Goal: Task Accomplishment & Management: Use online tool/utility

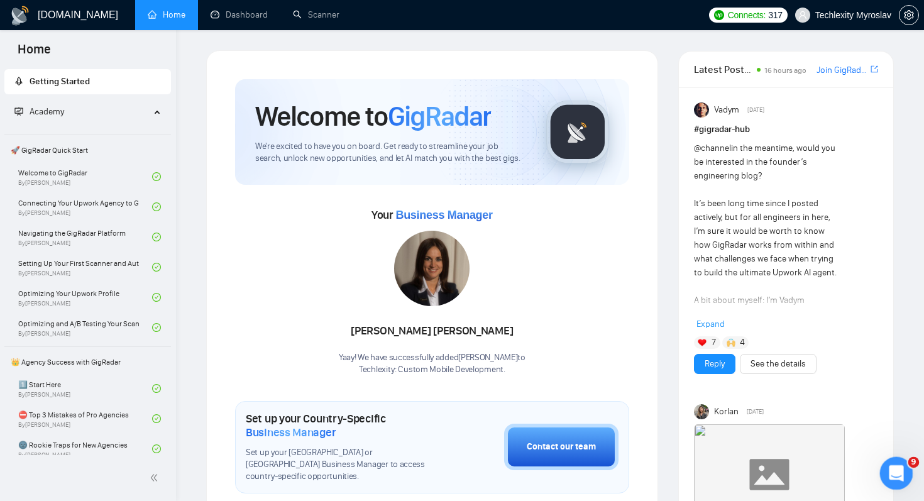
click at [888, 462] on div "Open Intercom Messenger" at bounding box center [895, 472] width 42 height 42
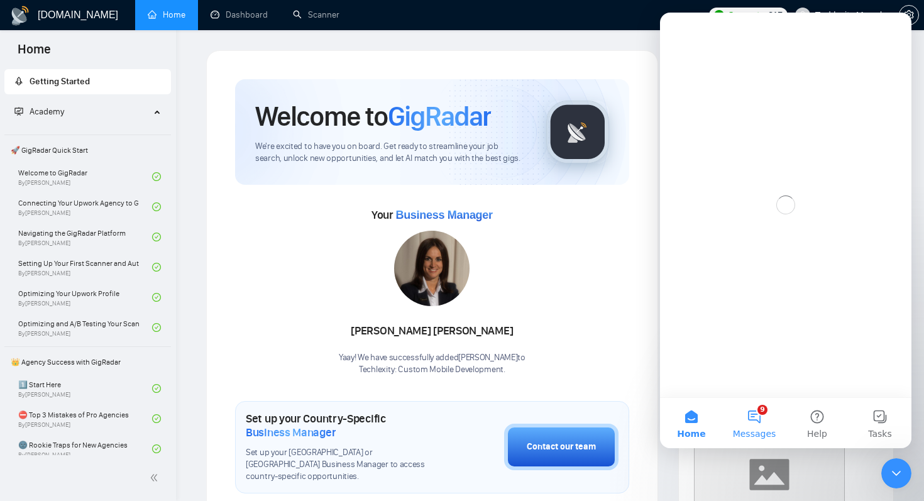
click at [750, 422] on button "9 Messages" at bounding box center [754, 423] width 63 height 50
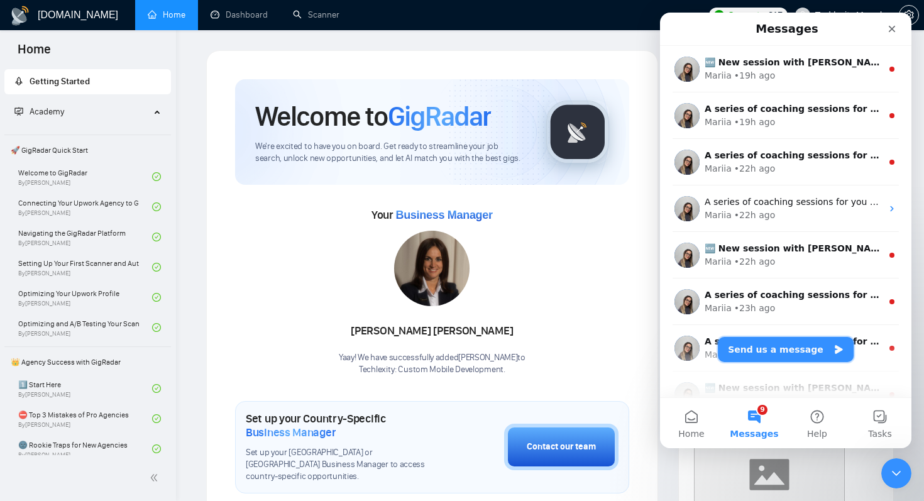
click at [793, 351] on button "Send us a message" at bounding box center [786, 349] width 136 height 25
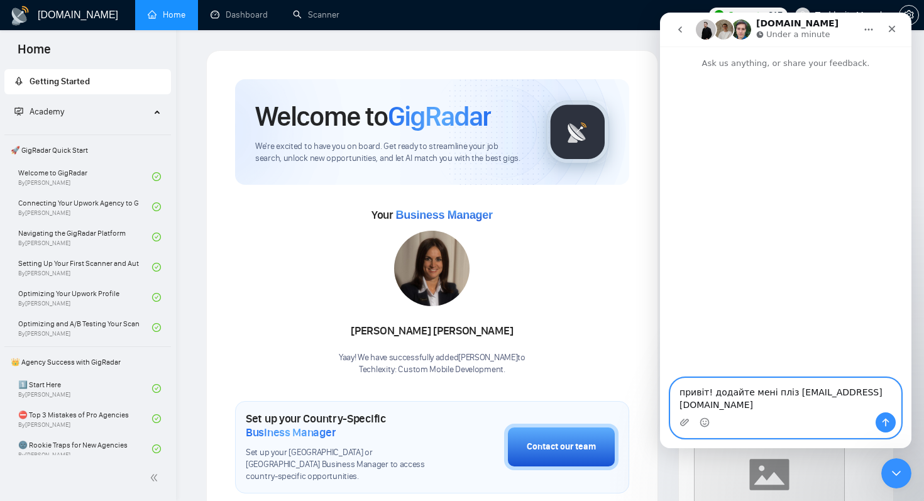
paste textarea "Mykyta Chahovets"
type textarea "привіт! додайте мені пліз nikwincini@gmail.com Mykyta Chahovets"
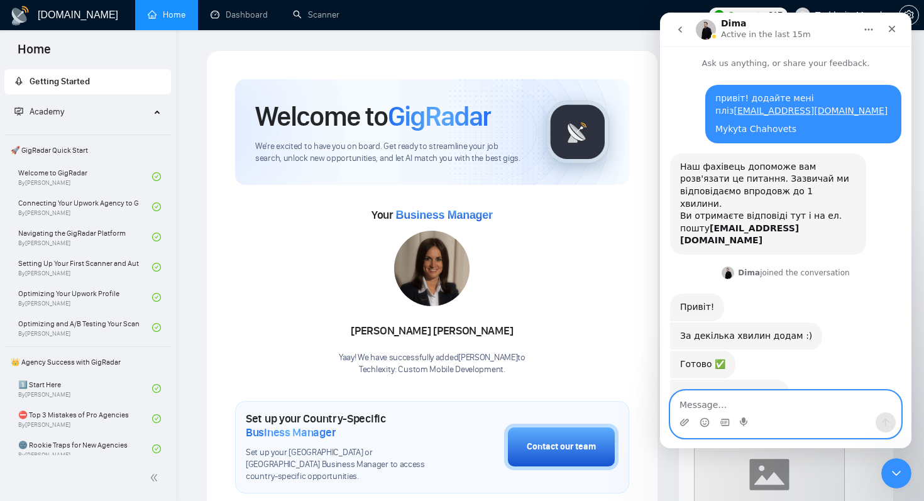
scroll to position [18, 0]
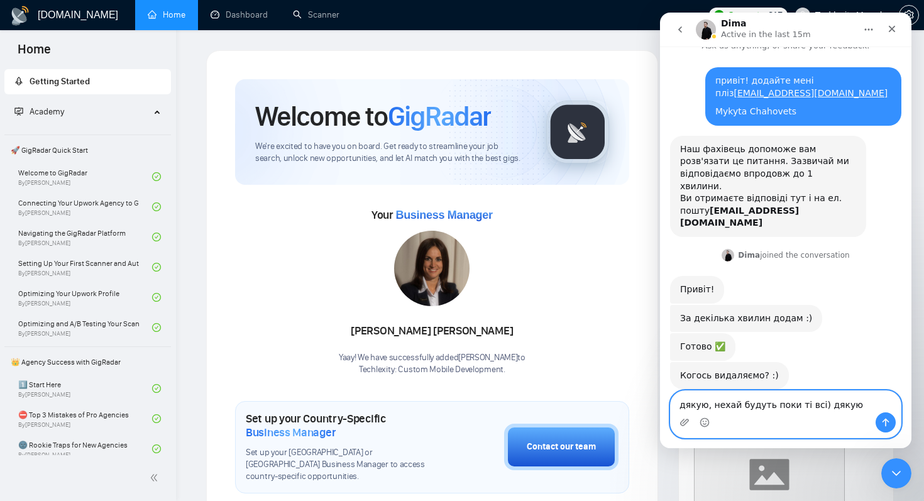
type textarea "дякую, нехай будуть поки ті всі) дякую!"
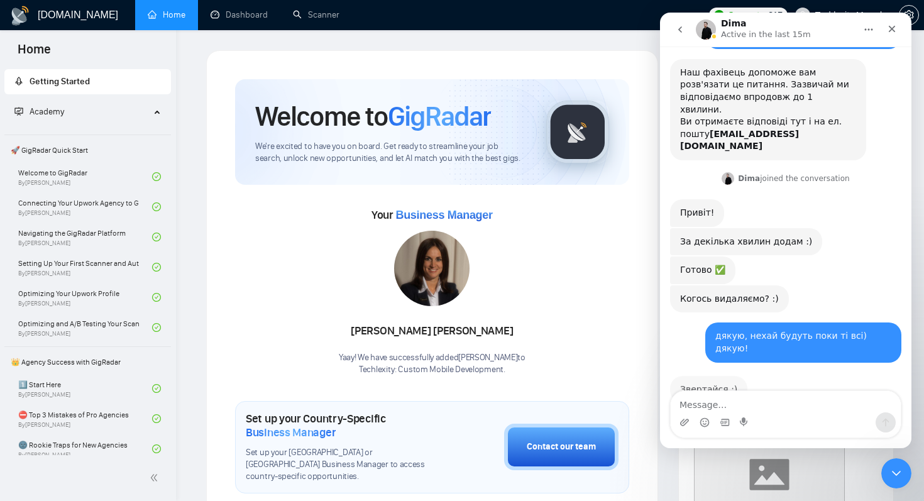
scroll to position [92, 0]
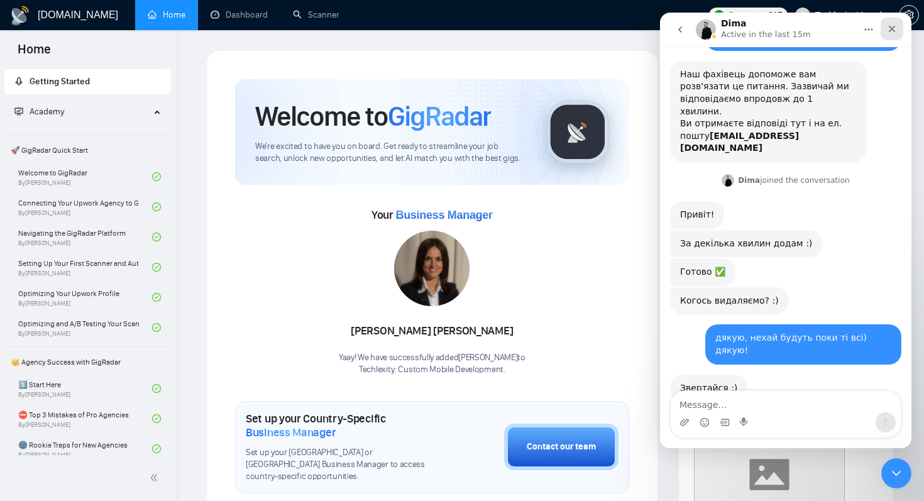
click at [890, 31] on icon "Close" at bounding box center [892, 29] width 10 height 10
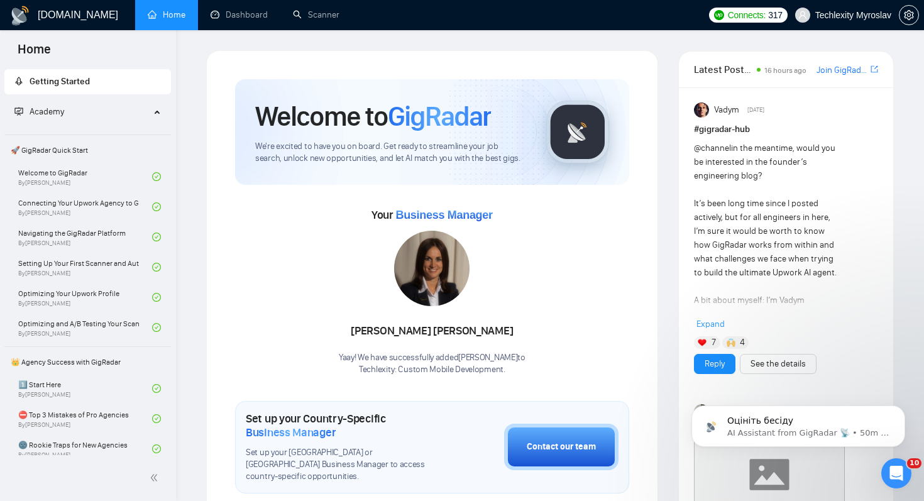
scroll to position [0, 0]
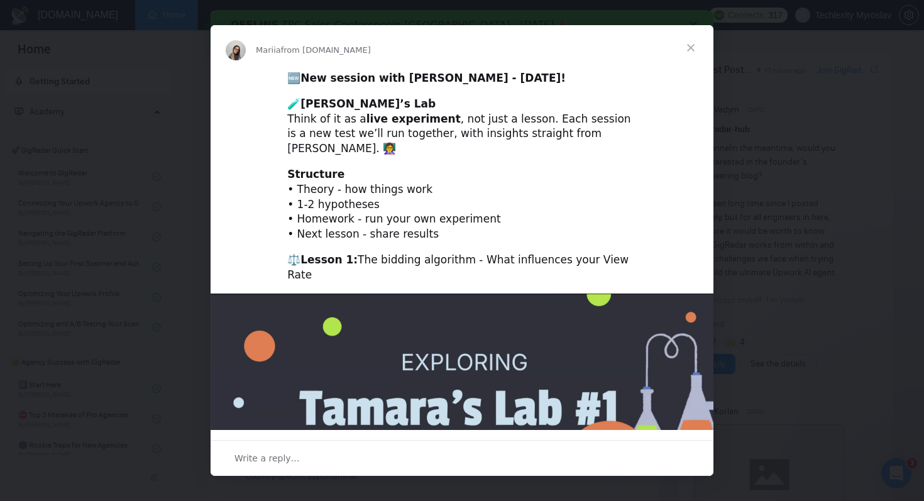
click at [676, 48] on span "Close" at bounding box center [690, 47] width 45 height 45
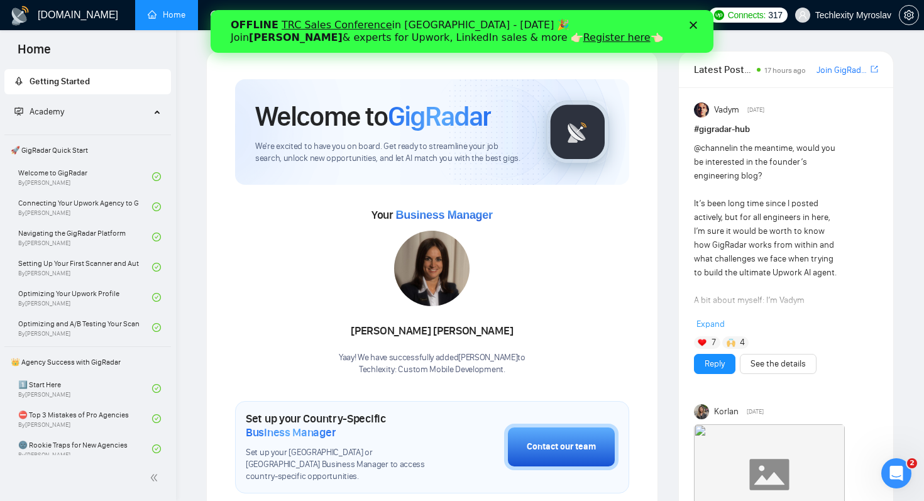
click at [691, 26] on icon "Close" at bounding box center [694, 25] width 8 height 8
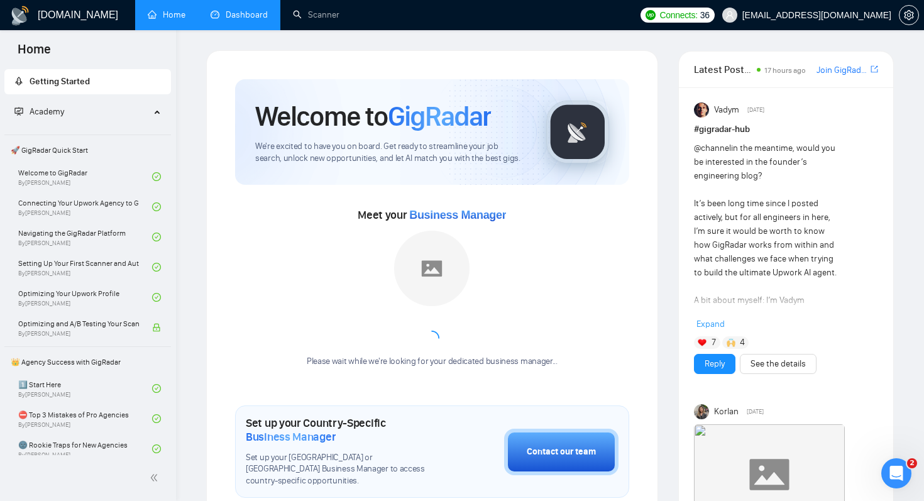
click at [265, 18] on link "Dashboard" at bounding box center [239, 14] width 57 height 11
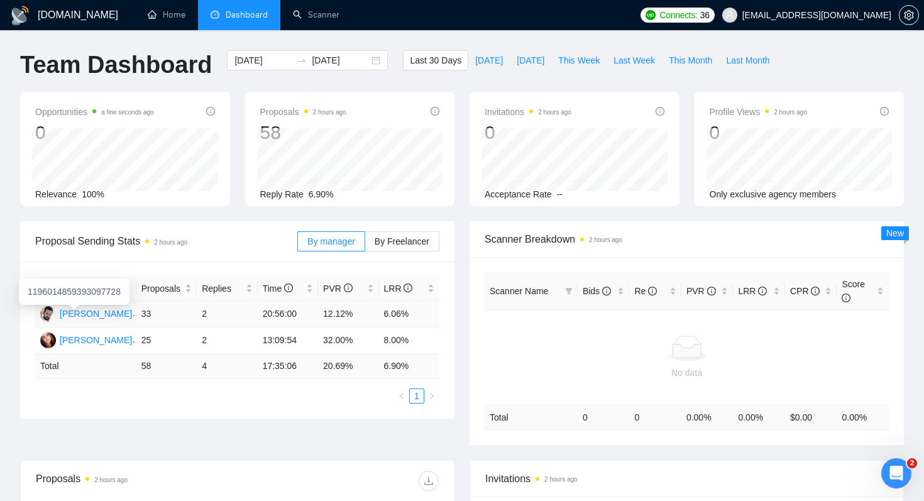
click at [91, 315] on div "[PERSON_NAME]" at bounding box center [96, 314] width 72 height 14
click at [313, 20] on link "Scanner" at bounding box center [316, 14] width 47 height 11
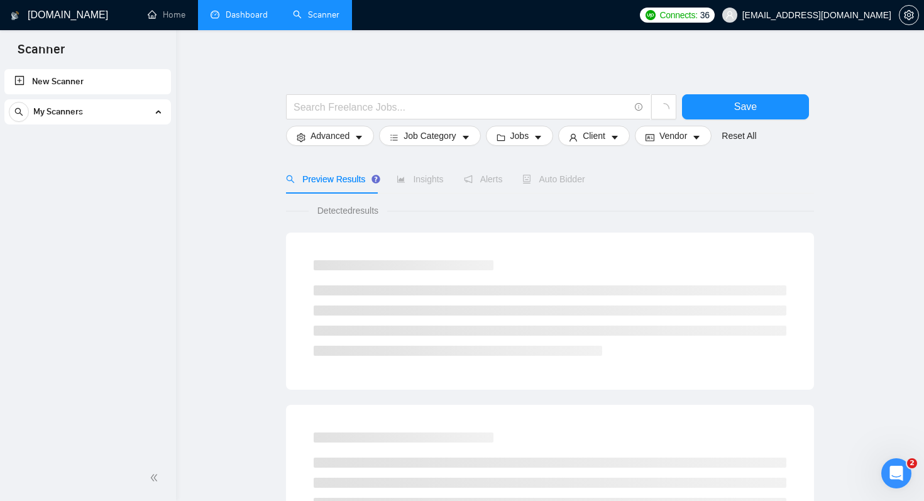
click at [222, 14] on link "Dashboard" at bounding box center [239, 14] width 57 height 11
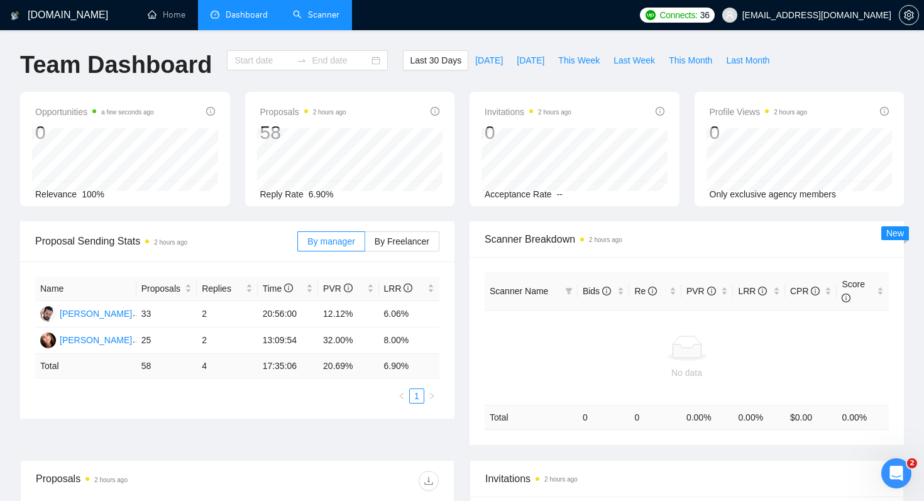
type input "2025-09-07"
type input "2025-10-07"
click at [89, 340] on div "Anna Avdieieva" at bounding box center [96, 340] width 72 height 14
drag, startPoint x: 257, startPoint y: 313, endPoint x: 303, endPoint y: 313, distance: 46.5
click at [303, 313] on tr "Nik Chahovets 33 2 20:56:00 12.12% 6.06%" at bounding box center [237, 314] width 404 height 26
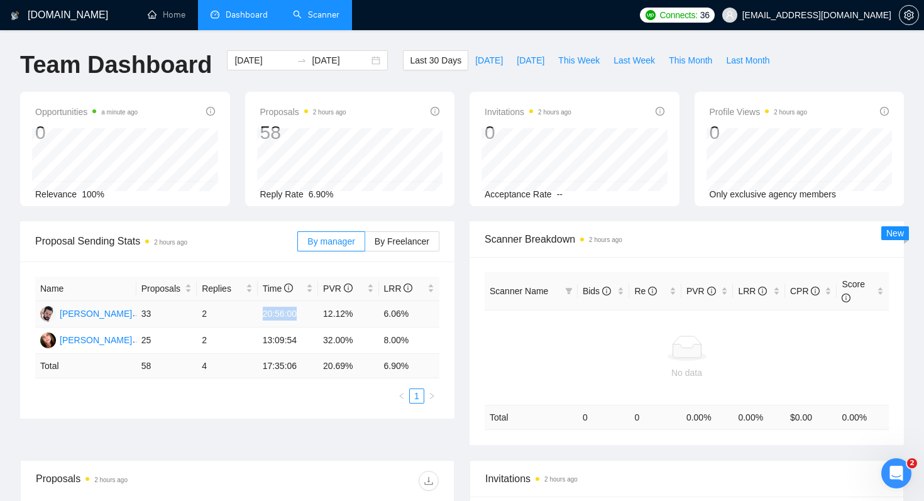
click at [272, 314] on td "20:56:00" at bounding box center [288, 314] width 60 height 26
drag, startPoint x: 291, startPoint y: 314, endPoint x: 246, endPoint y: 314, distance: 45.3
click at [246, 314] on tr "Nik Chahovets 33 2 20:56:00 12.12% 6.06%" at bounding box center [237, 314] width 404 height 26
drag, startPoint x: 358, startPoint y: 312, endPoint x: 323, endPoint y: 311, distance: 35.2
click at [322, 311] on td "12.12%" at bounding box center [348, 314] width 60 height 26
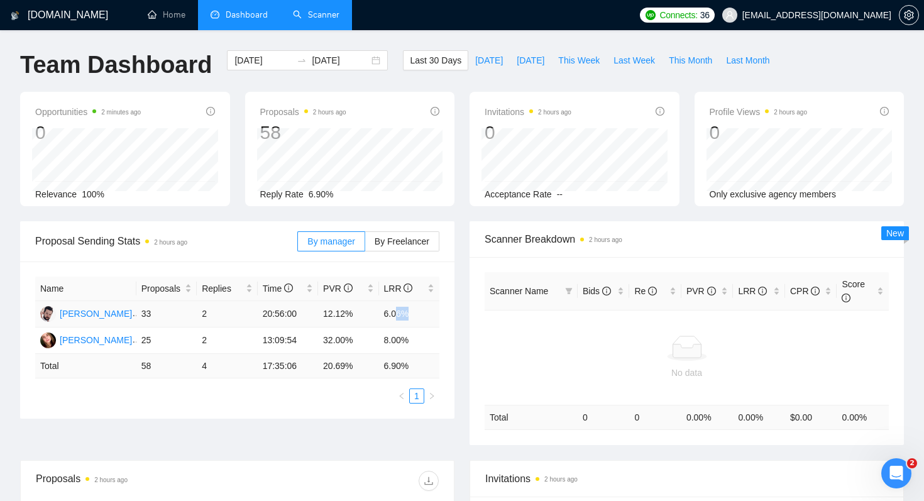
drag, startPoint x: 396, startPoint y: 314, endPoint x: 416, endPoint y: 315, distance: 20.2
click at [416, 315] on td "6.06%" at bounding box center [409, 314] width 61 height 26
click at [318, 318] on td "20:56:00" at bounding box center [288, 314] width 60 height 26
drag, startPoint x: 324, startPoint y: 315, endPoint x: 380, endPoint y: 315, distance: 55.3
click at [380, 315] on tr "Nik Chahovets 33 2 20:56:00 12.12% 6.06%" at bounding box center [237, 314] width 404 height 26
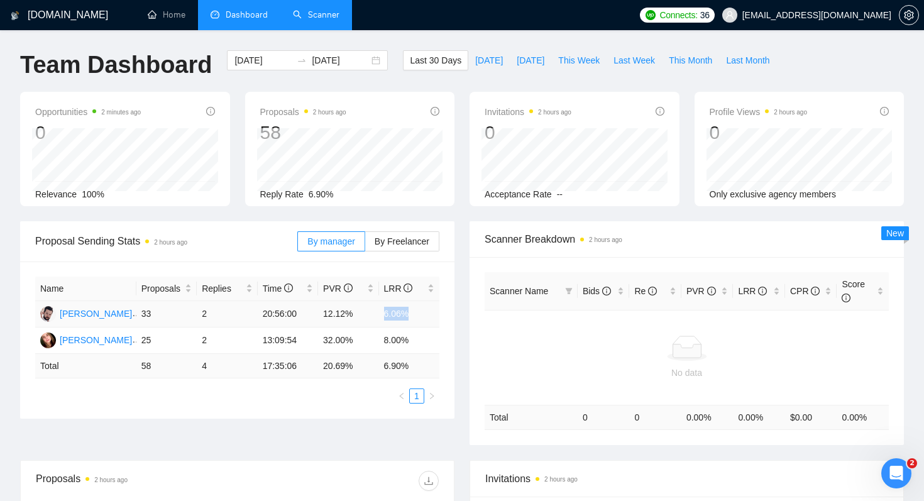
drag, startPoint x: 384, startPoint y: 315, endPoint x: 435, endPoint y: 315, distance: 51.6
click at [435, 315] on td "6.06%" at bounding box center [409, 314] width 61 height 26
click at [402, 319] on td "6.06%" at bounding box center [409, 314] width 61 height 26
drag, startPoint x: 321, startPoint y: 310, endPoint x: 376, endPoint y: 310, distance: 54.7
click at [376, 310] on td "12.12%" at bounding box center [348, 314] width 60 height 26
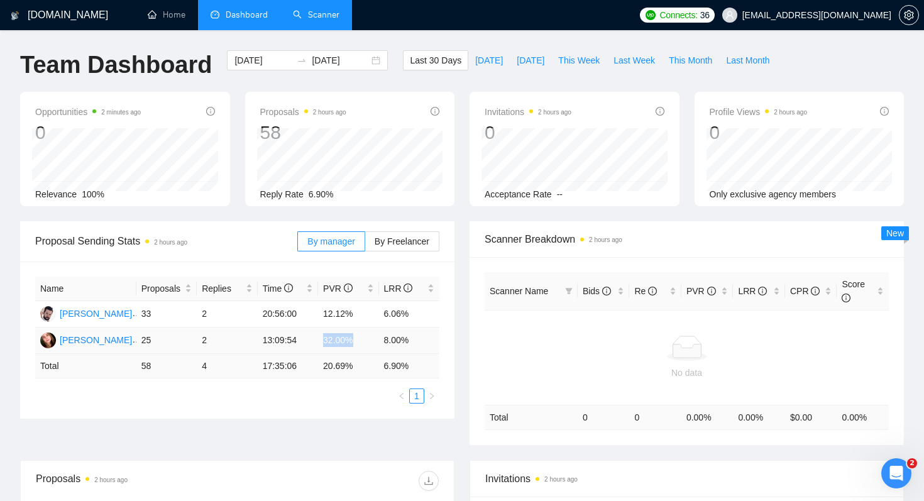
drag, startPoint x: 316, startPoint y: 338, endPoint x: 355, endPoint y: 338, distance: 39.0
click at [355, 338] on tr "Anna Avdieieva 25 2 13:09:54 32.00% 8.00%" at bounding box center [237, 341] width 404 height 26
click at [385, 343] on td "8.00%" at bounding box center [409, 341] width 61 height 26
drag, startPoint x: 338, startPoint y: 340, endPoint x: 369, endPoint y: 340, distance: 31.4
click at [369, 340] on td "32.00%" at bounding box center [348, 341] width 60 height 26
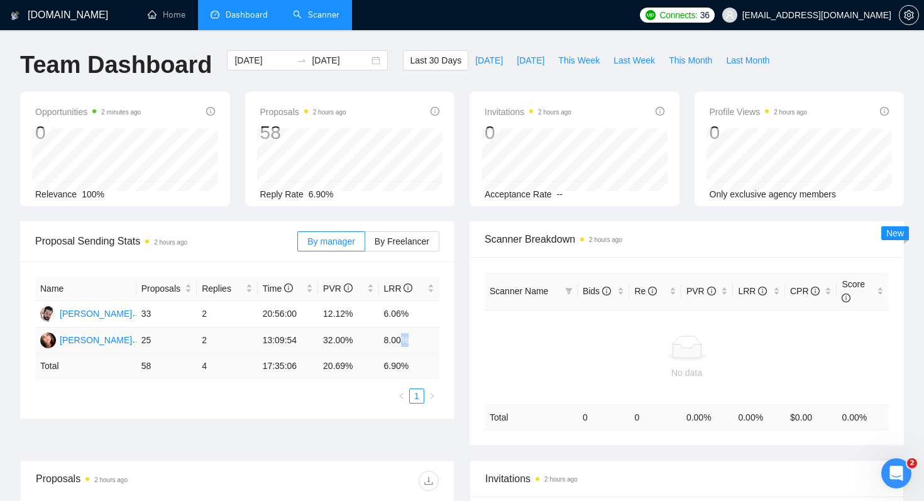
drag, startPoint x: 402, startPoint y: 341, endPoint x: 421, endPoint y: 341, distance: 18.9
click at [418, 341] on td "8.00%" at bounding box center [409, 341] width 61 height 26
drag, startPoint x: 268, startPoint y: 341, endPoint x: 313, endPoint y: 341, distance: 44.6
click at [313, 341] on td "13:09:54" at bounding box center [288, 341] width 60 height 26
click at [160, 17] on link "Home" at bounding box center [167, 14] width 38 height 11
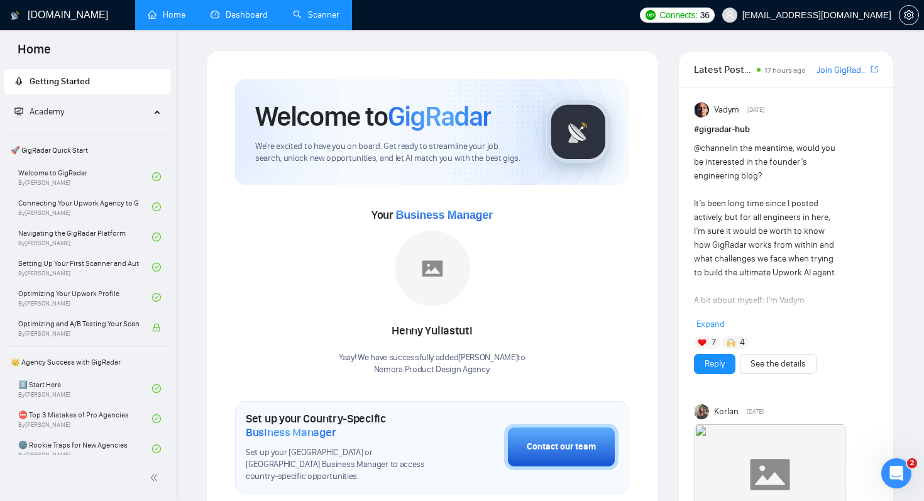
click at [250, 20] on link "Dashboard" at bounding box center [239, 14] width 57 height 11
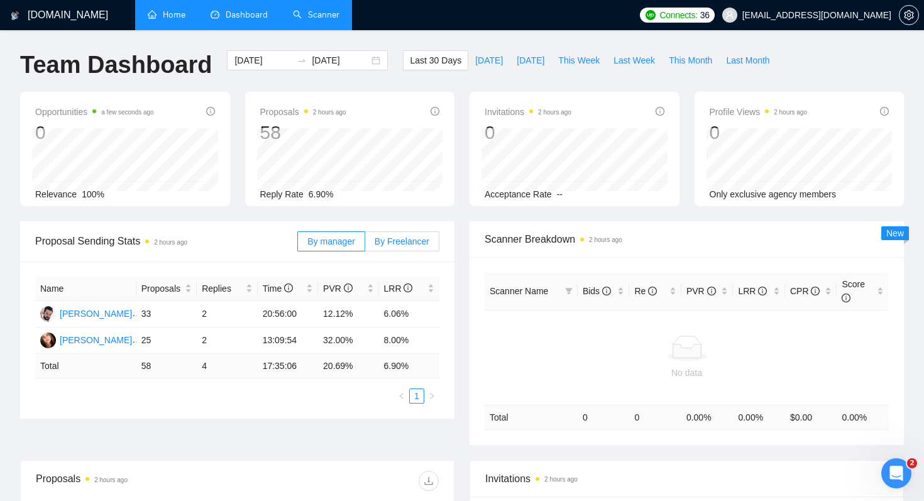
click at [411, 237] on span "By Freelancer" at bounding box center [402, 241] width 55 height 10
click at [365, 245] on input "By Freelancer" at bounding box center [365, 245] width 0 height 0
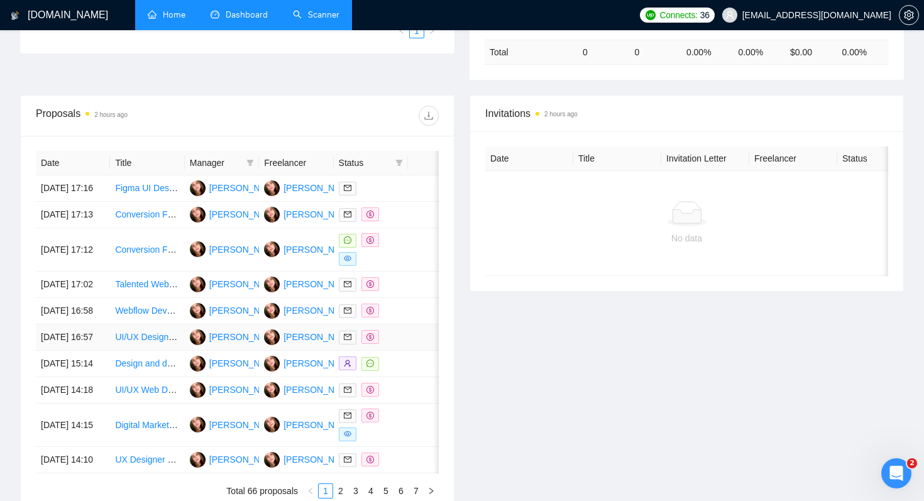
scroll to position [321, 0]
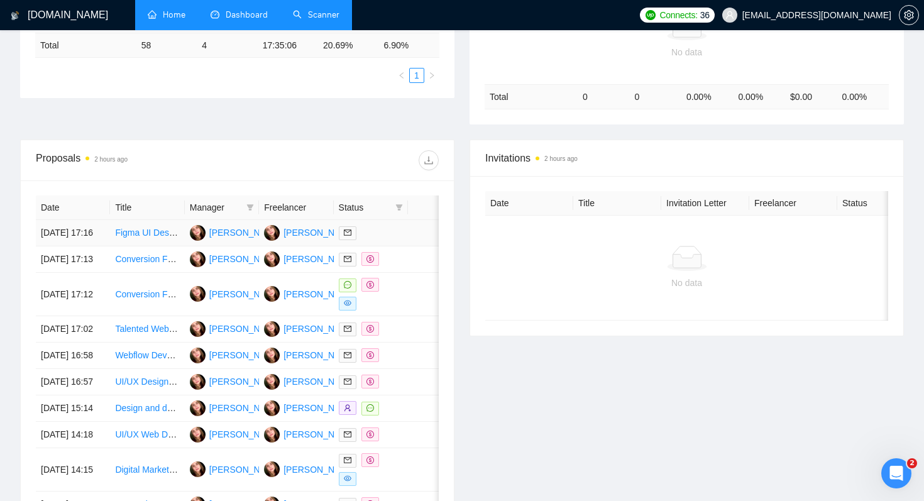
click at [97, 245] on td "06 Oct, 2025 17:16" at bounding box center [73, 233] width 74 height 26
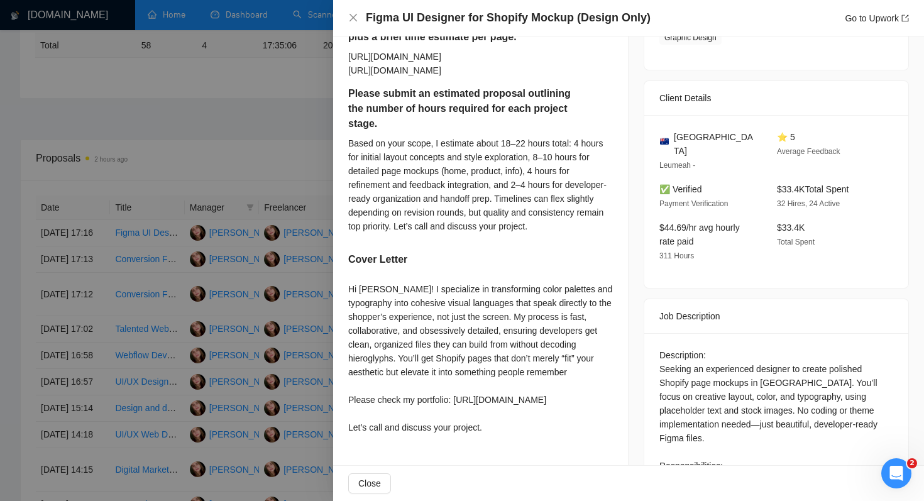
scroll to position [483, 0]
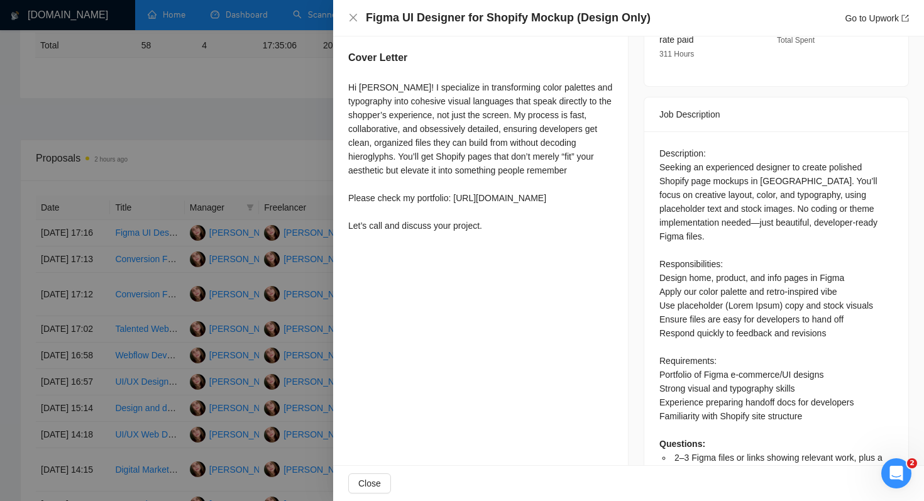
click at [236, 145] on div at bounding box center [462, 250] width 924 height 501
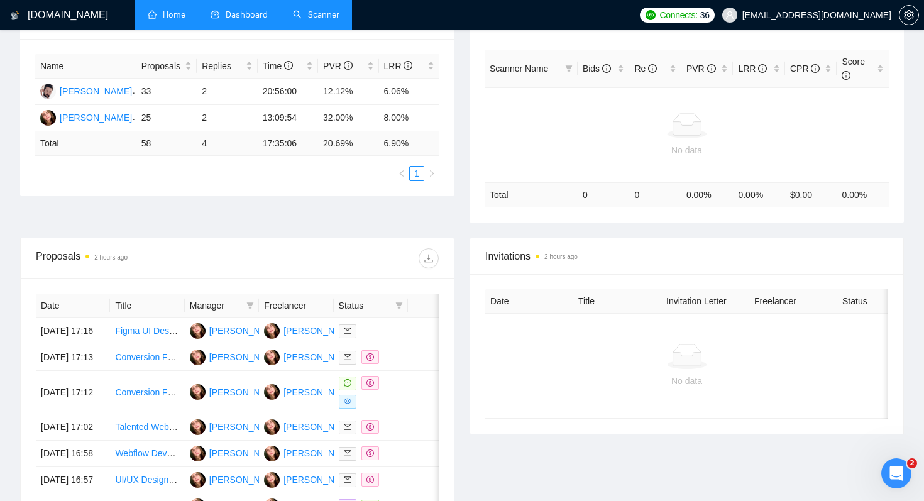
scroll to position [0, 0]
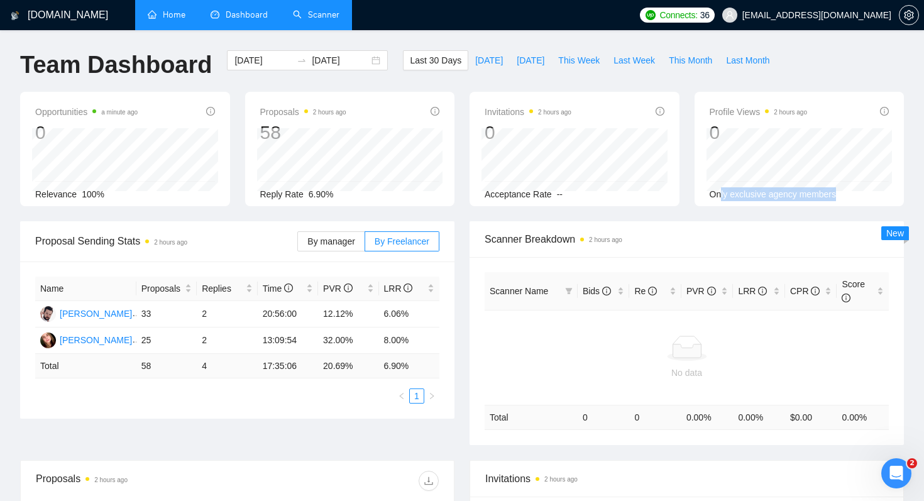
drag, startPoint x: 719, startPoint y: 194, endPoint x: 865, endPoint y: 194, distance: 145.9
click at [865, 194] on div "Only exclusive agency members" at bounding box center [800, 194] width 180 height 14
click at [317, 16] on link "Scanner" at bounding box center [316, 14] width 47 height 11
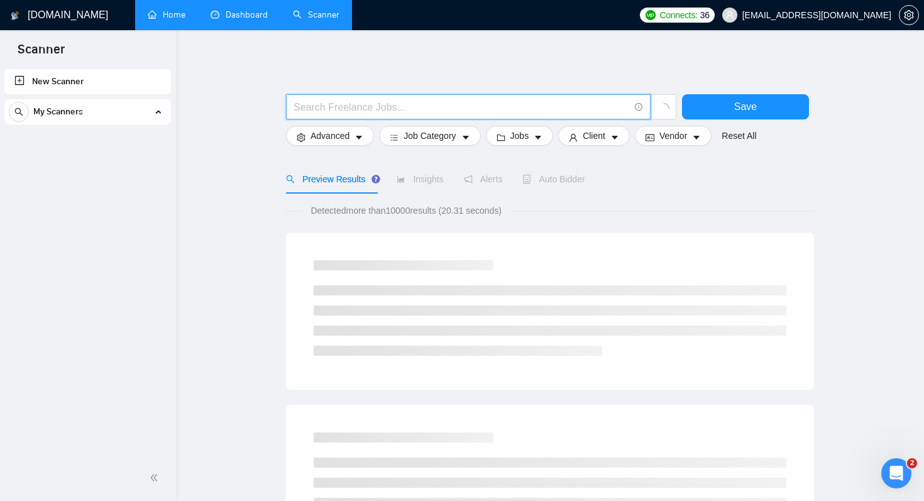
click at [314, 102] on input "text" at bounding box center [462, 107] width 336 height 16
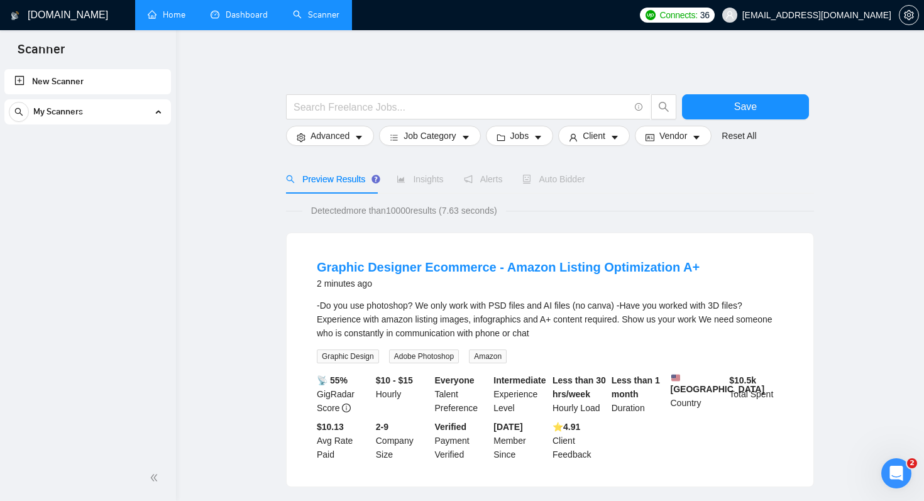
click at [330, 136] on span "Advanced" at bounding box center [330, 136] width 39 height 14
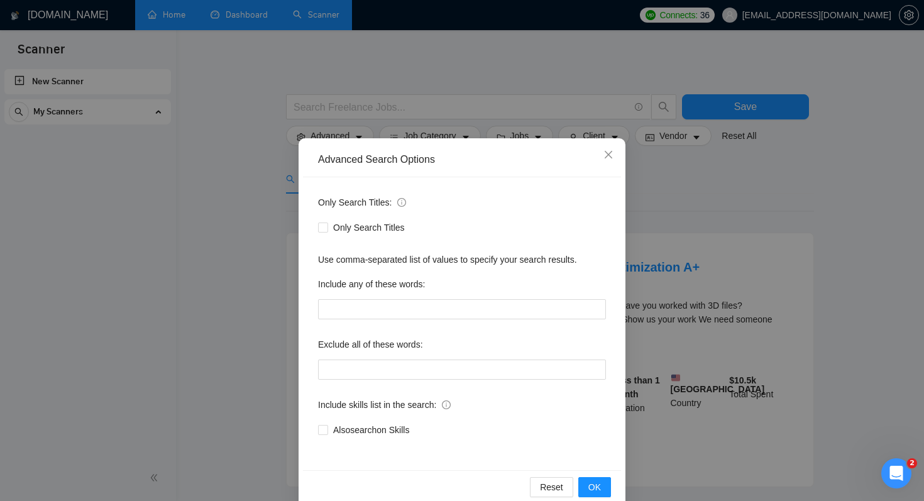
click at [208, 282] on div "Advanced Search Options Only Search Titles: Only Search Titles Use comma-separa…" at bounding box center [462, 250] width 924 height 501
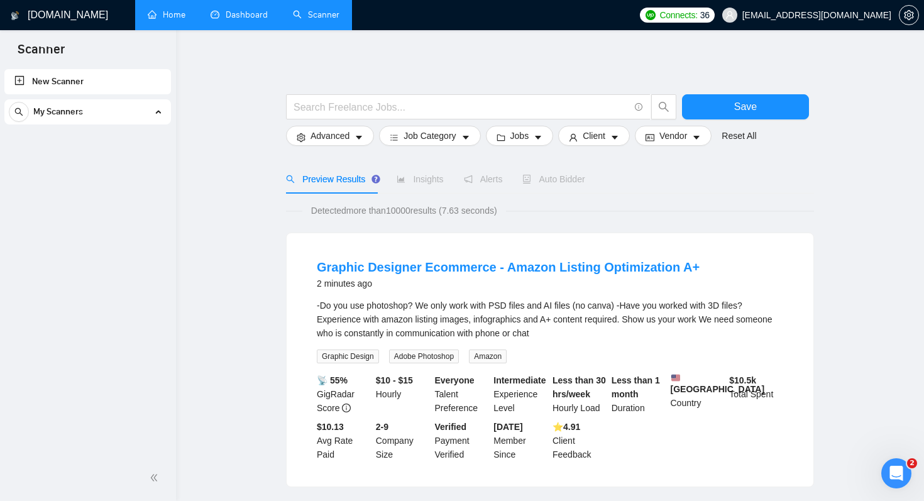
click at [344, 135] on span "Advanced" at bounding box center [330, 136] width 39 height 14
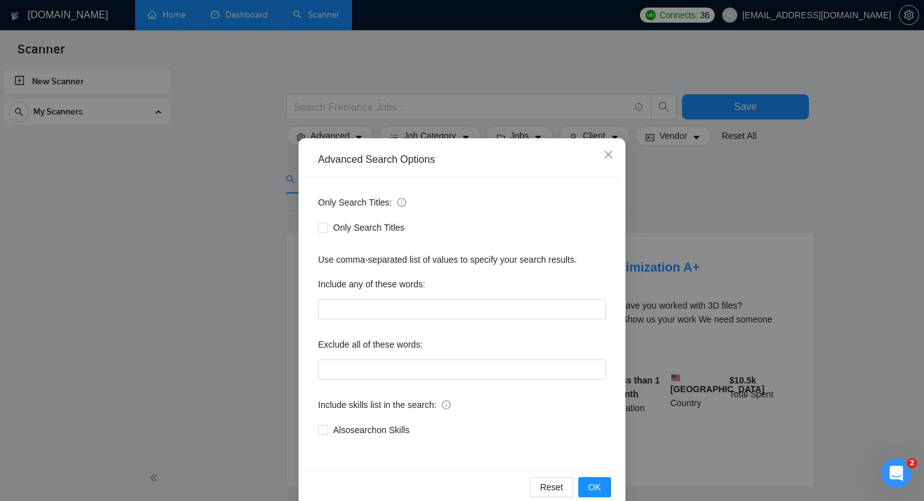
click at [205, 309] on div "Advanced Search Options Only Search Titles: Only Search Titles Use comma-separa…" at bounding box center [462, 250] width 924 height 501
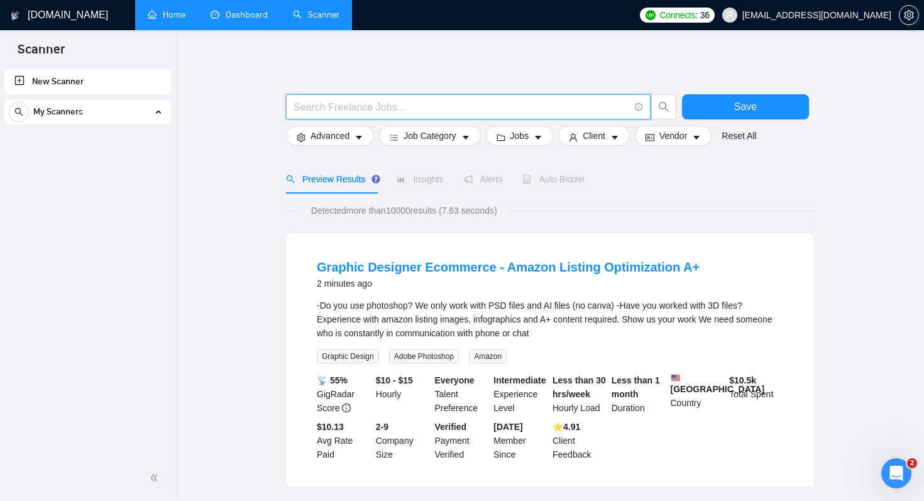
click at [567, 111] on input "text" at bounding box center [462, 107] width 336 height 16
type input "ui ux design main"
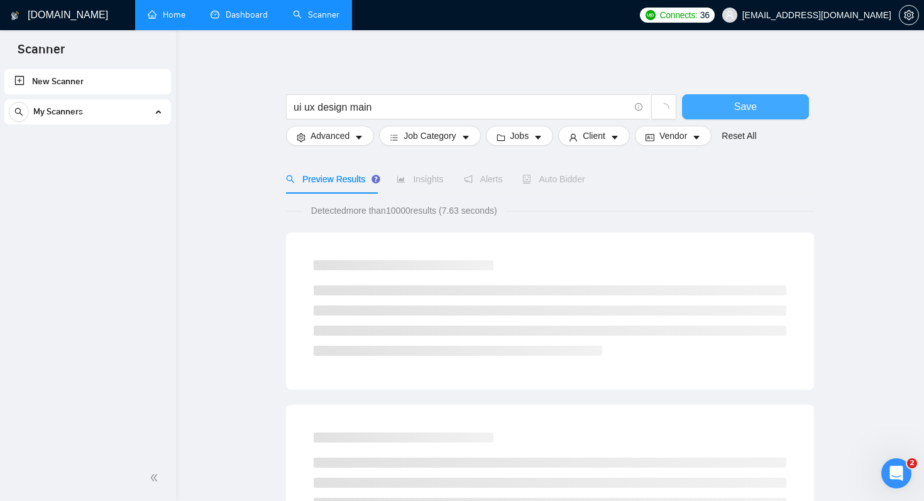
click at [746, 111] on span "Save" at bounding box center [745, 107] width 23 height 16
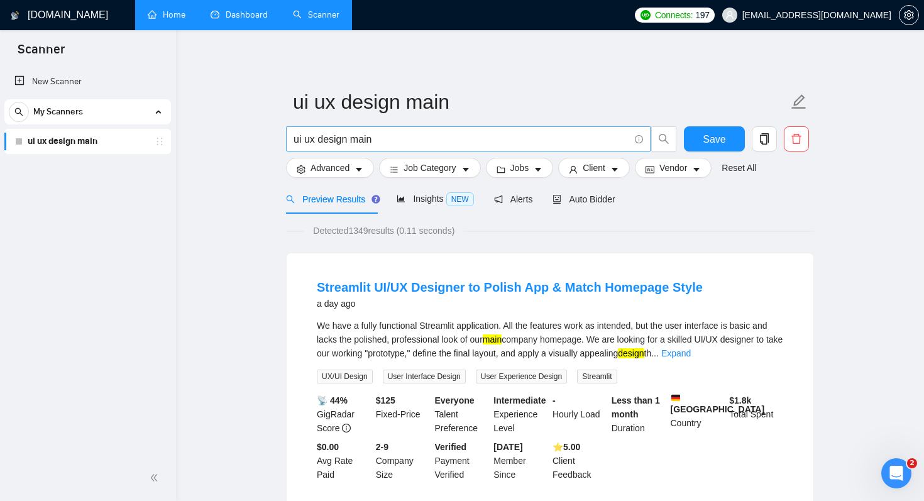
click at [447, 143] on input "ui ux design main" at bounding box center [462, 139] width 336 height 16
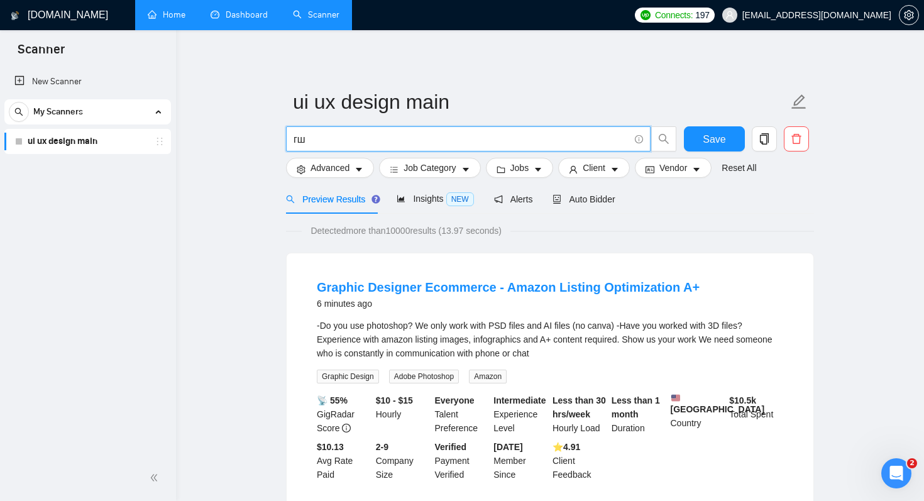
type input "г"
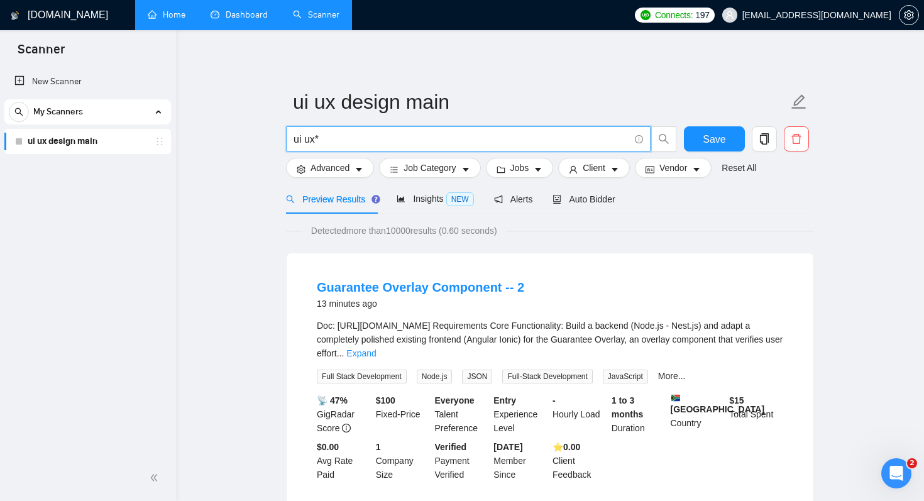
click at [301, 140] on input "ui ux*" at bounding box center [462, 139] width 336 height 16
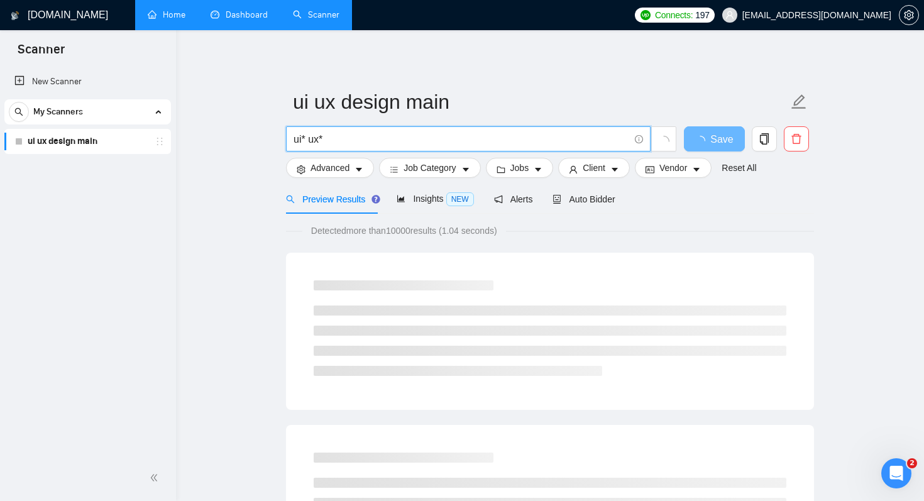
click at [320, 142] on input "ui* ux*" at bounding box center [462, 139] width 336 height 16
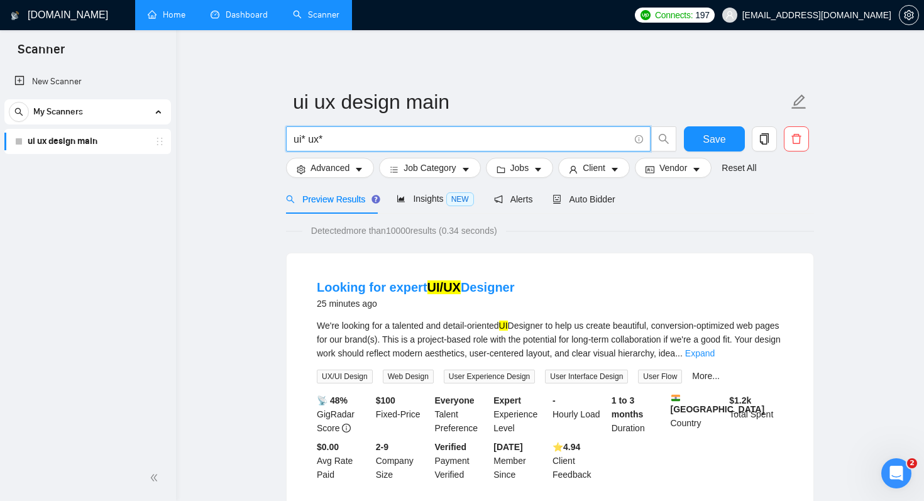
click at [304, 133] on input "ui* ux*" at bounding box center [462, 139] width 336 height 16
click at [323, 136] on input "ui* ux*" at bounding box center [462, 139] width 336 height 16
click at [318, 136] on input "ui* ux*" at bounding box center [462, 139] width 336 height 16
type input "ui* ux* design*"
click at [309, 144] on input "ui* ux* design*" at bounding box center [462, 139] width 336 height 16
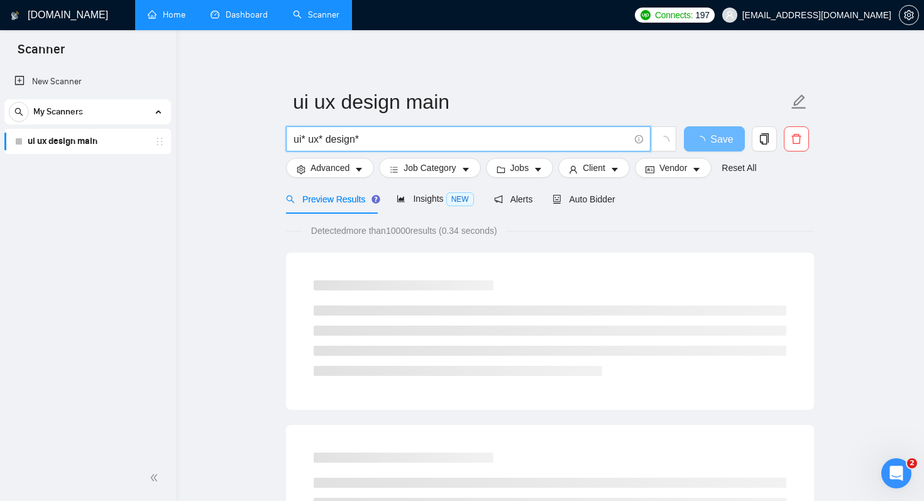
drag, startPoint x: 321, startPoint y: 143, endPoint x: 329, endPoint y: 145, distance: 7.8
click at [329, 145] on input "ui* ux* design*" at bounding box center [462, 139] width 336 height 16
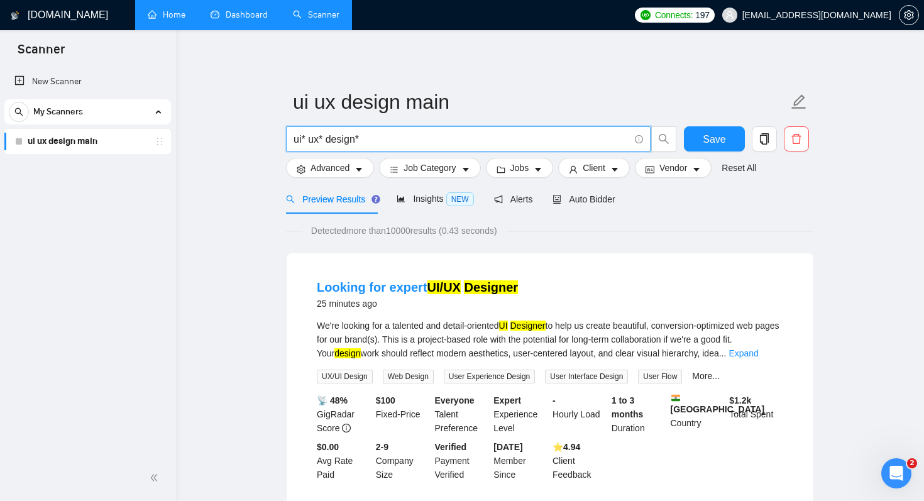
drag, startPoint x: 330, startPoint y: 138, endPoint x: 373, endPoint y: 140, distance: 42.8
click at [373, 140] on input "ui* ux* design*" at bounding box center [462, 139] width 336 height 16
click at [415, 133] on input "ui* ux* design*" at bounding box center [462, 139] width 336 height 16
click at [349, 170] on span "Advanced" at bounding box center [330, 168] width 39 height 14
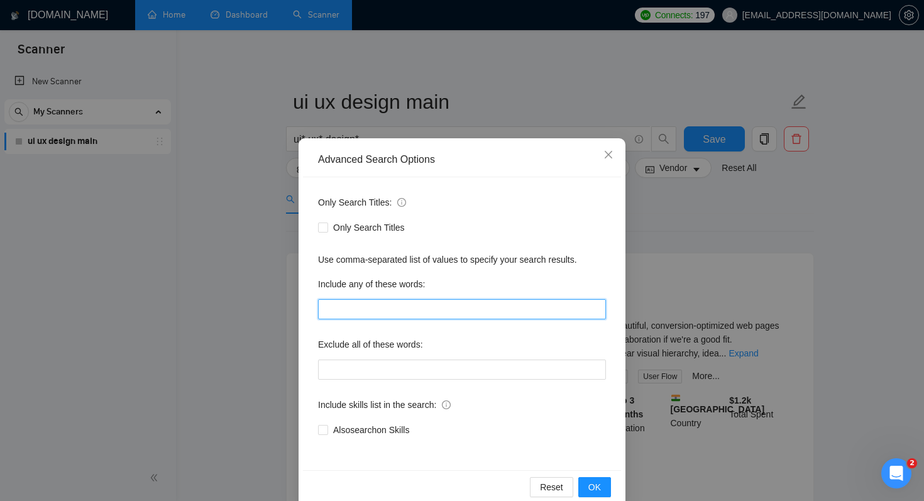
click at [402, 309] on input "text" at bounding box center [462, 309] width 288 height 20
type input "health, wellness, clinic*, hospital*, doctor*, patient*"
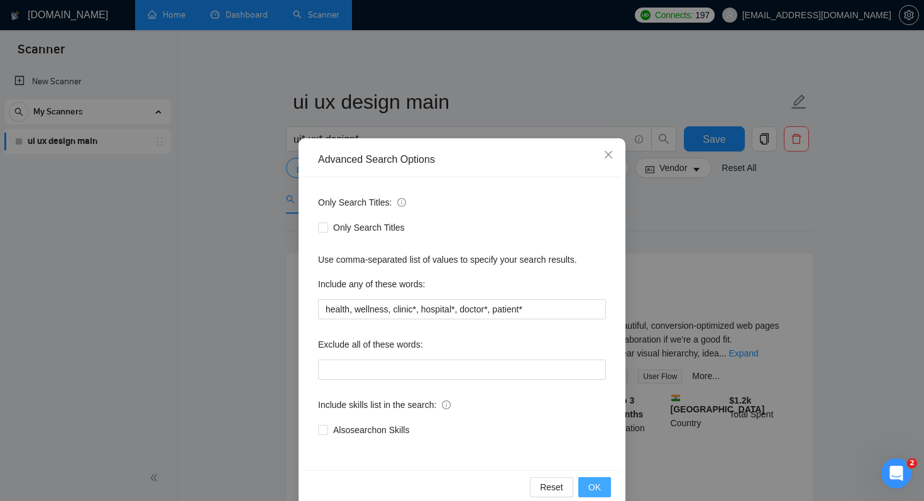
click at [604, 490] on button "OK" at bounding box center [595, 487] width 33 height 20
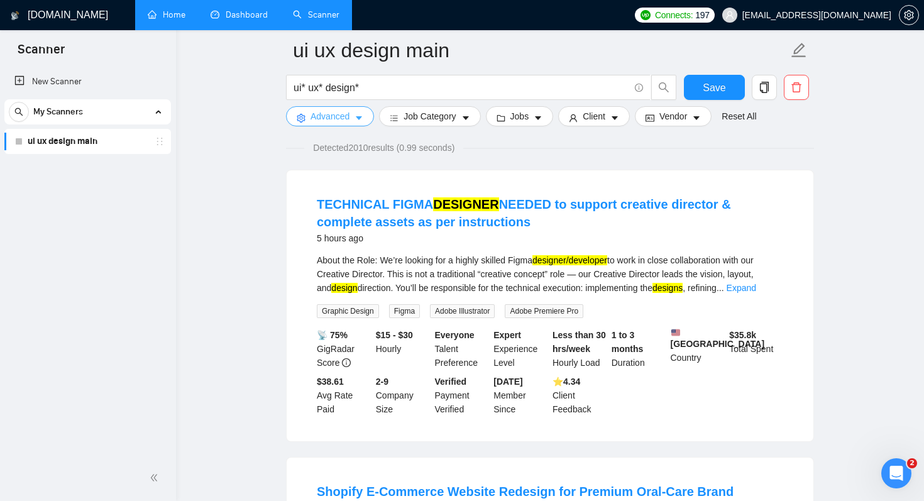
scroll to position [101, 0]
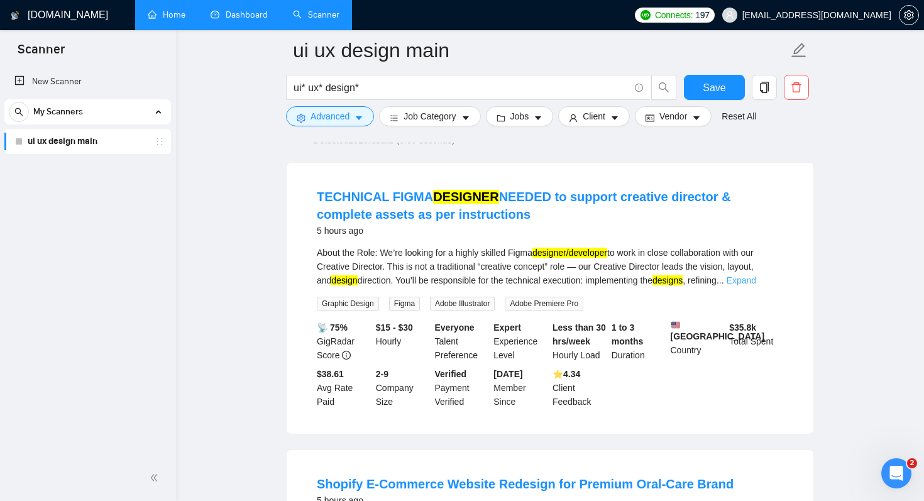
click at [756, 278] on link "Expand" at bounding box center [742, 280] width 30 height 10
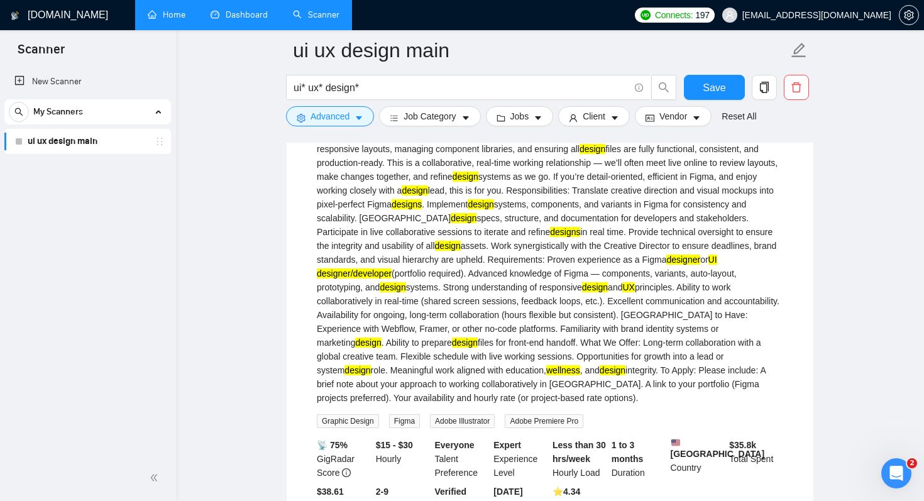
scroll to position [259, 0]
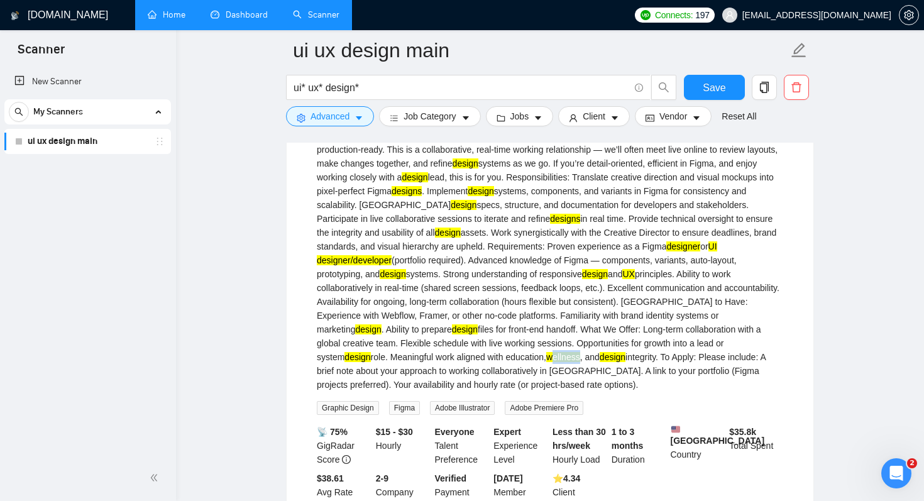
drag, startPoint x: 656, startPoint y: 357, endPoint x: 685, endPoint y: 357, distance: 28.9
click at [685, 357] on div "About the Role: We’re looking for a highly skilled Figma designer/developer to …" at bounding box center [550, 239] width 467 height 304
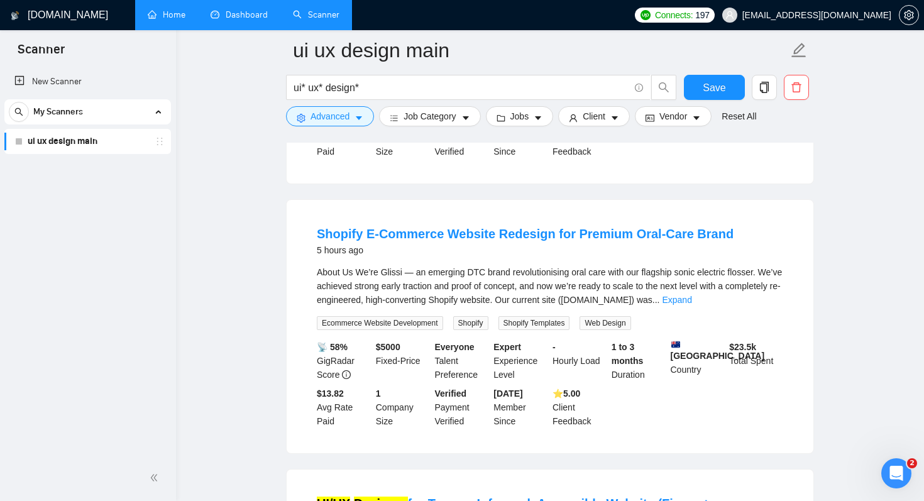
scroll to position [616, 0]
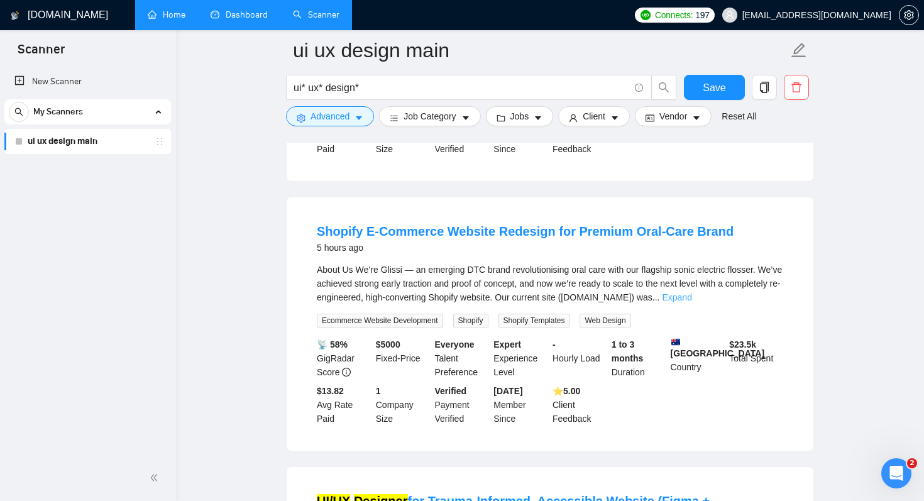
click at [692, 302] on link "Expand" at bounding box center [677, 297] width 30 height 10
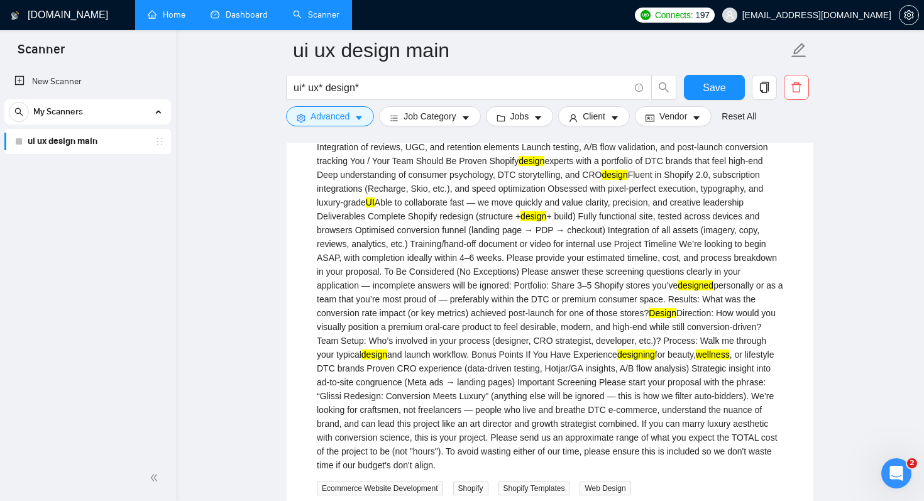
scroll to position [950, 0]
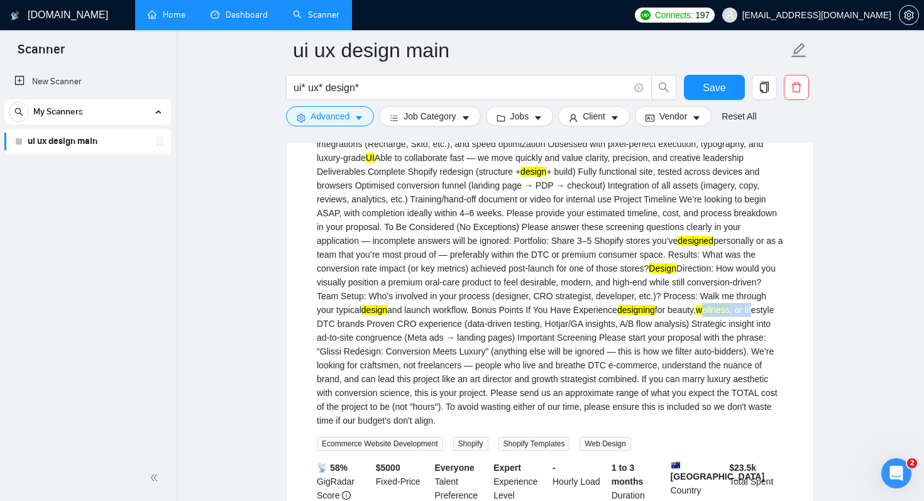
drag, startPoint x: 458, startPoint y: 346, endPoint x: 515, endPoint y: 346, distance: 56.6
click at [515, 346] on div "About Us We’re Glissi — an emerging DTC brand revolutionising oral care with ou…" at bounding box center [550, 179] width 467 height 498
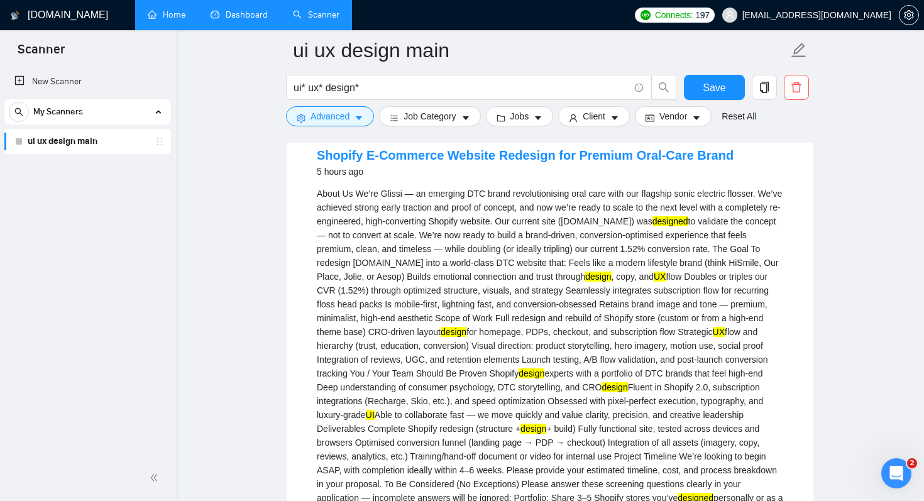
scroll to position [0, 0]
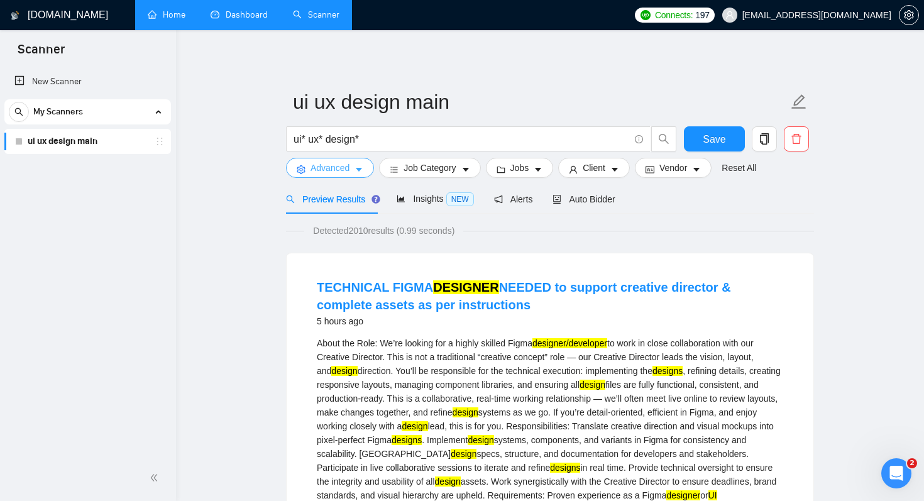
click at [342, 169] on span "Advanced" at bounding box center [330, 168] width 39 height 14
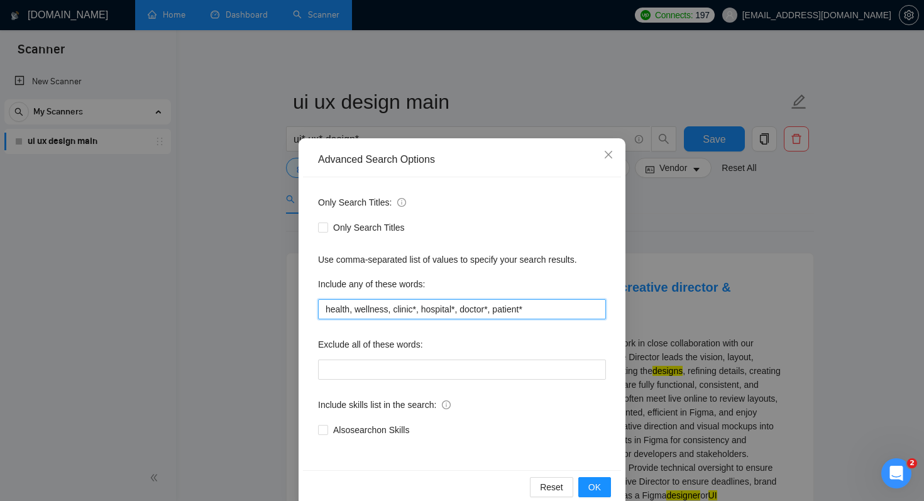
click at [475, 305] on input "health, wellness, clinic*, hospital*, doctor*, patient*" at bounding box center [462, 309] width 288 height 20
drag, startPoint x: 569, startPoint y: 311, endPoint x: 296, endPoint y: 314, distance: 273.6
click at [296, 314] on div "Advanced Search Options Only Search Titles: Only Search Titles Use comma-separa…" at bounding box center [462, 250] width 924 height 501
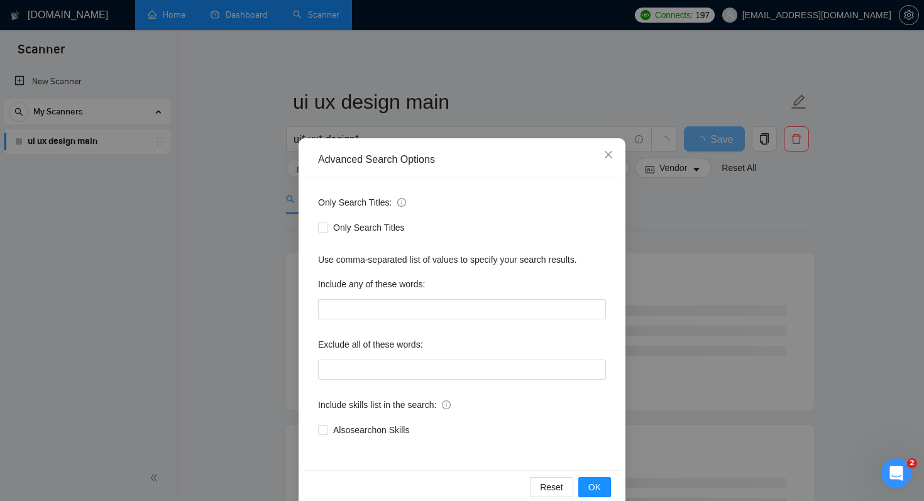
click at [537, 96] on div "Advanced Search Options Only Search Titles: Only Search Titles Use comma-separa…" at bounding box center [462, 250] width 924 height 501
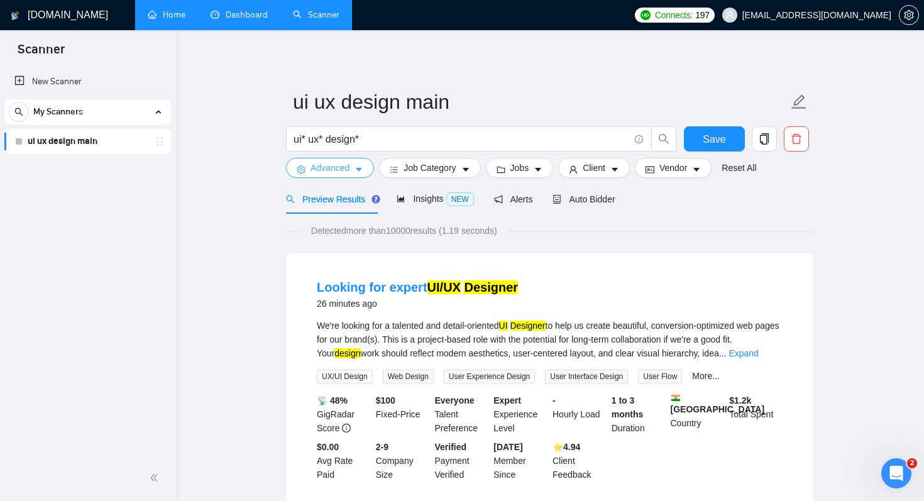
click at [345, 166] on span "Advanced" at bounding box center [330, 168] width 39 height 14
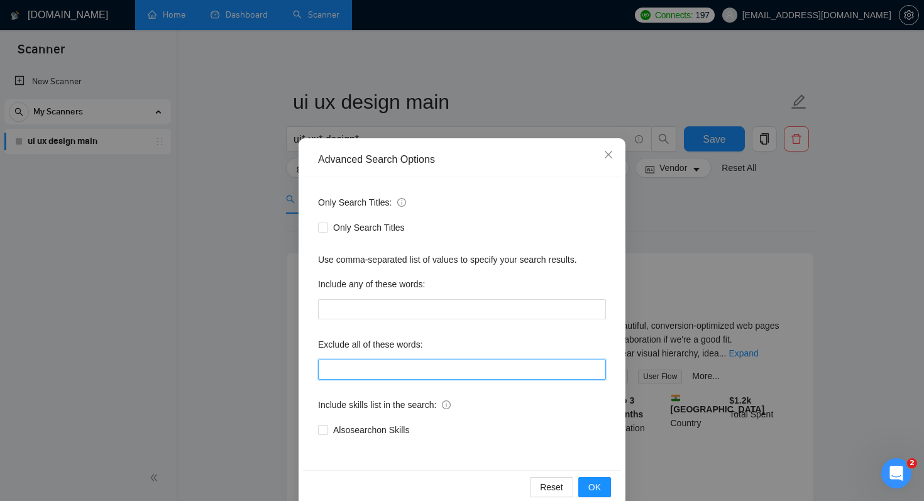
click at [397, 368] on input "text" at bounding box center [462, 370] width 288 height 20
click at [404, 368] on input "consult*, tutor*, teach*, simple, small, urgent, asap, tweaks, fix, "ai expert"…" at bounding box center [462, 370] width 288 height 20
drag, startPoint x: 497, startPoint y: 369, endPoint x: 465, endPoint y: 369, distance: 31.4
click at [465, 369] on input "consult*, tutor*, teach*, simple, small, urgent, asap, tweaks, fix, "ai expert"…" at bounding box center [462, 369] width 288 height 20
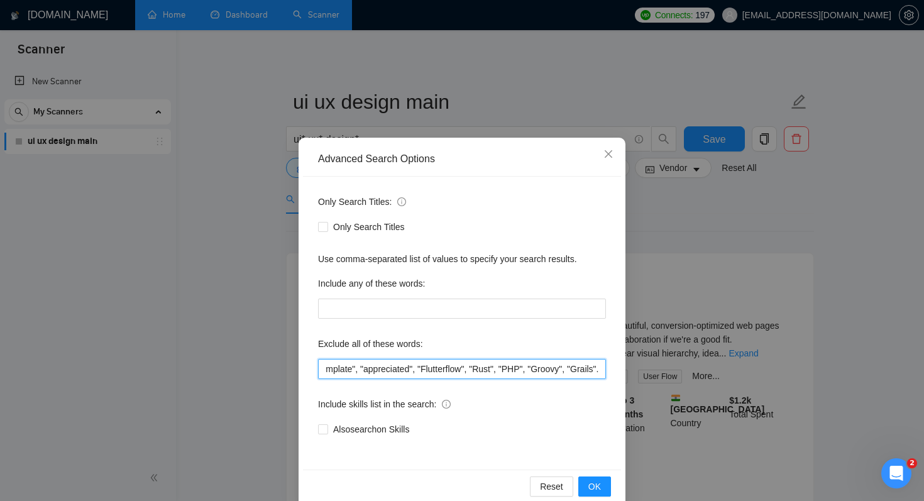
scroll to position [0, 1836]
type input "consult*, tutor*, teach*, simple, small, urgent, asap, tweaks, fix, "ai expert"…"
click at [563, 424] on div "Also search on Skills" at bounding box center [462, 430] width 288 height 14
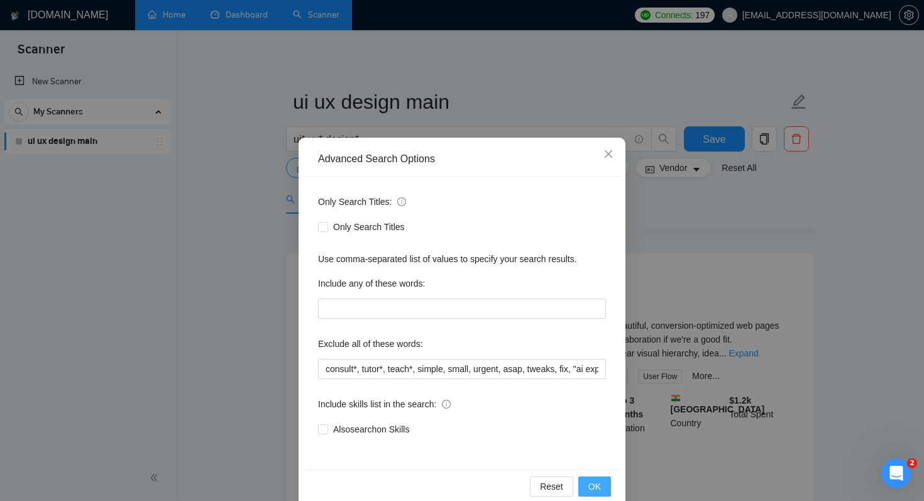
click at [605, 489] on button "OK" at bounding box center [595, 487] width 33 height 20
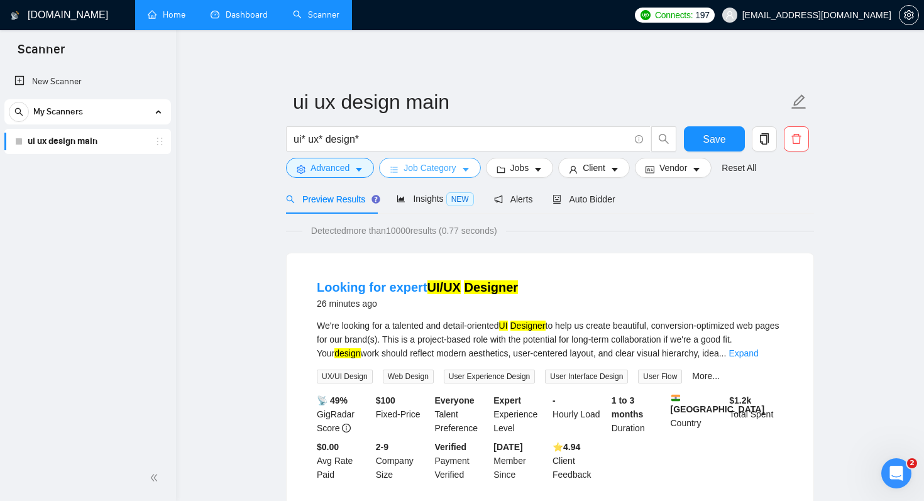
click at [425, 172] on span "Job Category" at bounding box center [430, 168] width 52 height 14
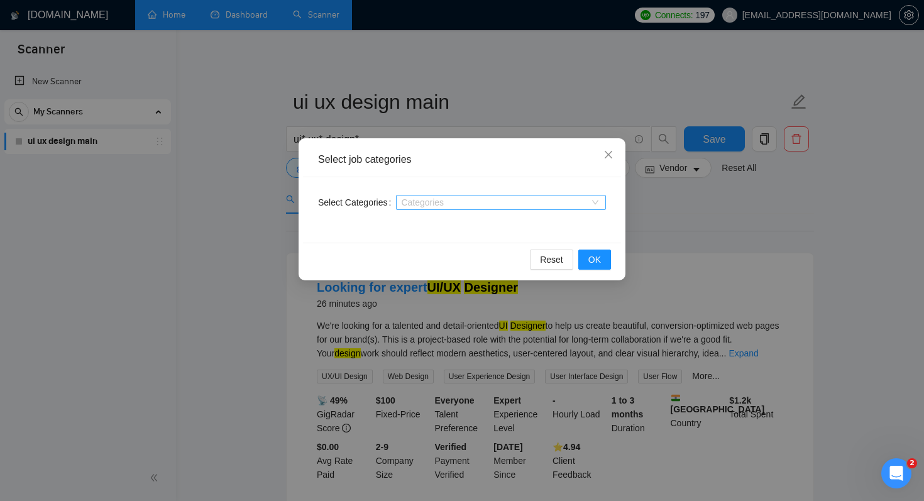
click at [435, 208] on div "Categories" at bounding box center [501, 202] width 210 height 15
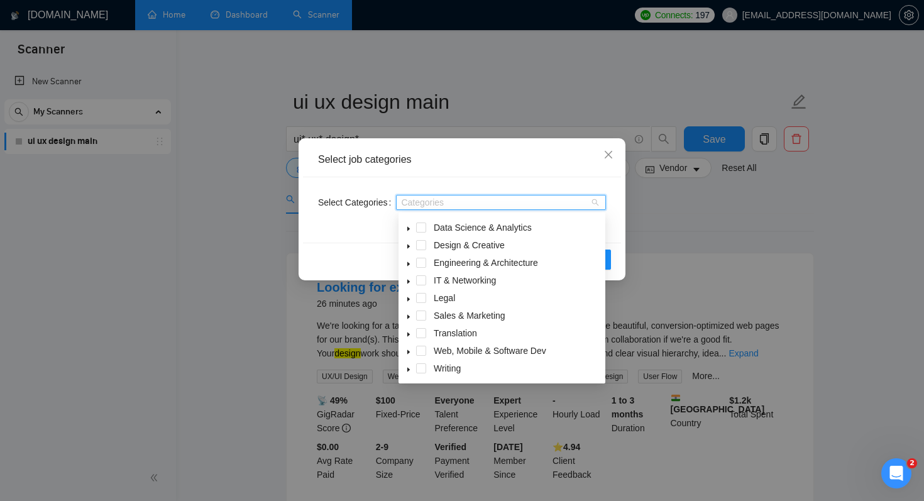
scroll to position [50, 0]
click at [411, 353] on icon "caret-down" at bounding box center [409, 352] width 6 height 6
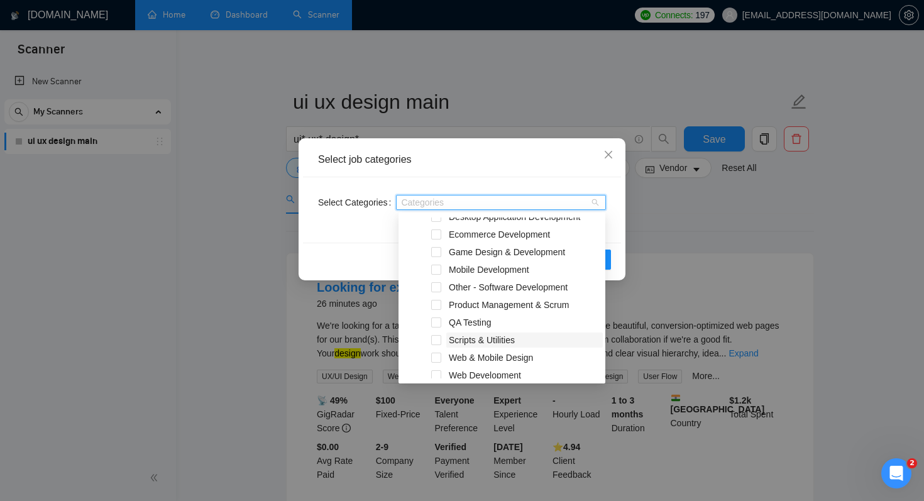
scroll to position [262, 0]
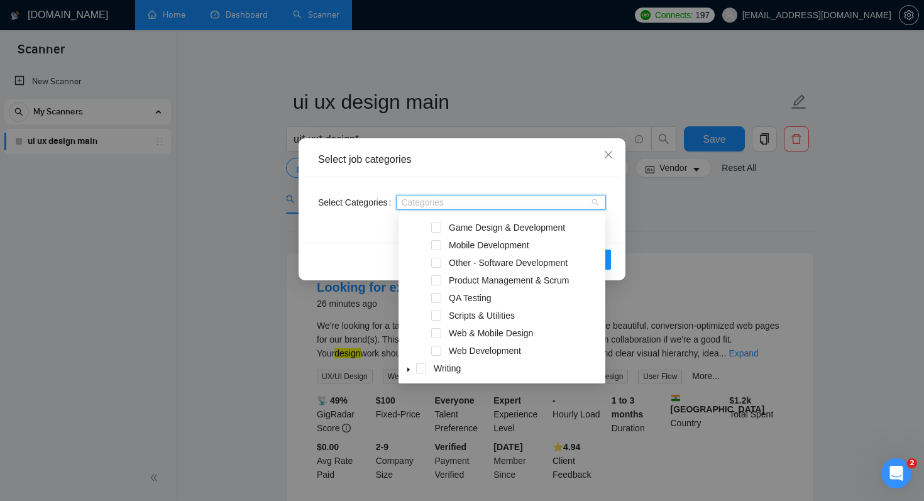
click at [445, 330] on div "Web & Mobile Design" at bounding box center [502, 335] width 202 height 18
click at [441, 333] on div "Web & Mobile Design" at bounding box center [502, 335] width 202 height 18
click at [438, 333] on span at bounding box center [436, 333] width 10 height 10
click at [607, 261] on button "OK" at bounding box center [595, 260] width 33 height 20
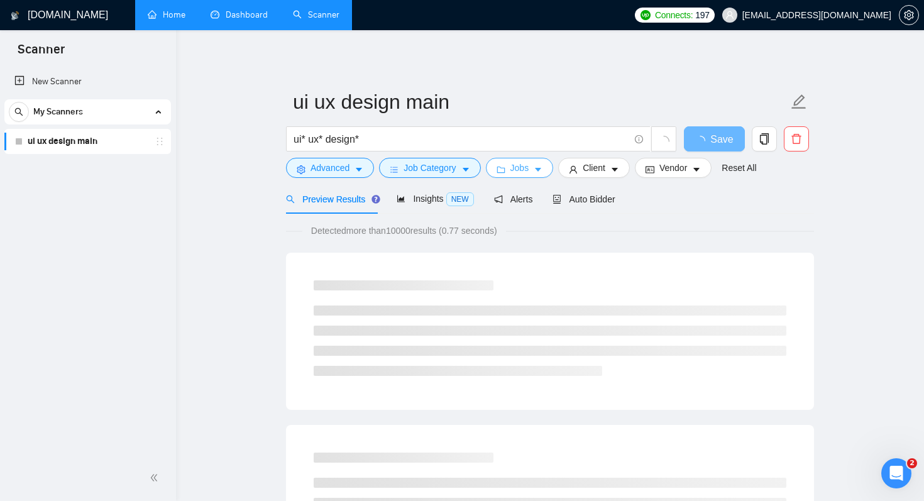
click at [543, 173] on icon "caret-down" at bounding box center [538, 169] width 9 height 9
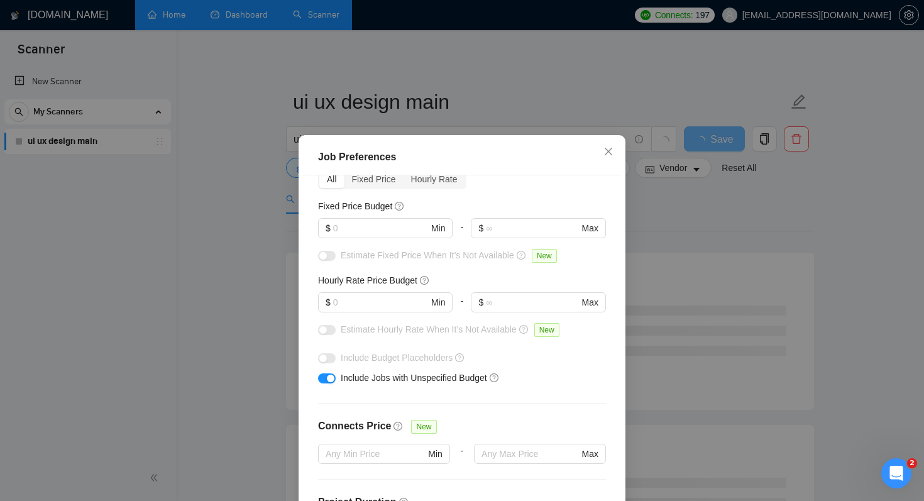
scroll to position [90, 0]
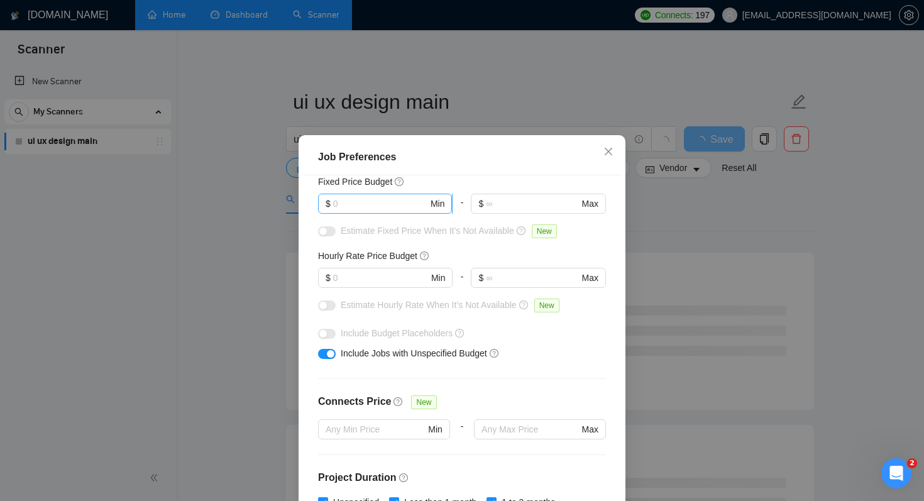
click at [385, 204] on input "text" at bounding box center [380, 204] width 95 height 14
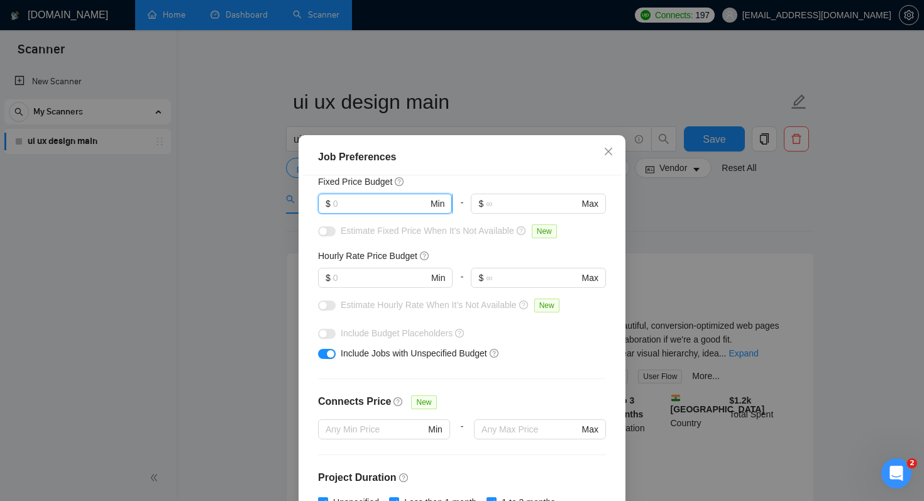
type input "4"
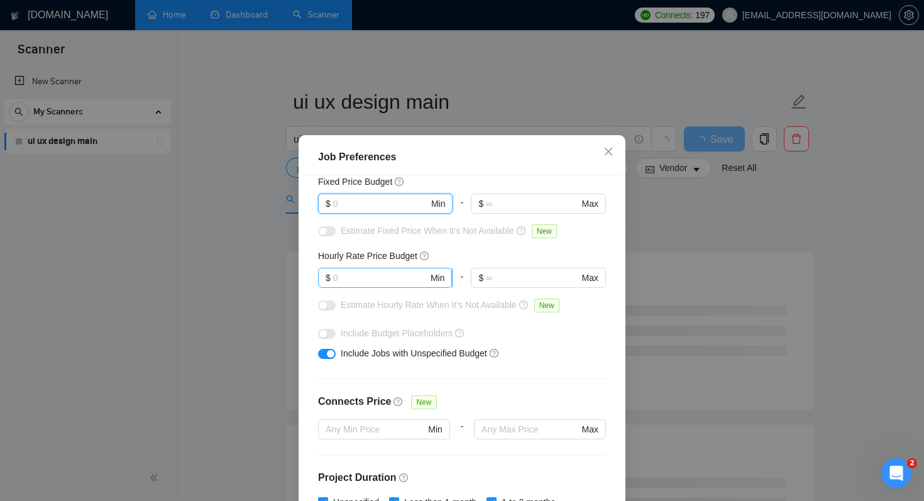
click at [365, 278] on input "text" at bounding box center [380, 278] width 95 height 14
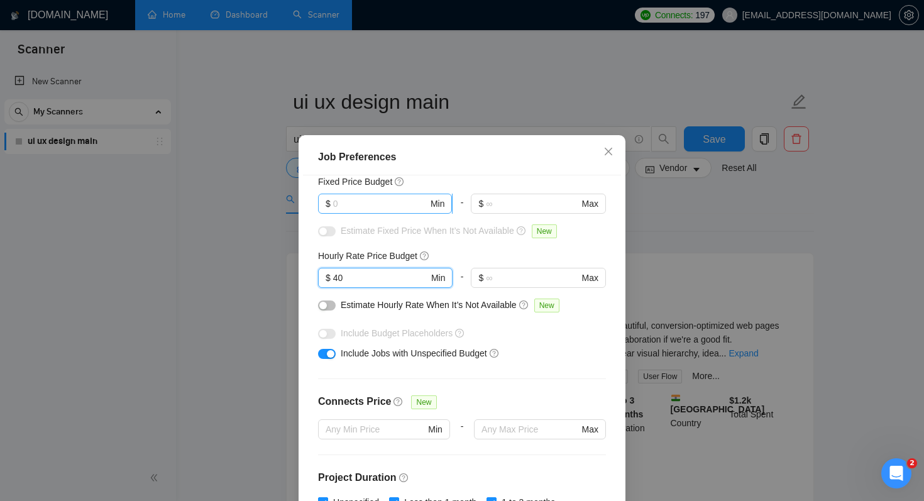
type input "40"
click at [384, 201] on input "text" at bounding box center [380, 204] width 95 height 14
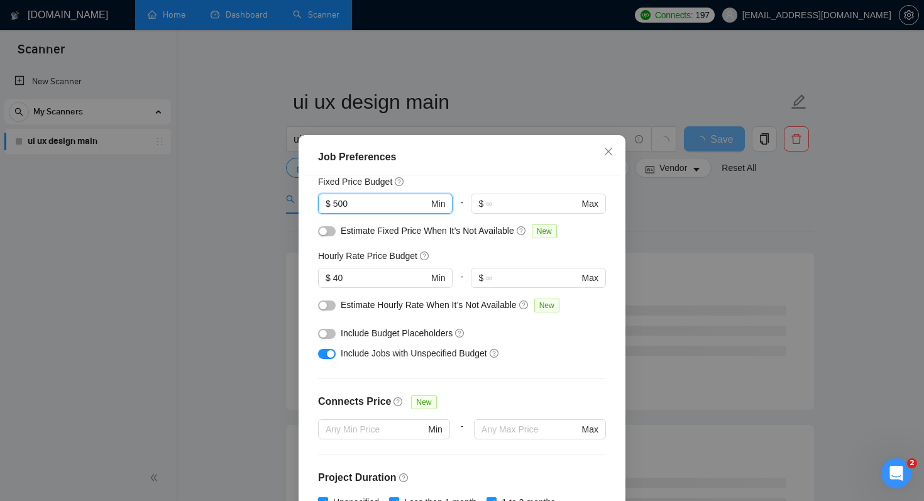
type input "500"
click at [572, 373] on div "Budget Project Type All Fixed Price Hourly Rate Fixed Price Budget 500 $ 500 Mi…" at bounding box center [462, 350] width 318 height 351
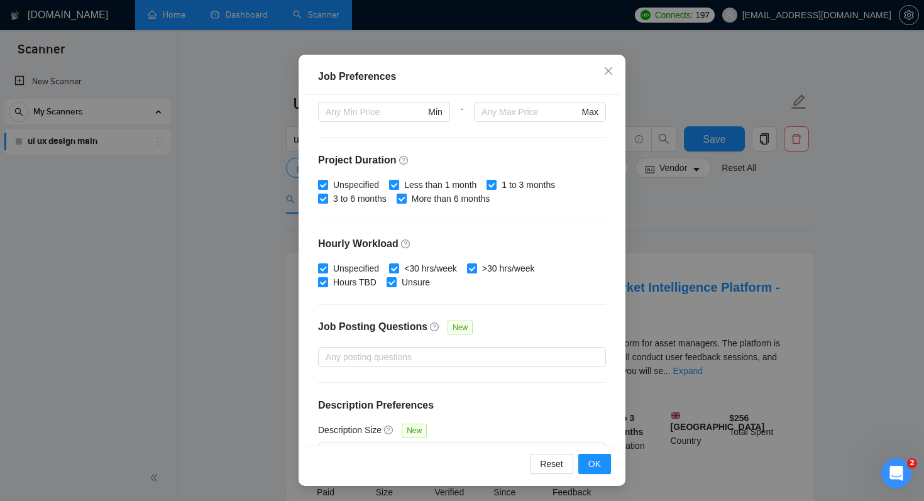
scroll to position [358, 0]
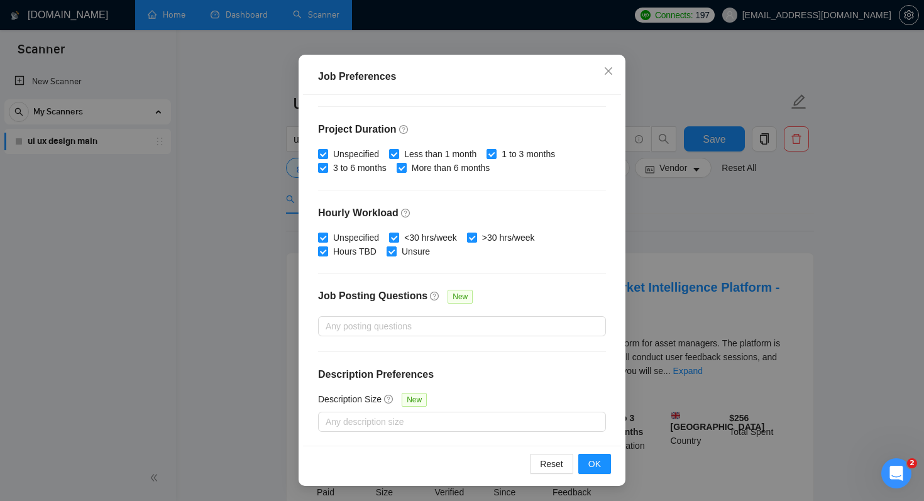
click at [594, 474] on div "Reset OK" at bounding box center [462, 464] width 318 height 36
click at [596, 466] on span "OK" at bounding box center [595, 464] width 13 height 14
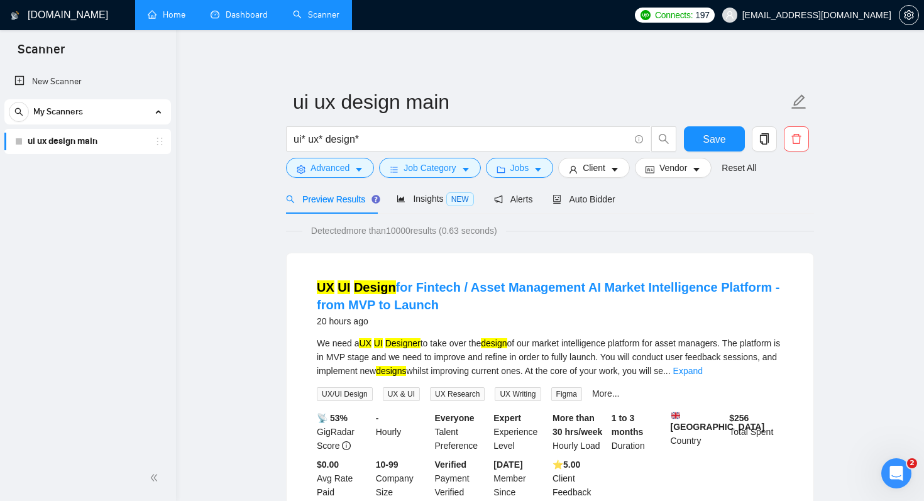
scroll to position [21, 0]
drag, startPoint x: 378, startPoint y: 231, endPoint x: 519, endPoint y: 238, distance: 141.0
click at [391, 234] on span "Detected more than 10000 results (0.63 seconds)" at bounding box center [404, 231] width 204 height 14
drag, startPoint x: 391, startPoint y: 234, endPoint x: 526, endPoint y: 235, distance: 134.6
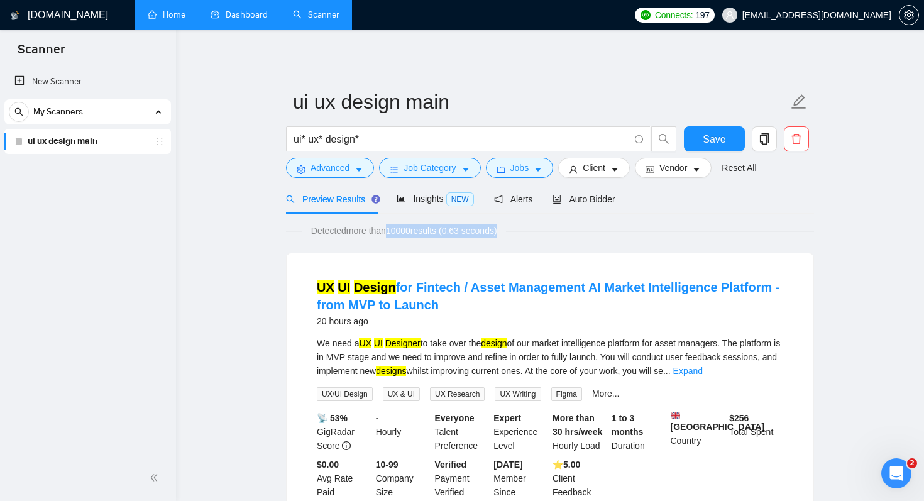
click at [526, 235] on div "Detected more than 10000 results (0.63 seconds)" at bounding box center [550, 231] width 528 height 14
click at [526, 236] on div "Detected more than 10000 results (0.63 seconds)" at bounding box center [550, 231] width 528 height 14
drag, startPoint x: 396, startPoint y: 231, endPoint x: 460, endPoint y: 231, distance: 64.1
click at [460, 231] on span "Detected more than 10000 results (0.63 seconds)" at bounding box center [404, 231] width 204 height 14
click at [431, 201] on span "Insights NEW" at bounding box center [435, 199] width 77 height 10
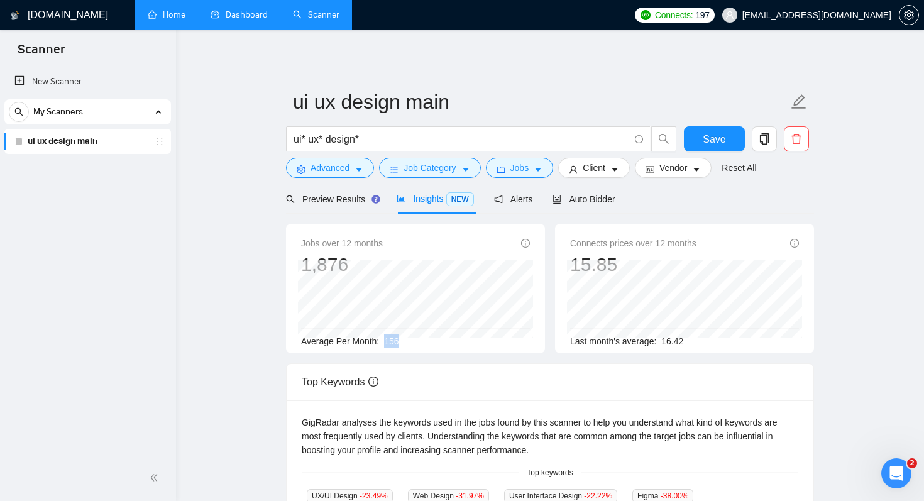
drag, startPoint x: 387, startPoint y: 340, endPoint x: 409, endPoint y: 341, distance: 22.0
click at [409, 341] on div "Average Per Month: 156" at bounding box center [415, 342] width 229 height 14
click at [611, 169] on button "Client" at bounding box center [594, 168] width 72 height 20
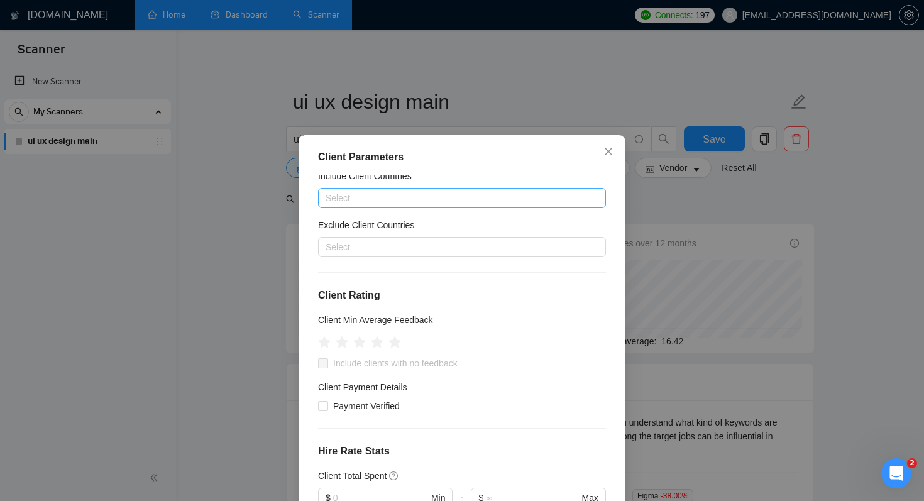
scroll to position [54, 0]
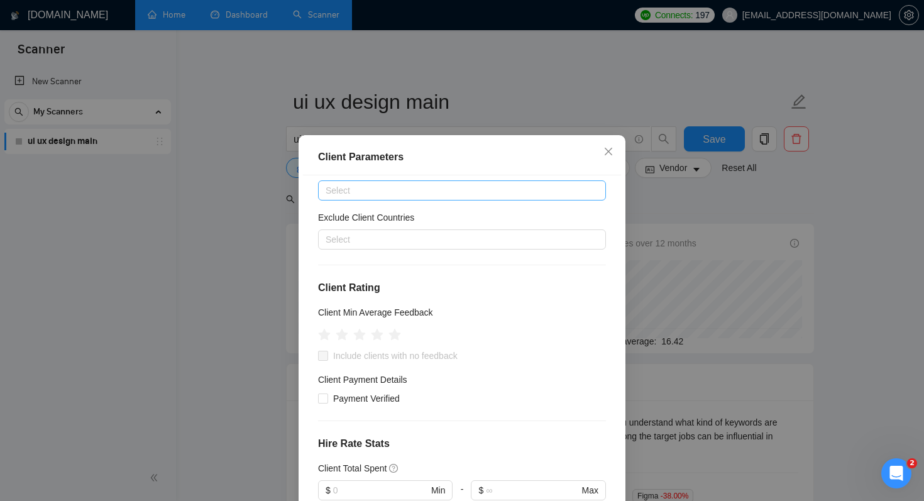
click at [416, 189] on div at bounding box center [455, 190] width 269 height 15
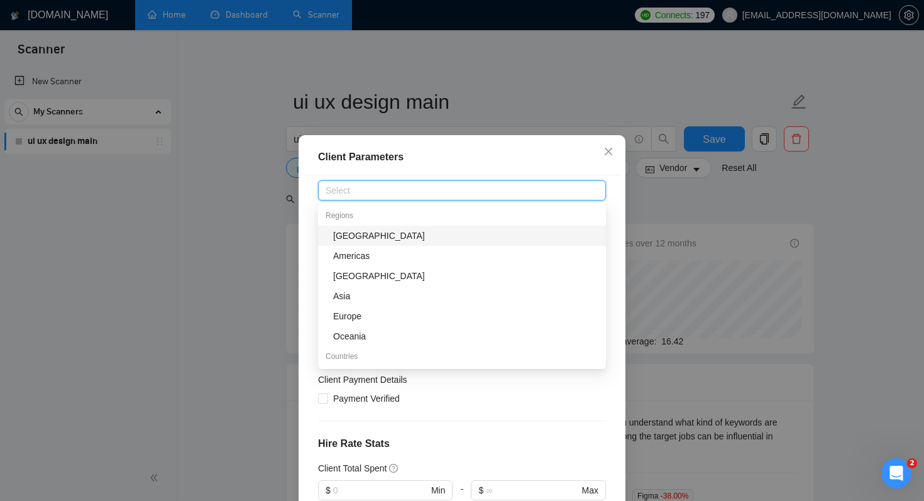
click at [506, 167] on div "Client Parameters" at bounding box center [462, 158] width 318 height 36
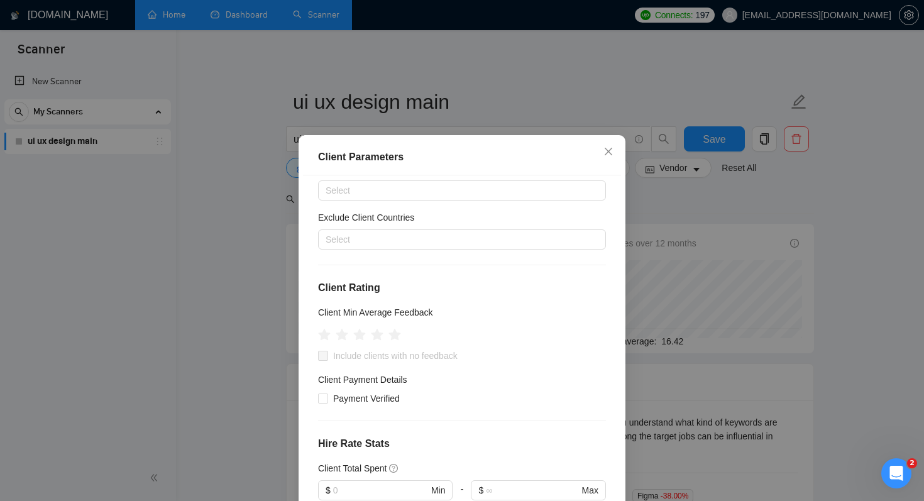
scroll to position [0, 0]
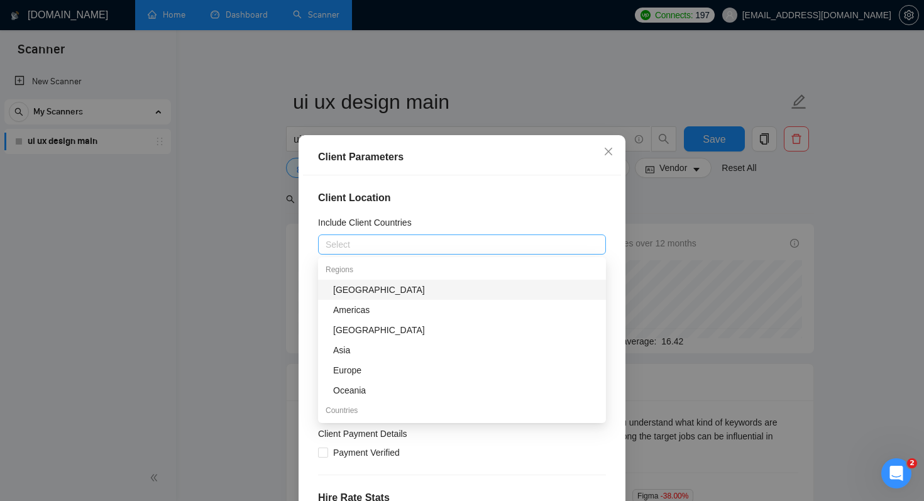
click at [385, 244] on div at bounding box center [455, 244] width 269 height 15
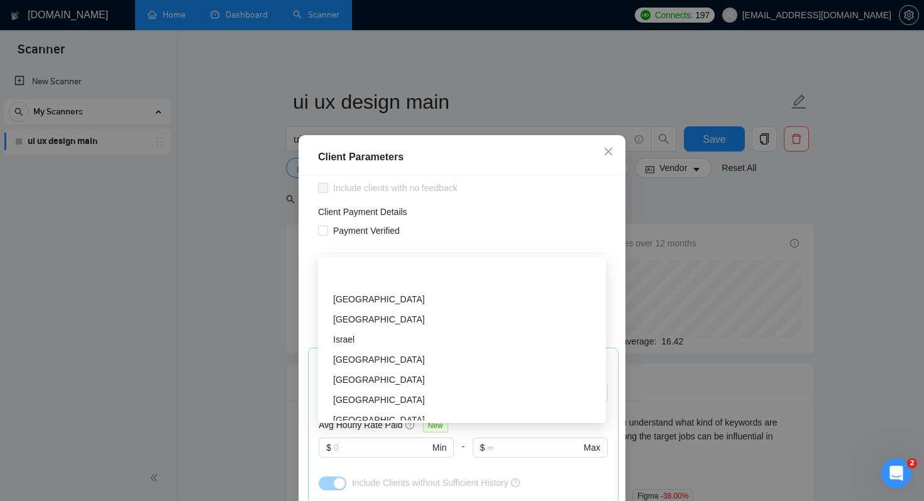
scroll to position [253, 0]
click at [459, 205] on div "Client Payment Details" at bounding box center [462, 214] width 288 height 19
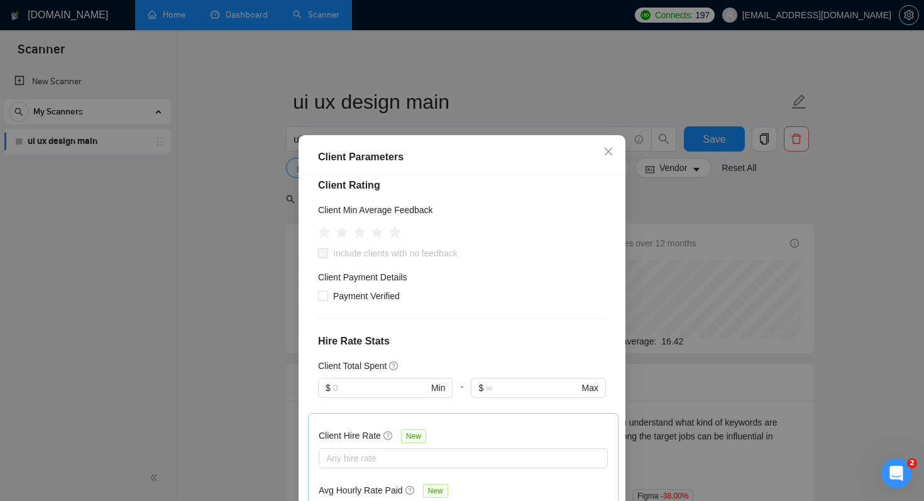
scroll to position [0, 0]
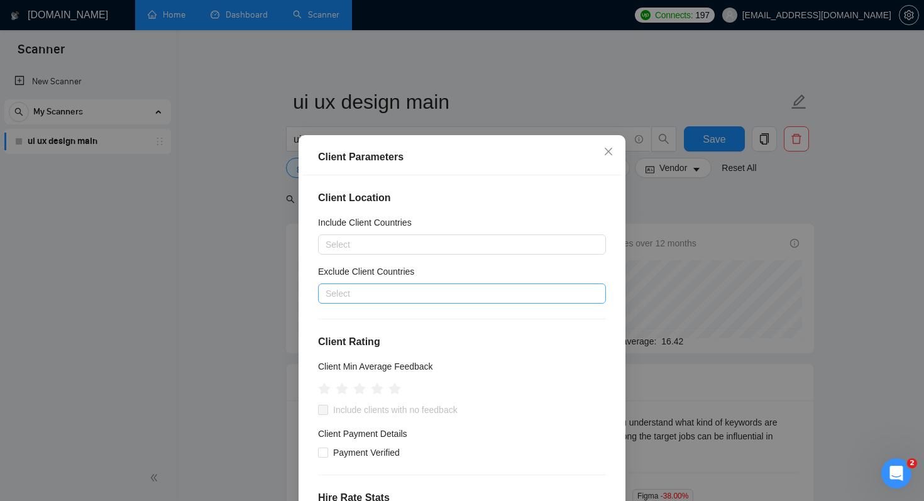
click at [445, 295] on div at bounding box center [455, 293] width 269 height 15
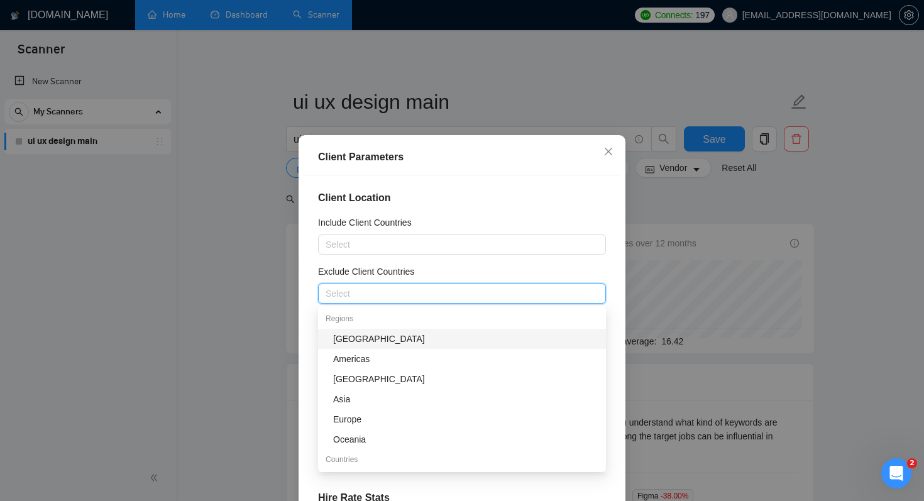
click at [405, 341] on div "[GEOGRAPHIC_DATA]" at bounding box center [465, 339] width 265 height 14
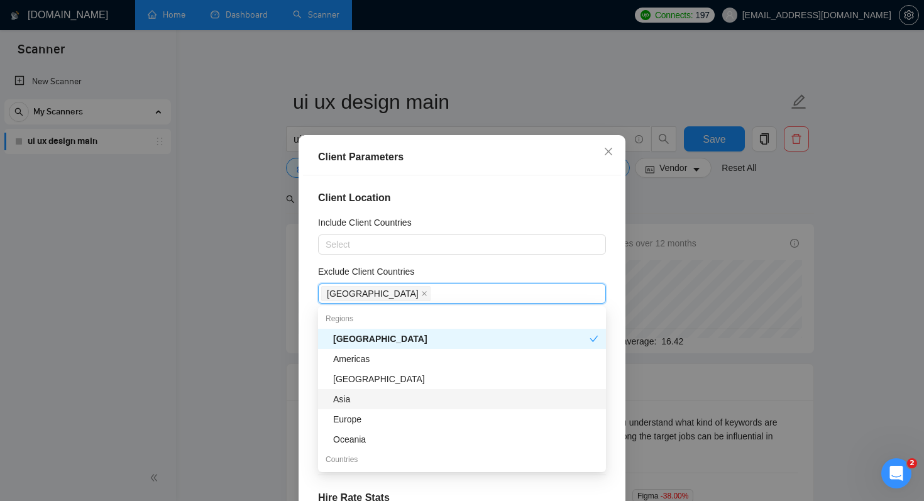
click at [407, 402] on div "Asia" at bounding box center [465, 399] width 265 height 14
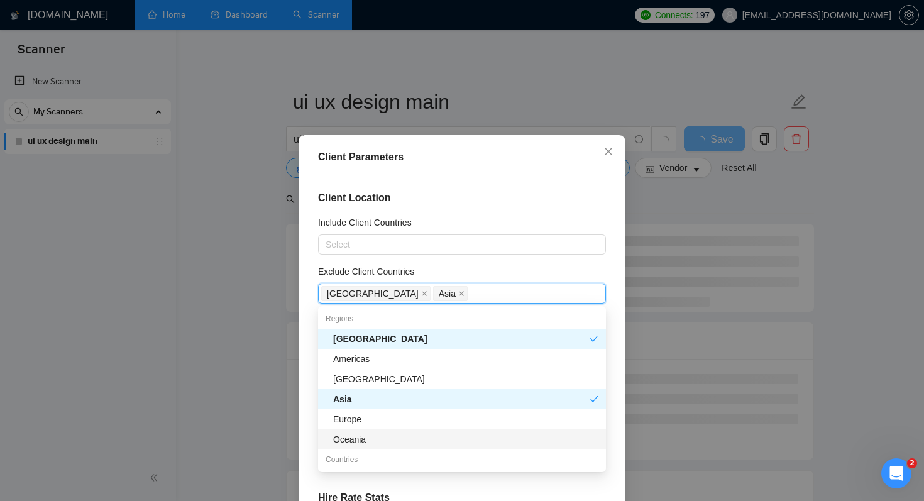
click at [439, 438] on div "Oceania" at bounding box center [465, 440] width 265 height 14
click at [511, 213] on div "Client Location Include Client Countries Select Exclude Client Countries Africa…" at bounding box center [462, 350] width 318 height 351
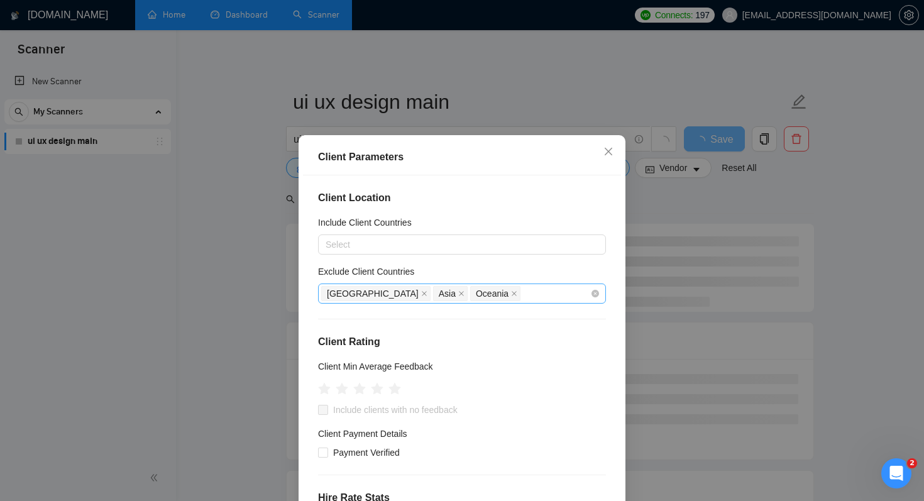
click at [471, 291] on div "Africa Asia Oceania" at bounding box center [455, 294] width 269 height 18
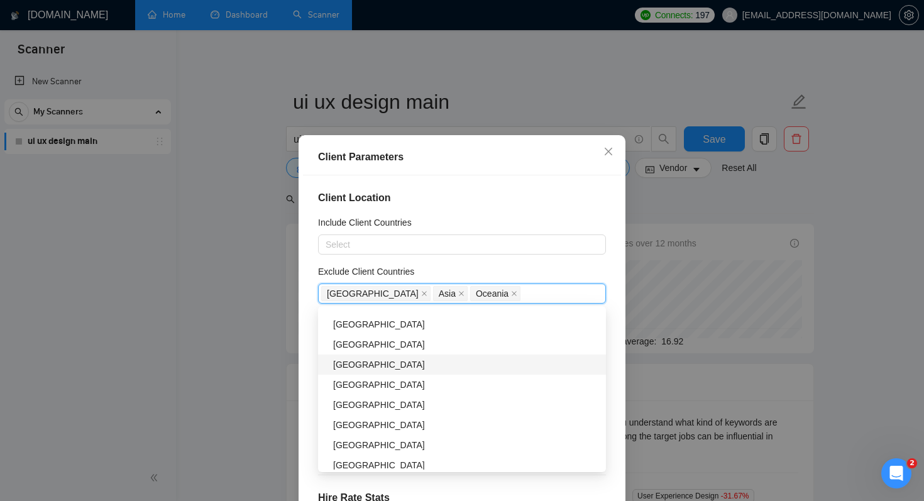
scroll to position [788, 0]
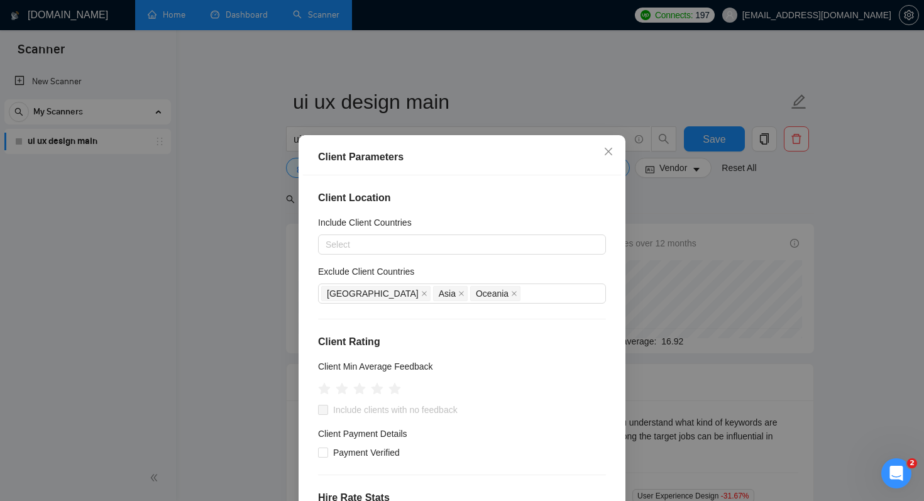
click at [504, 271] on div "Exclude Client Countries" at bounding box center [462, 274] width 288 height 19
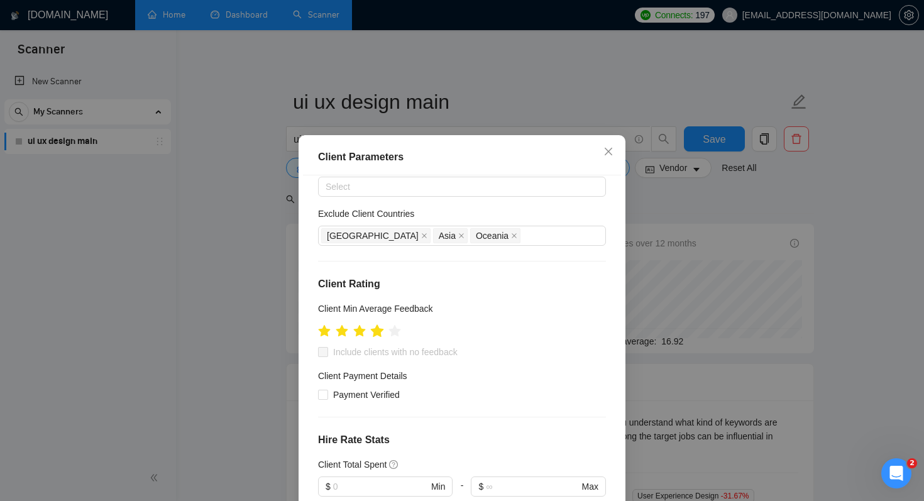
scroll to position [62, 0]
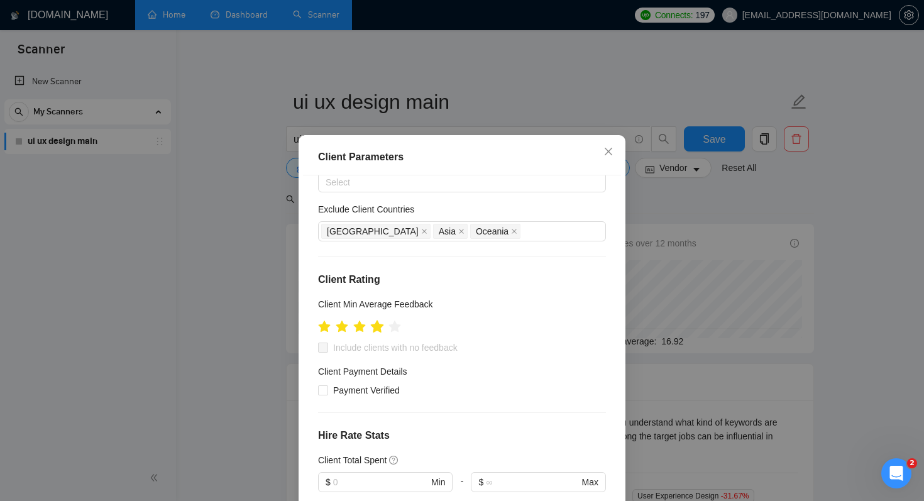
click at [382, 328] on icon "star" at bounding box center [377, 327] width 14 height 14
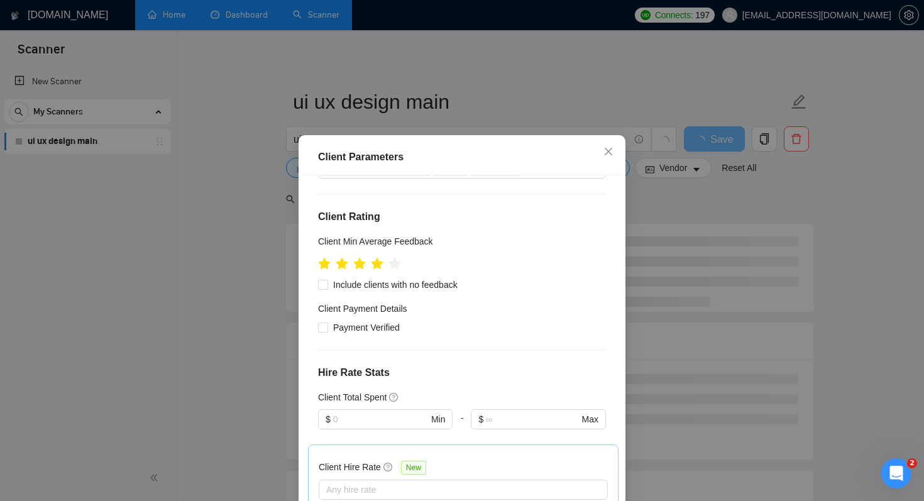
scroll to position [127, 0]
click at [462, 285] on span "Include clients with no feedback" at bounding box center [395, 283] width 135 height 14
click at [327, 285] on input "Include clients with no feedback" at bounding box center [322, 282] width 9 height 9
checkbox input "true"
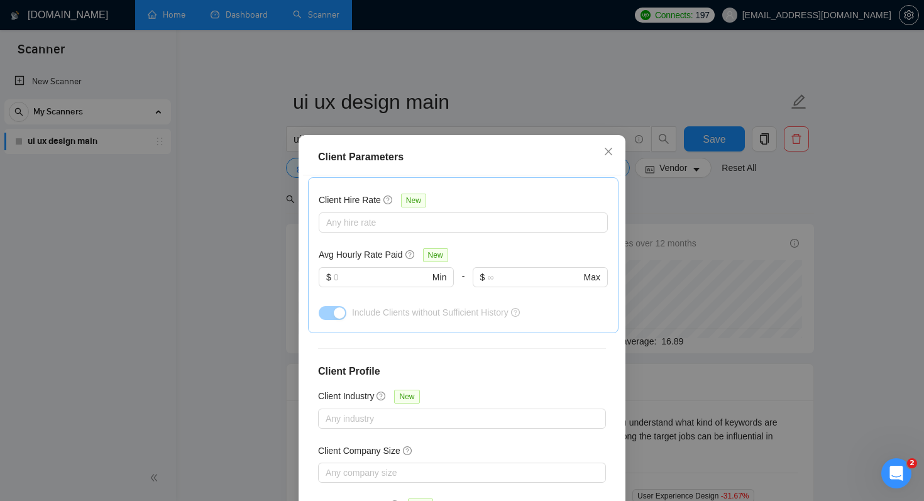
scroll to position [404, 0]
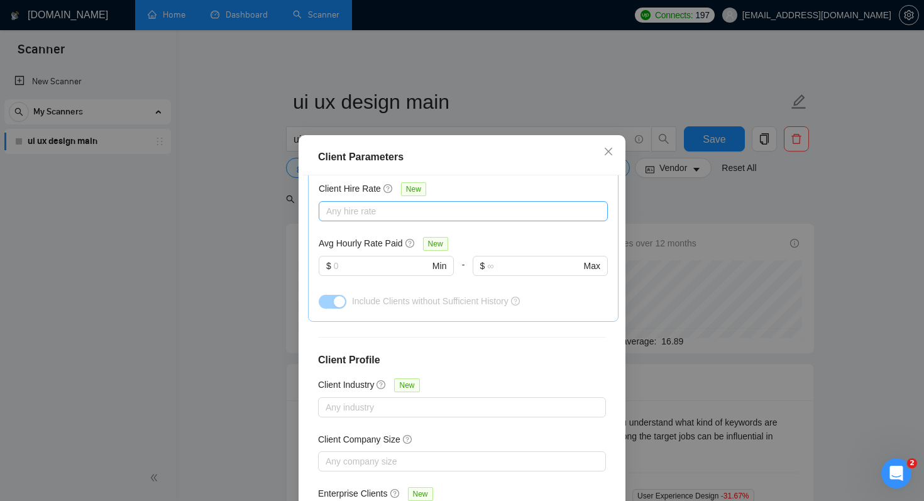
click at [403, 216] on div at bounding box center [457, 211] width 270 height 15
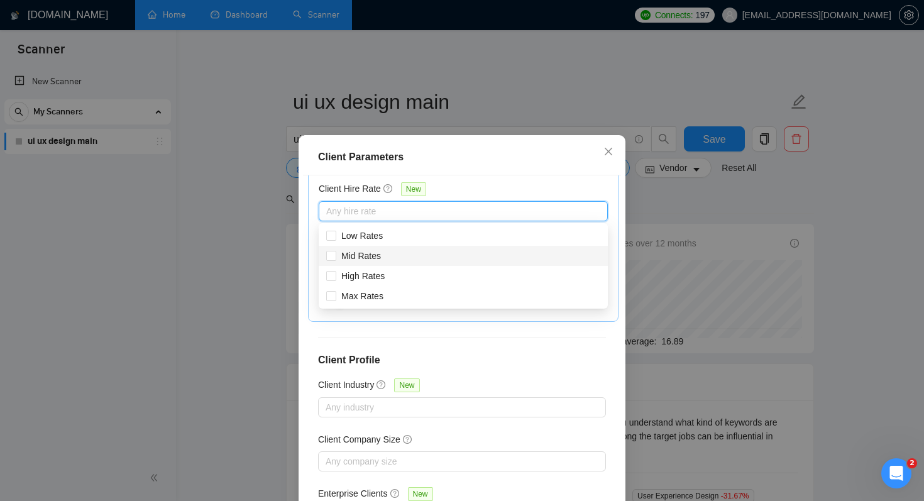
click at [414, 257] on div "Mid Rates" at bounding box center [463, 256] width 274 height 14
checkbox input "true"
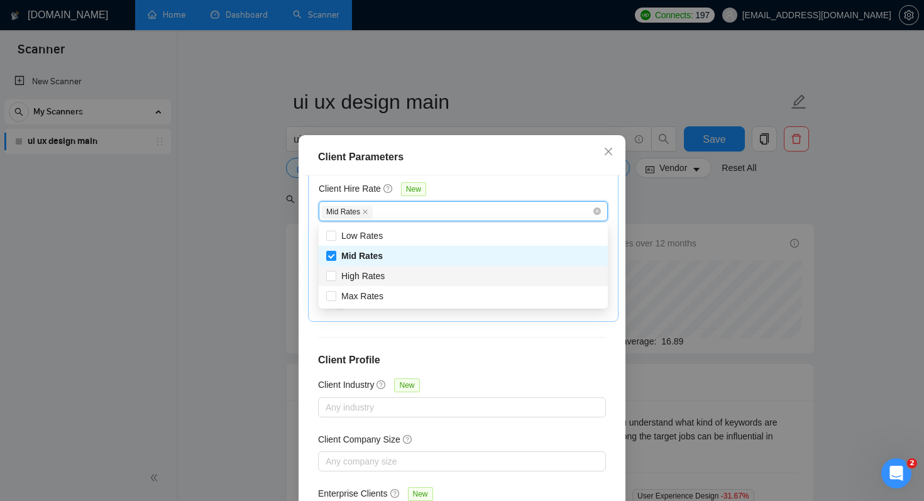
click at [415, 284] on div "High Rates" at bounding box center [463, 276] width 289 height 20
checkbox input "true"
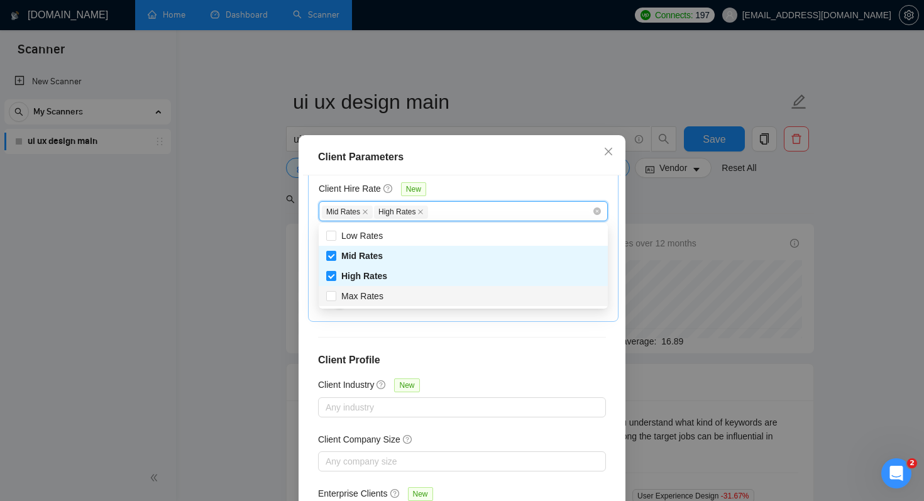
click at [421, 298] on div "Max Rates" at bounding box center [463, 296] width 274 height 14
checkbox input "true"
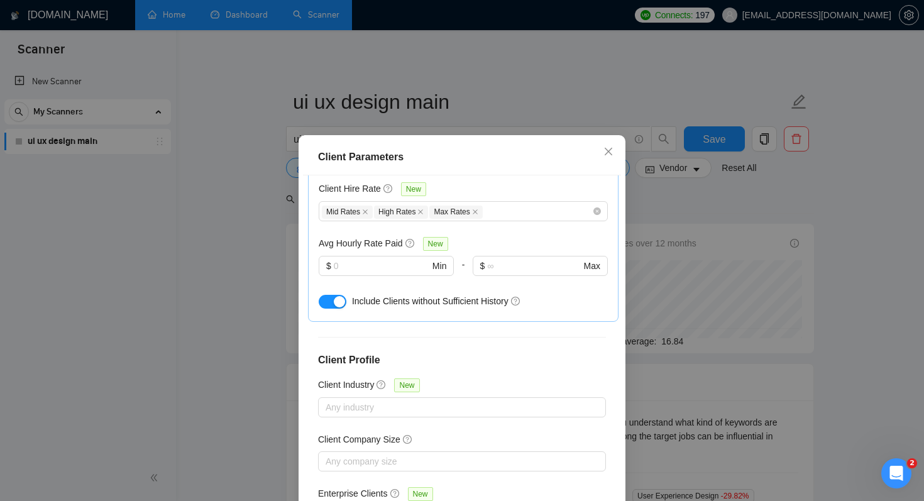
click at [474, 350] on div "Client Location Include Client Countries Select Exclude Client Countries Africa…" at bounding box center [462, 350] width 318 height 351
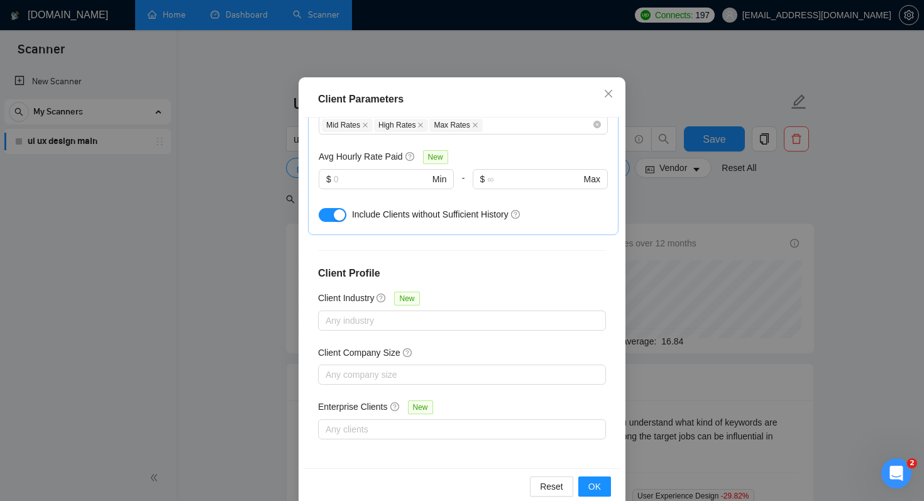
scroll to position [80, 0]
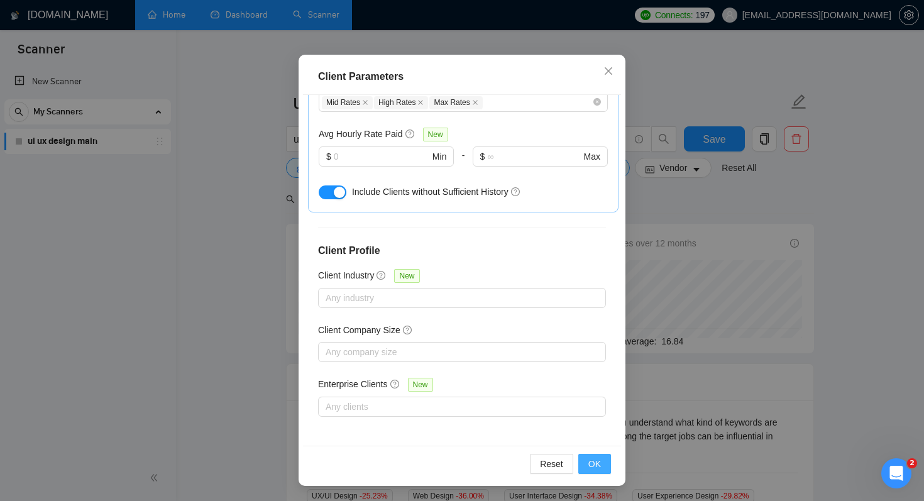
click at [604, 465] on button "OK" at bounding box center [595, 464] width 33 height 20
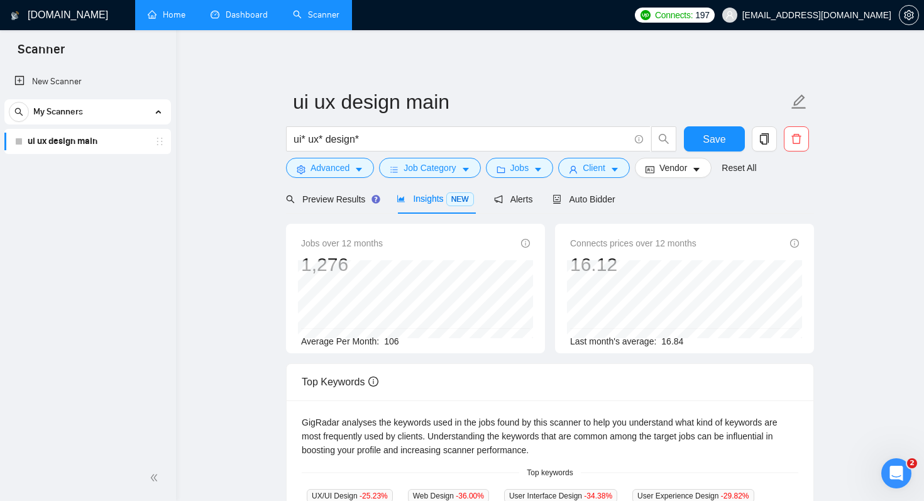
scroll to position [21, 0]
click at [684, 172] on span "Vendor" at bounding box center [674, 168] width 28 height 14
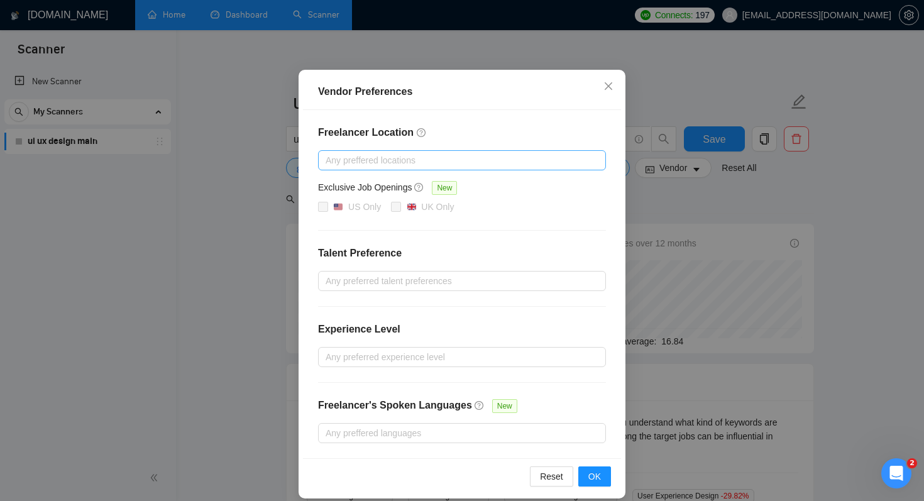
scroll to position [80, 0]
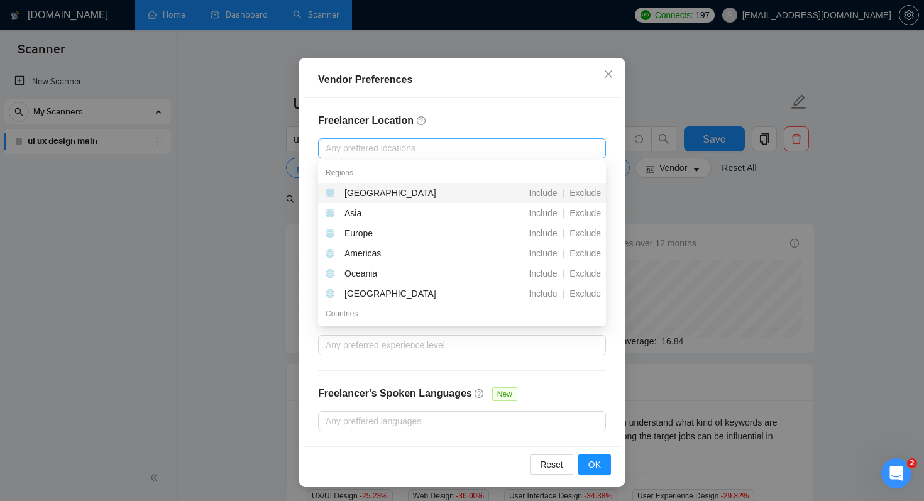
click at [465, 150] on div at bounding box center [455, 148] width 269 height 15
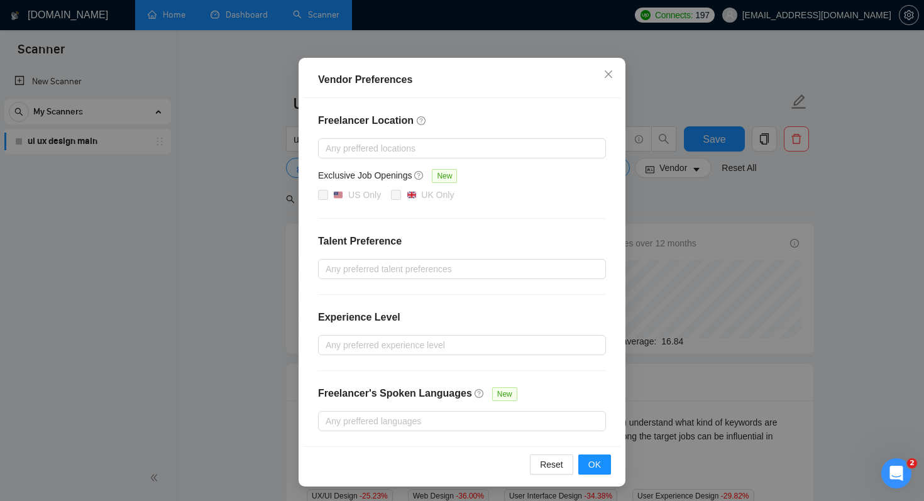
click at [500, 112] on div "Freelancer Location Any preffered locations Exclusive Job Openings New US Only …" at bounding box center [462, 272] width 318 height 348
click at [450, 263] on div at bounding box center [455, 269] width 269 height 15
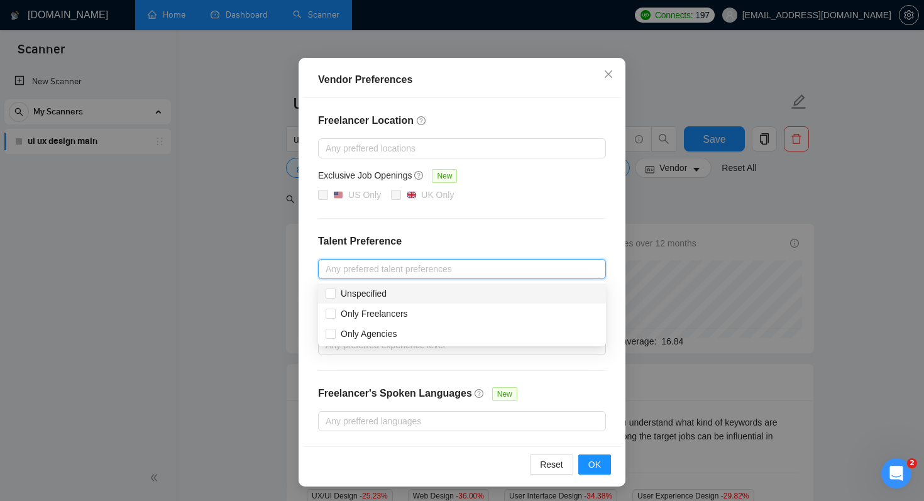
click at [441, 293] on div "Unspecified" at bounding box center [462, 294] width 273 height 14
checkbox input "true"
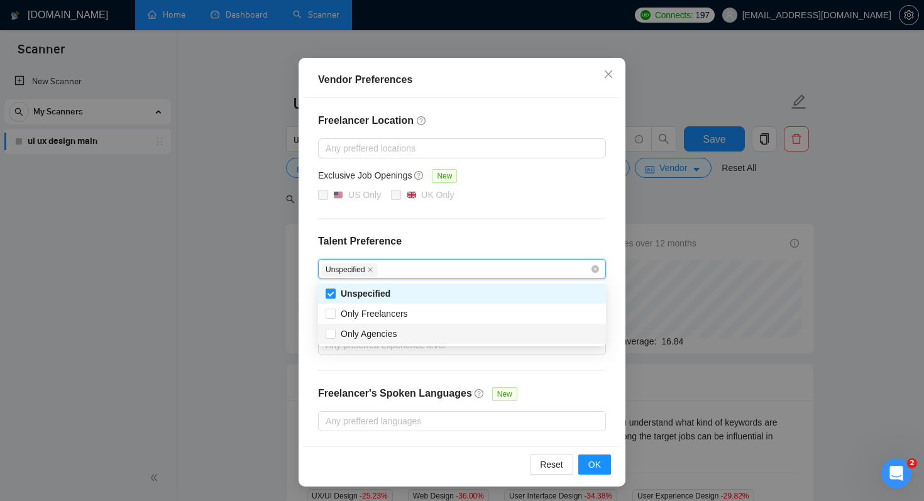
click at [444, 333] on div "Only Agencies" at bounding box center [462, 334] width 273 height 14
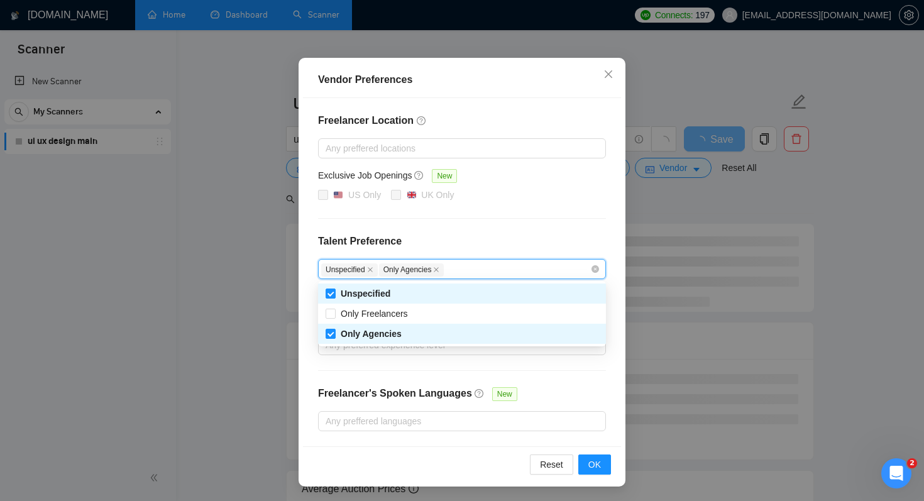
click at [444, 332] on div "Only Agencies" at bounding box center [462, 334] width 273 height 14
checkbox input "false"
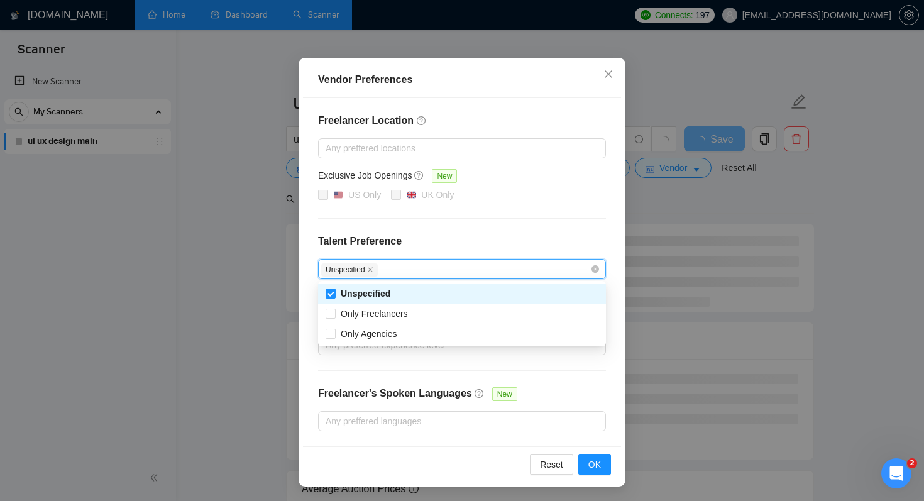
click at [444, 295] on div "Unspecified" at bounding box center [462, 294] width 273 height 14
checkbox input "false"
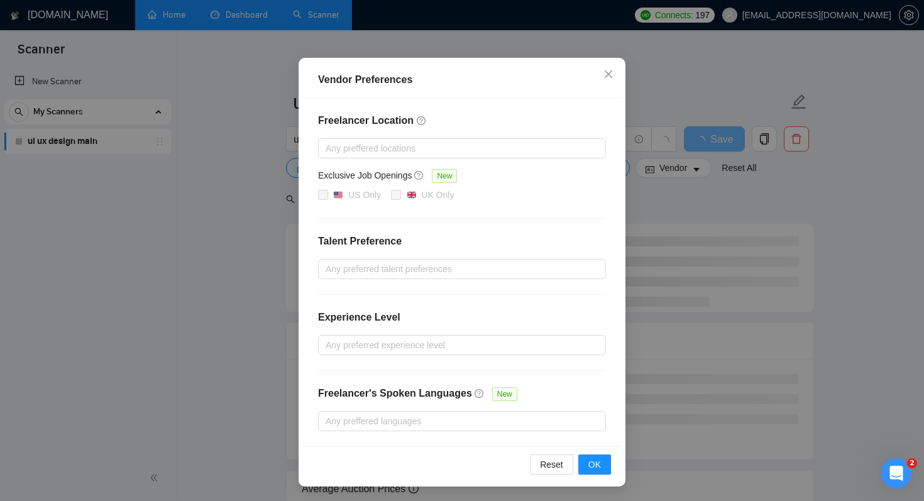
click at [436, 371] on div "Freelancer Location Any preffered locations Exclusive Job Openings New US Only …" at bounding box center [462, 272] width 318 height 348
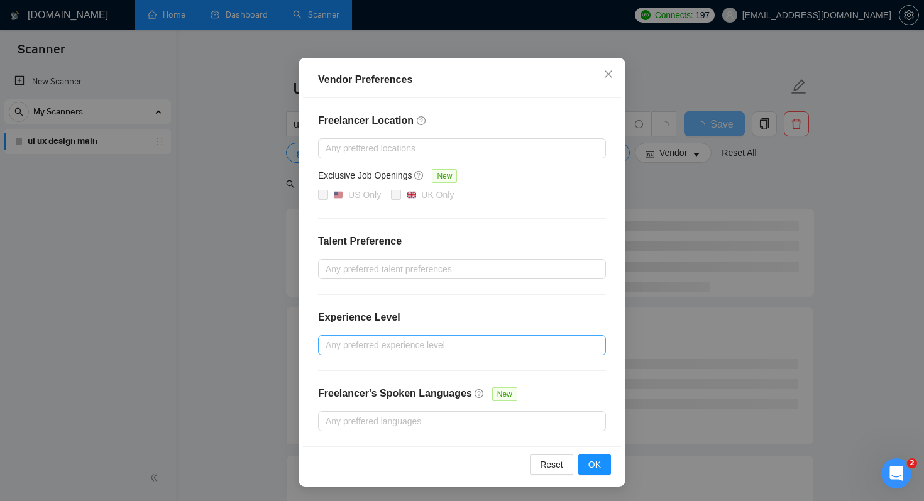
click at [448, 345] on div at bounding box center [455, 345] width 269 height 15
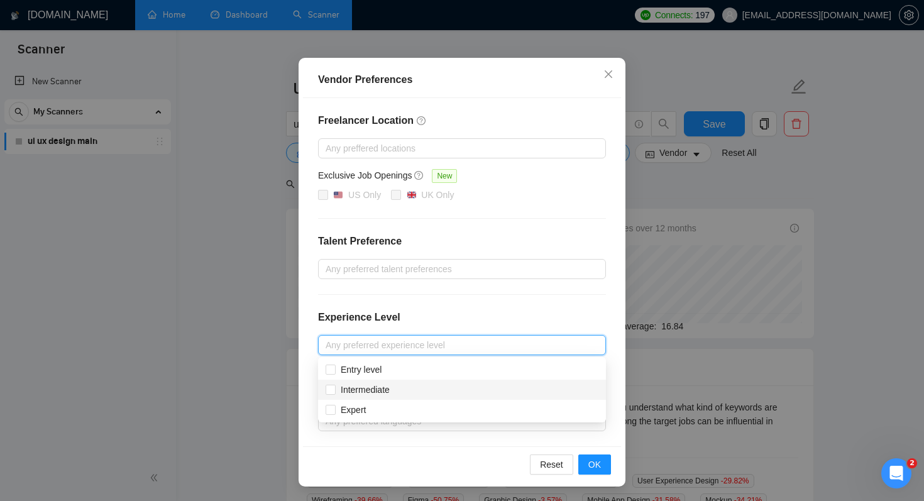
click at [446, 392] on div "Intermediate" at bounding box center [462, 390] width 273 height 14
checkbox input "true"
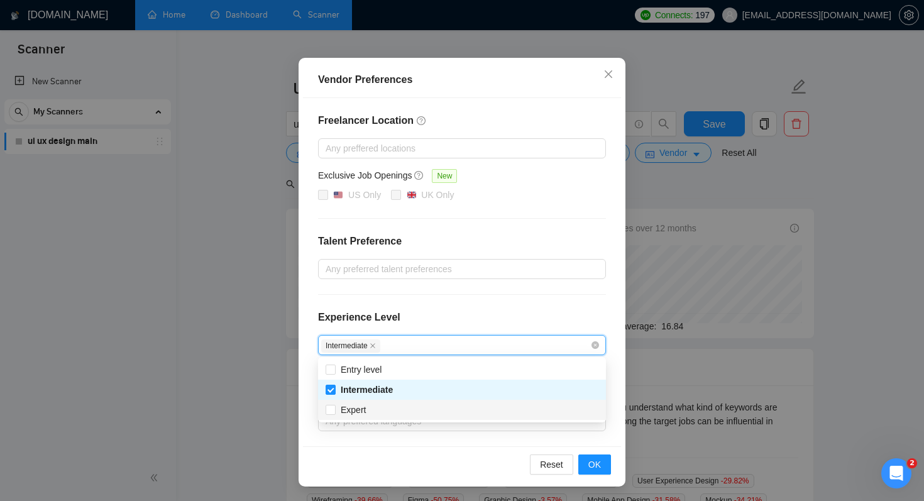
click at [451, 413] on div "Expert" at bounding box center [462, 410] width 273 height 14
checkbox input "true"
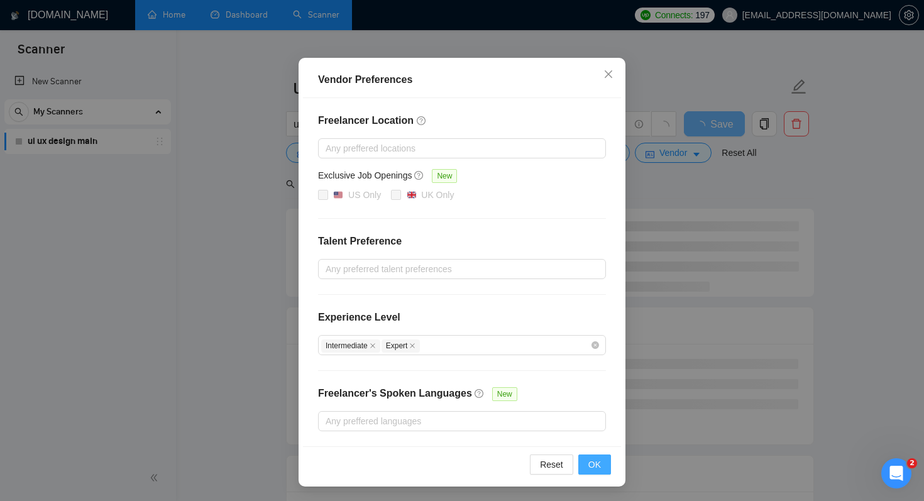
click at [596, 467] on span "OK" at bounding box center [595, 465] width 13 height 14
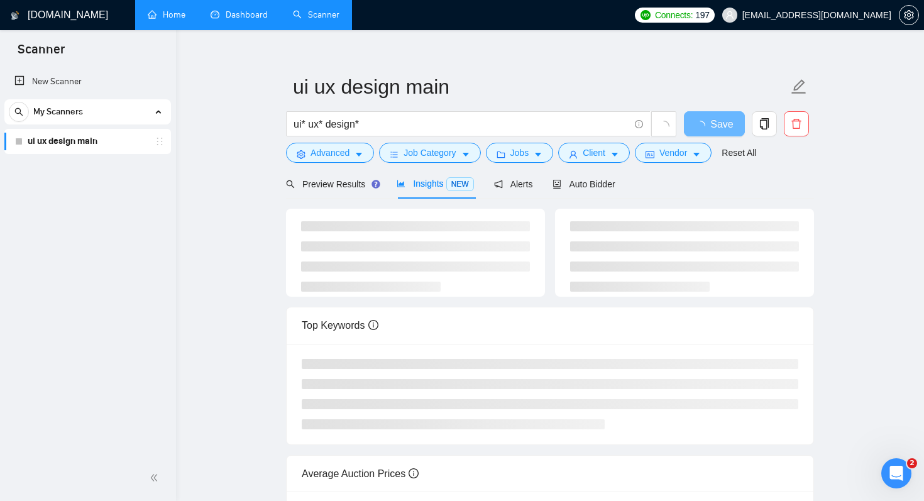
scroll to position [18, 0]
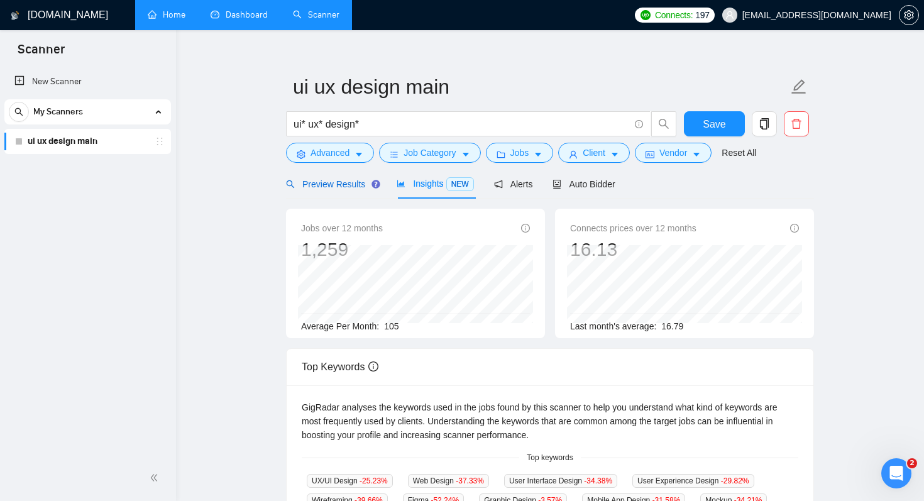
click at [349, 188] on span "Preview Results" at bounding box center [331, 184] width 91 height 10
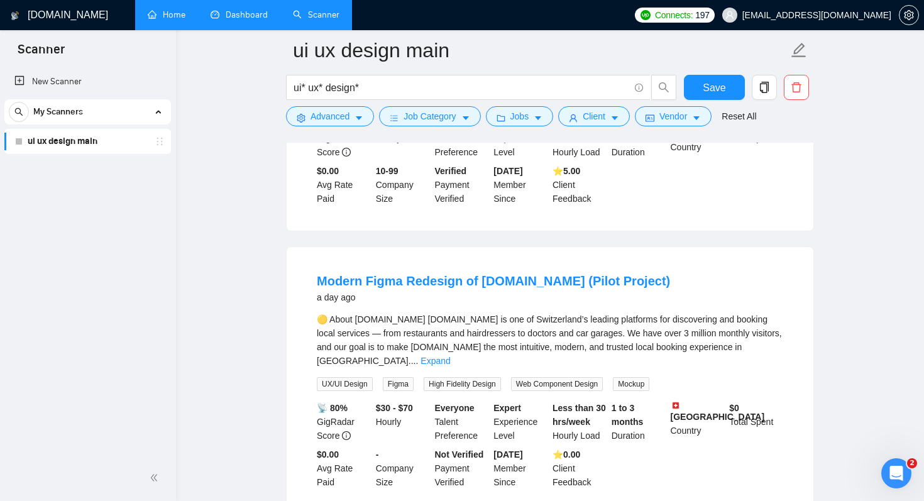
scroll to position [330, 0]
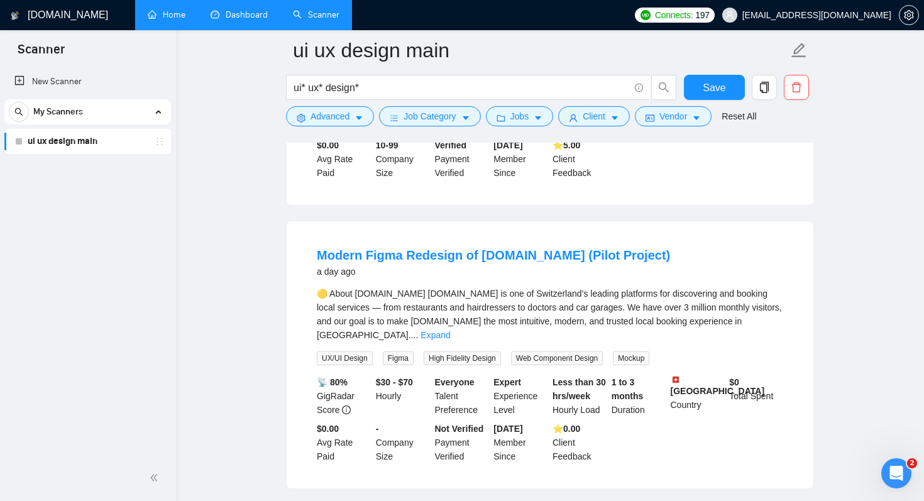
click at [767, 321] on div "🟡 About local.ch local.ch is one of Switzerland’s leading platforms for discove…" at bounding box center [550, 314] width 467 height 55
click at [450, 330] on link "Expand" at bounding box center [436, 335] width 30 height 10
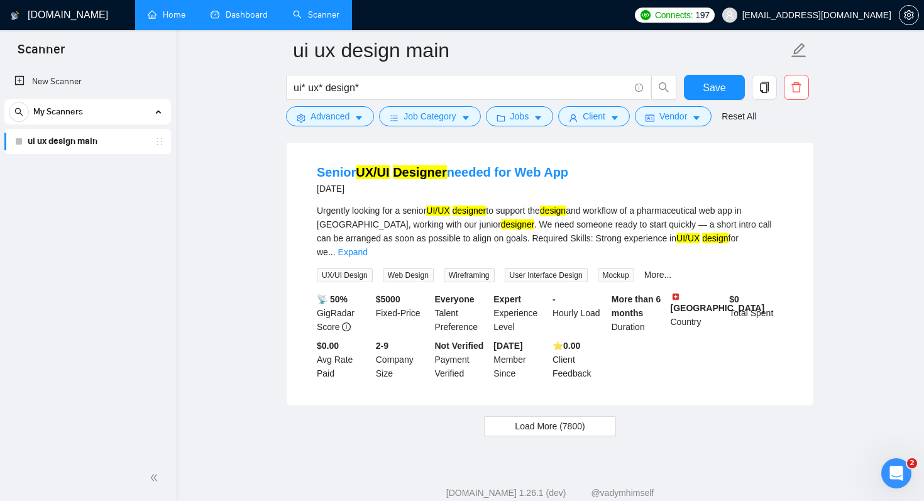
scroll to position [2976, 0]
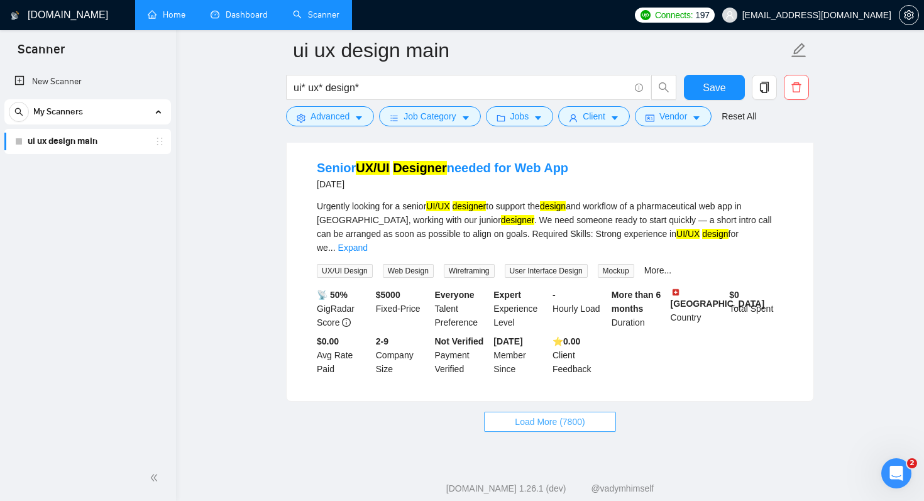
click at [569, 419] on span "Load More (7800)" at bounding box center [550, 422] width 70 height 14
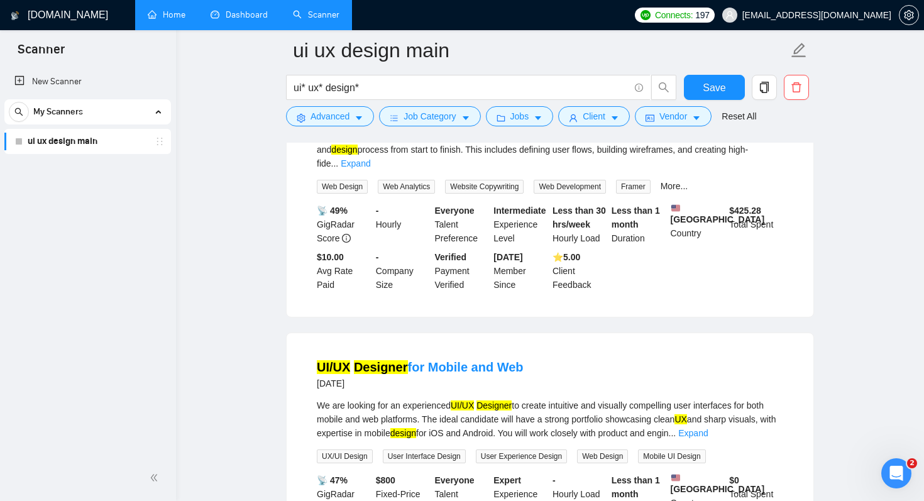
scroll to position [4669, 0]
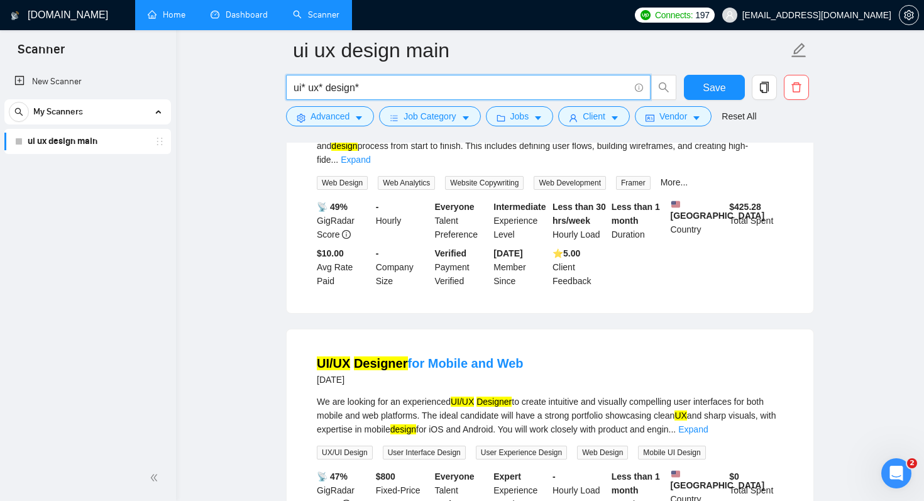
click at [329, 85] on input "ui* ux* design*" at bounding box center [462, 88] width 336 height 16
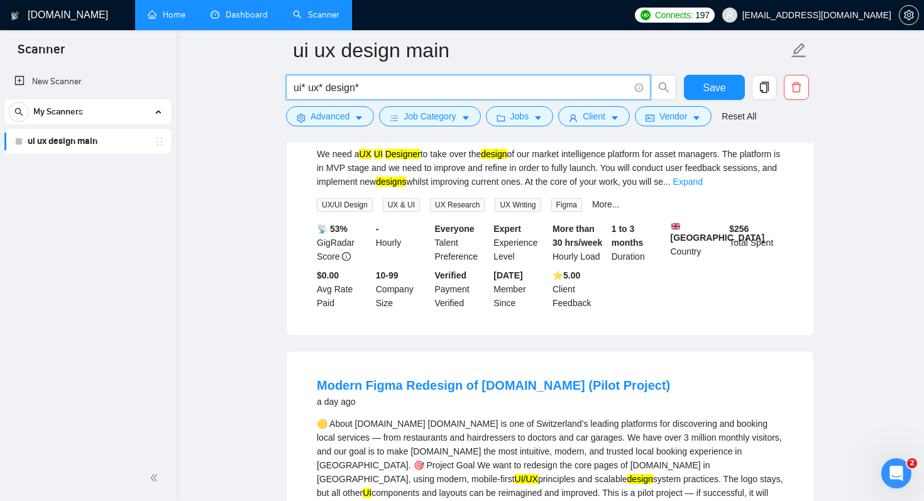
scroll to position [0, 0]
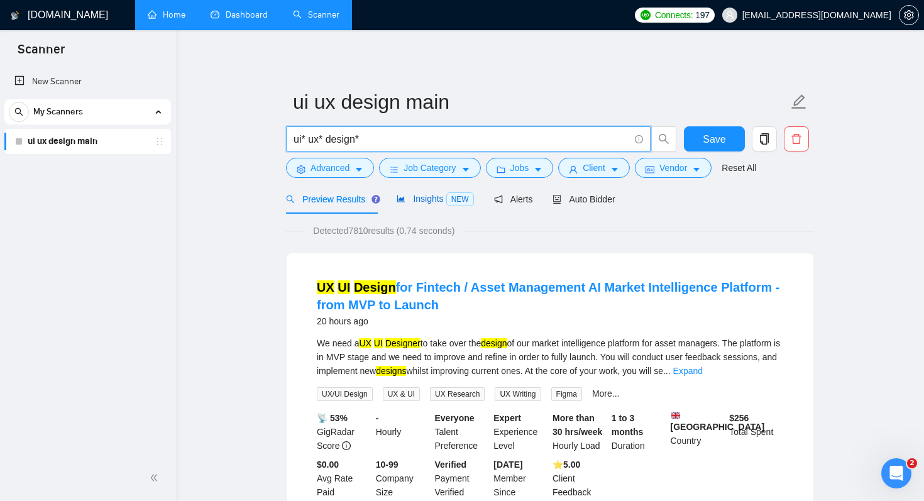
click at [418, 202] on span "Insights NEW" at bounding box center [435, 199] width 77 height 10
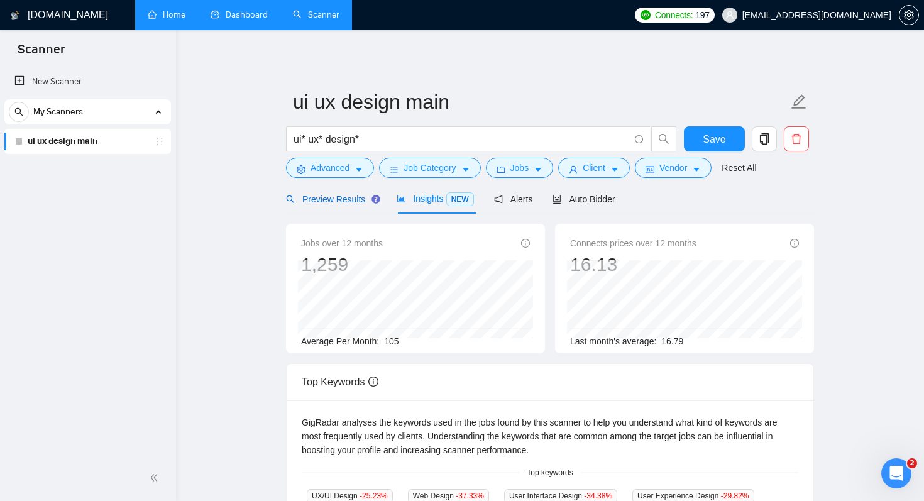
click at [338, 204] on div "Preview Results" at bounding box center [331, 199] width 91 height 14
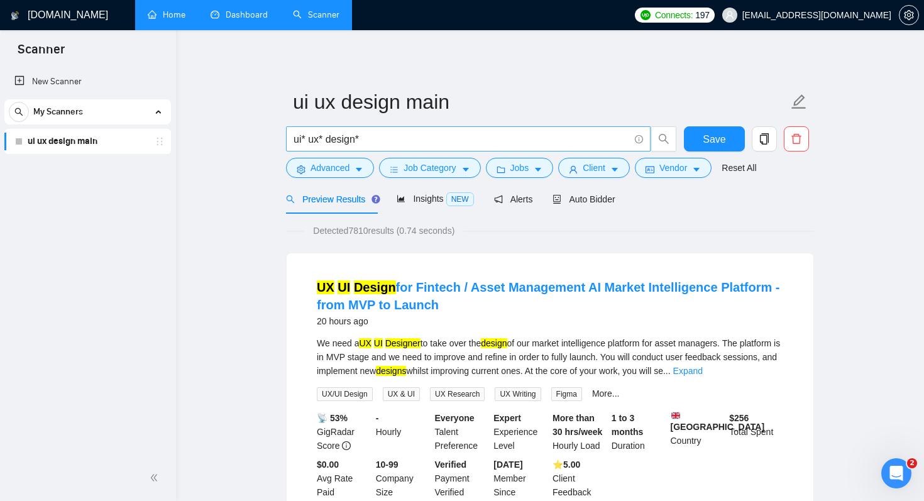
click at [326, 139] on input "ui* ux* design*" at bounding box center [462, 139] width 336 height 16
click at [434, 134] on input "ui* ux* (design*" at bounding box center [462, 139] width 336 height 16
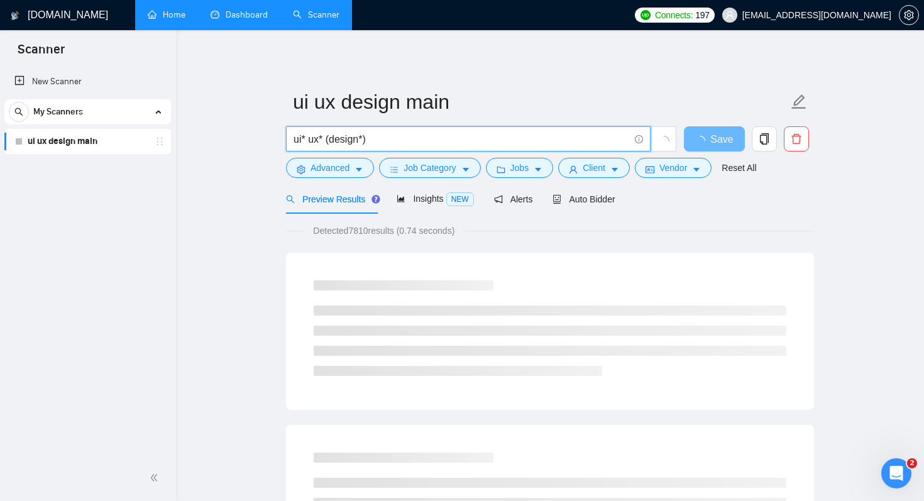
click at [324, 135] on input "ui* ux* (design*)" at bounding box center [462, 139] width 336 height 16
click at [295, 138] on input "ui* ux*) (design*)" at bounding box center [462, 139] width 336 height 16
click at [328, 140] on input "(ui* ux*) (design*)" at bounding box center [462, 139] width 336 height 16
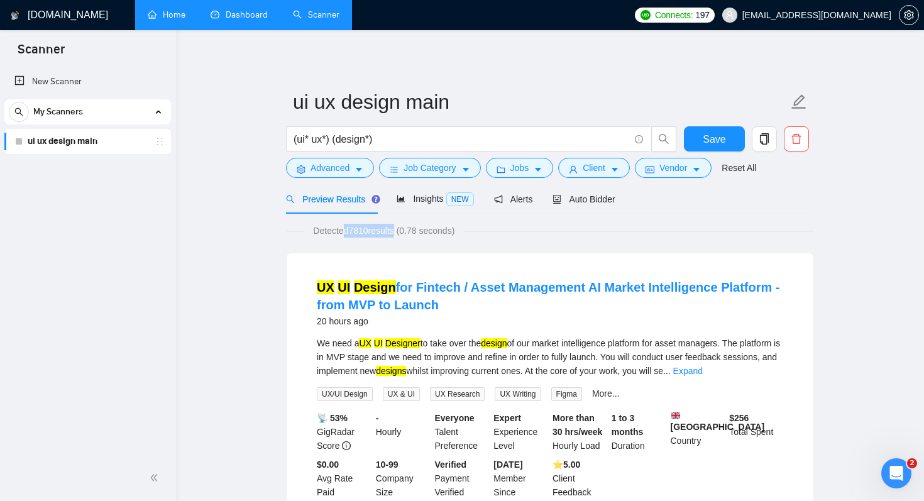
drag, startPoint x: 346, startPoint y: 232, endPoint x: 401, endPoint y: 232, distance: 55.3
click at [401, 232] on span "Detected 7810 results (0.78 seconds)" at bounding box center [383, 231] width 159 height 14
click at [327, 136] on input "(ui* ux*) (design*)" at bounding box center [462, 139] width 336 height 16
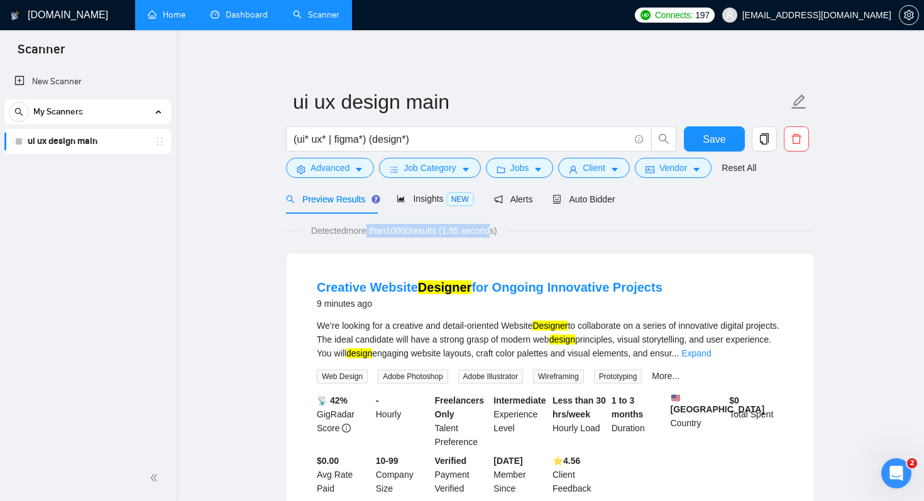
drag, startPoint x: 369, startPoint y: 234, endPoint x: 506, endPoint y: 233, distance: 137.1
click at [506, 233] on span "Detected more than 10000 results (1.95 seconds)" at bounding box center [404, 231] width 204 height 14
click at [409, 136] on input "(ui* ux* | figma*) (design*)" at bounding box center [462, 139] width 336 height 16
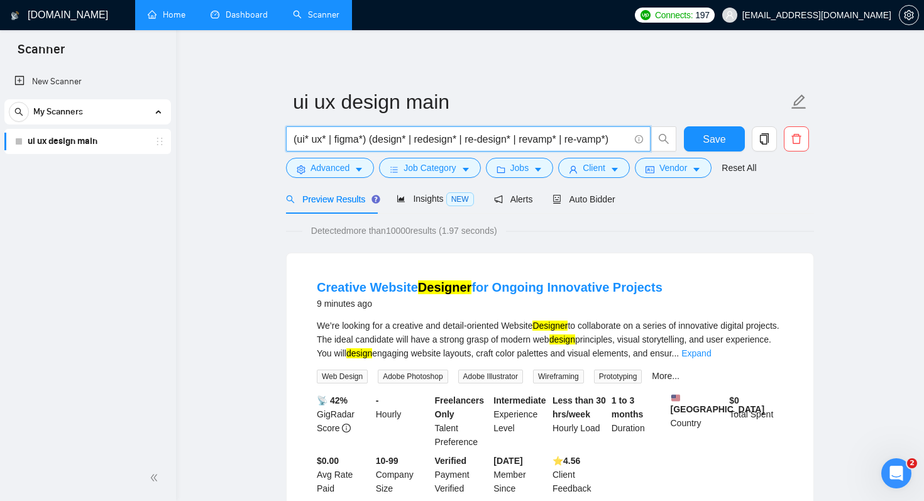
type input "(ui* ux* | figma*) (design* | redesign* | re-design* | revamp* | re-vamp*)"
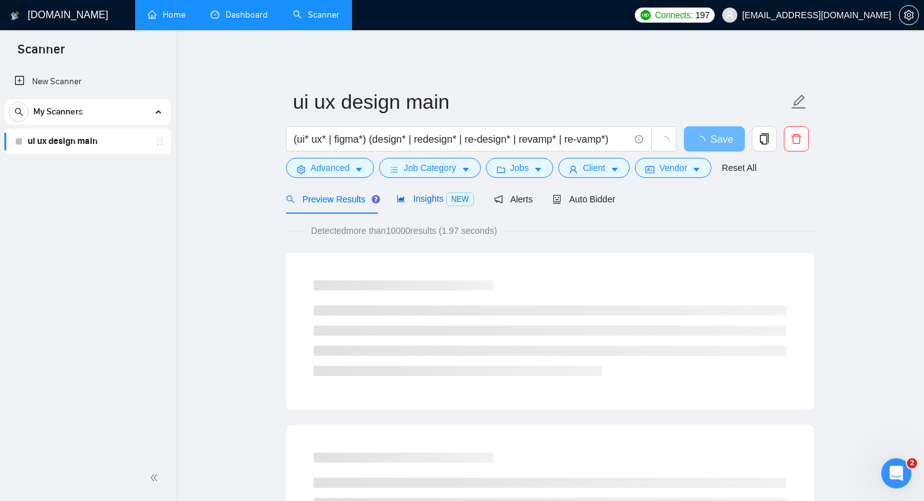
click at [435, 197] on span "Insights NEW" at bounding box center [435, 199] width 77 height 10
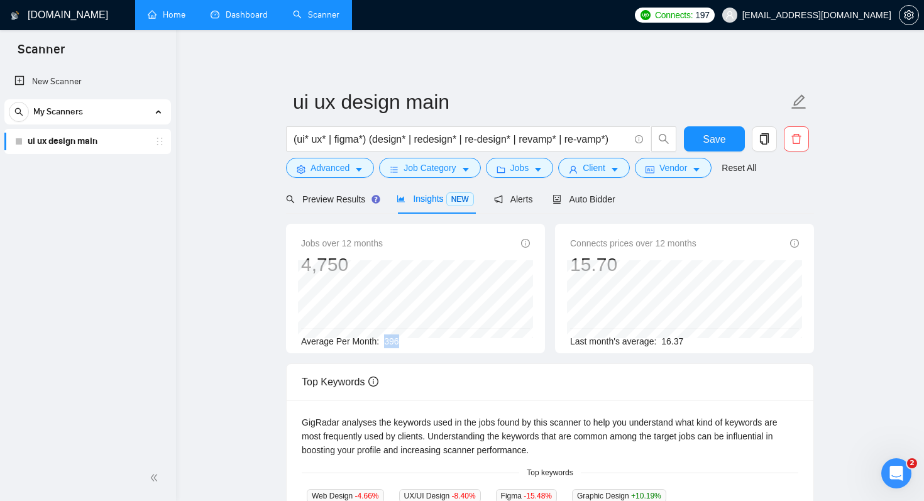
drag, startPoint x: 381, startPoint y: 338, endPoint x: 447, endPoint y: 339, distance: 66.0
click at [447, 339] on div "Average Per Month: 396" at bounding box center [415, 342] width 229 height 14
click at [351, 202] on span "Preview Results" at bounding box center [331, 199] width 91 height 10
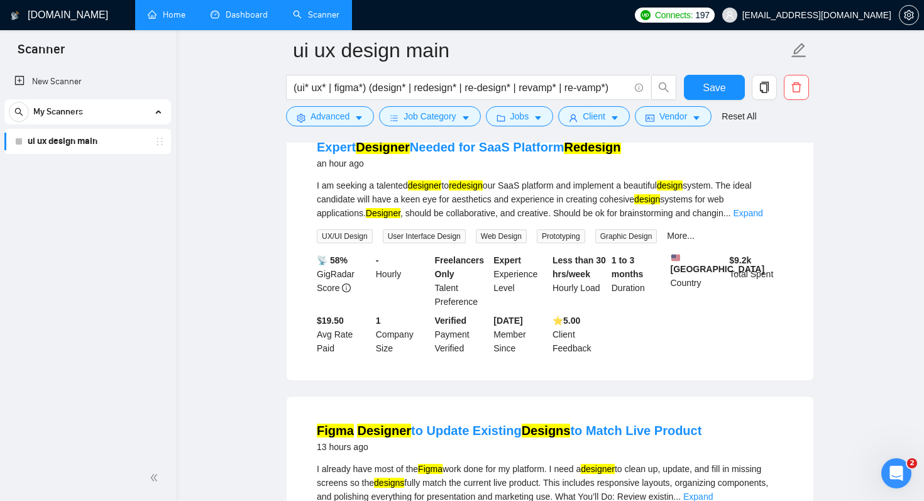
scroll to position [441, 0]
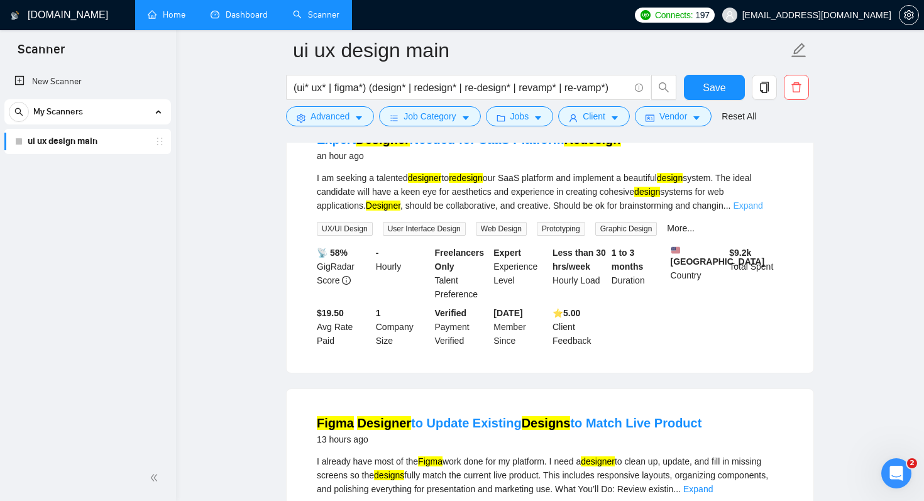
click at [763, 202] on link "Expand" at bounding box center [748, 206] width 30 height 10
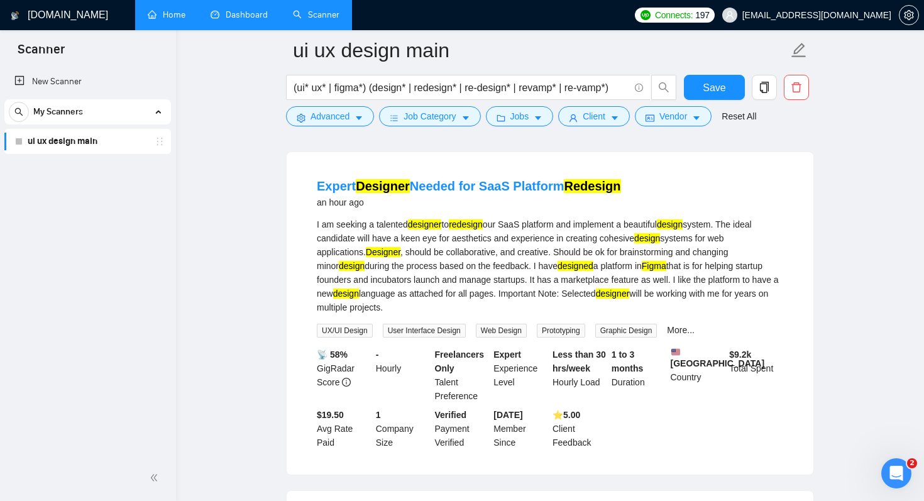
scroll to position [384, 0]
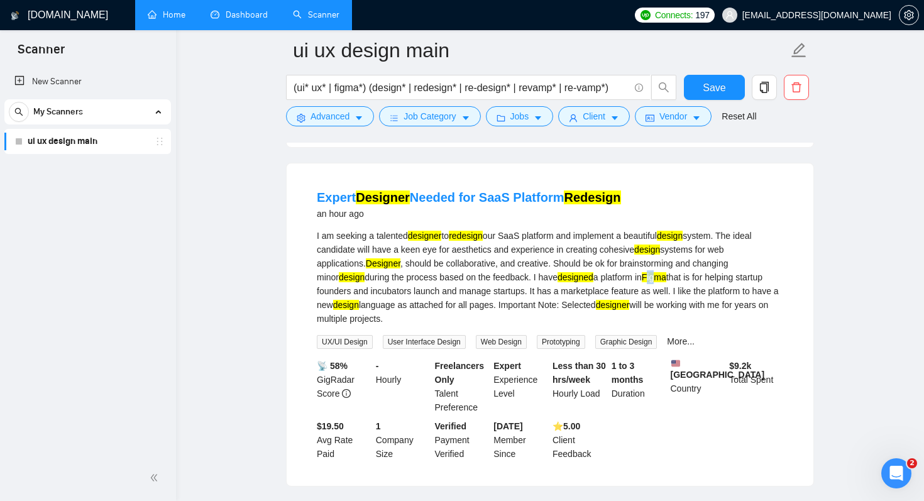
drag, startPoint x: 646, startPoint y: 275, endPoint x: 655, endPoint y: 280, distance: 9.8
click at [655, 280] on mark "Figma" at bounding box center [654, 277] width 25 height 10
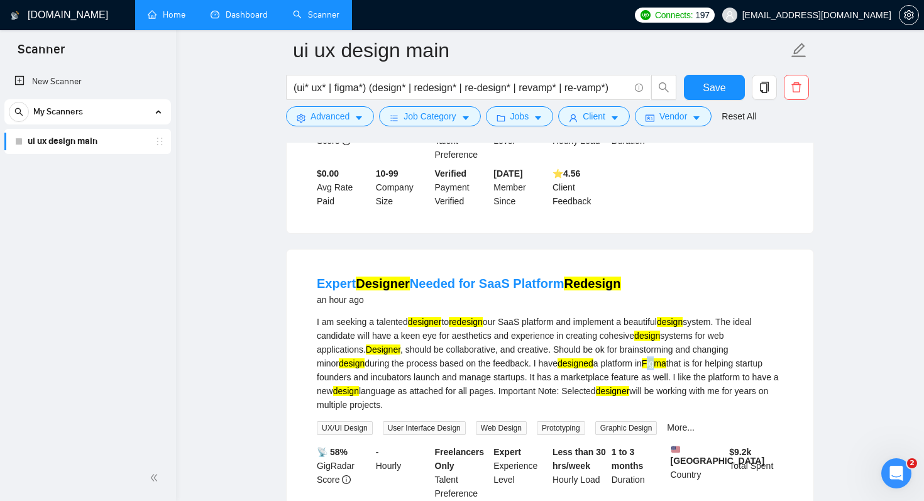
scroll to position [0, 0]
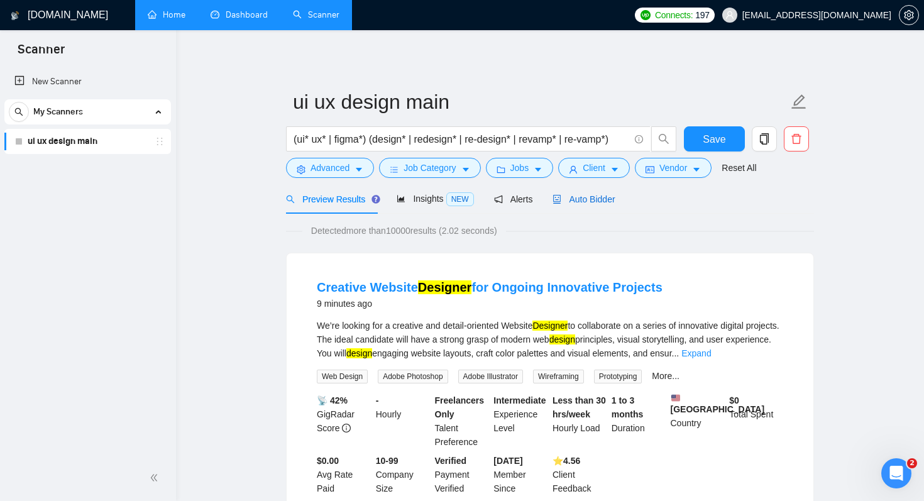
click at [590, 201] on span "Auto Bidder" at bounding box center [584, 199] width 62 height 10
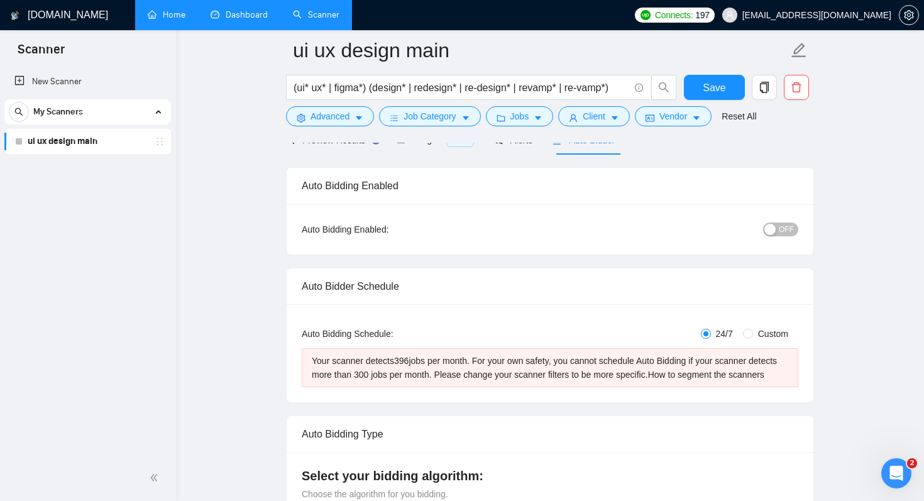
scroll to position [81, 0]
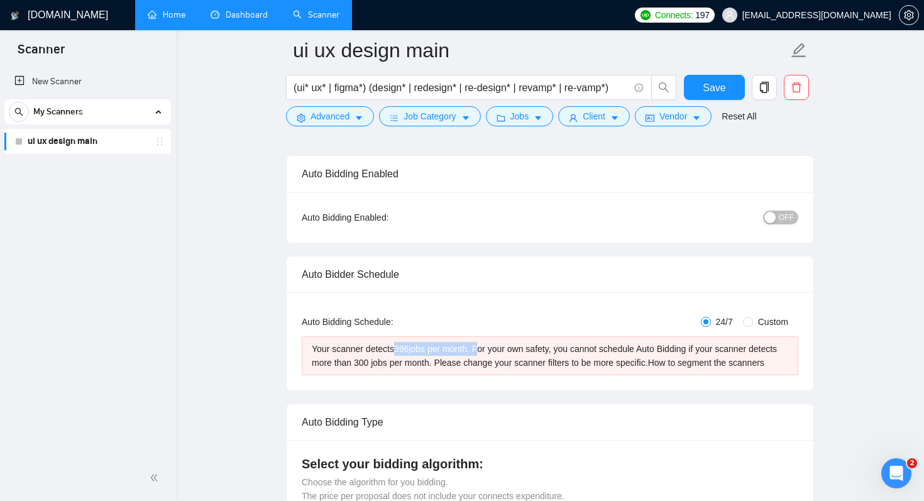
drag, startPoint x: 401, startPoint y: 345, endPoint x: 484, endPoint y: 352, distance: 83.3
click at [484, 349] on div "Your scanner detects 396 jobs per month. For your own safety, you cannot schedu…" at bounding box center [550, 356] width 477 height 28
click at [382, 360] on div "Your scanner detects 396 jobs per month. For your own safety, you cannot schedu…" at bounding box center [550, 356] width 477 height 28
drag, startPoint x: 388, startPoint y: 364, endPoint x: 428, endPoint y: 365, distance: 39.6
click at [428, 365] on div "Your scanner detects 396 jobs per month. For your own safety, you cannot schedu…" at bounding box center [550, 356] width 477 height 28
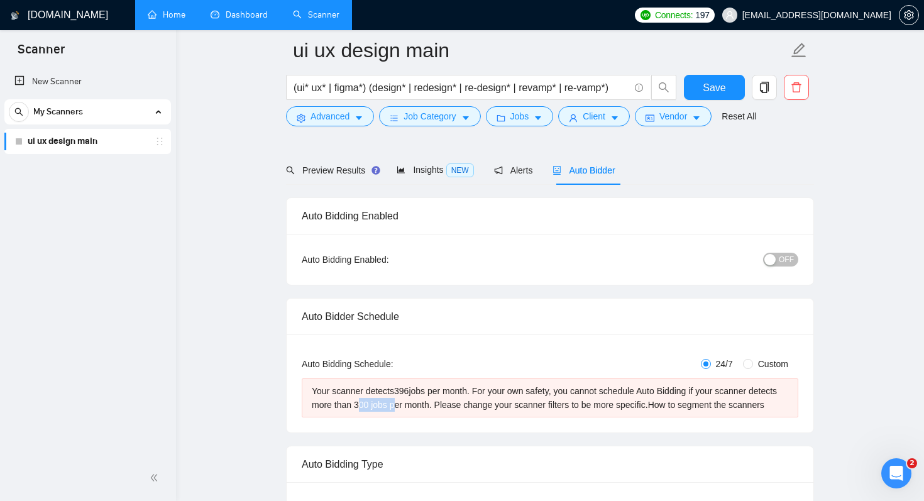
scroll to position [0, 0]
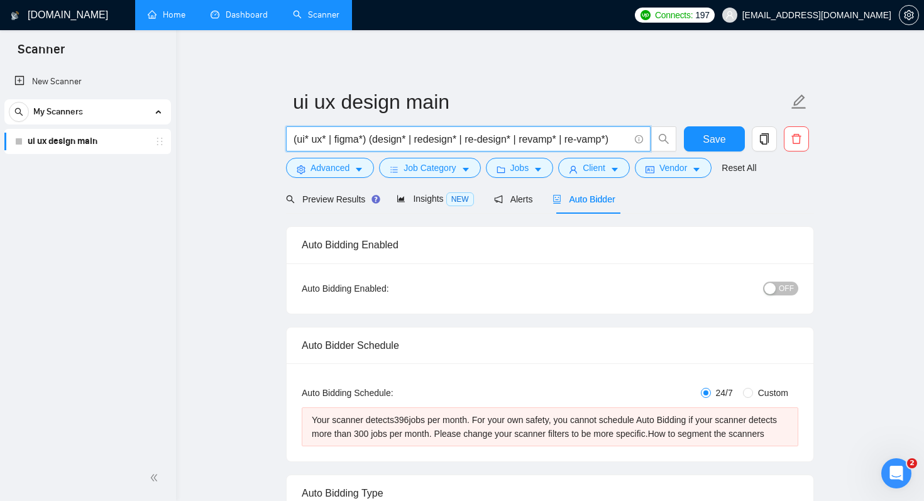
drag, startPoint x: 409, startPoint y: 141, endPoint x: 634, endPoint y: 142, distance: 225.1
click at [634, 142] on span "(ui* ux* | figma*) (design* | redesign* | re-design* | revamp* | re-vamp*)" at bounding box center [468, 138] width 365 height 25
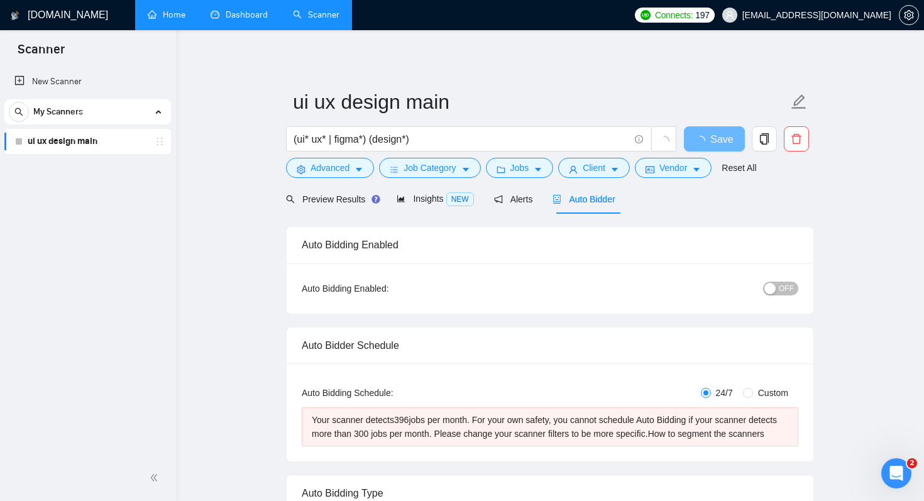
click at [644, 274] on div "Auto Bidding Enabled: OFF" at bounding box center [550, 288] width 527 height 50
click at [489, 140] on input "(ui* ux* | figma*) (design*)" at bounding box center [462, 139] width 336 height 16
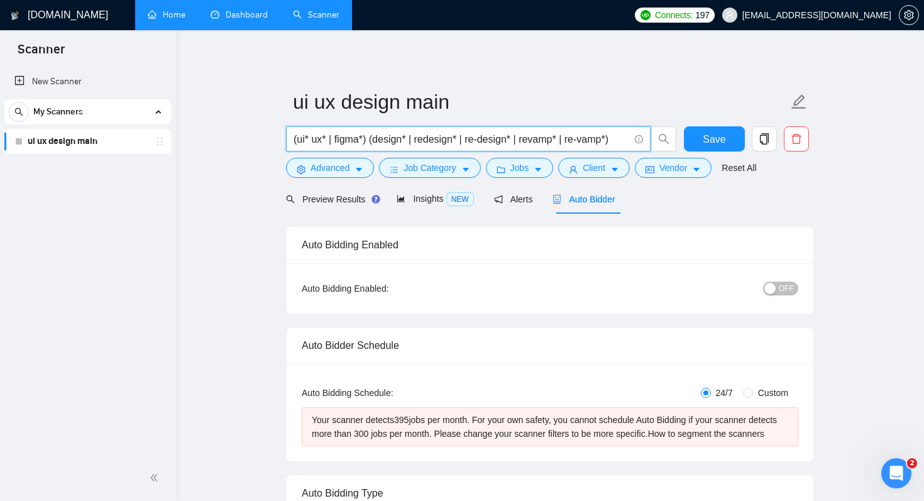
type input "(ui* ux* | figma*) (design* | redesign* | re-design* | revamp* | re-vamp*)"
click at [519, 377] on div "Auto Bidding Type: Automated (recommended) Semi-automated Auto Bidding Schedule…" at bounding box center [550, 412] width 527 height 98
click at [435, 419] on div "Your scanner detects 395 jobs per month. For your own safety, you cannot schedu…" at bounding box center [550, 427] width 477 height 28
click at [347, 136] on input "(ui* ux* | figma*) (design* | redesign* | re-design* | revamp* | re-vamp*)" at bounding box center [462, 139] width 336 height 16
click at [518, 167] on span "Jobs" at bounding box center [520, 168] width 19 height 14
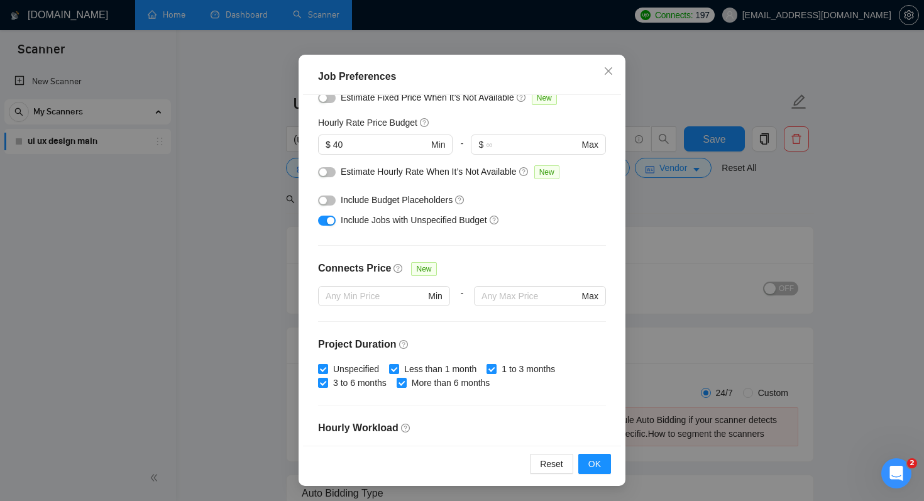
scroll to position [140, 0]
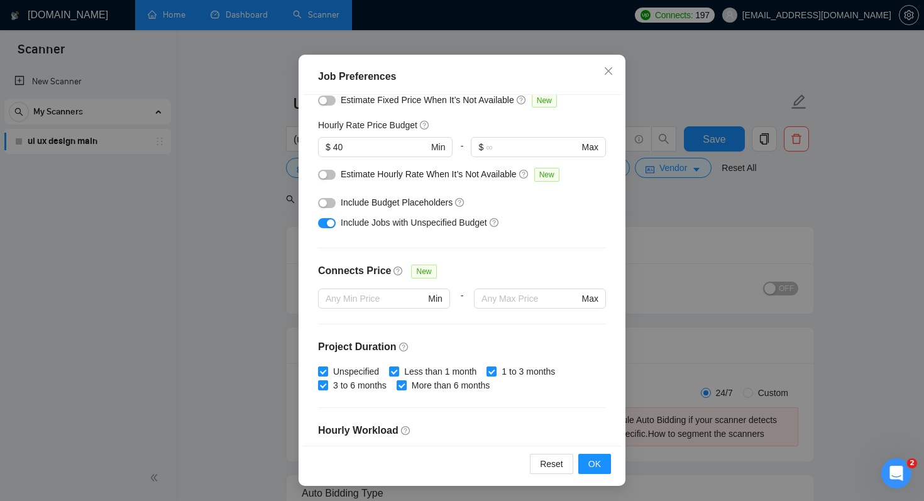
click at [328, 223] on div "button" at bounding box center [331, 223] width 8 height 8
click at [596, 464] on span "OK" at bounding box center [595, 464] width 13 height 14
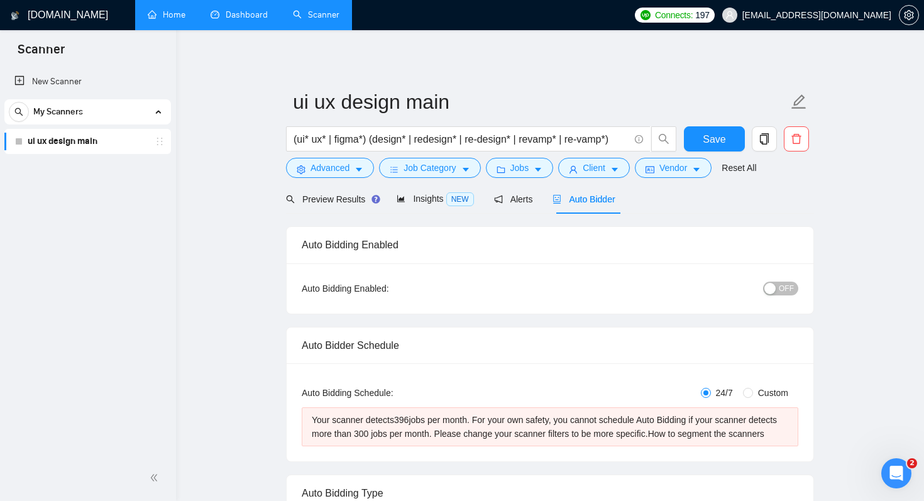
scroll to position [21, 0]
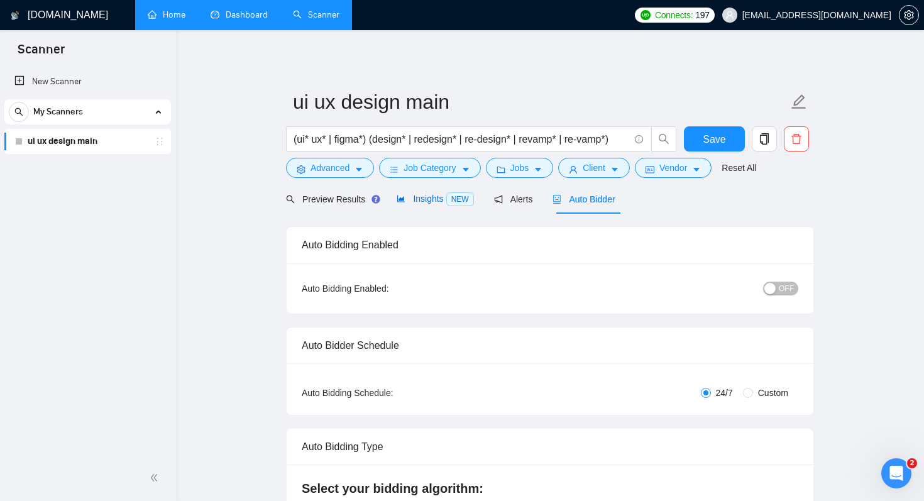
click at [426, 198] on span "Insights NEW" at bounding box center [435, 199] width 77 height 10
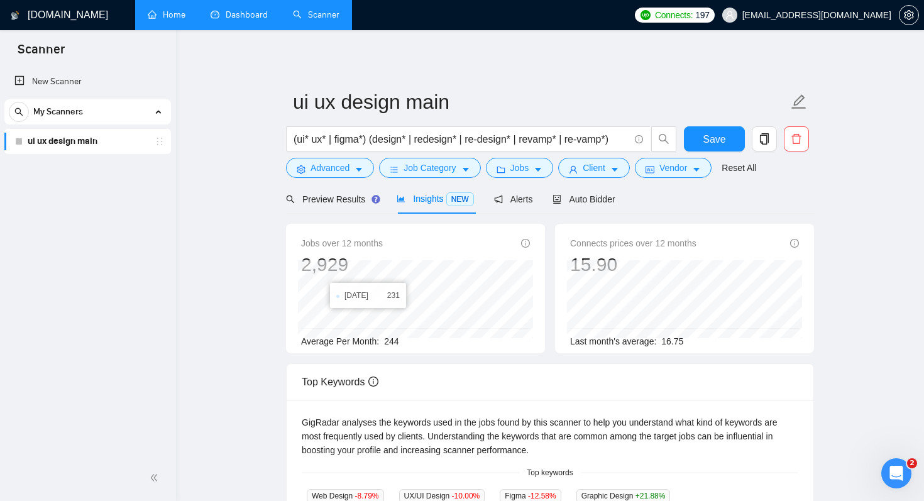
scroll to position [9, 0]
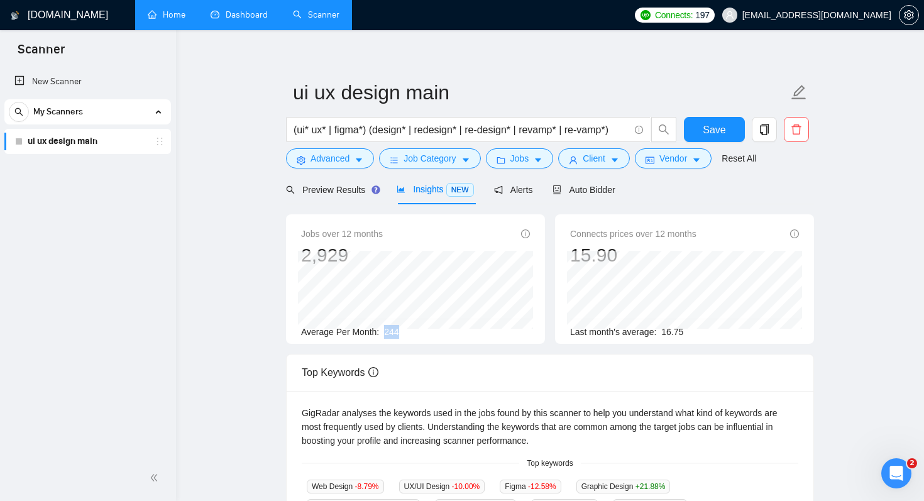
drag, startPoint x: 383, startPoint y: 331, endPoint x: 430, endPoint y: 331, distance: 46.5
click at [430, 331] on div "Average Per Month: 244" at bounding box center [415, 332] width 229 height 14
click at [607, 191] on span "Auto Bidder" at bounding box center [584, 190] width 62 height 10
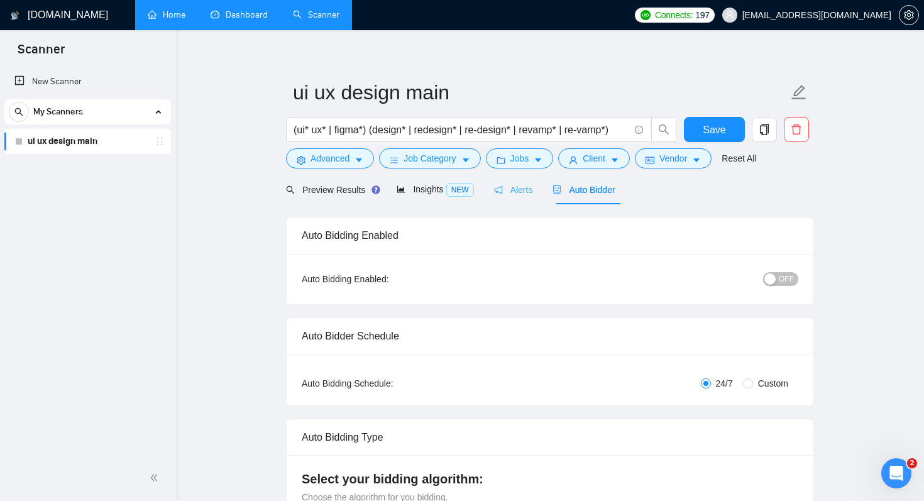
click at [514, 200] on div "Alerts" at bounding box center [513, 190] width 39 height 30
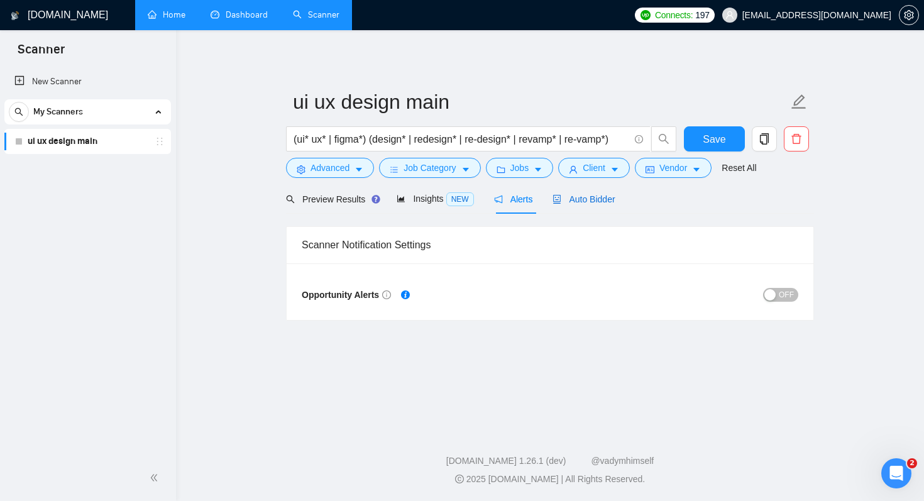
click at [594, 194] on span "Auto Bidder" at bounding box center [584, 199] width 62 height 10
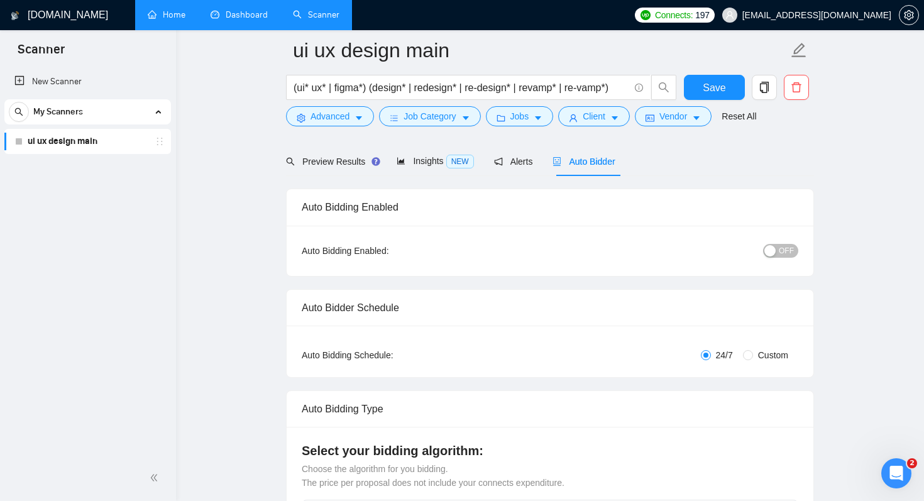
scroll to position [58, 0]
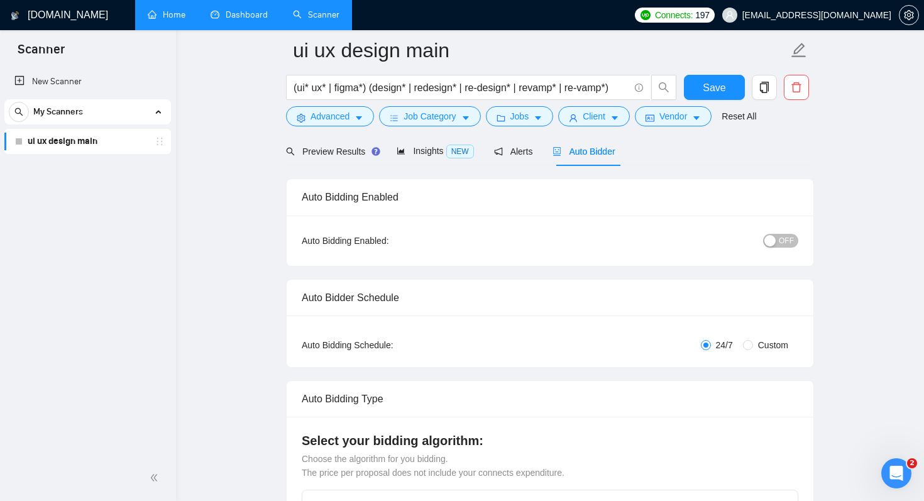
click at [812, 154] on div "Preview Results Insights NEW Alerts Auto Bidder" at bounding box center [550, 151] width 528 height 30
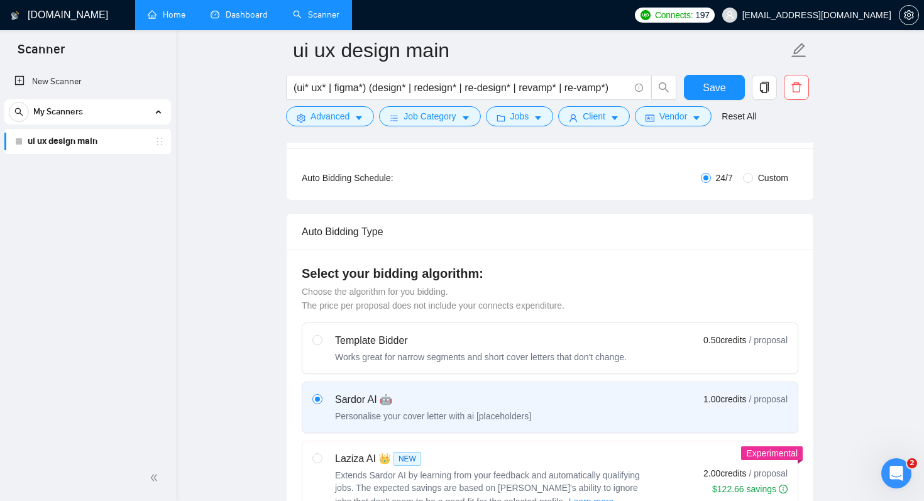
scroll to position [227, 0]
click at [754, 177] on span "Custom" at bounding box center [773, 176] width 40 height 14
click at [753, 177] on input "Custom" at bounding box center [748, 176] width 10 height 10
radio input "true"
radio input "false"
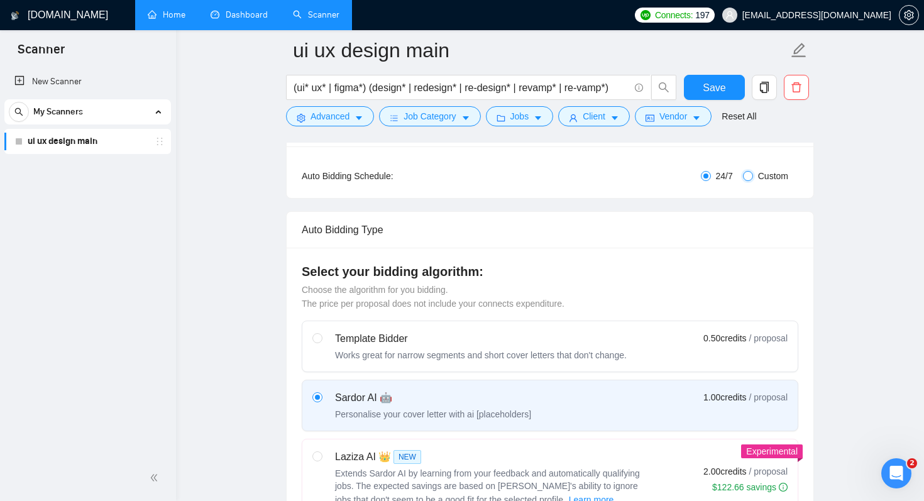
checkbox input "true"
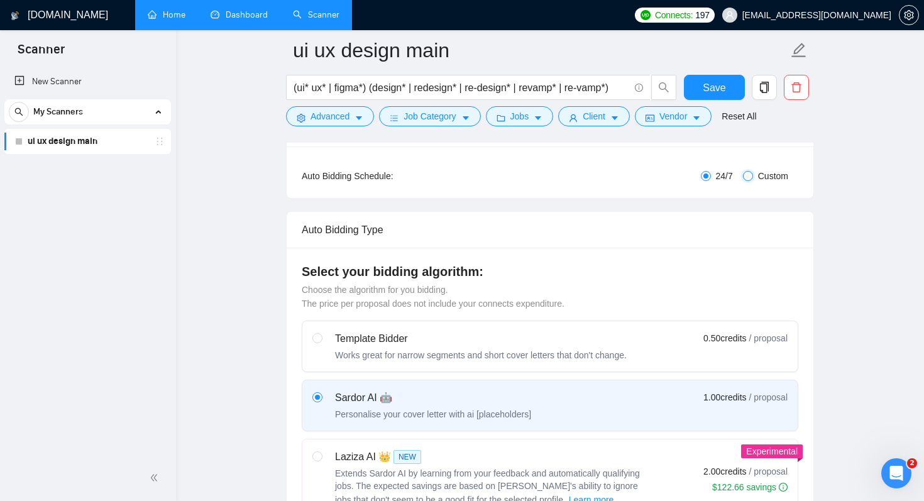
checkbox input "true"
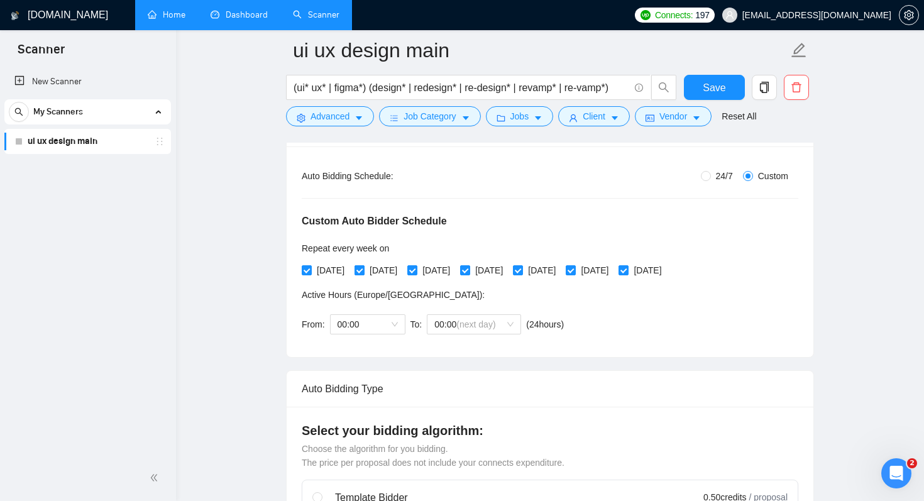
click at [374, 274] on span "Tuesday" at bounding box center [384, 270] width 38 height 14
click at [363, 274] on input "Tuesday" at bounding box center [359, 269] width 9 height 9
checkbox input "false"
click at [508, 268] on span "Thursday" at bounding box center [489, 270] width 38 height 14
click at [469, 268] on input "Thursday" at bounding box center [464, 269] width 9 height 9
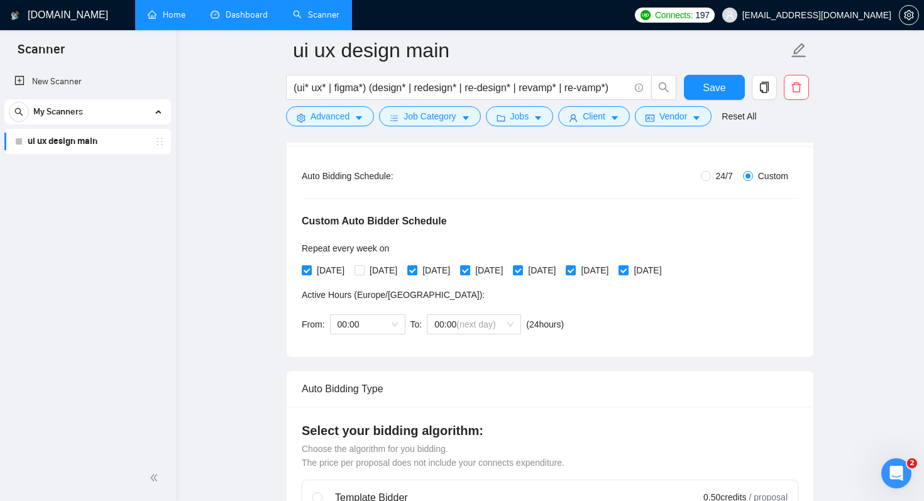
checkbox input "false"
click at [614, 272] on span "Saturday" at bounding box center [595, 270] width 38 height 14
click at [575, 272] on input "Saturday" at bounding box center [570, 269] width 9 height 9
checkbox input "false"
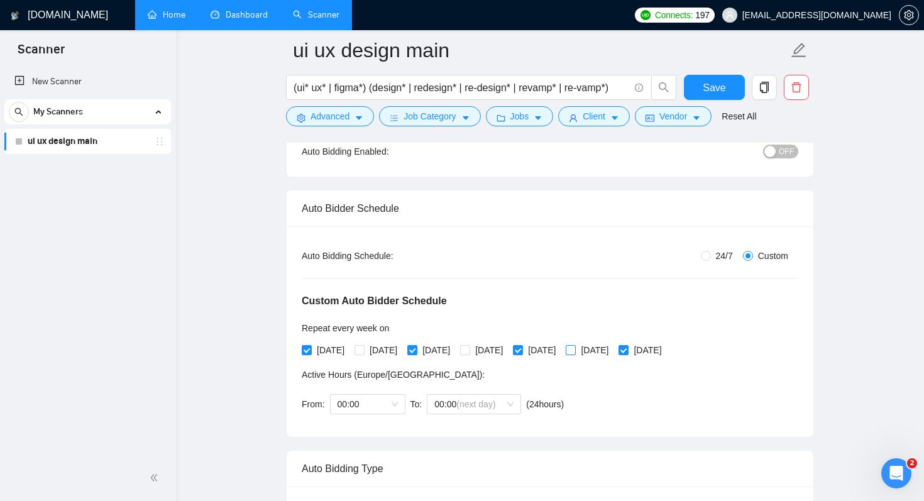
scroll to position [126, 0]
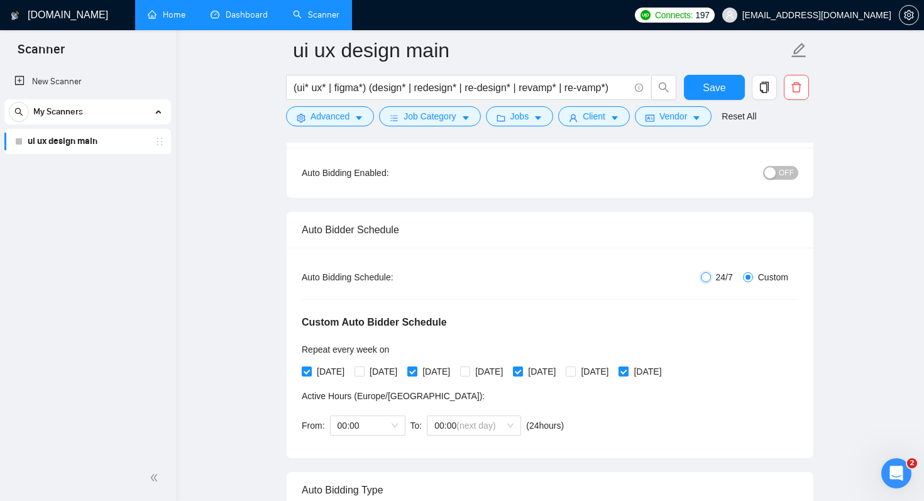
click at [705, 280] on input "24/7" at bounding box center [706, 277] width 10 height 10
radio input "true"
radio input "false"
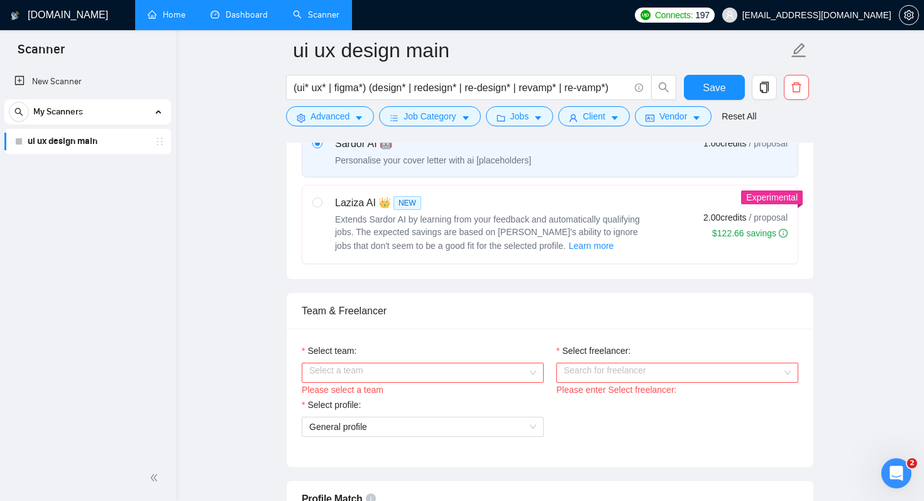
scroll to position [485, 0]
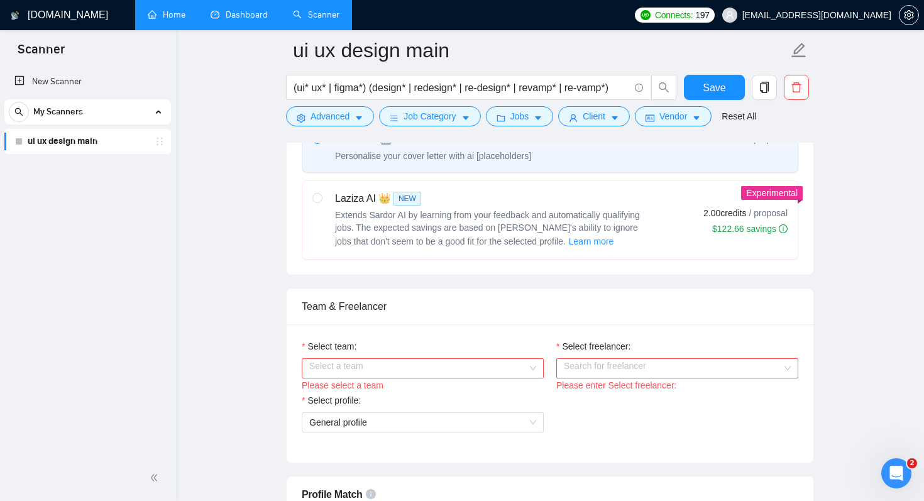
click at [467, 367] on input "Select team:" at bounding box center [418, 368] width 218 height 19
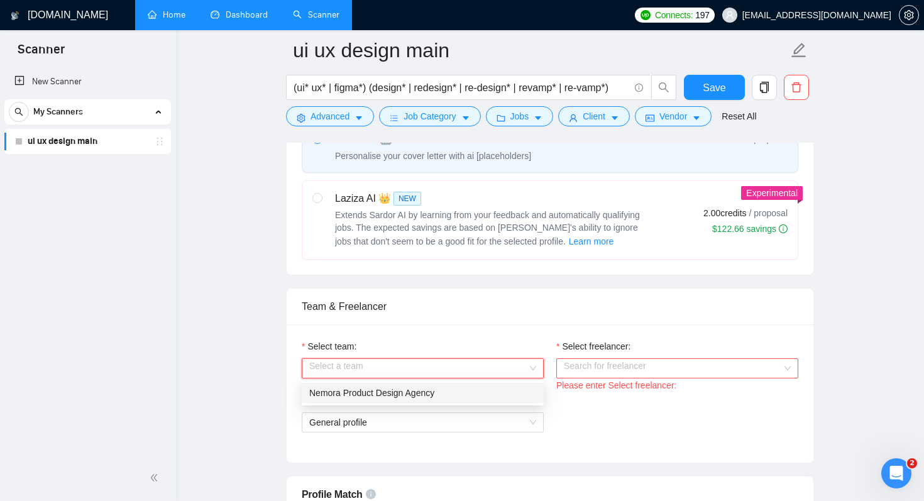
click at [472, 394] on div "Nemora Product Design Agency" at bounding box center [422, 393] width 227 height 14
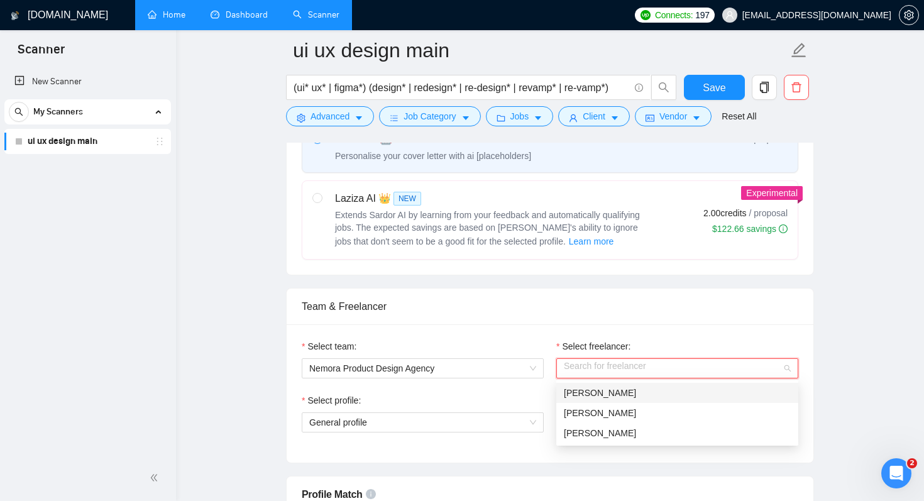
click at [622, 369] on input "Select freelancer:" at bounding box center [673, 368] width 218 height 19
click at [612, 416] on span "Anna Avdieieva" at bounding box center [600, 413] width 72 height 10
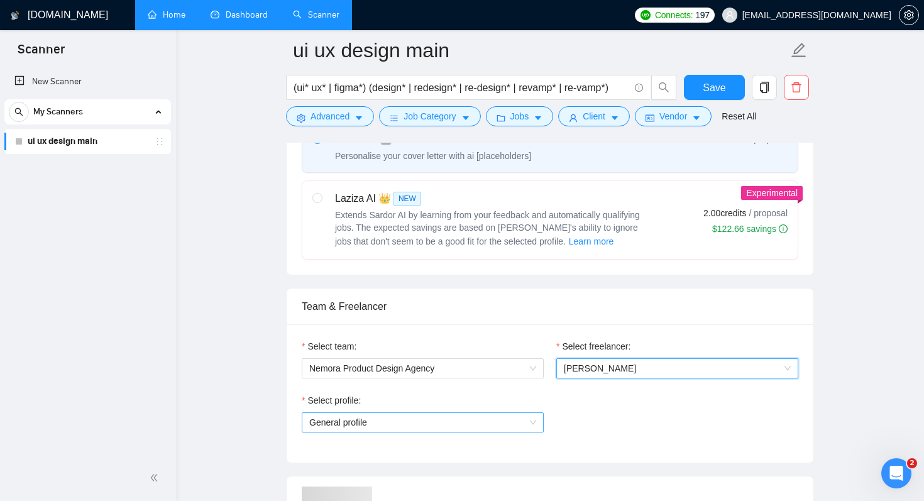
click at [469, 419] on span "General profile" at bounding box center [422, 422] width 227 height 19
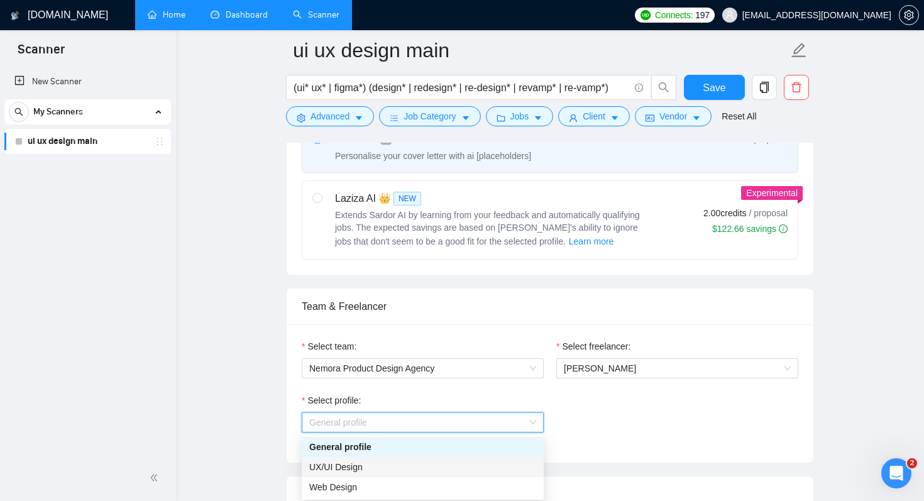
click at [448, 463] on div "UX/UI Design" at bounding box center [422, 467] width 227 height 14
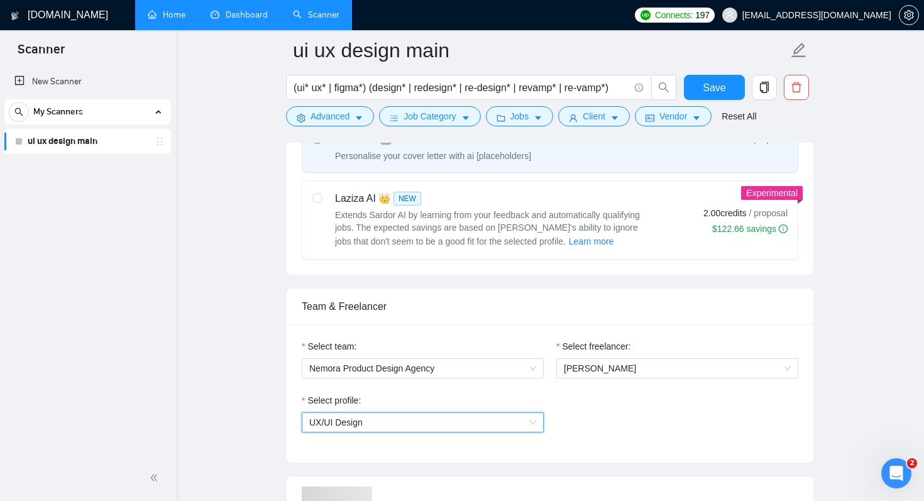
click at [625, 427] on div "Select profile: 1044578476142100545 UX/UI Design" at bounding box center [550, 421] width 509 height 54
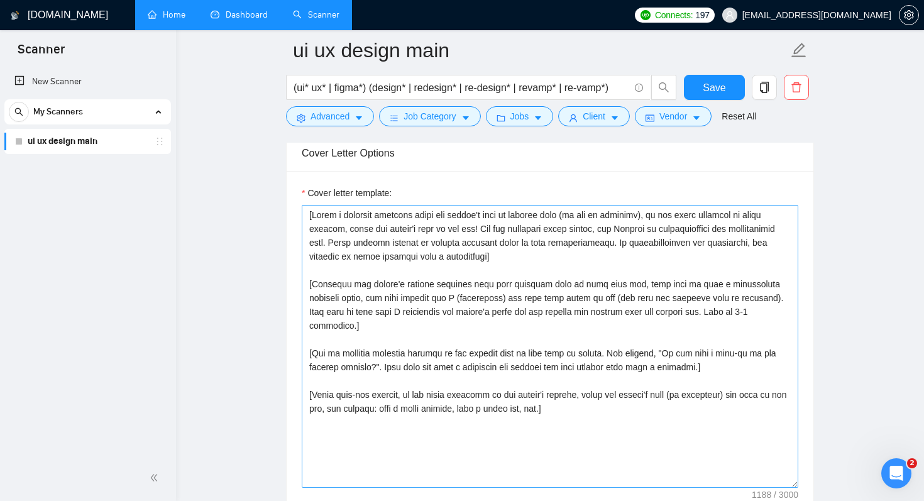
scroll to position [1463, 0]
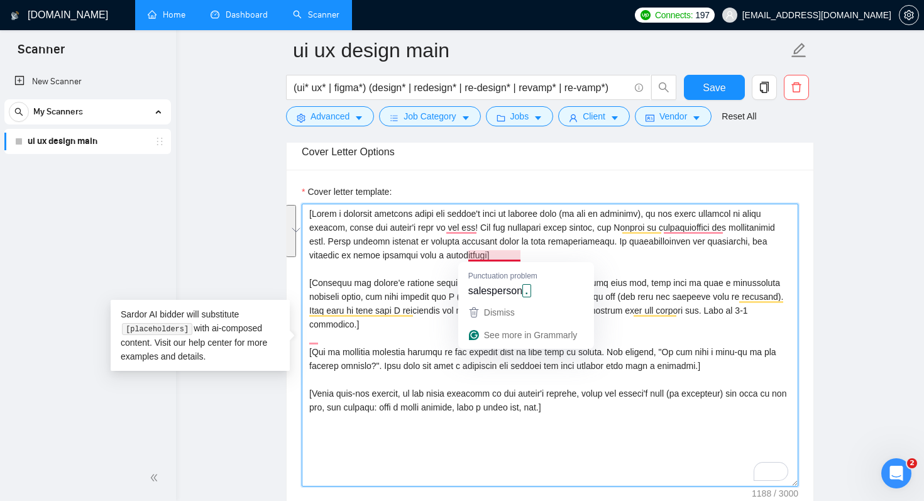
drag, startPoint x: 313, startPoint y: 211, endPoint x: 516, endPoint y: 252, distance: 207.7
click at [516, 252] on textarea "Cover letter template:" at bounding box center [550, 345] width 497 height 283
click at [538, 252] on textarea "Cover letter template:" at bounding box center [550, 345] width 497 height 283
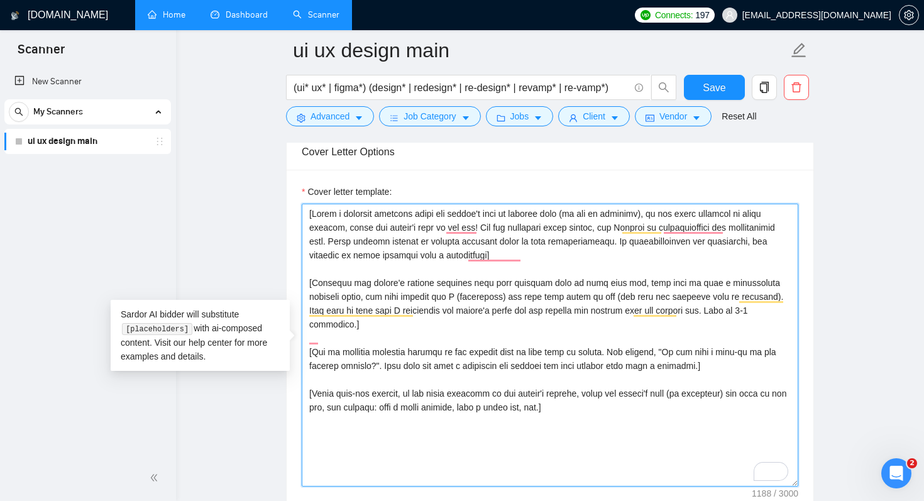
click at [305, 211] on textarea "Cover letter template:" at bounding box center [550, 345] width 497 height 283
click at [482, 316] on textarea "Cover letter template:" at bounding box center [550, 345] width 497 height 283
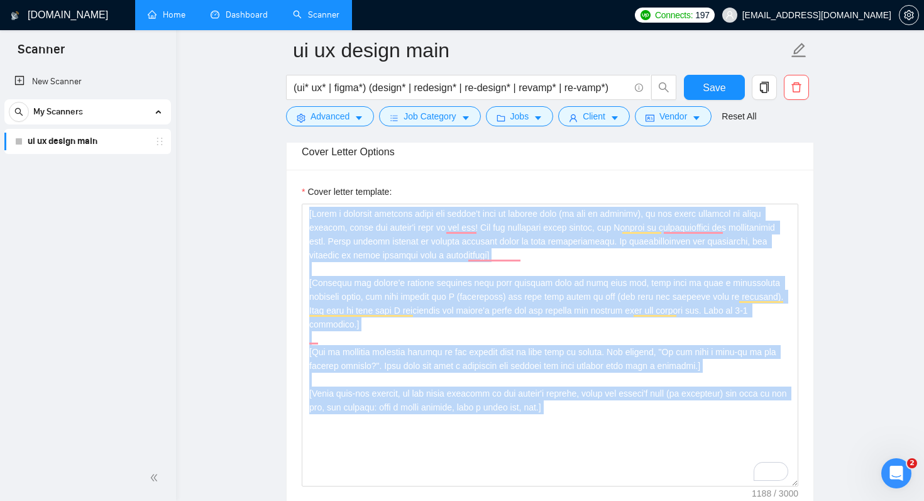
drag, startPoint x: 127, startPoint y: 329, endPoint x: 214, endPoint y: 331, distance: 87.4
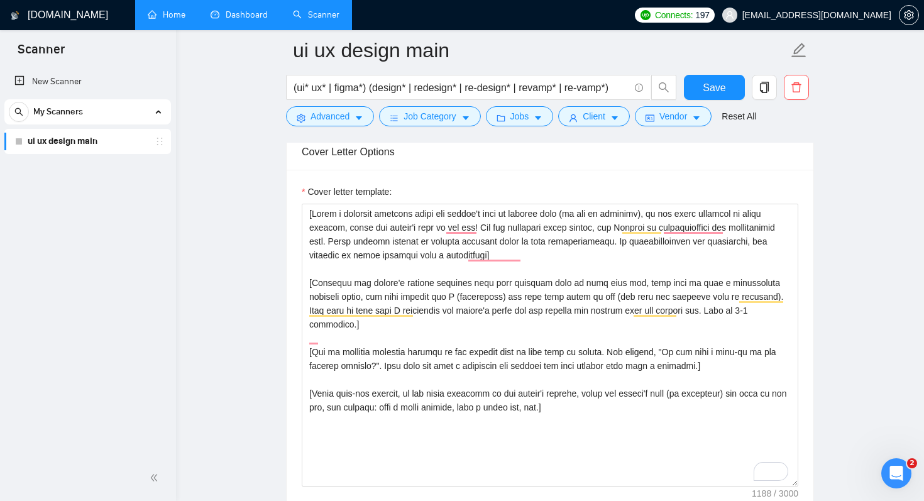
click at [262, 331] on main "ui ux design main (ui* ux* | figma*) (design* | redesign* | re-design* | revamp…" at bounding box center [550, 324] width 708 height 3475
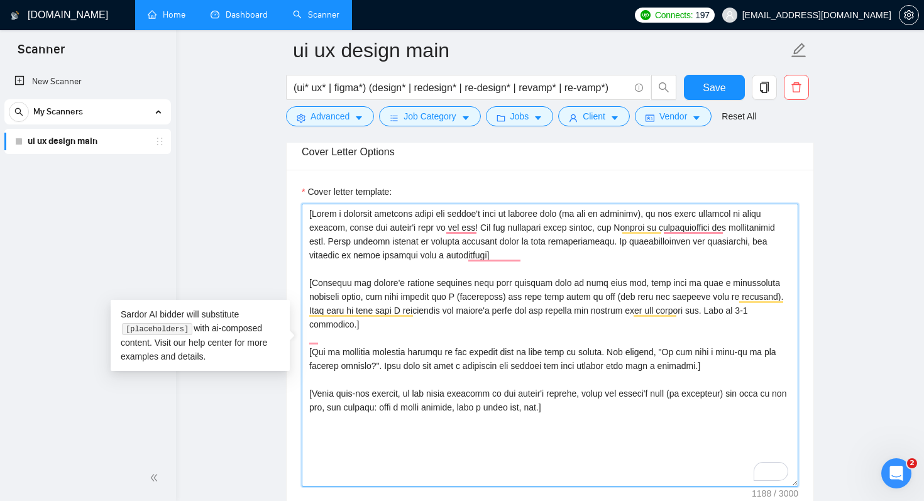
drag, startPoint x: 587, startPoint y: 399, endPoint x: 309, endPoint y: 200, distance: 342.0
click at [308, 200] on div "Cover letter template:" at bounding box center [550, 336] width 497 height 302
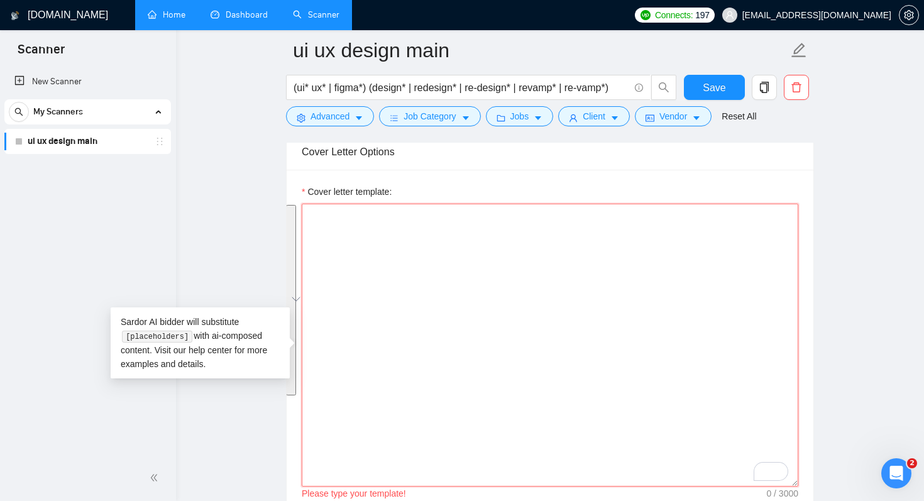
click at [400, 259] on textarea "Cover letter template:" at bounding box center [550, 345] width 497 height 283
click at [507, 153] on div "Cover Letter Options" at bounding box center [550, 152] width 497 height 36
click at [504, 274] on textarea "Cover letter template:" at bounding box center [550, 345] width 497 height 283
click at [499, 255] on textarea "Cover letter template:" at bounding box center [550, 345] width 497 height 283
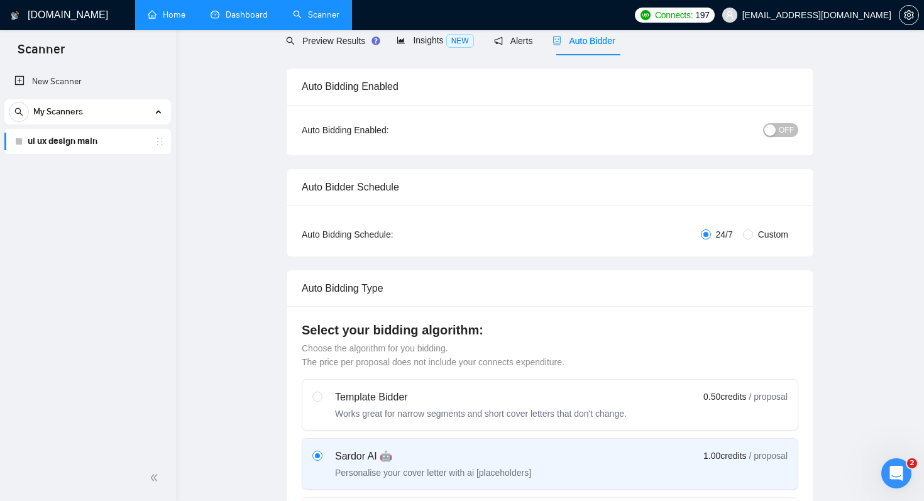
scroll to position [0, 0]
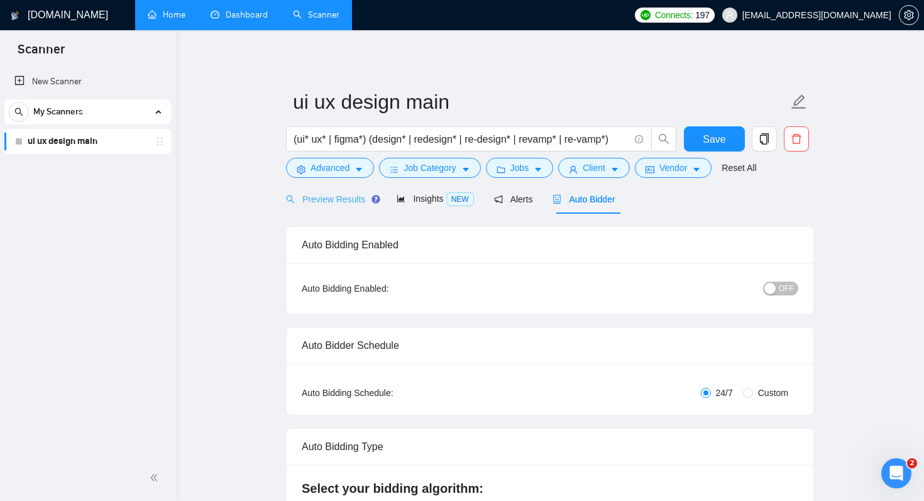
click at [340, 206] on div "Preview Results" at bounding box center [331, 199] width 91 height 30
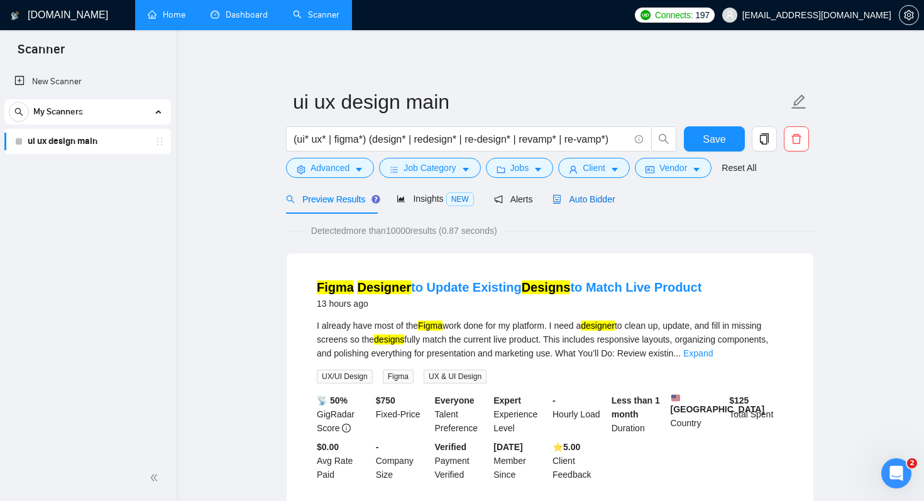
click at [584, 203] on span "Auto Bidder" at bounding box center [584, 199] width 62 height 10
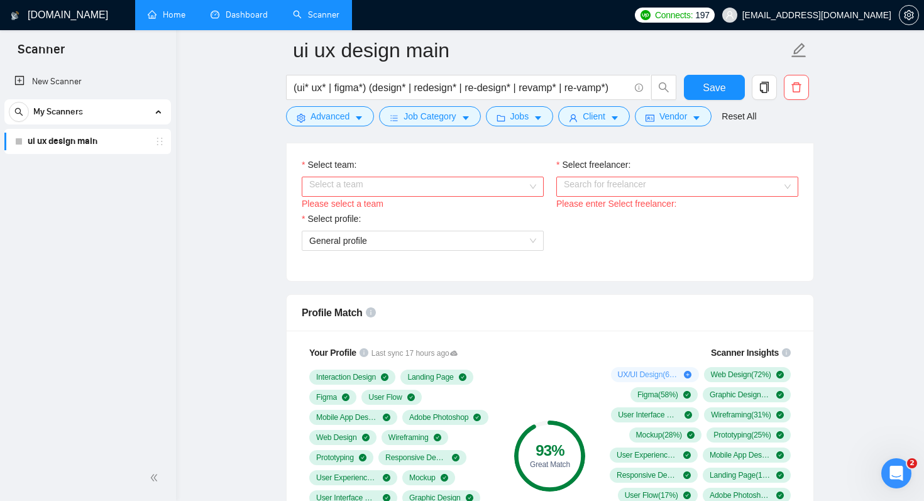
scroll to position [666, 0]
click at [464, 192] on input "Select team:" at bounding box center [418, 188] width 218 height 19
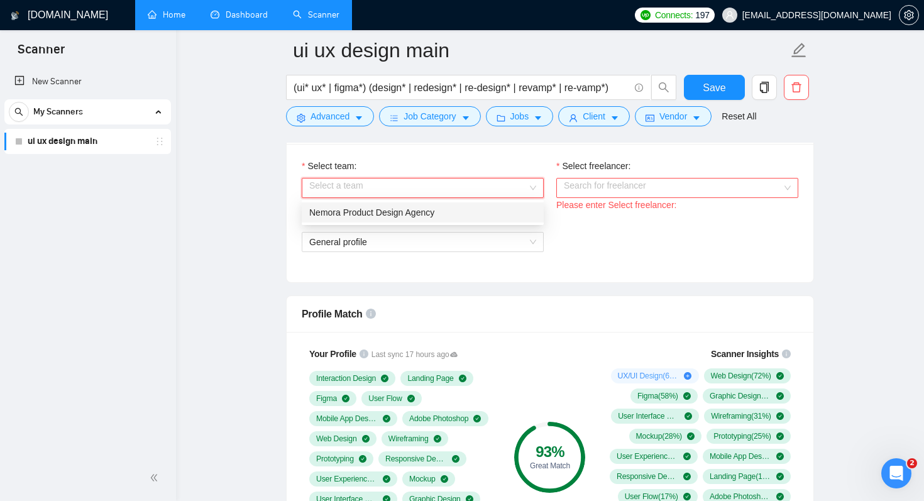
click at [463, 213] on div "Nemora Product Design Agency" at bounding box center [422, 213] width 227 height 14
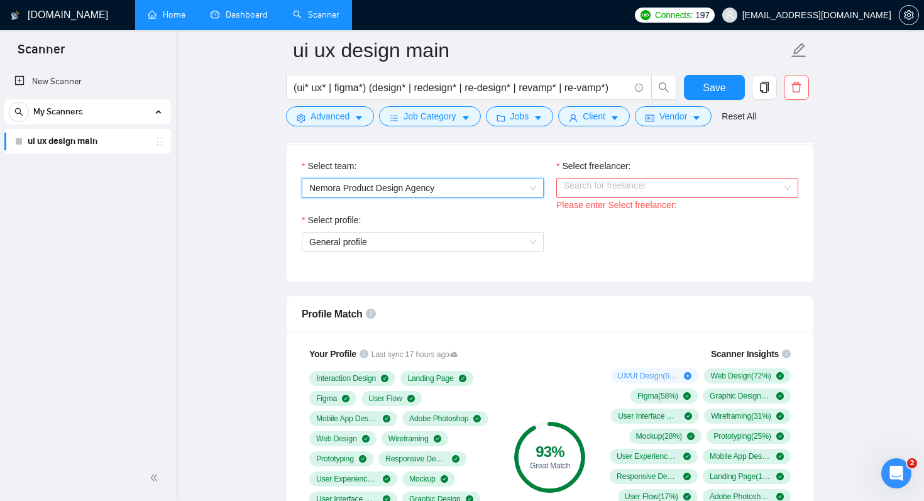
click at [660, 202] on div "Please enter Select freelancer:" at bounding box center [678, 205] width 242 height 14
click at [657, 189] on input "Select freelancer:" at bounding box center [673, 188] width 218 height 19
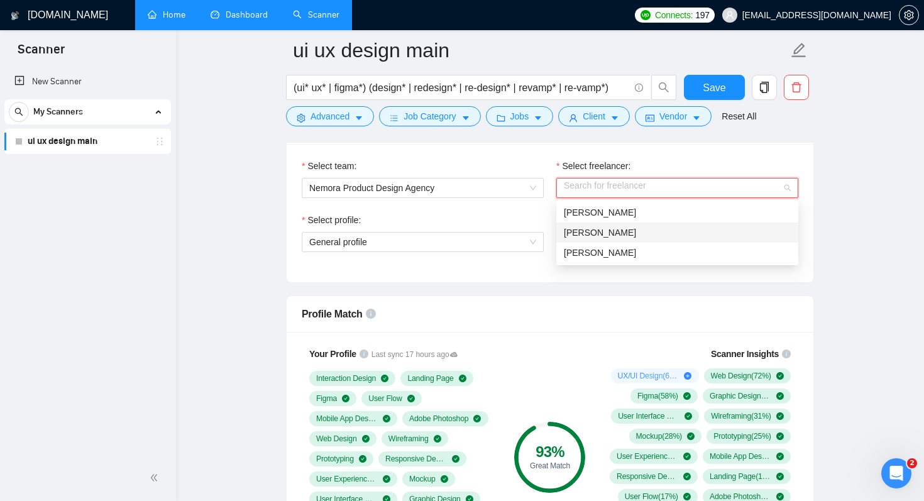
click at [638, 227] on div "Anna Avdieieva" at bounding box center [677, 233] width 227 height 14
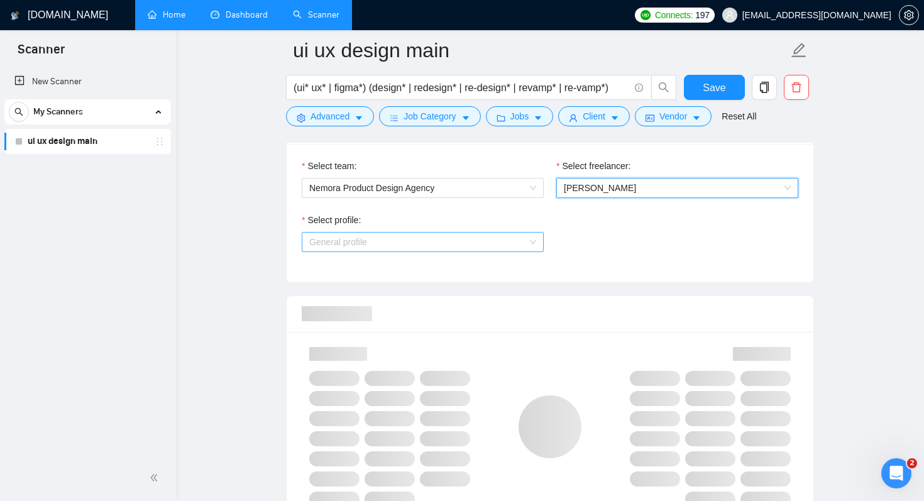
click at [467, 235] on span "General profile" at bounding box center [422, 242] width 227 height 19
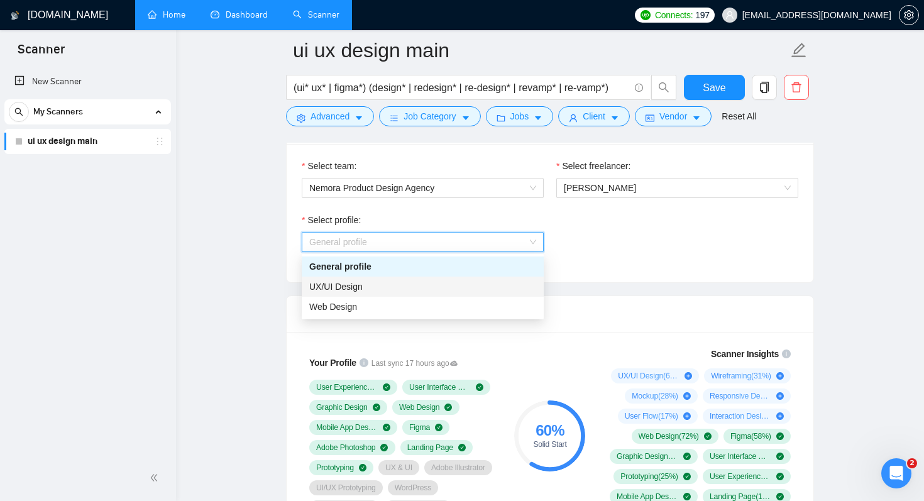
click at [463, 286] on div "UX/UI Design" at bounding box center [422, 287] width 227 height 14
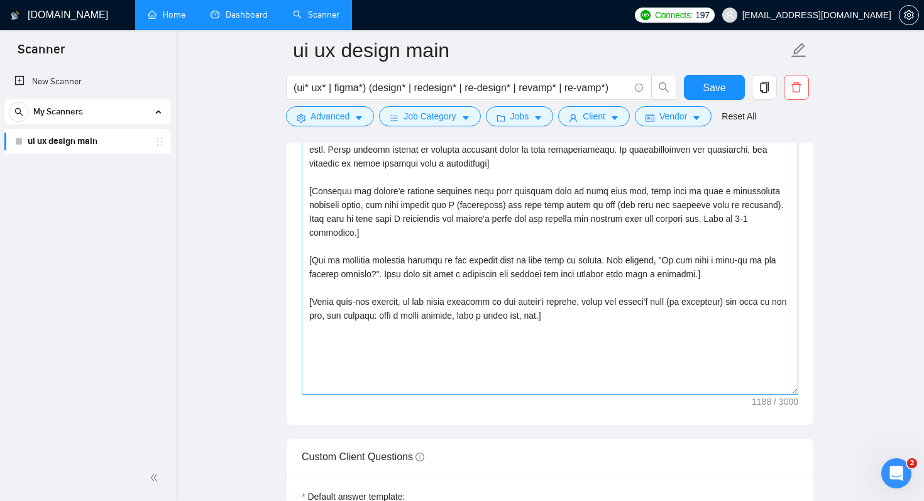
scroll to position [1565, 0]
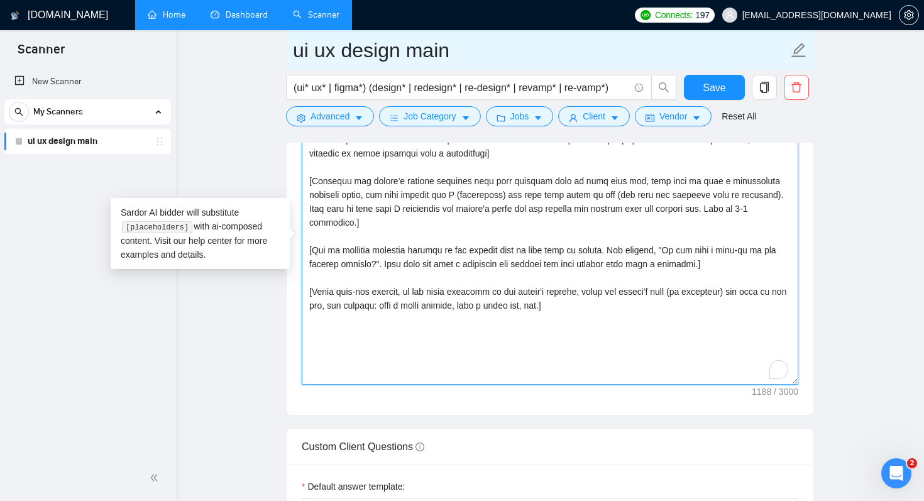
drag, startPoint x: 673, startPoint y: 344, endPoint x: 668, endPoint y: 58, distance: 285.5
click at [669, 58] on div "ui ux design main (ui* ux* | figma*) (design* | redesign* | re-design* | revamp…" at bounding box center [550, 222] width 528 height 3475
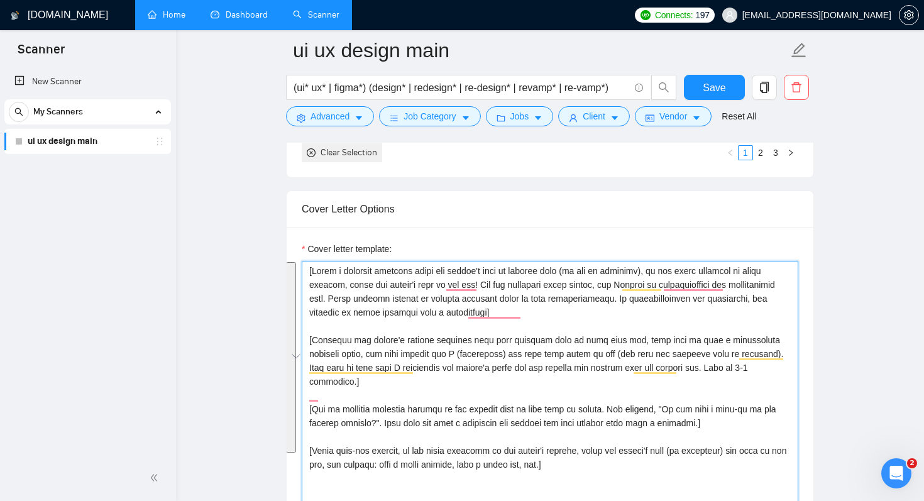
scroll to position [1421, 0]
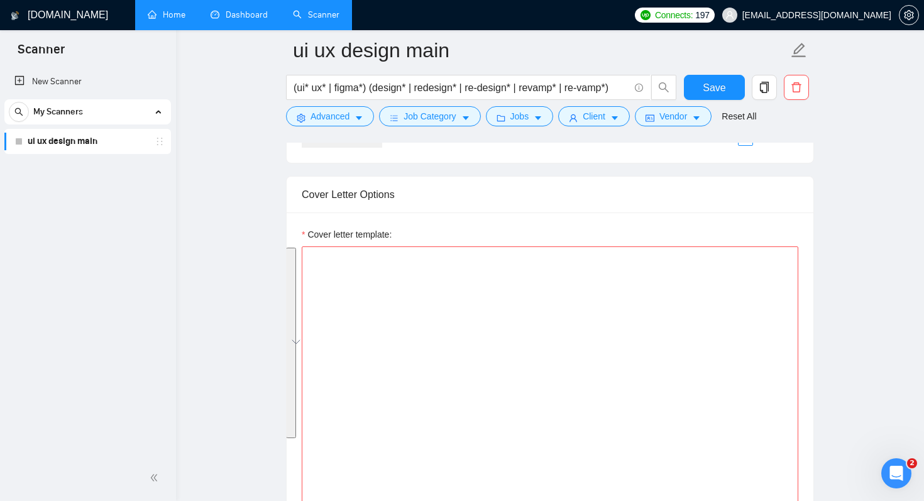
click at [856, 313] on main "ui ux design main (ui* ux* | figma*) (design* | redesign* | re-design* | revamp…" at bounding box center [550, 367] width 708 height 3475
click at [536, 305] on textarea "Cover letter template:" at bounding box center [550, 388] width 497 height 283
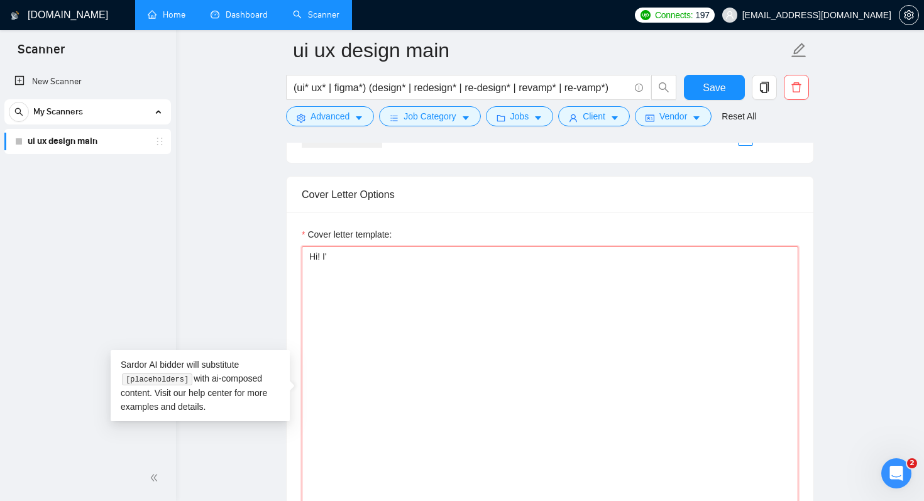
click at [529, 310] on textarea "Hi! I'" at bounding box center [550, 388] width 497 height 283
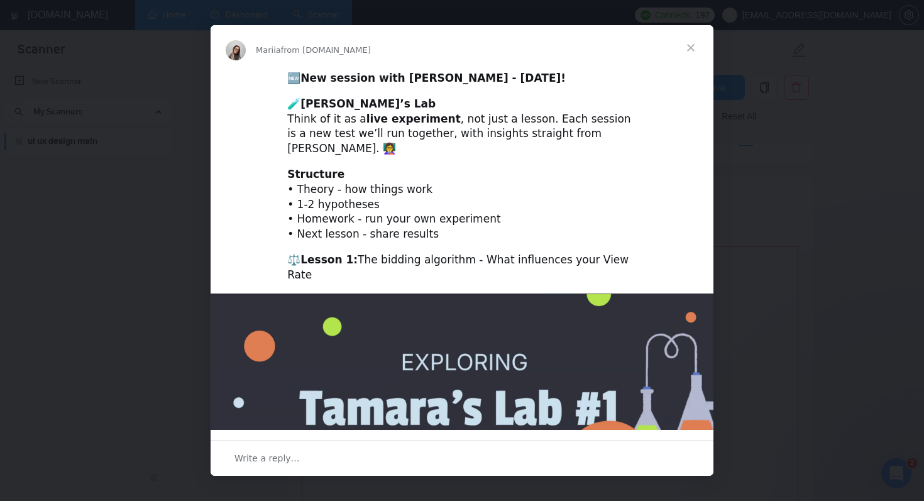
scroll to position [0, 0]
click at [692, 46] on span "Close" at bounding box center [690, 47] width 45 height 45
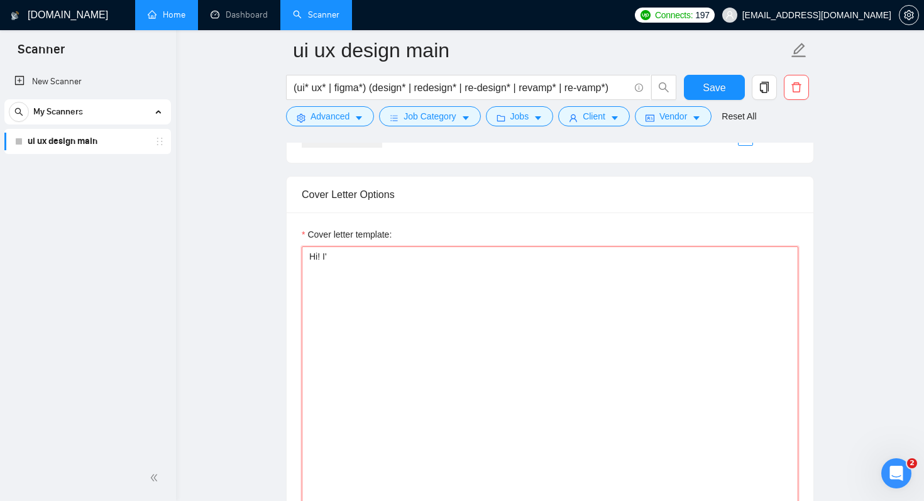
click at [555, 314] on textarea "Hi! I'" at bounding box center [550, 388] width 497 height 283
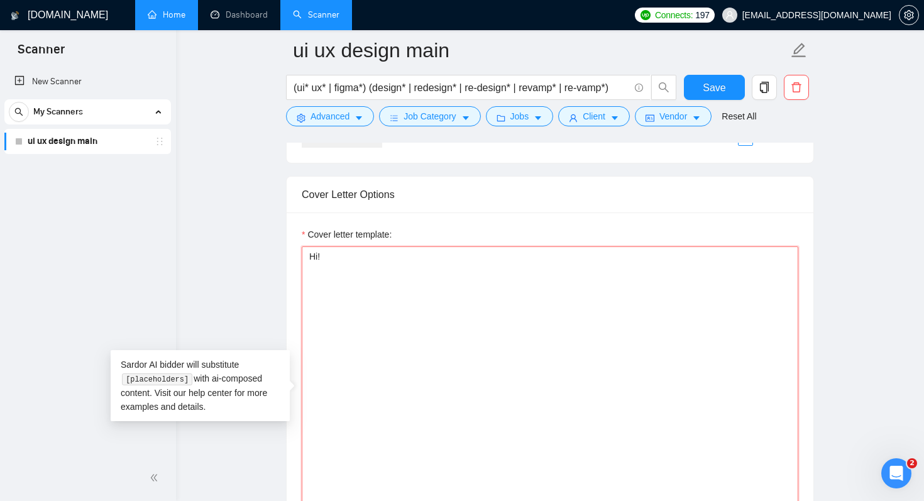
click at [318, 258] on textarea "Hi!" at bounding box center [550, 388] width 497 height 283
click at [321, 257] on textarea "Hi [mention]!" at bounding box center [550, 388] width 497 height 283
click at [354, 252] on textarea "Hi[mention]!" at bounding box center [550, 388] width 497 height 283
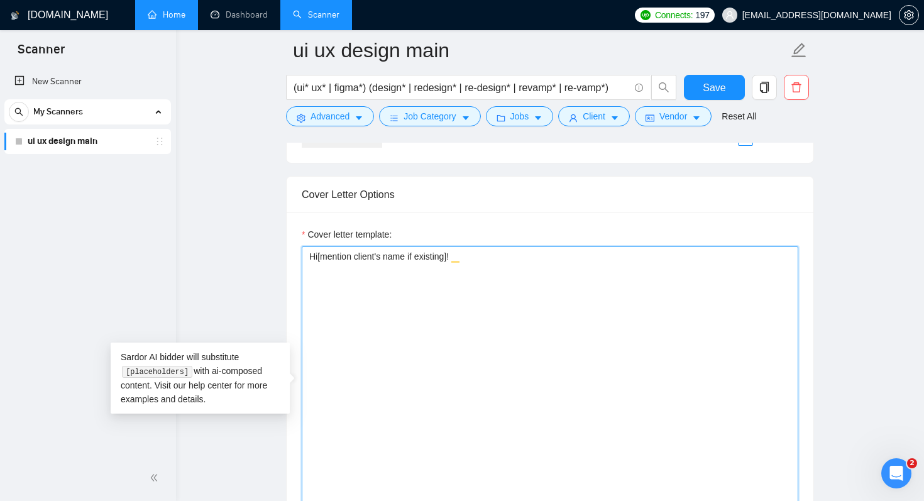
click at [341, 276] on textarea "Hi[mention client's name if existing]!" at bounding box center [550, 388] width 497 height 283
click at [511, 256] on textarea "Hi[mention client's name if existing]!" at bounding box center [550, 388] width 497 height 283
click at [588, 257] on textarea "Hi[mention client's name if existing]! [add one relevant emoji]" at bounding box center [550, 388] width 497 height 283
drag, startPoint x: 331, startPoint y: 272, endPoint x: 299, endPoint y: 270, distance: 31.5
click at [299, 271] on div "Cover letter template: Hi[mention client's name if existing]! [add one relevant…" at bounding box center [550, 386] width 527 height 347
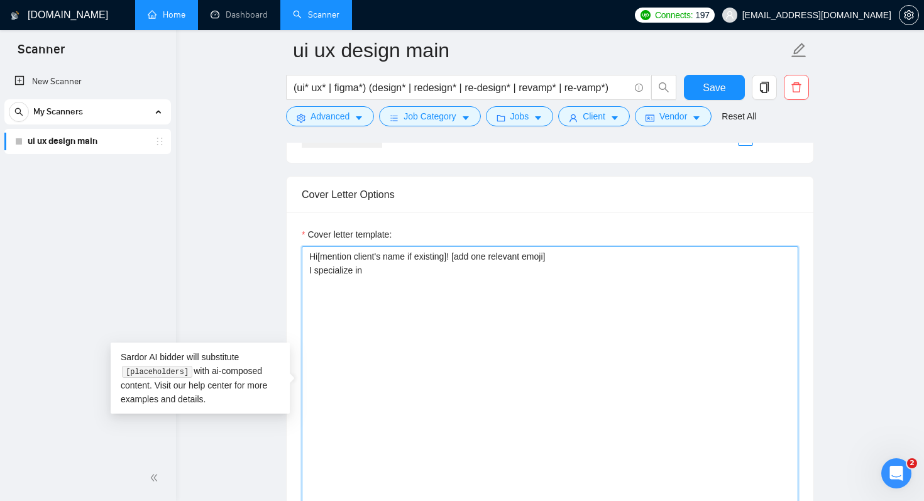
paste textarea "Please check my portfolio: http://avdieieva.com"
click at [402, 288] on textarea "Hi[mention client's name if existing]! [add one relevant emoji] I specialize in…" at bounding box center [550, 388] width 497 height 283
click at [395, 274] on textarea "Hi[mention client's name if existing]! [add one relevant emoji] I specialize in…" at bounding box center [550, 388] width 497 height 283
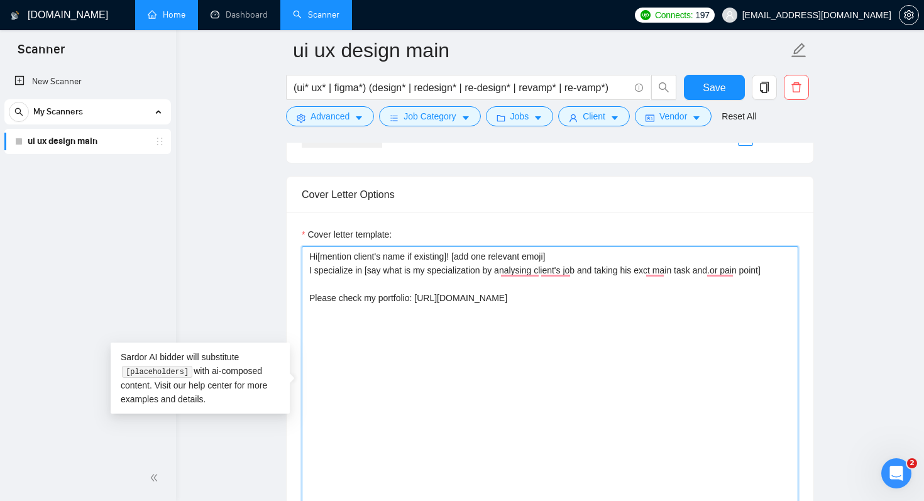
click at [533, 309] on textarea "Hi[mention client's name if existing]! [add one relevant emoji] I specialize in…" at bounding box center [550, 388] width 497 height 283
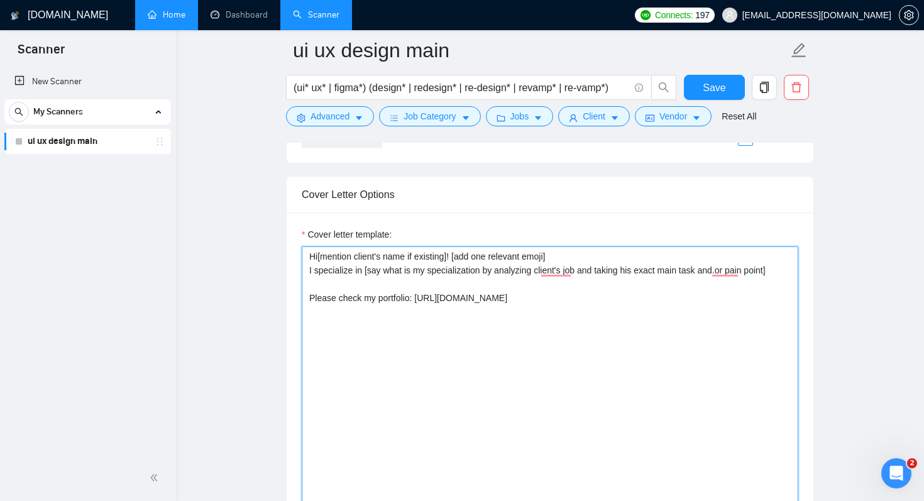
click at [666, 298] on textarea "Hi[mention client's name if existing]! [add one relevant emoji] I specialize in…" at bounding box center [550, 388] width 497 height 283
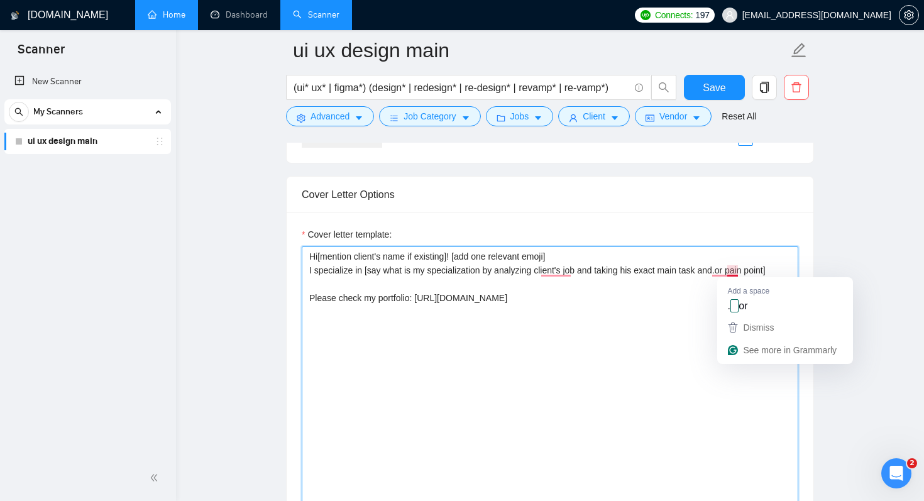
click at [732, 267] on textarea "Hi[mention client's name if existing]! [add one relevant emoji] I specialize in…" at bounding box center [550, 388] width 497 height 283
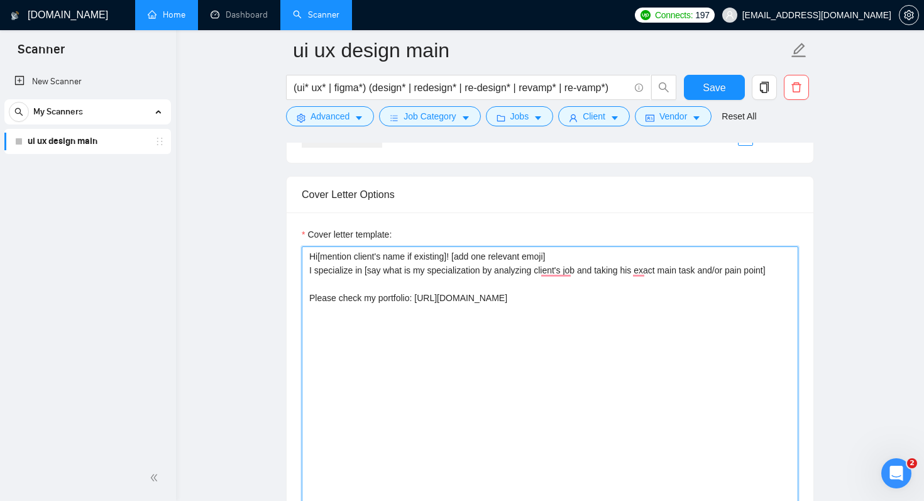
click at [560, 322] on textarea "Hi[mention client's name if existing]! [add one relevant emoji] I specialize in…" at bounding box center [550, 388] width 497 height 283
click at [789, 267] on textarea "Hi[mention client's name if existing]! [add one relevant emoji] I specialize in…" at bounding box center [550, 388] width 497 height 283
click at [699, 341] on textarea "Hi[mention client's name if existing]! [add one relevant emoji] I specialize in…" at bounding box center [550, 388] width 497 height 283
type textarea "Hi[mention client's name if existing]! [add one relevant emoji] I specialize in…"
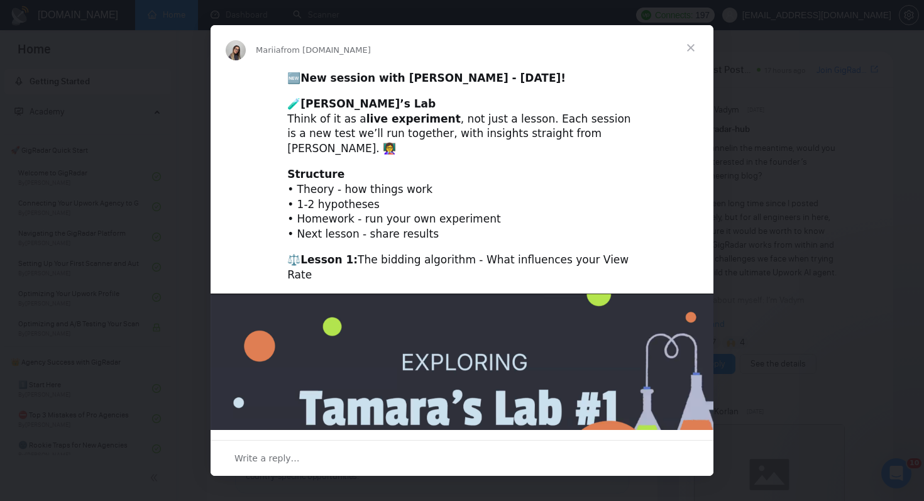
click at [706, 43] on span "Close" at bounding box center [690, 47] width 45 height 45
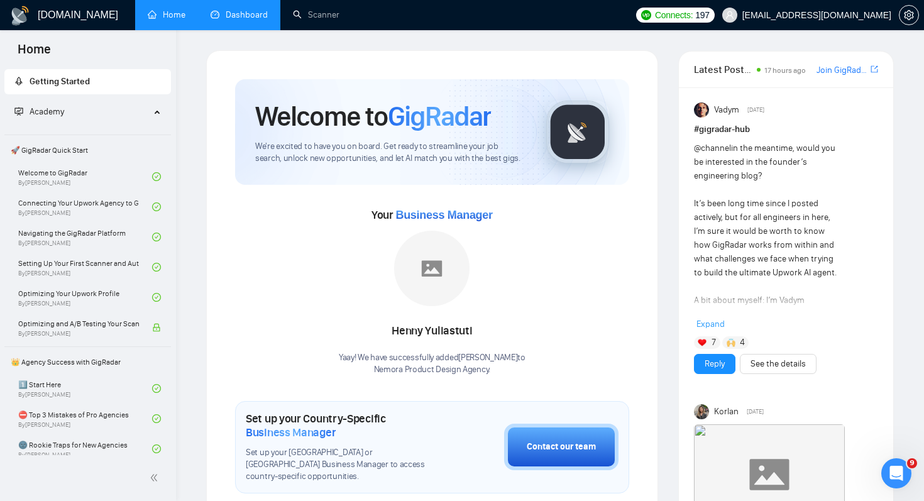
click at [236, 16] on link "Dashboard" at bounding box center [239, 14] width 57 height 11
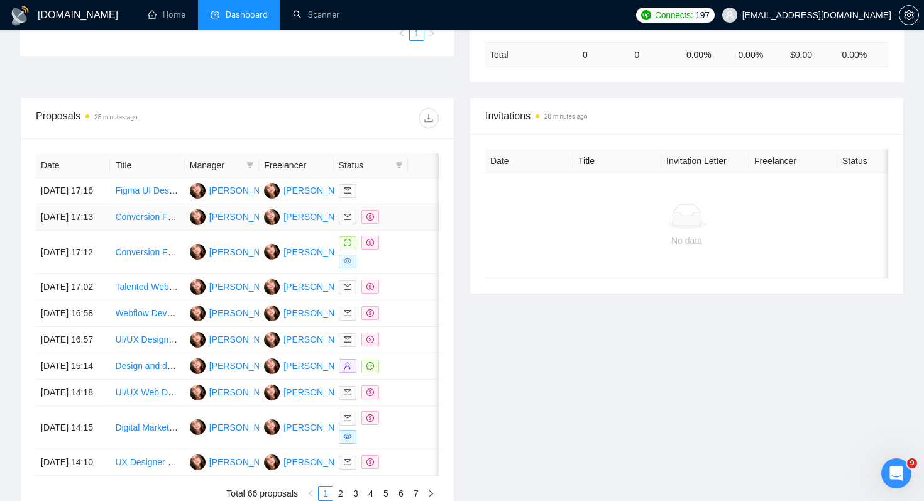
scroll to position [369, 0]
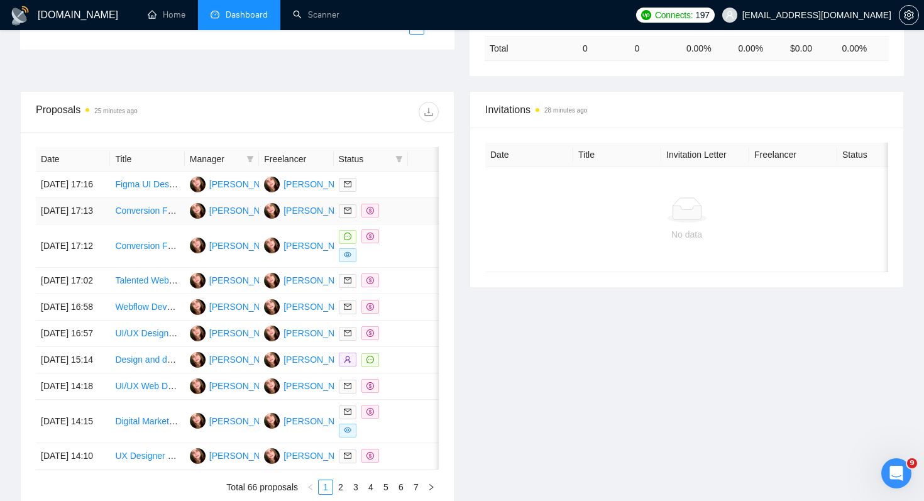
click at [421, 224] on td at bounding box center [429, 211] width 43 height 26
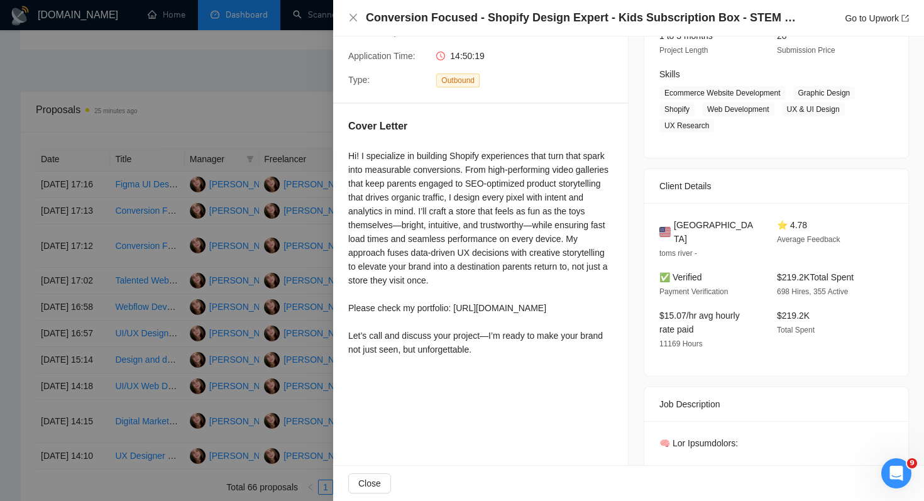
scroll to position [181, 0]
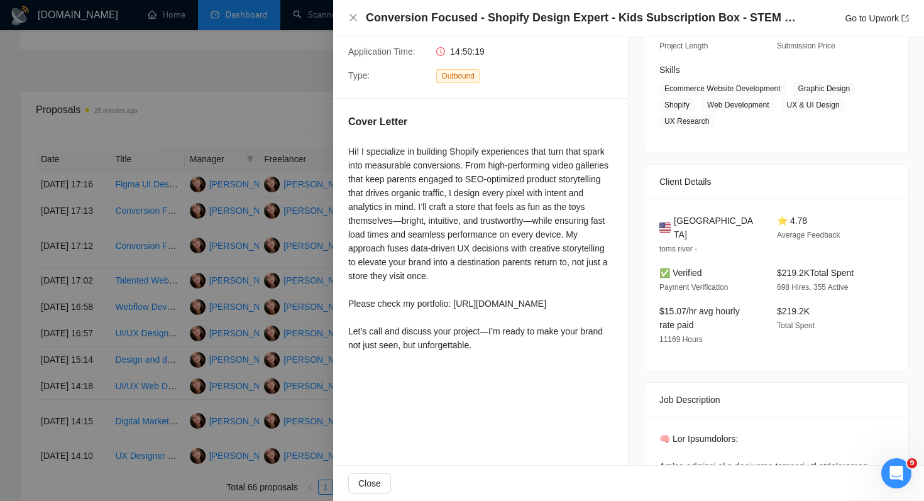
click at [531, 304] on div "Hi! I specialize in building Shopify experiences that turn that spark into meas…" at bounding box center [480, 249] width 265 height 208
copy div "Please check my portfolio: [URL][DOMAIN_NAME]"
click at [302, 266] on div at bounding box center [462, 250] width 924 height 501
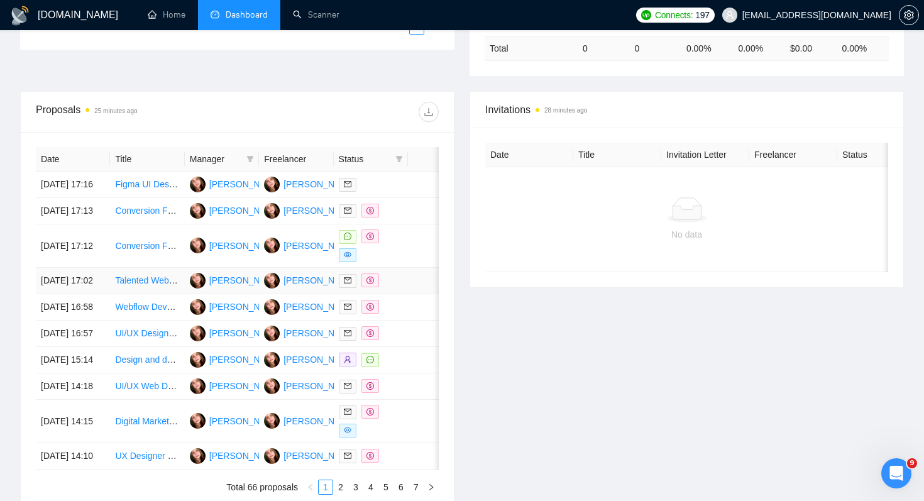
click at [413, 294] on td at bounding box center [429, 281] width 43 height 26
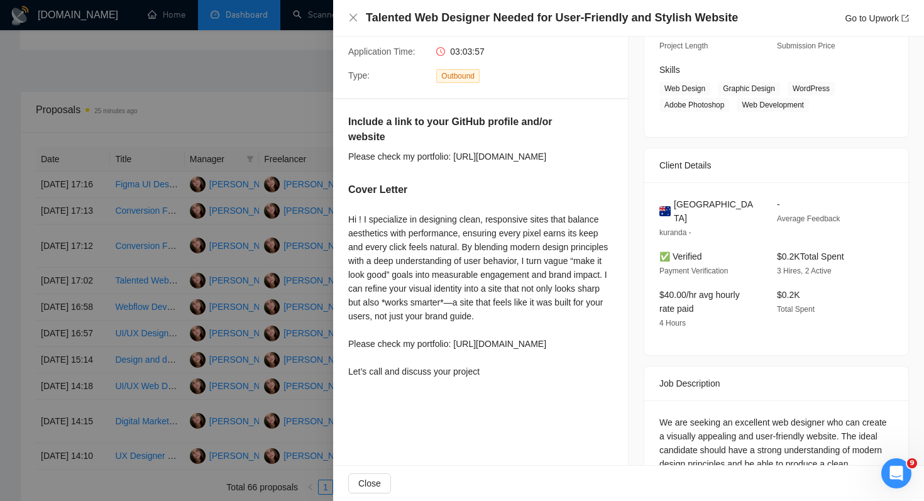
click at [284, 116] on div at bounding box center [462, 250] width 924 height 501
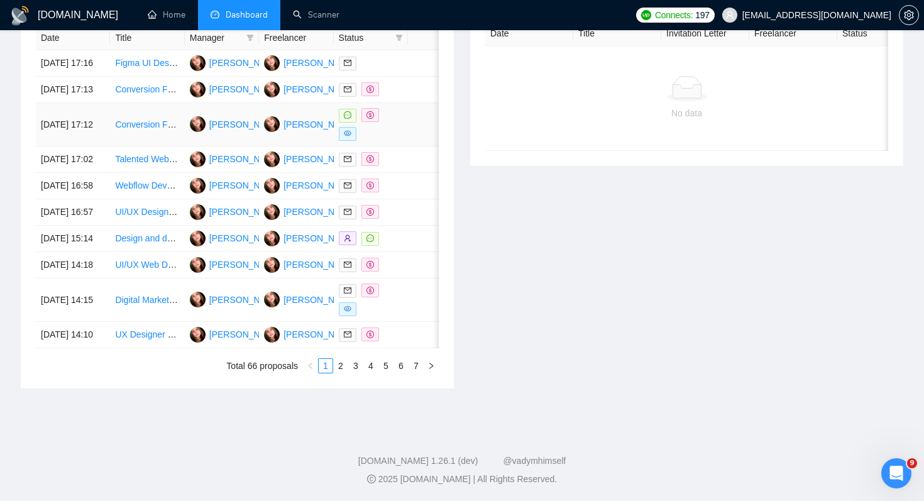
scroll to position [585, 0]
click at [408, 226] on td at bounding box center [429, 239] width 43 height 26
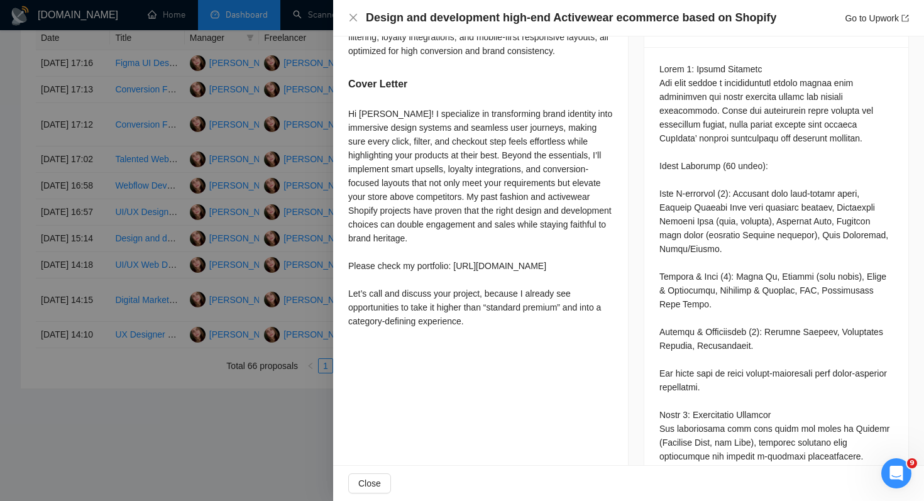
scroll to position [602, 0]
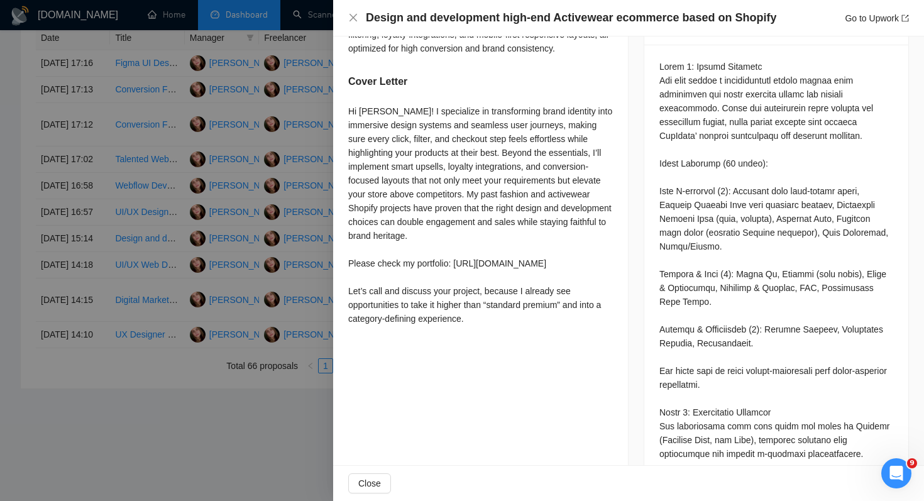
click at [230, 404] on div at bounding box center [462, 250] width 924 height 501
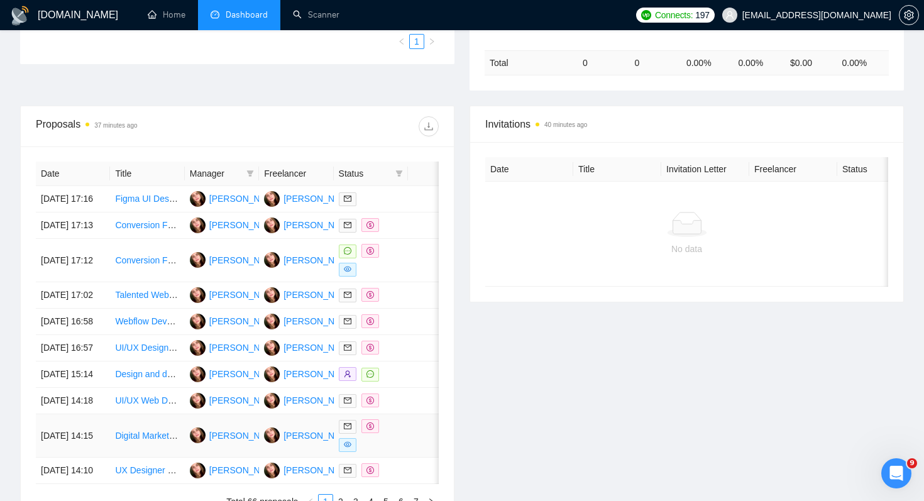
scroll to position [243, 0]
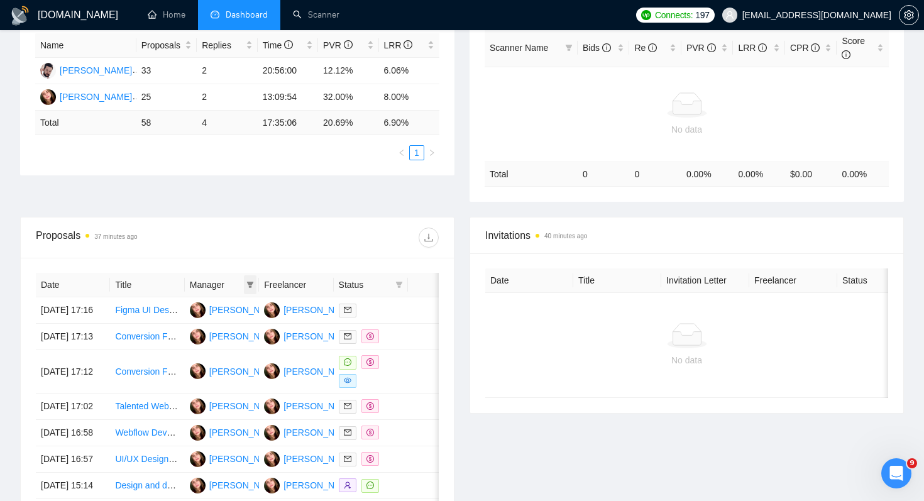
click at [253, 285] on icon "filter" at bounding box center [251, 285] width 8 height 8
click at [229, 333] on span "Nik Chahovets" at bounding box center [224, 329] width 72 height 10
checkbox input "true"
click at [245, 358] on span "OK" at bounding box center [251, 354] width 13 height 14
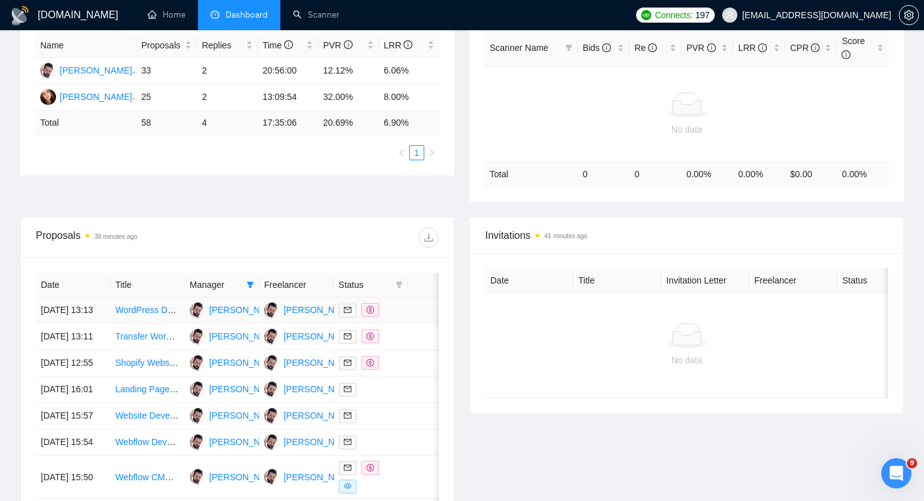
click at [402, 318] on div at bounding box center [371, 310] width 64 height 14
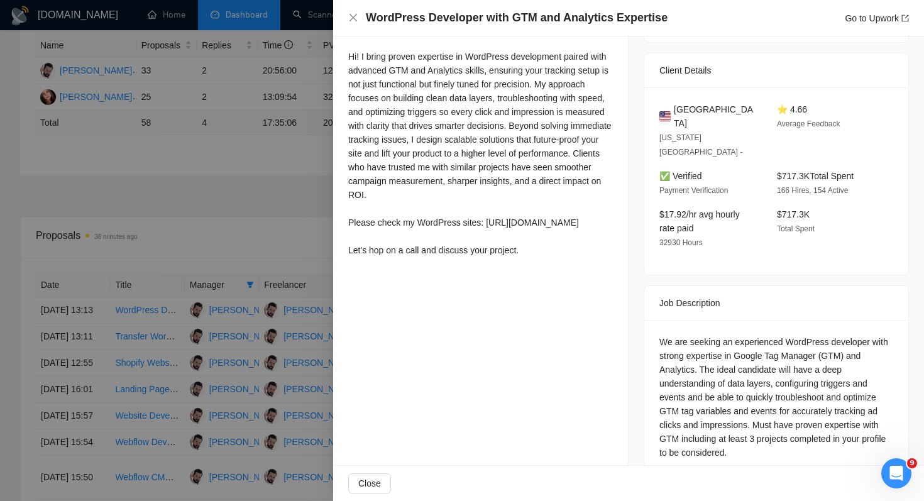
click at [541, 223] on div "Hi! I bring proven expertise in WordPress development paired with advanced GTM …" at bounding box center [480, 154] width 265 height 208
click at [540, 297] on div "Proposal Details Date: 02 Oct, 2025 13:13 Status: Sent Boosted Manager: Nik Cha…" at bounding box center [481, 127] width 296 height 735
click at [280, 246] on div at bounding box center [462, 250] width 924 height 501
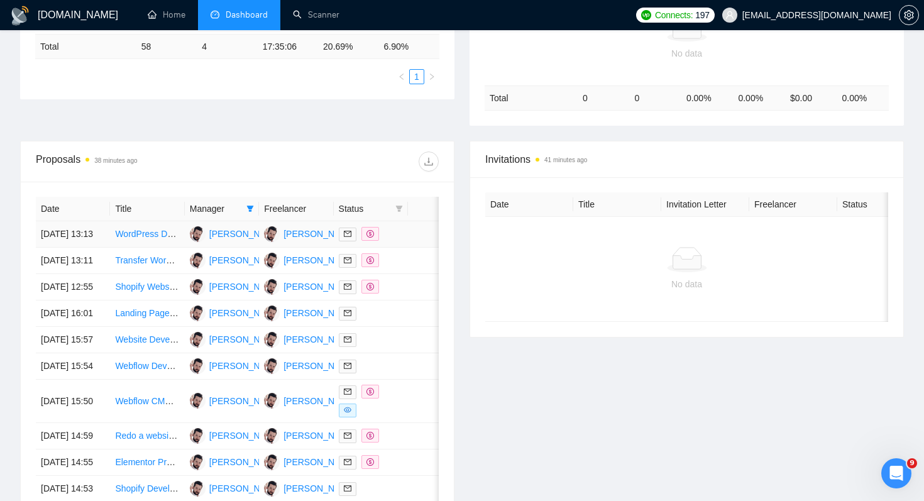
scroll to position [363, 0]
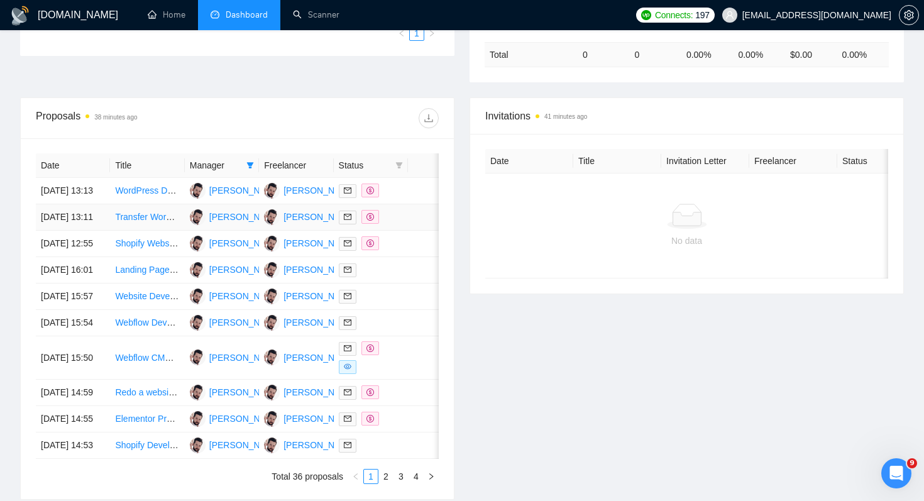
click at [414, 231] on td at bounding box center [429, 217] width 43 height 26
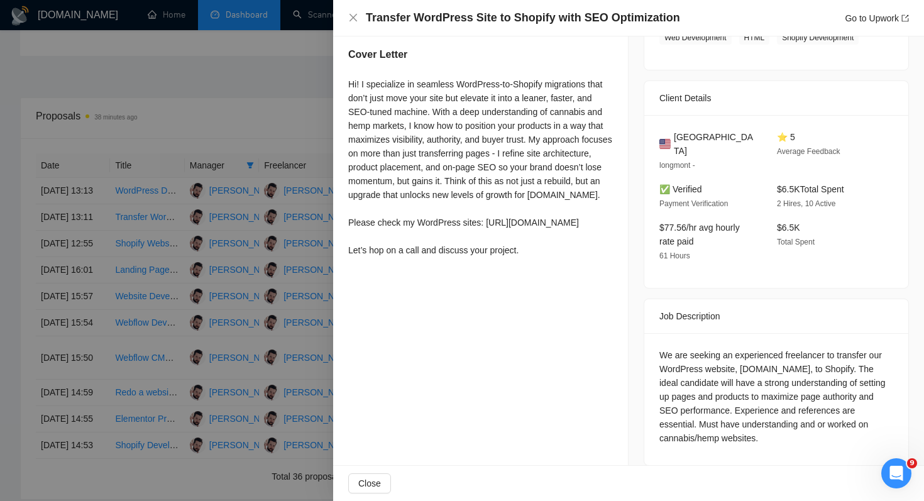
click at [257, 120] on div at bounding box center [462, 250] width 924 height 501
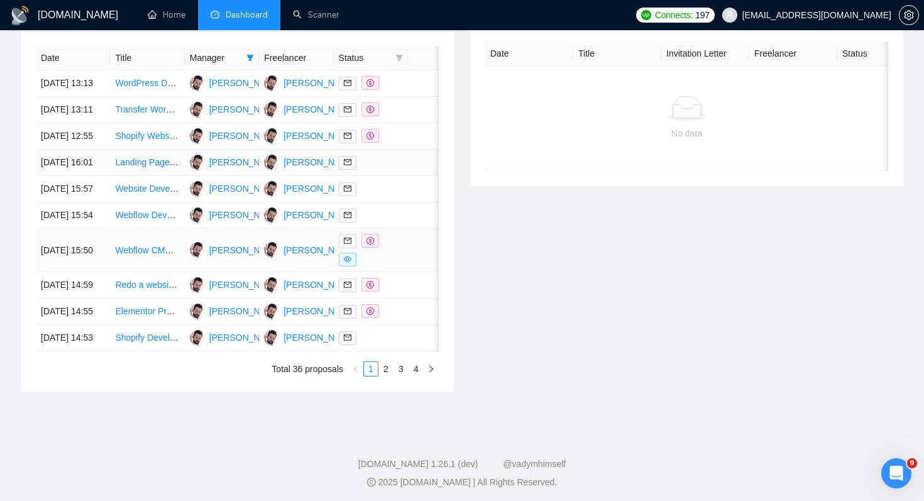
scroll to position [471, 0]
click at [407, 82] on td at bounding box center [371, 83] width 74 height 26
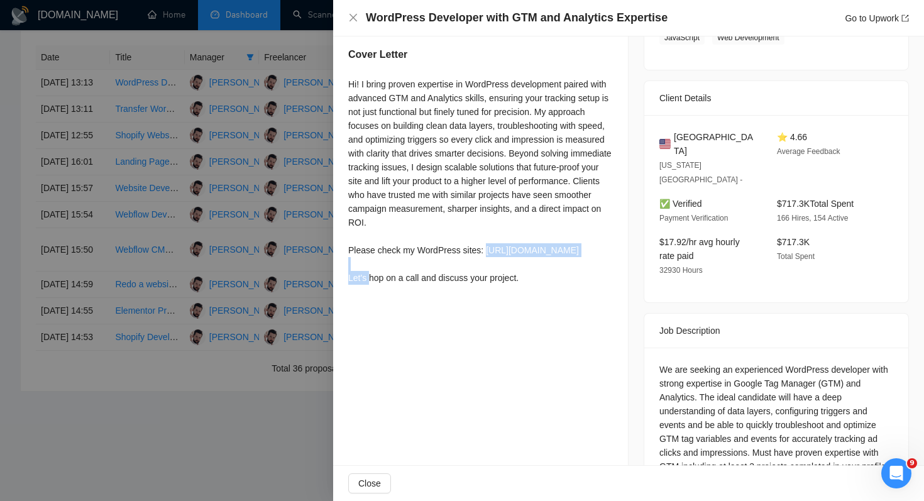
drag, startPoint x: 605, startPoint y: 250, endPoint x: 488, endPoint y: 253, distance: 117.0
click at [488, 253] on div "Hi! I bring proven expertise in WordPress development paired with advanced GTM …" at bounding box center [480, 181] width 265 height 208
copy div "https://wp.chahovets.space"
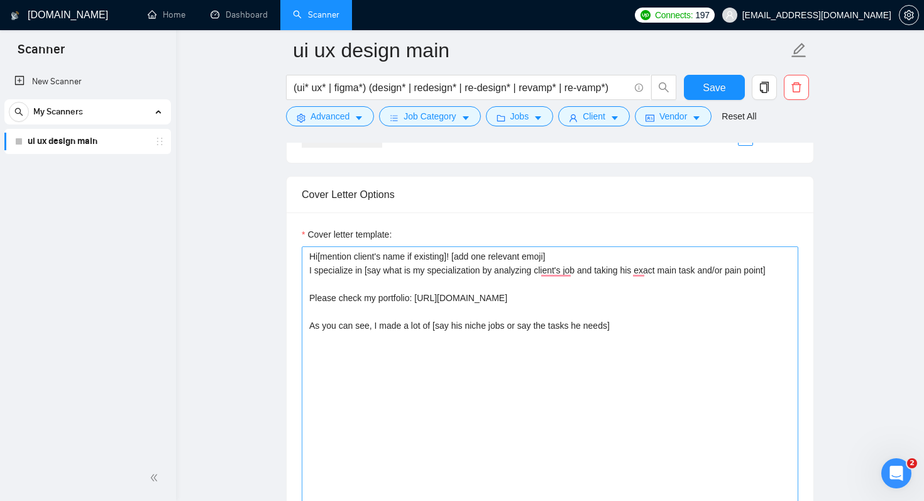
click at [633, 359] on textarea "Hi[mention client's name if existing]! [add one relevant emoji] I specialize in…" at bounding box center [550, 388] width 497 height 283
drag, startPoint x: 468, startPoint y: 355, endPoint x: 532, endPoint y: 360, distance: 63.7
click at [532, 360] on textarea "Hi[mention client's name if existing]! [add one relevant emoji] I specialize in…" at bounding box center [550, 388] width 497 height 283
click at [524, 358] on textarea "Hi[mention client's name if existing]! [add one relevant emoji] I specialize in…" at bounding box center [550, 388] width 497 height 283
drag, startPoint x: 559, startPoint y: 353, endPoint x: 658, endPoint y: 353, distance: 98.7
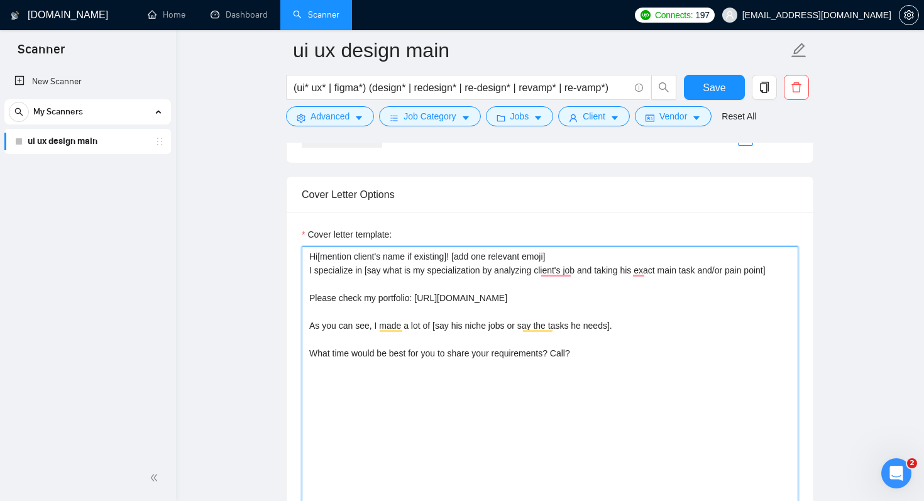
click at [658, 353] on textarea "Hi[mention client's name if existing]! [add one relevant emoji] I specialize in…" at bounding box center [550, 388] width 497 height 283
click at [351, 372] on textarea "Hi[mention client's name if existing]! [add one relevant emoji] I specialize in…" at bounding box center [550, 388] width 497 height 283
drag, startPoint x: 504, startPoint y: 296, endPoint x: 419, endPoint y: 298, distance: 85.6
click at [419, 298] on textarea "Hi[mention client's name if existing]! [add one relevant emoji] I specialize in…" at bounding box center [550, 388] width 497 height 283
click at [459, 318] on textarea "Hi[mention client's name if existing]! [add one relevant emoji] I specialize in…" at bounding box center [550, 388] width 497 height 283
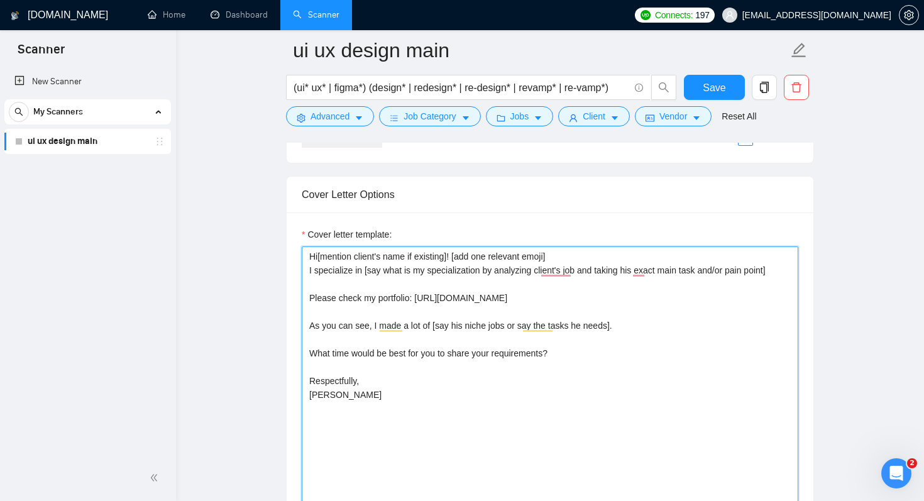
drag, startPoint x: 478, startPoint y: 295, endPoint x: 445, endPoint y: 297, distance: 33.4
click at [445, 297] on textarea "Hi[mention client's name if existing]! [add one relevant emoji] I specialize in…" at bounding box center [550, 388] width 497 height 283
click at [366, 403] on textarea "Hi[mention client's name if existing]! [add one relevant emoji] I specialize in…" at bounding box center [550, 388] width 497 height 283
paste textarea "avdieiev"
click at [336, 392] on textarea "Hi[mention client's name if existing]! [add one relevant emoji] I specialize in…" at bounding box center [550, 388] width 497 height 283
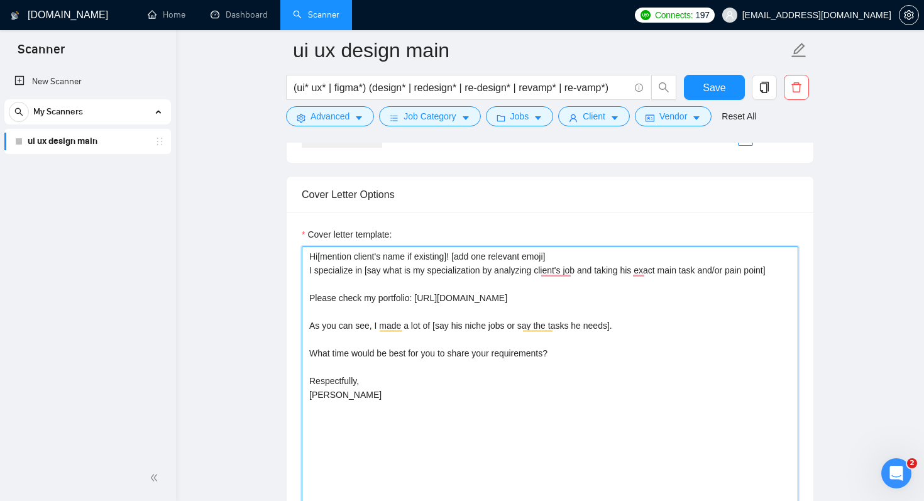
click at [367, 399] on textarea "Hi[mention client's name if existing]! [add one relevant emoji] I specialize in…" at bounding box center [550, 388] width 497 height 283
click at [412, 391] on textarea "Hi[mention client's name if existing]! [add one relevant emoji] I specialize in…" at bounding box center [550, 388] width 497 height 283
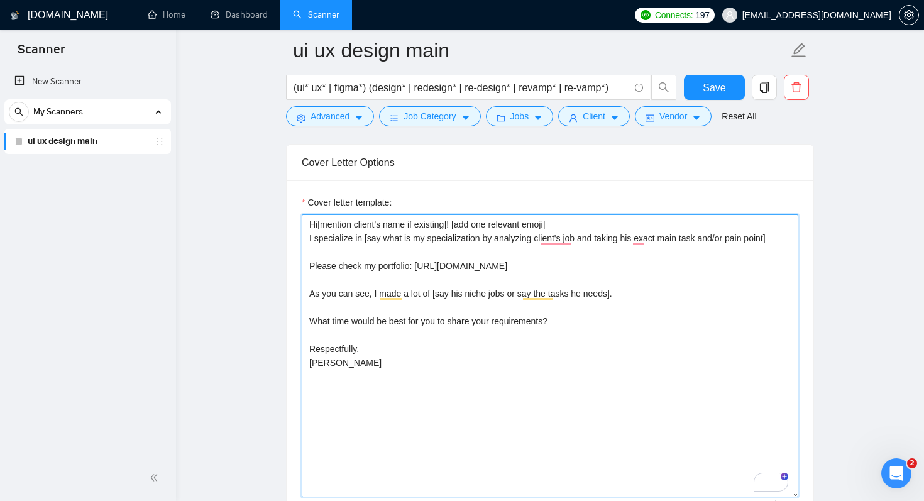
scroll to position [1448, 0]
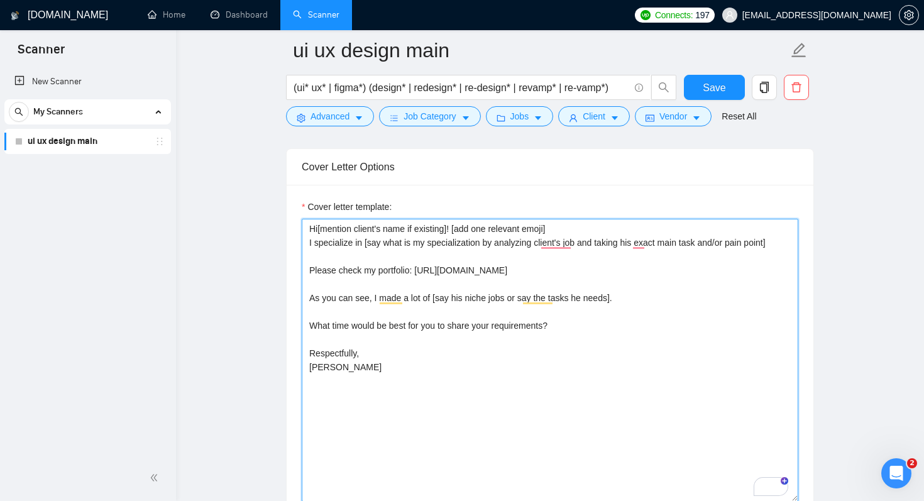
click at [482, 379] on textarea "Hi[mention client's name if existing]! [add one relevant emoji] I specialize in…" at bounding box center [550, 360] width 497 height 283
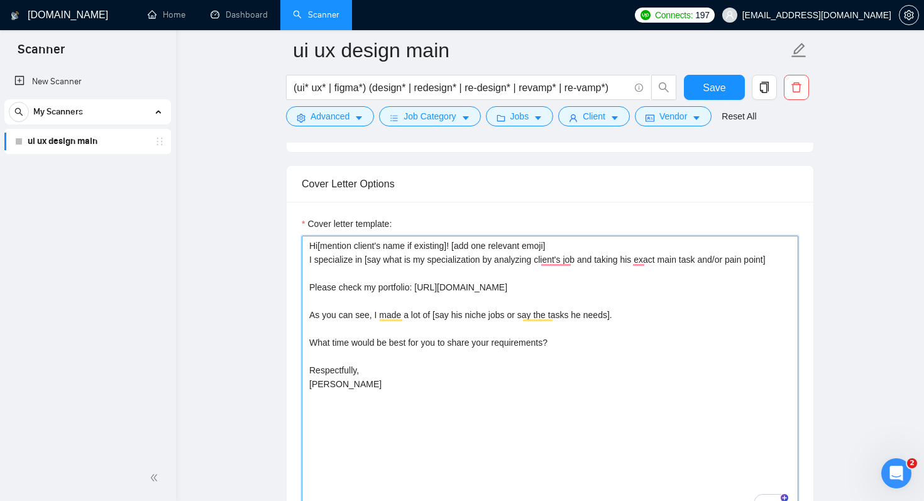
scroll to position [1424, 0]
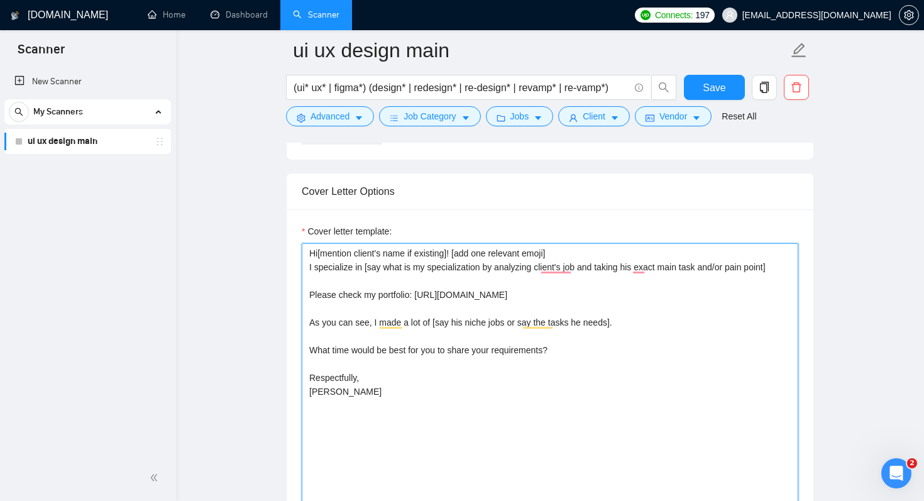
click at [482, 407] on textarea "Hi[mention client's name if existing]! [add one relevant emoji] I specialize in…" at bounding box center [550, 384] width 497 height 283
drag, startPoint x: 482, startPoint y: 407, endPoint x: 461, endPoint y: 159, distance: 249.3
click at [461, 159] on form "Auto Bidding Enabled Auto Bidding Enabled: OFF Auto Bidder Schedule Auto Biddin…" at bounding box center [550, 346] width 528 height 3066
click at [487, 420] on textarea "Hi[mention client's name if existing]! [add one relevant emoji] I specialize in…" at bounding box center [550, 384] width 497 height 283
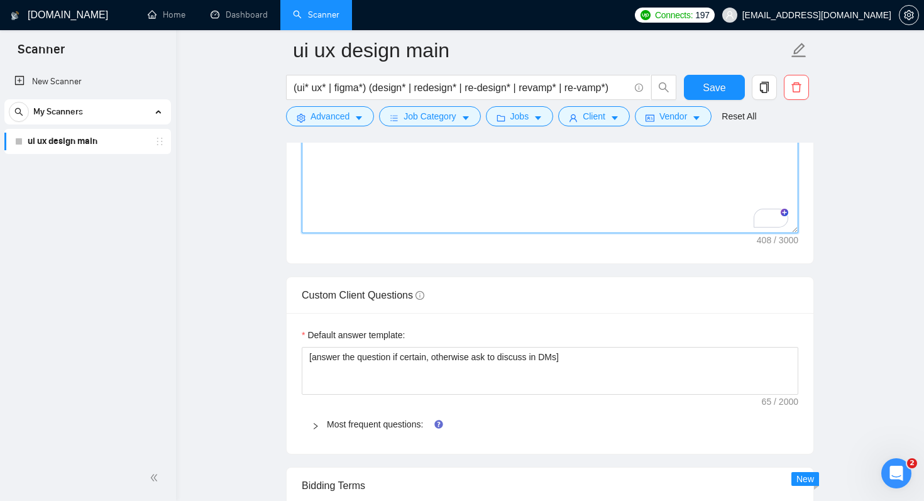
scroll to position [1746, 0]
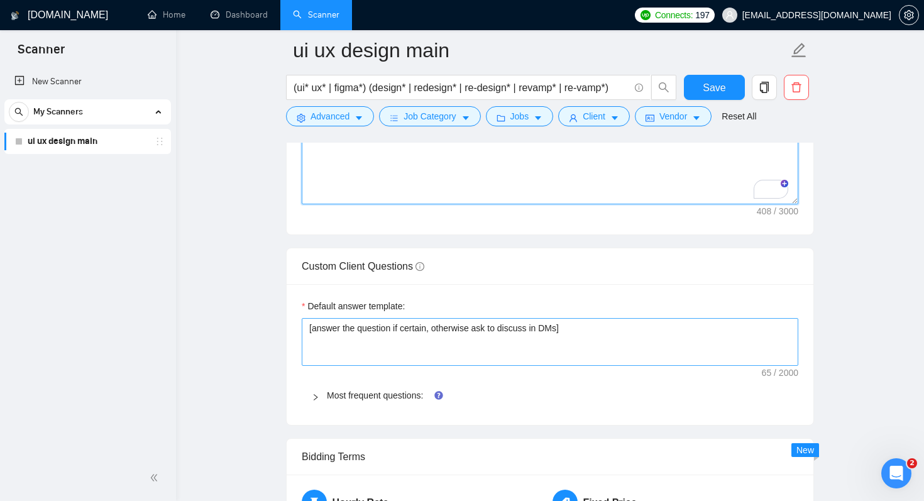
type textarea "Hi[mention client's name if existing]! [add one relevant emoji] I specialize in…"
click at [519, 326] on textarea "[answer the question if certain, otherwise ask to discuss in DMs]" at bounding box center [550, 342] width 497 height 48
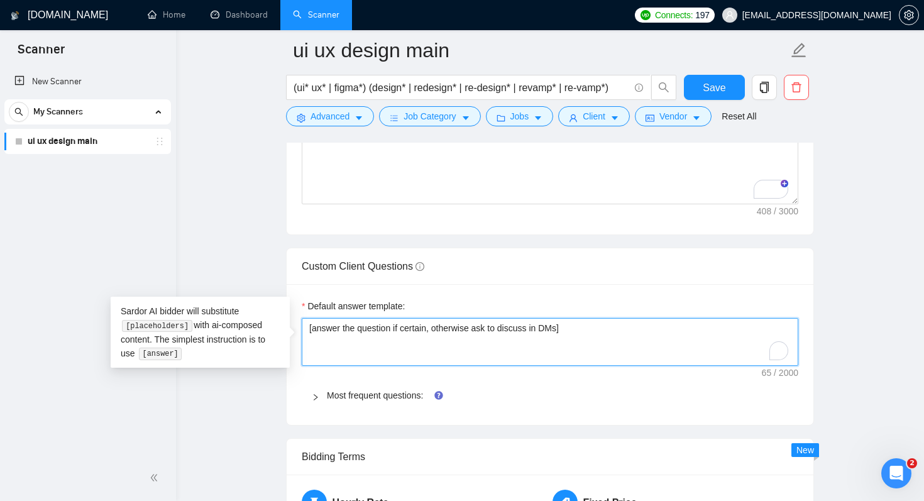
click at [518, 326] on textarea "[answer the question if certain, otherwise ask to discuss in DMs]" at bounding box center [550, 342] width 497 height 48
type textarea "["
type textarea "[]"
type textarea "[a]"
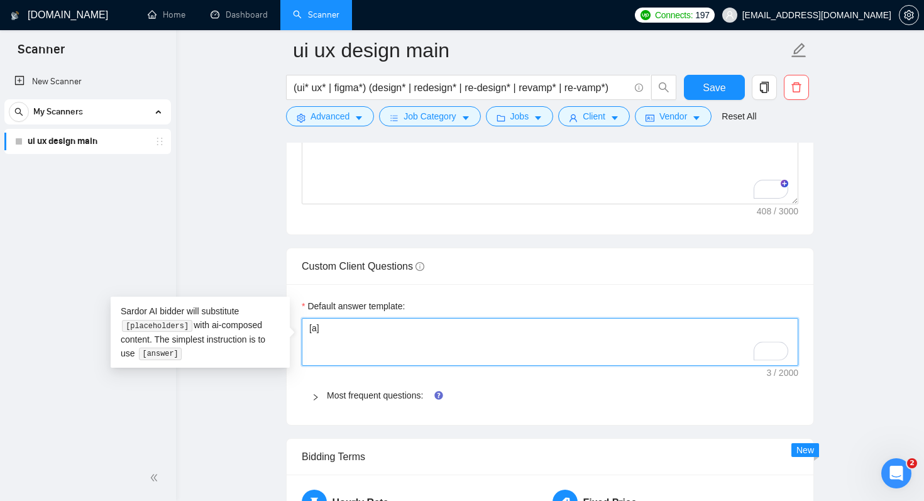
type textarea "[an]"
type textarea "[ans]"
type textarea "[answ]"
type textarea "[answe]"
type textarea "[answer]"
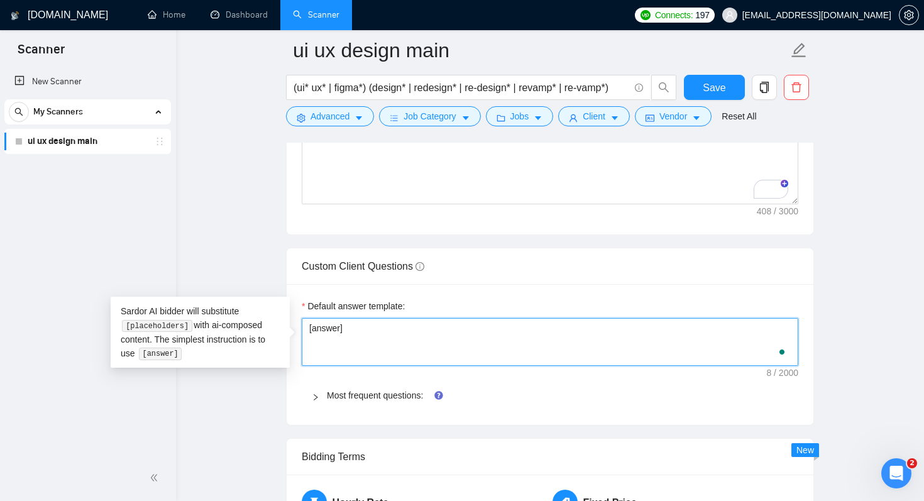
type textarea "[answer]"
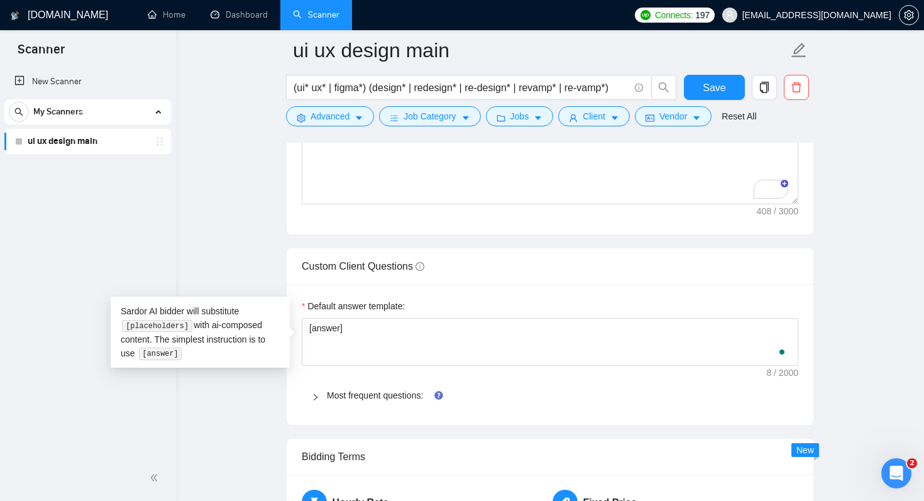
click at [536, 402] on div "Most frequent questions:" at bounding box center [550, 395] width 497 height 29
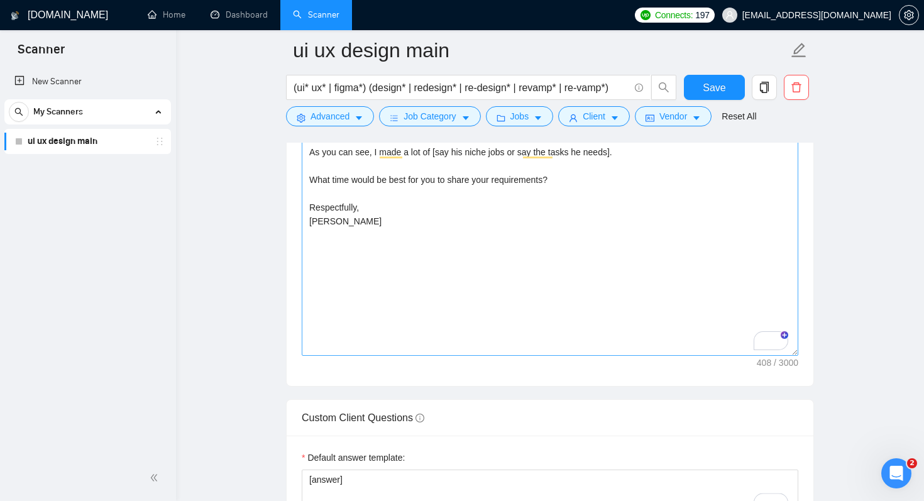
scroll to position [1538, 0]
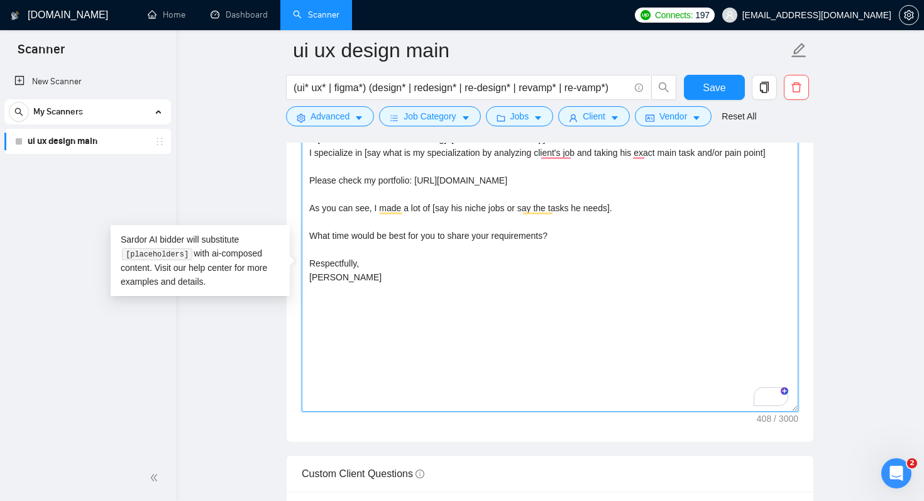
drag, startPoint x: 526, startPoint y: 177, endPoint x: 418, endPoint y: 184, distance: 107.8
click at [418, 184] on textarea "Hi[mention client's name if existing]! [add one relevant emoji] I specialize in…" at bounding box center [550, 270] width 497 height 283
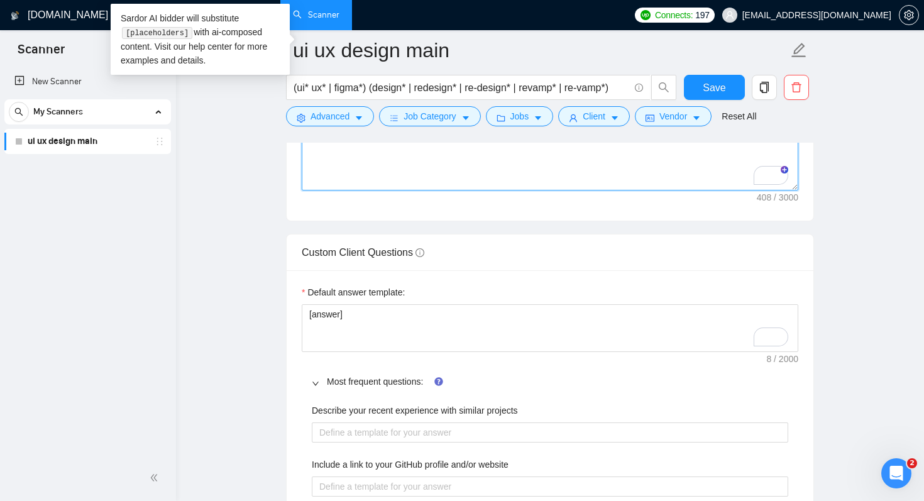
scroll to position [1839, 0]
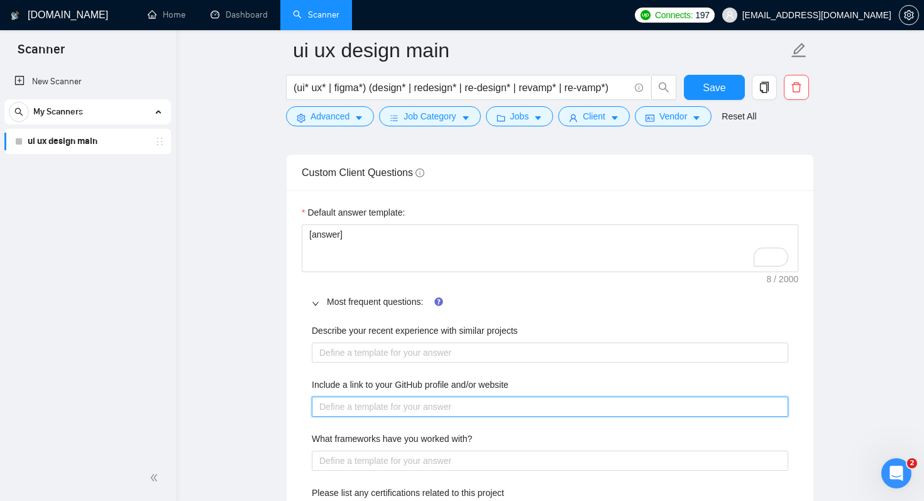
click at [423, 411] on website "Include a link to your GitHub profile and/or website" at bounding box center [550, 407] width 477 height 20
paste website "http://avdieieva.com"
type website "http://avdieieva.com"
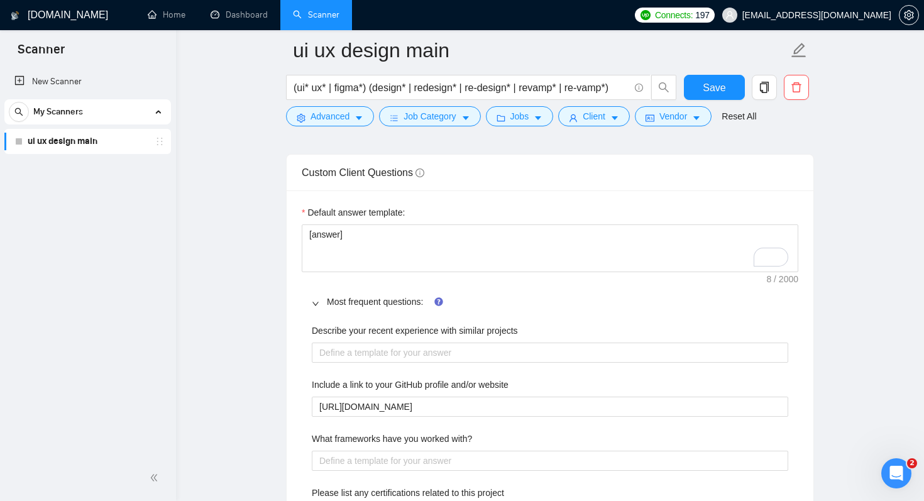
click at [536, 301] on span "Most frequent questions:" at bounding box center [558, 302] width 462 height 14
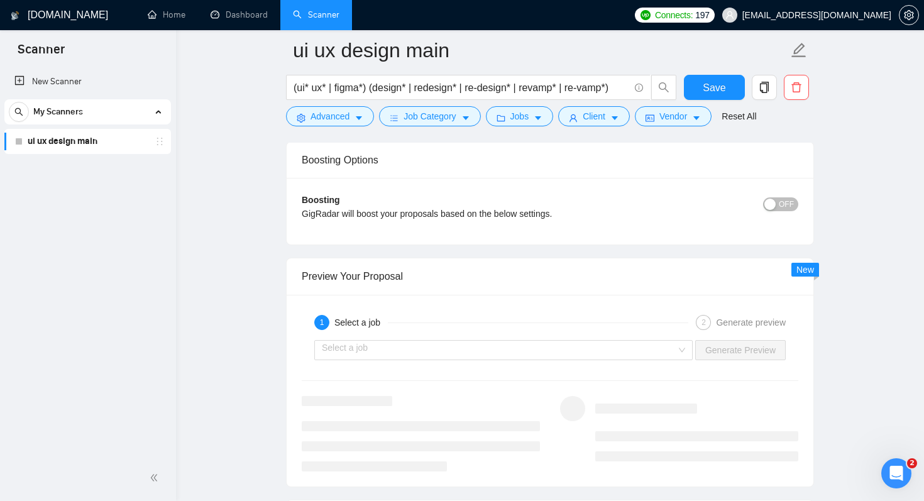
scroll to position [2341, 0]
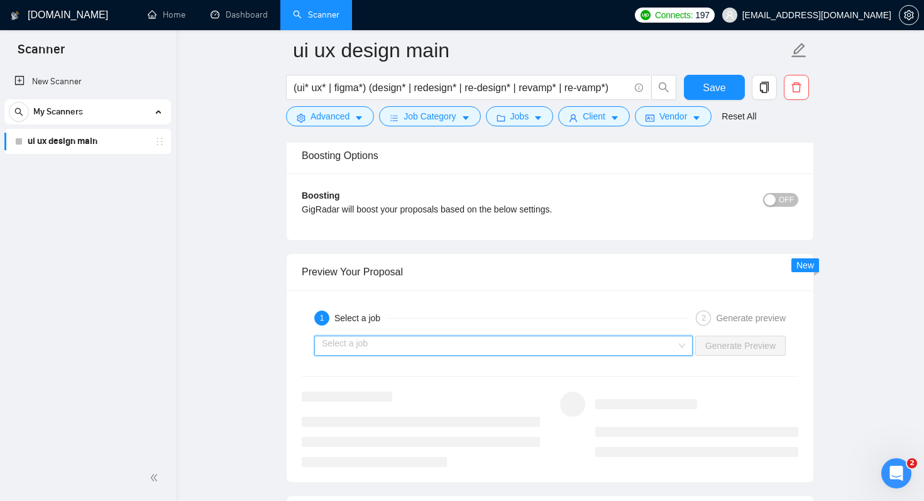
click at [558, 351] on input "search" at bounding box center [499, 345] width 355 height 19
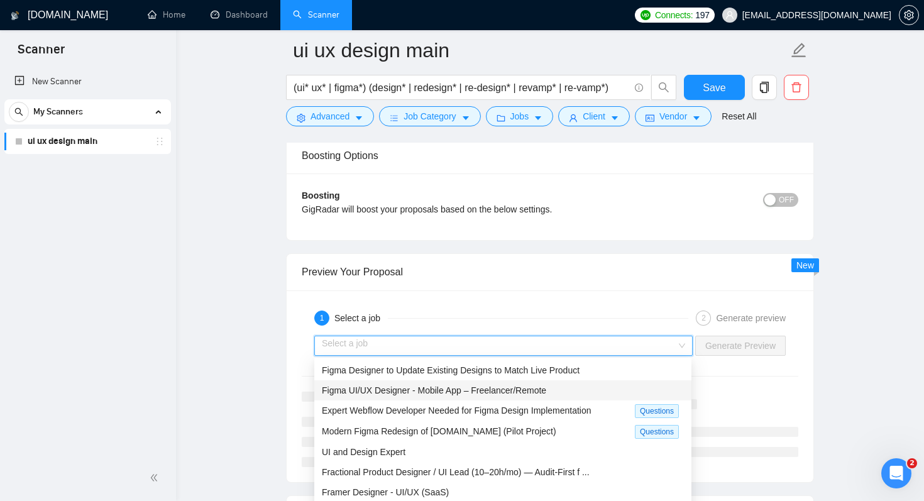
click at [524, 382] on div "Figma UI/UX Designer - Mobile App – Freelancer/Remote" at bounding box center [502, 390] width 377 height 20
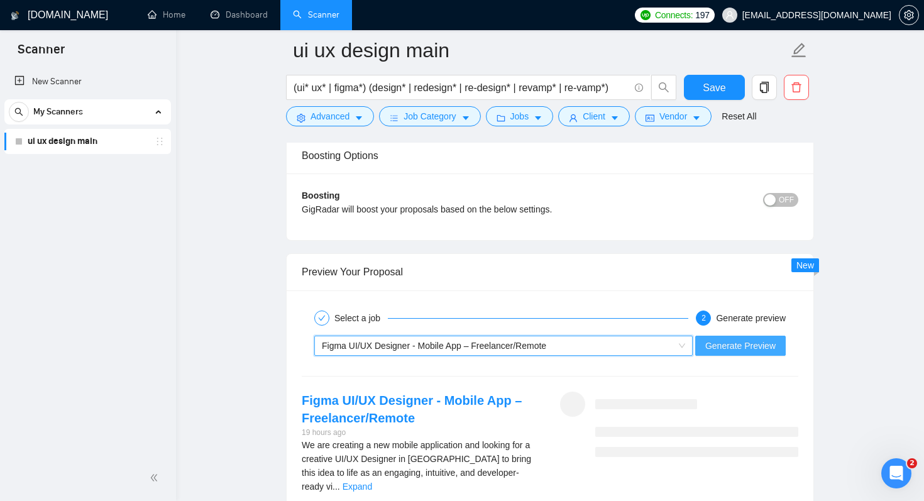
click at [728, 346] on span "Generate Preview" at bounding box center [741, 346] width 70 height 14
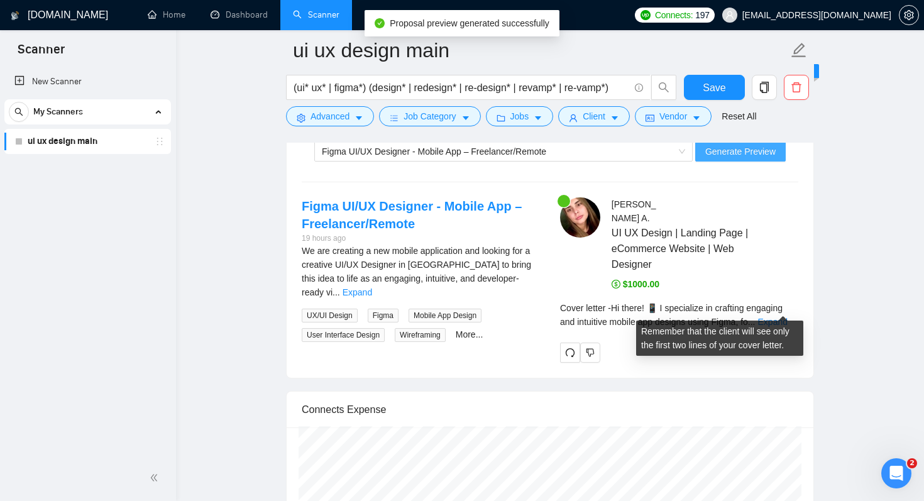
scroll to position [2536, 0]
click at [780, 316] on link "Expand" at bounding box center [773, 321] width 30 height 10
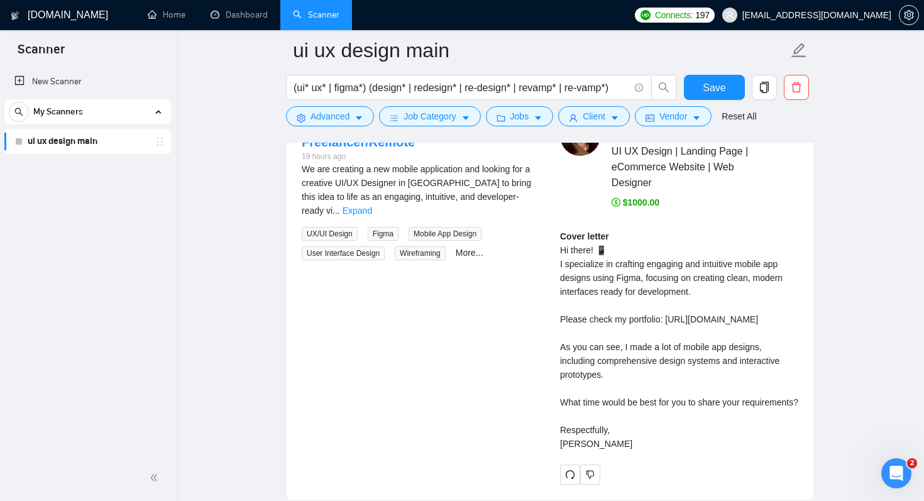
scroll to position [2616, 0]
click at [372, 206] on link "Expand" at bounding box center [358, 211] width 30 height 10
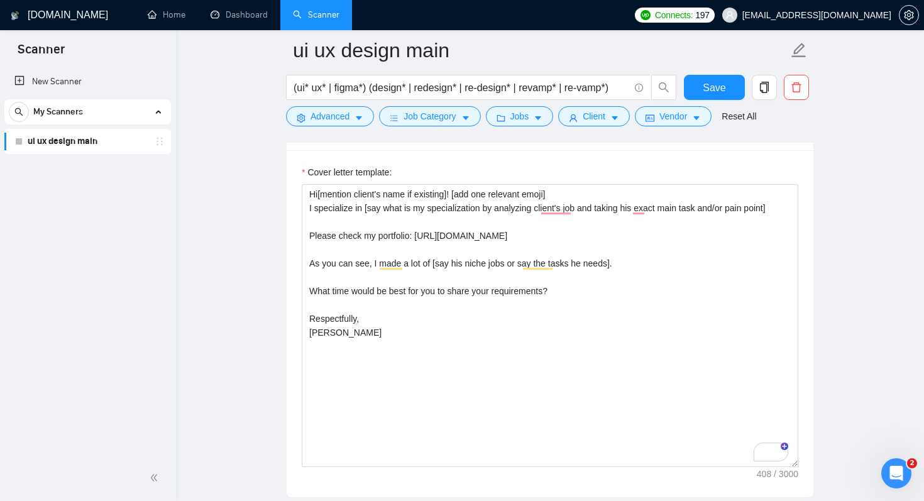
scroll to position [1478, 0]
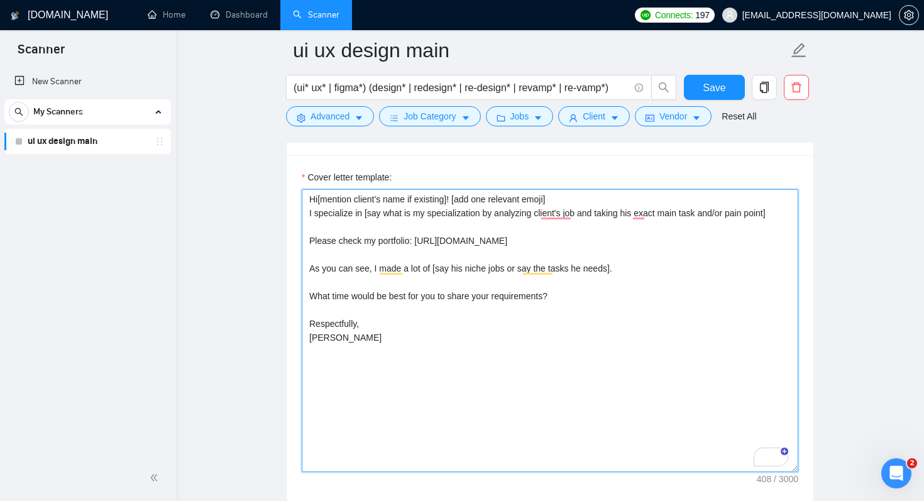
click at [675, 287] on textarea "Hi[mention client's name if existing]! [add one relevant emoji] I specialize in…" at bounding box center [550, 330] width 497 height 283
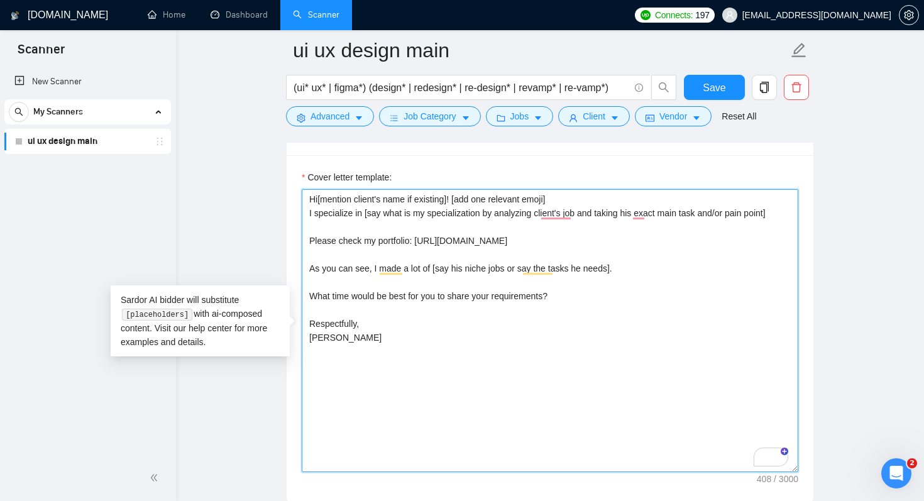
click at [658, 268] on textarea "Hi[mention client's name if existing]! [add one relevant emoji] I specialize in…" at bounding box center [550, 330] width 497 height 283
click at [630, 287] on textarea "Hi[mention client's name if existing]! [add one relevant emoji] I specialize in…" at bounding box center [550, 330] width 497 height 283
click at [627, 302] on textarea "Hi[mention client's name if existing]! [add one relevant emoji] I specialize in…" at bounding box center [550, 330] width 497 height 283
click at [632, 200] on textarea "Hi[mention client's name if existing]! [add one relevant emoji] I specialize in…" at bounding box center [550, 330] width 497 height 283
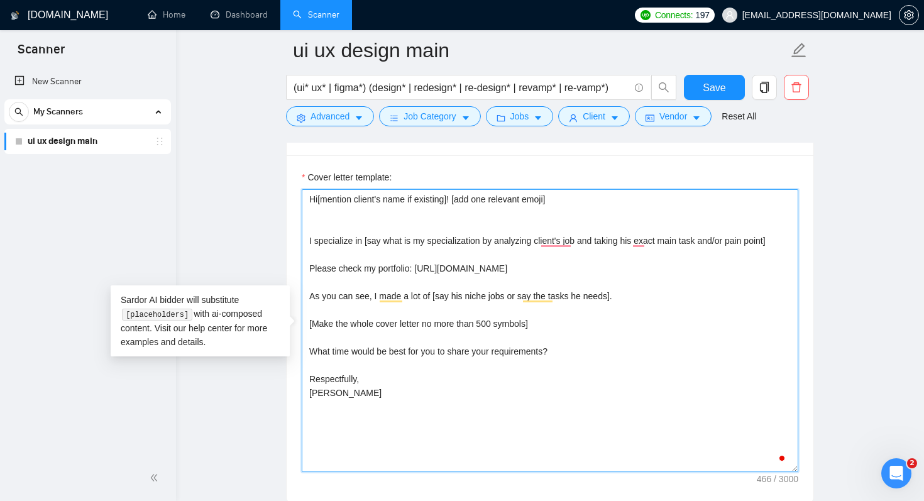
click at [589, 209] on textarea "Hi[mention client's name if existing]! [add one relevant emoji] I specialize in…" at bounding box center [550, 330] width 497 height 283
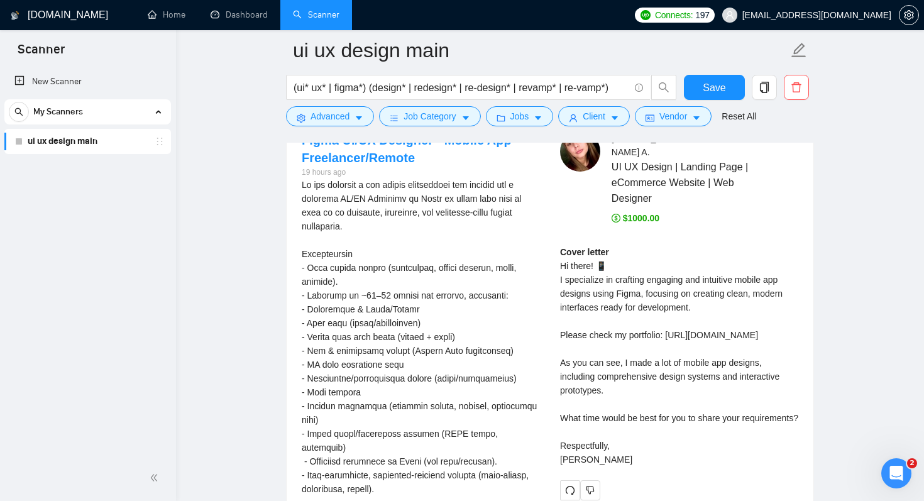
scroll to position [2603, 0]
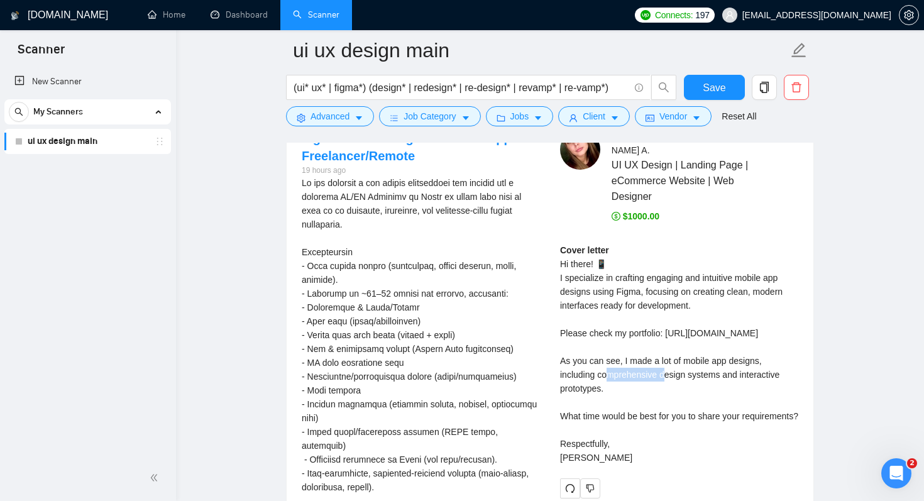
drag, startPoint x: 660, startPoint y: 358, endPoint x: 600, endPoint y: 358, distance: 60.4
click at [600, 358] on div "Cover letter Hi there! 📱 I specialize in crafting engaging and intuitive mobile…" at bounding box center [679, 353] width 238 height 221
copy div "omprehensive"
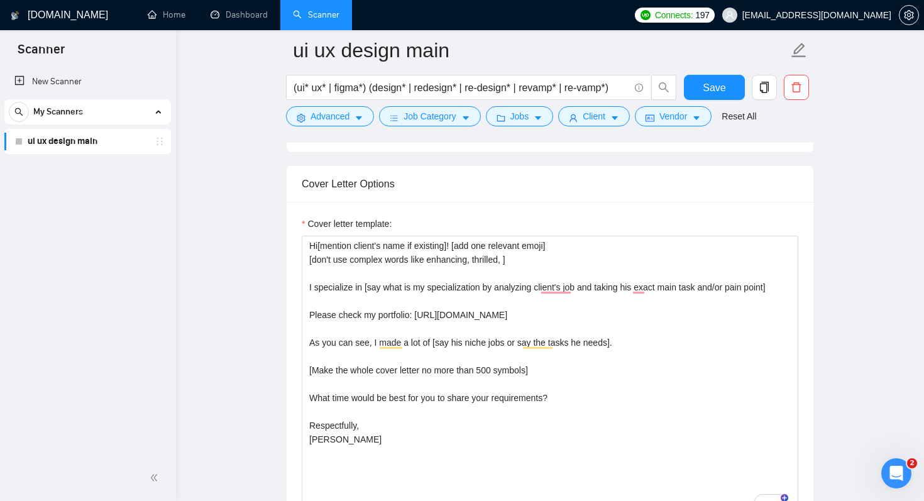
scroll to position [1422, 0]
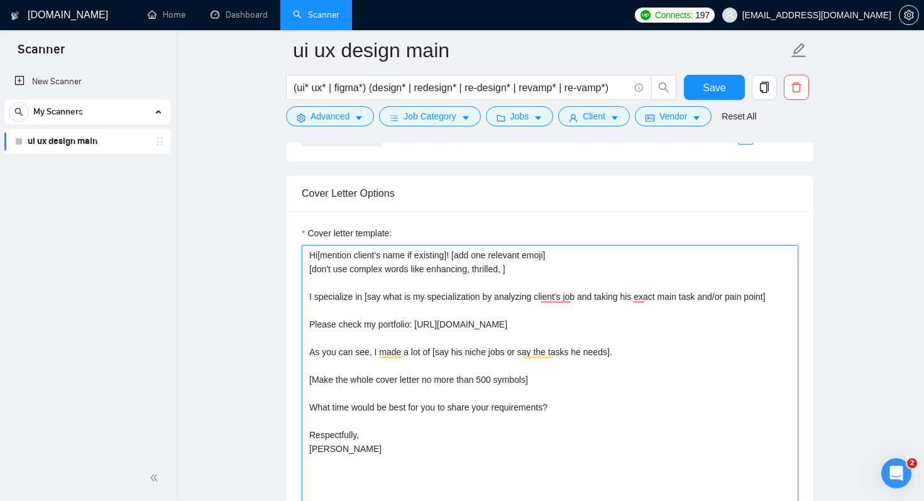
click at [513, 268] on textarea "Hi[mention client's name if existing]! [add one relevant emoji] [don't use comp…" at bounding box center [550, 386] width 497 height 283
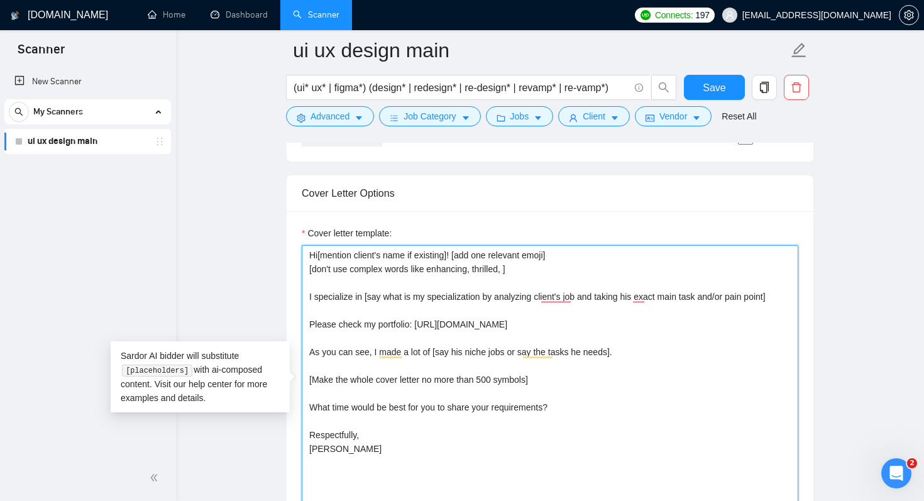
paste textarea "comprehensive"
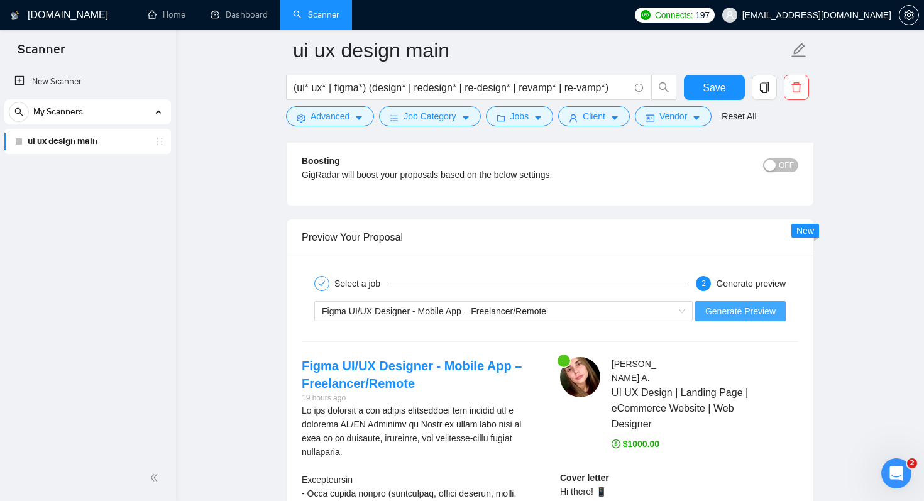
click at [714, 314] on span "Generate Preview" at bounding box center [741, 311] width 70 height 14
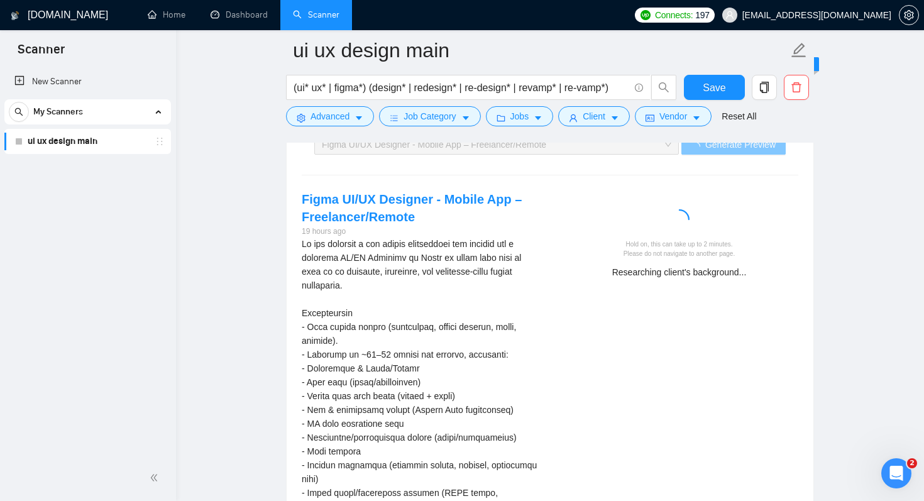
scroll to position [2538, 0]
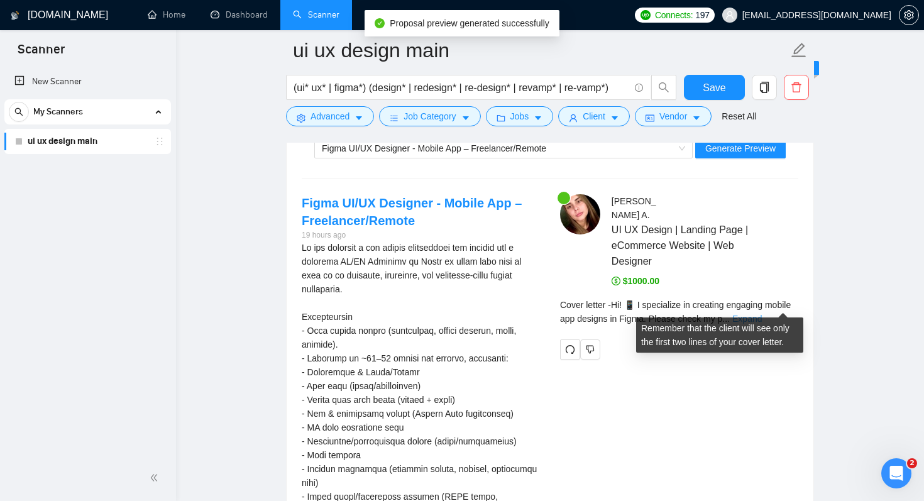
click at [762, 314] on link "Expand" at bounding box center [748, 319] width 30 height 10
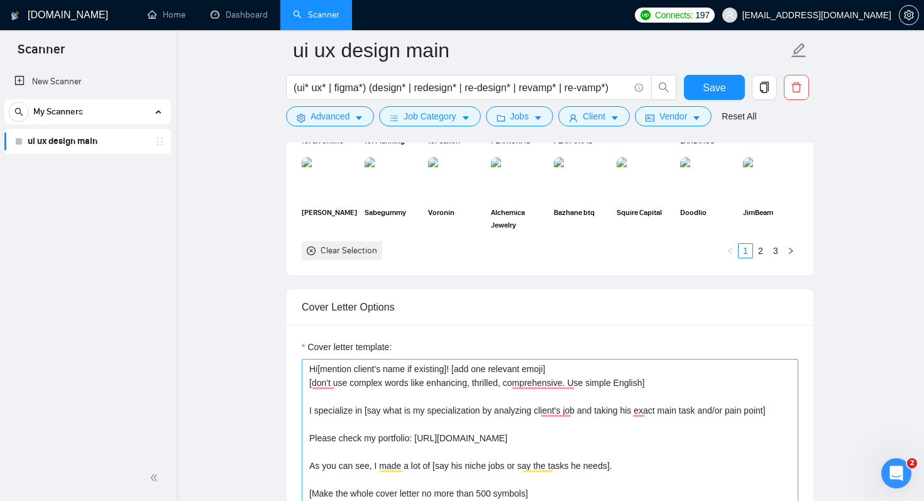
scroll to position [1416, 0]
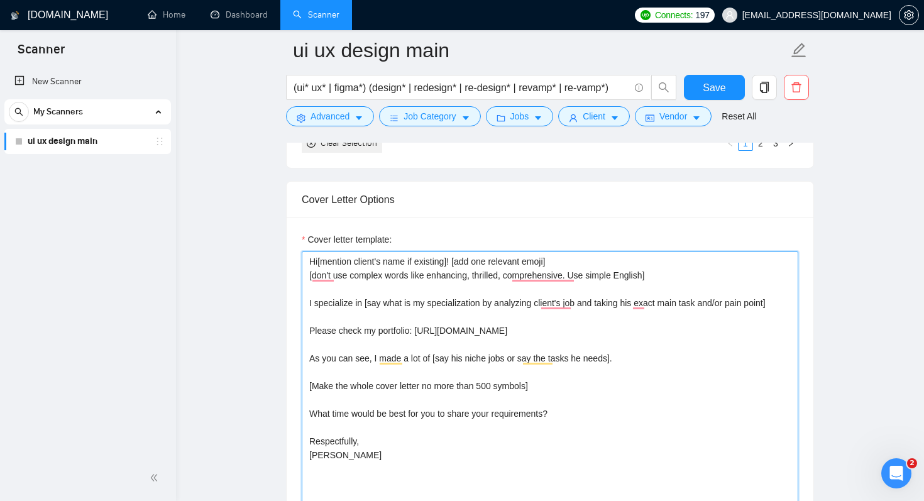
click at [316, 302] on textarea "Hi[mention client's name if existing]! [add one relevant emoji] [don't use comp…" at bounding box center [550, 393] width 497 height 283
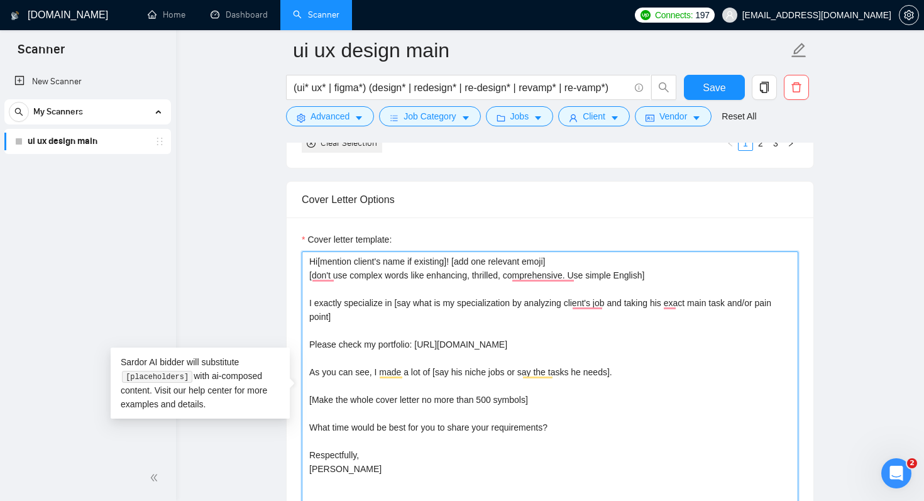
click at [594, 399] on textarea "Hi[mention client's name if existing]! [add one relevant emoji] [don't use comp…" at bounding box center [550, 393] width 497 height 283
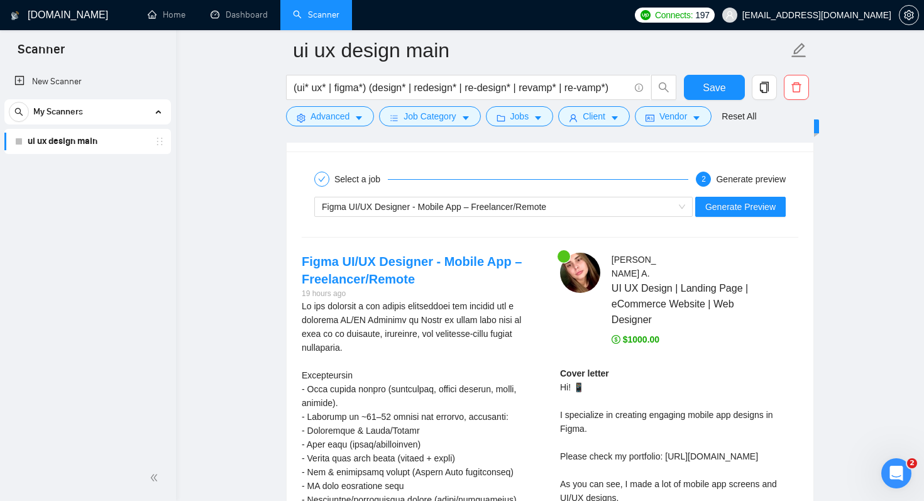
scroll to position [2414, 0]
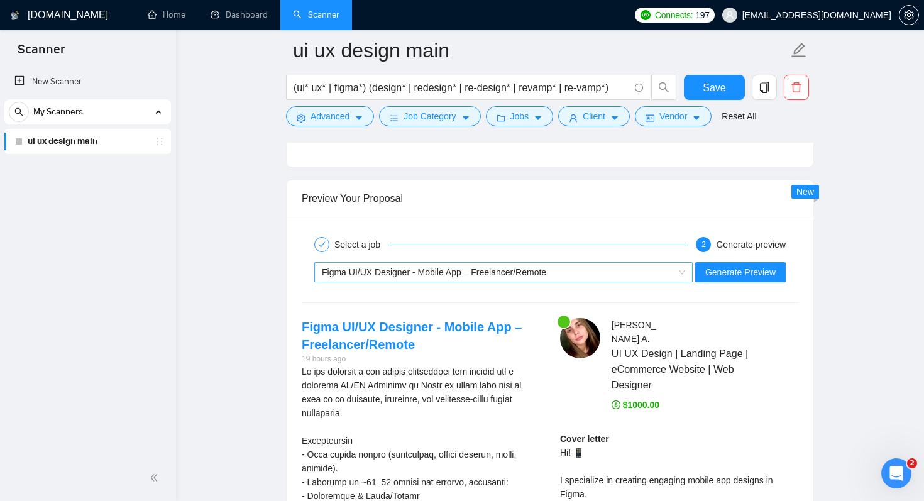
click at [541, 271] on span "Figma UI/UX Designer - Mobile App – Freelancer/Remote" at bounding box center [434, 272] width 224 height 10
type textarea "Hi[mention client's name if existing]! [add one relevant emoji] [don't use comp…"
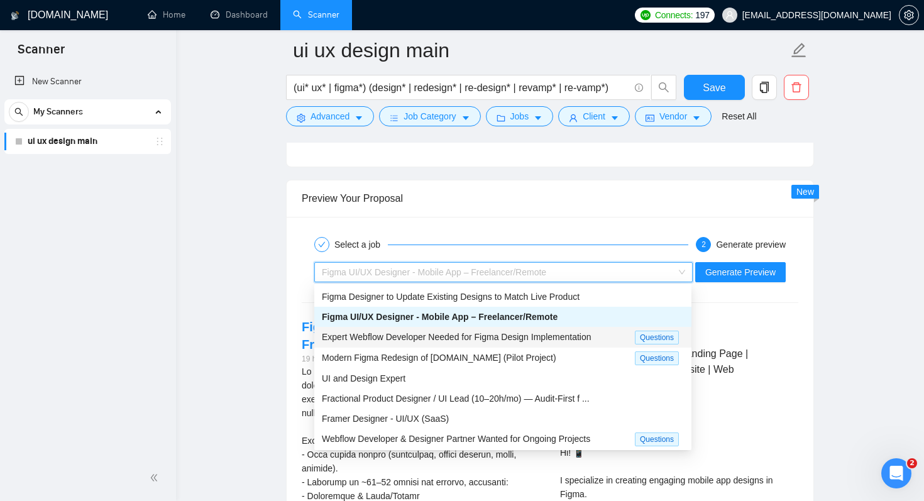
click at [490, 341] on span "Expert Webflow Developer Needed for Figma Design Implementation" at bounding box center [457, 337] width 270 height 10
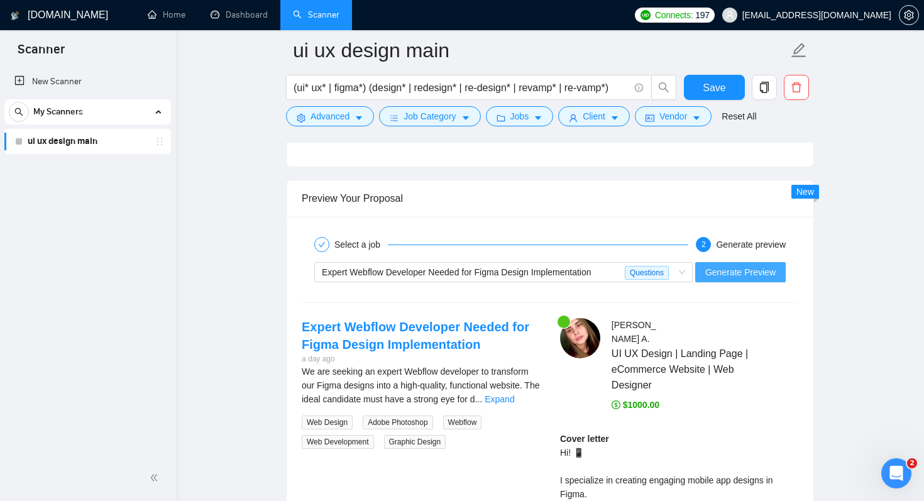
click at [767, 272] on span "Generate Preview" at bounding box center [741, 272] width 70 height 14
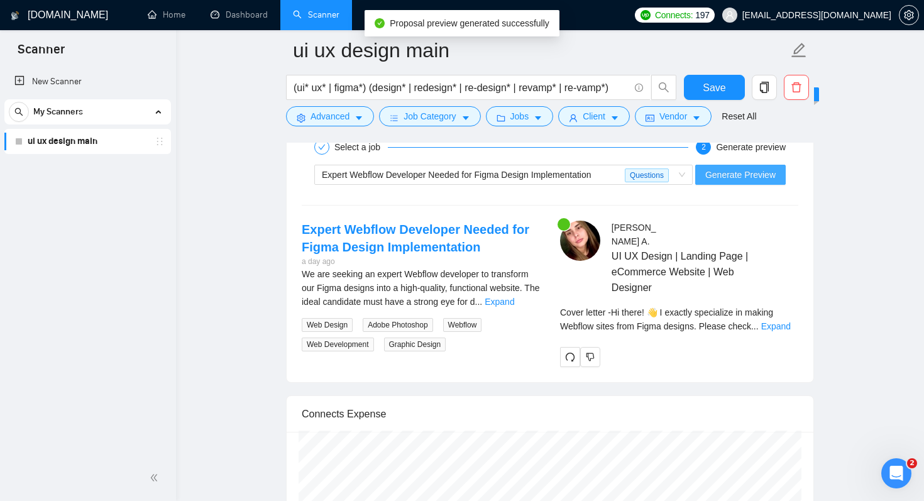
scroll to position [2541, 0]
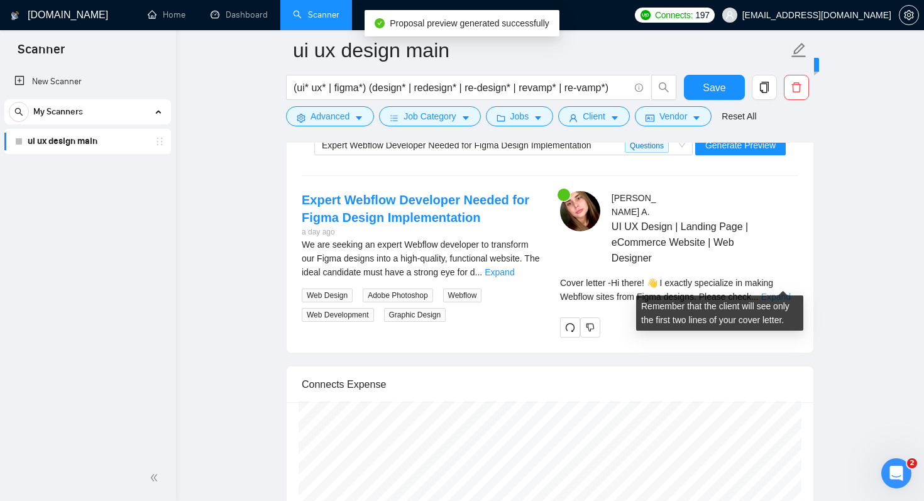
click at [777, 292] on link "Expand" at bounding box center [777, 297] width 30 height 10
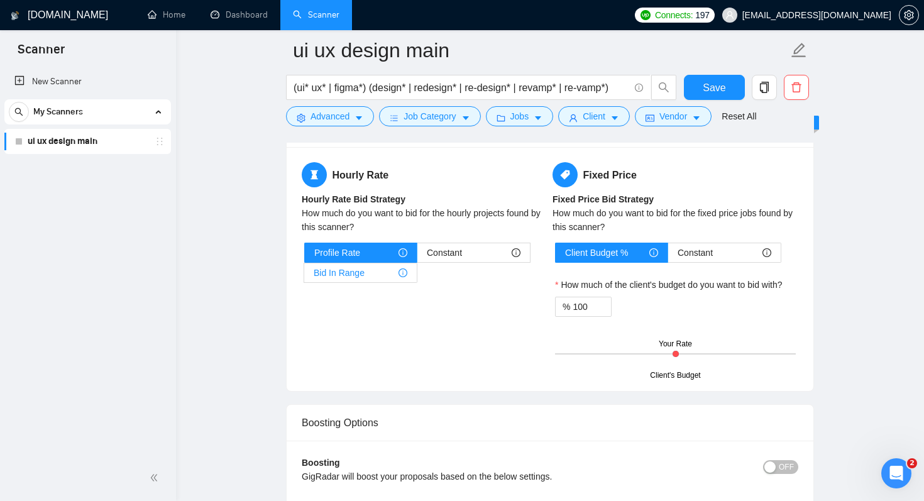
scroll to position [2085, 0]
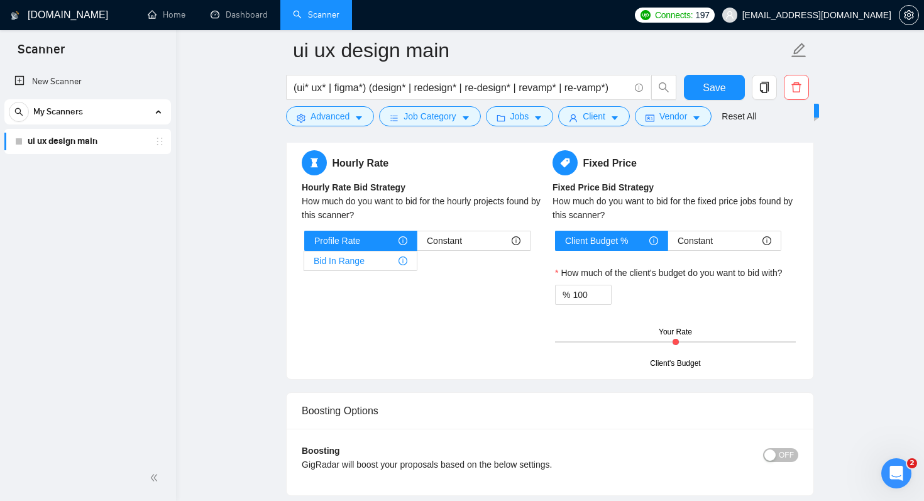
click at [360, 260] on span "Bid In Range" at bounding box center [339, 261] width 51 height 19
click at [304, 264] on input "Bid In Range" at bounding box center [304, 264] width 0 height 0
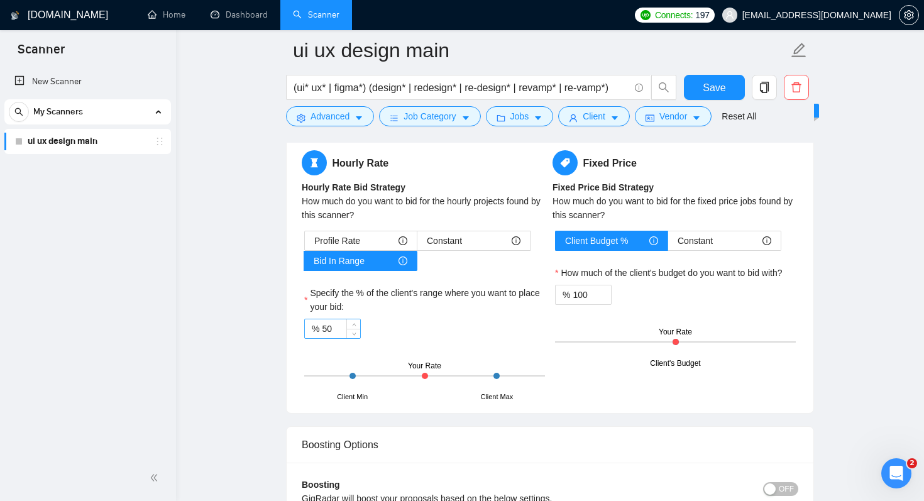
click at [327, 328] on input "50" at bounding box center [341, 328] width 38 height 19
type input "90"
click at [483, 320] on div "% 90" at bounding box center [424, 329] width 241 height 20
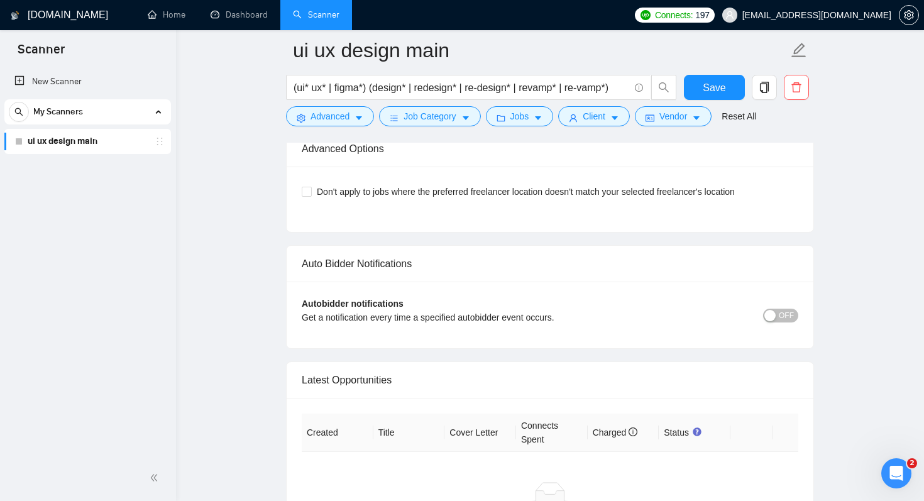
scroll to position [3327, 0]
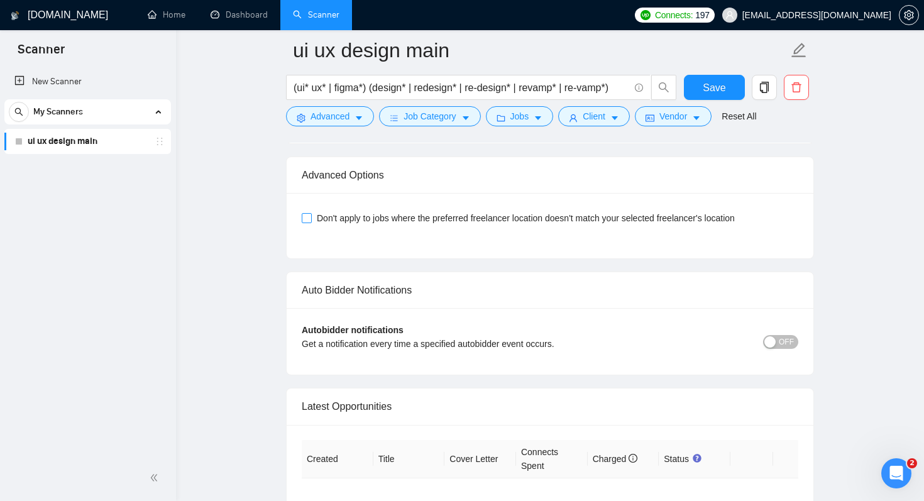
click at [304, 219] on input "Don't apply to jobs where the preferred freelancer location doesn't match your …" at bounding box center [306, 217] width 9 height 9
checkbox input "true"
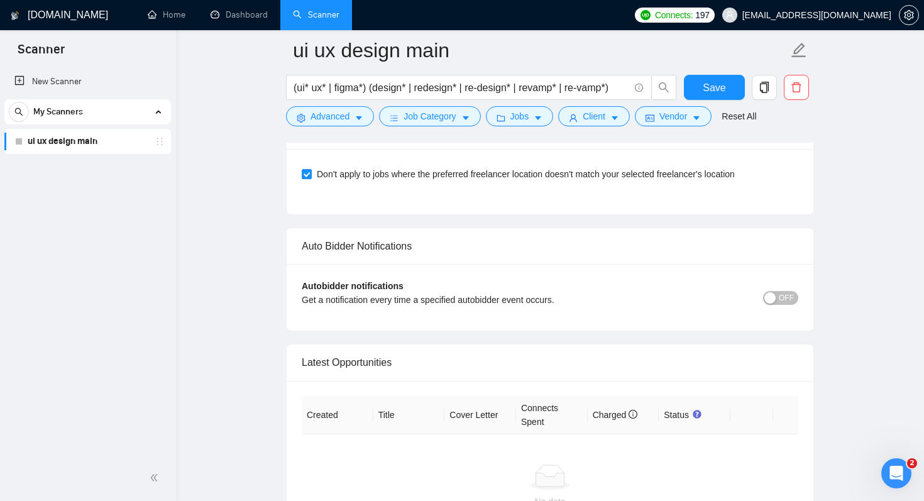
scroll to position [3423, 0]
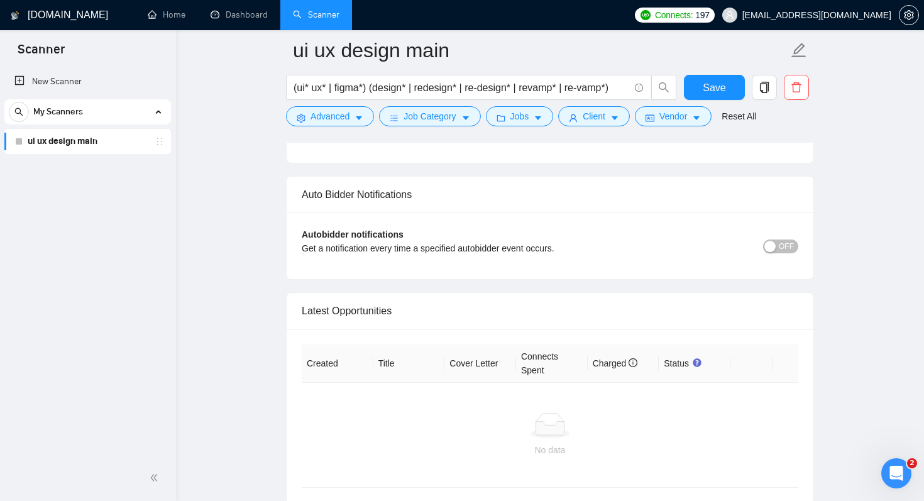
click at [782, 248] on span "OFF" at bounding box center [786, 247] width 15 height 14
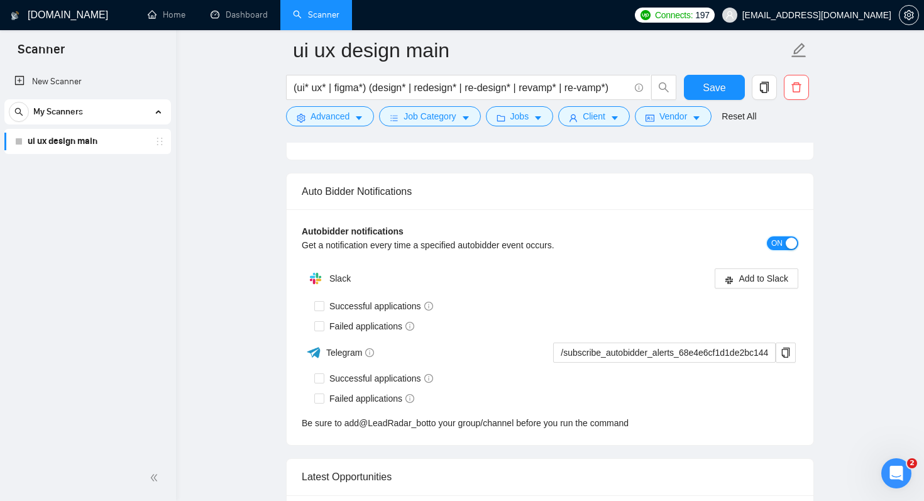
scroll to position [3457, 0]
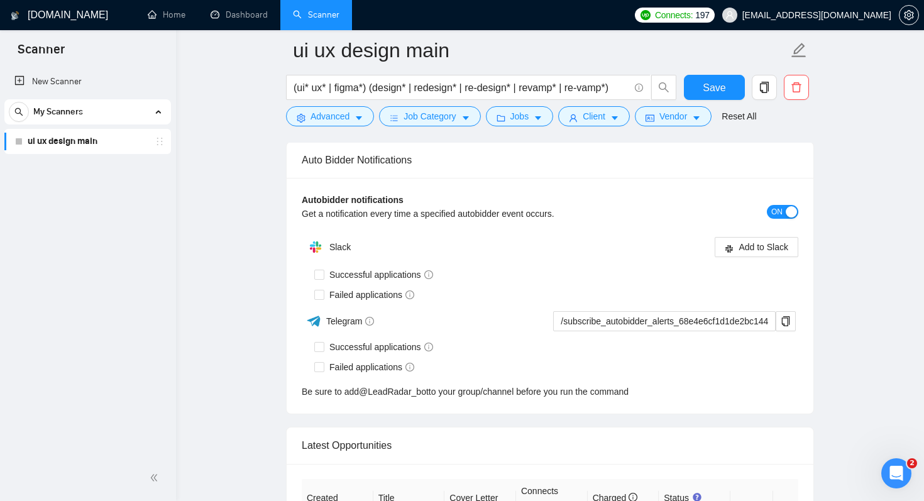
click at [779, 216] on span "ON" at bounding box center [777, 212] width 11 height 14
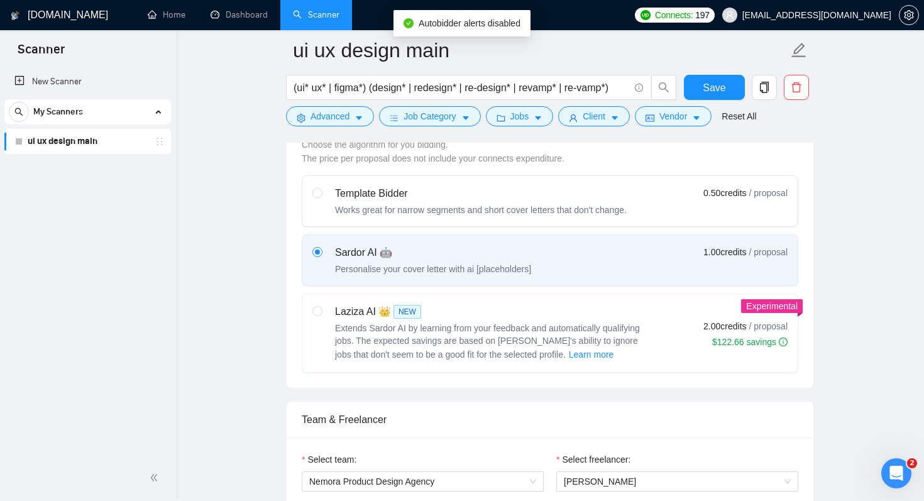
scroll to position [0, 0]
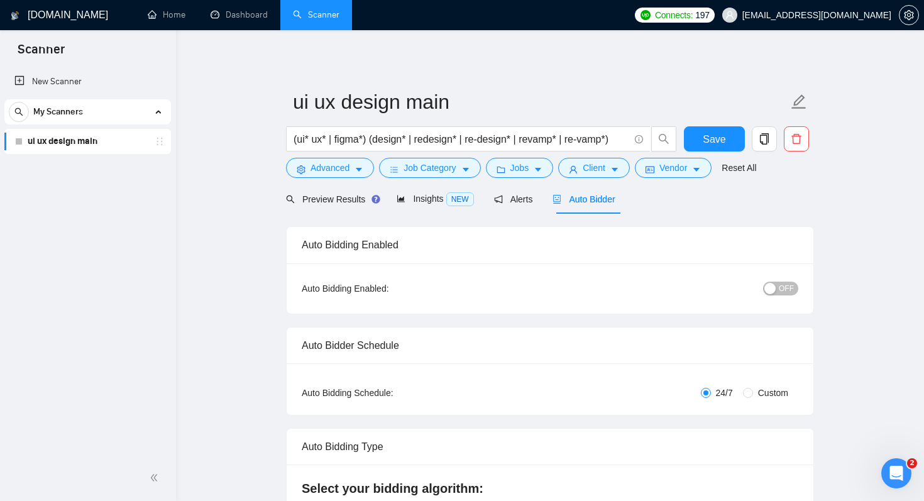
click at [787, 285] on span "OFF" at bounding box center [786, 289] width 15 height 14
click at [714, 138] on span "Save" at bounding box center [714, 139] width 23 height 16
click at [336, 174] on span "Advanced" at bounding box center [330, 168] width 39 height 14
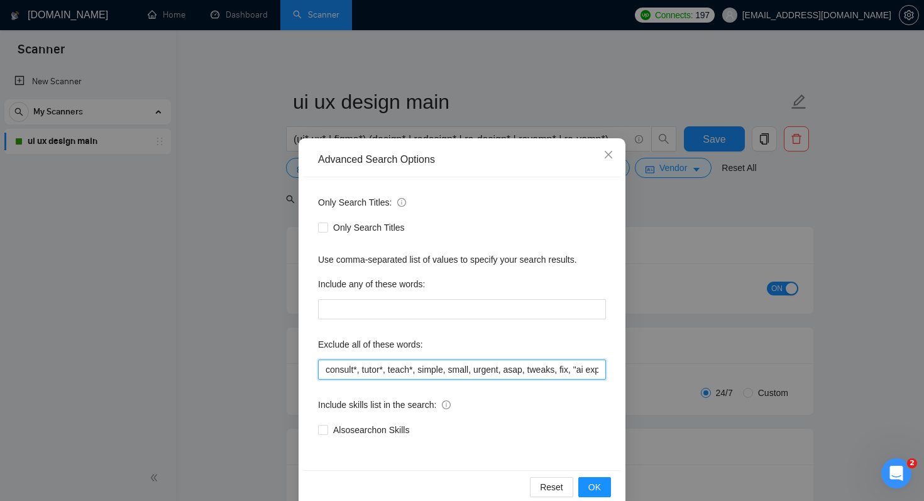
click at [325, 370] on input "consult*, tutor*, teach*, simple, small, urgent, asap, tweaks, fix, "ai expert"…" at bounding box center [462, 370] width 288 height 20
click at [648, 202] on div "Advanced Search Options Only Search Titles: Only Search Titles Use comma-separa…" at bounding box center [462, 250] width 924 height 501
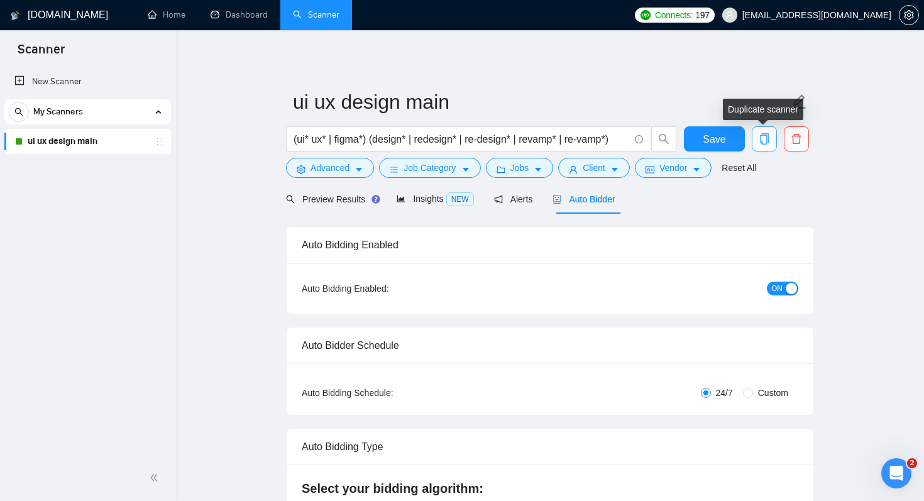
click at [767, 141] on icon "copy" at bounding box center [764, 138] width 9 height 11
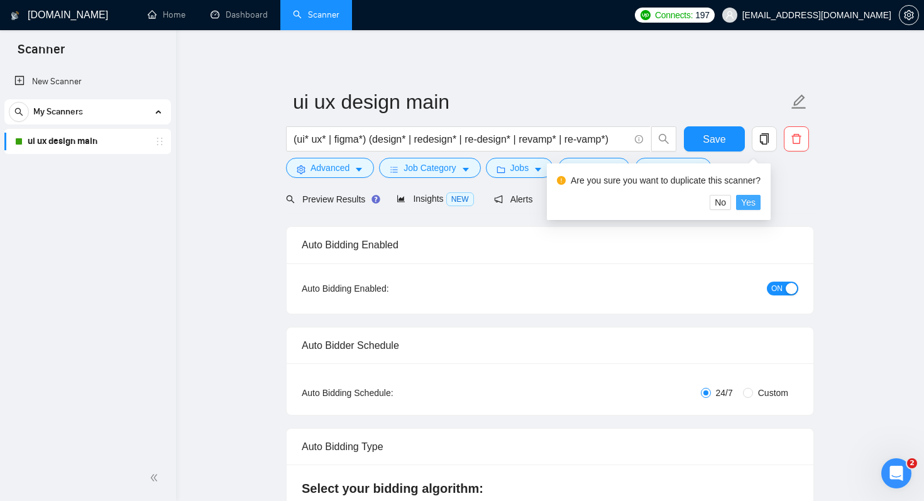
click at [750, 205] on span "Yes" at bounding box center [748, 203] width 14 height 14
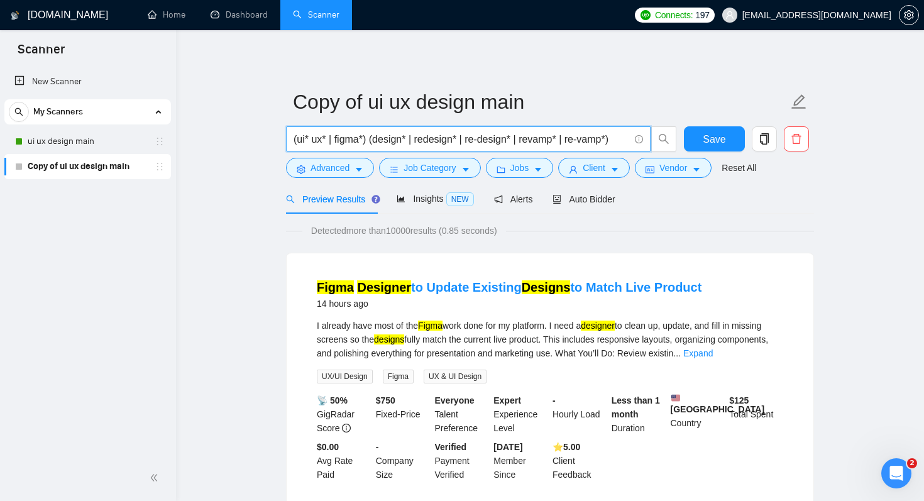
click at [367, 138] on input "(ui* ux* | figma*) (design* | redesign* | re-design* | revamp* | re-vamp*)" at bounding box center [462, 139] width 336 height 16
drag, startPoint x: 363, startPoint y: 138, endPoint x: 299, endPoint y: 137, distance: 64.2
click at [299, 137] on input "(ui* ux* | figma*) (design* | redesign* | re-design* | revamp* | re-vamp*)" at bounding box center [462, 139] width 336 height 16
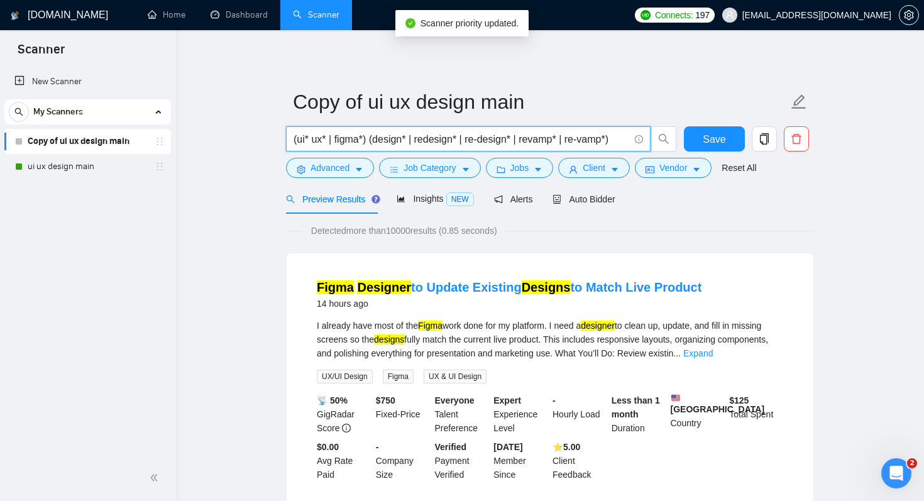
click at [379, 138] on input "(ui* ux* | figma*) (design* | redesign* | re-design* | revamp* | re-vamp*)" at bounding box center [462, 139] width 336 height 16
click at [445, 143] on input "(ui* ux* | figma*) (design* | redesign* | re-design* | revamp* | re-vamp*)" at bounding box center [462, 139] width 336 height 16
drag, startPoint x: 365, startPoint y: 141, endPoint x: 299, endPoint y: 135, distance: 66.3
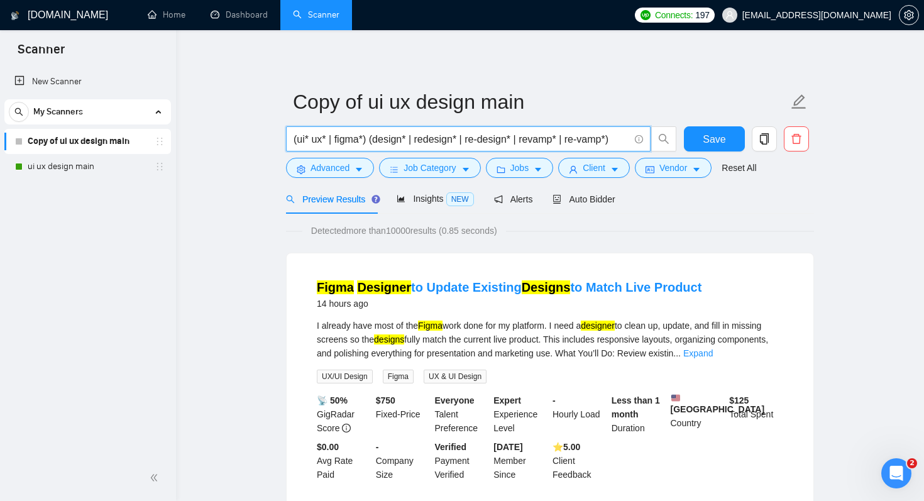
click at [299, 135] on input "(ui* ux* | figma*) (design* | redesign* | re-design* | revamp* | re-vamp*)" at bounding box center [462, 139] width 336 height 16
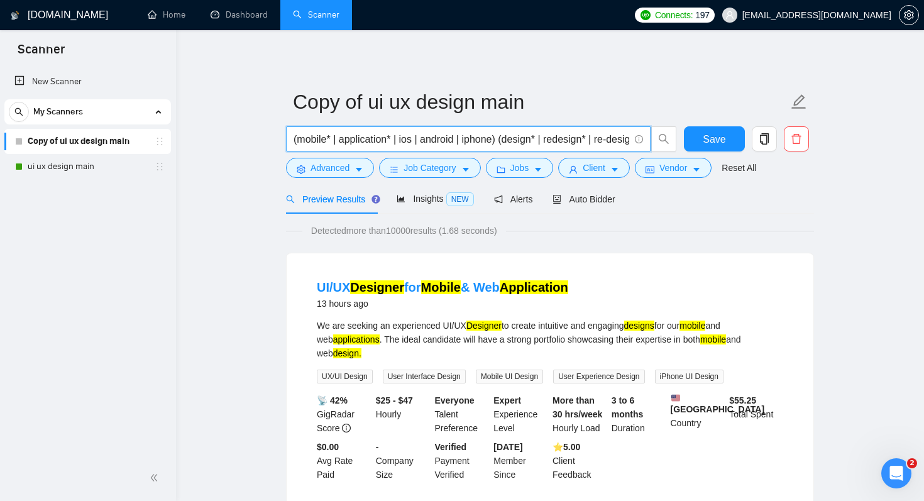
click at [327, 140] on input "(mobile* | application* | ios | android | iphone) (design* | redesign* | re-des…" at bounding box center [462, 139] width 336 height 16
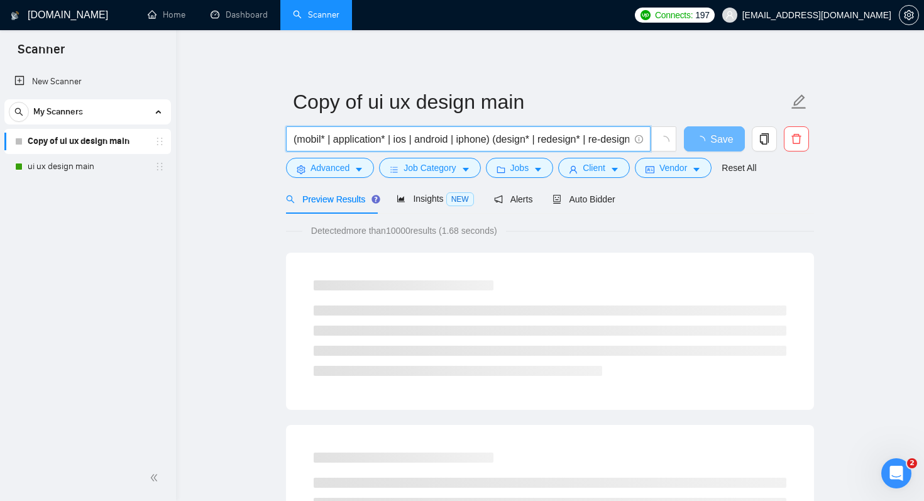
click at [539, 138] on input "(mobil* | application* | ios | android | iphone) (design* | redesign* | re-desi…" at bounding box center [462, 139] width 336 height 16
type input "(mobil* | application* | ios | android | iphone) (design* | redesign* | re-desi…"
click at [336, 166] on span "Advanced" at bounding box center [330, 168] width 39 height 14
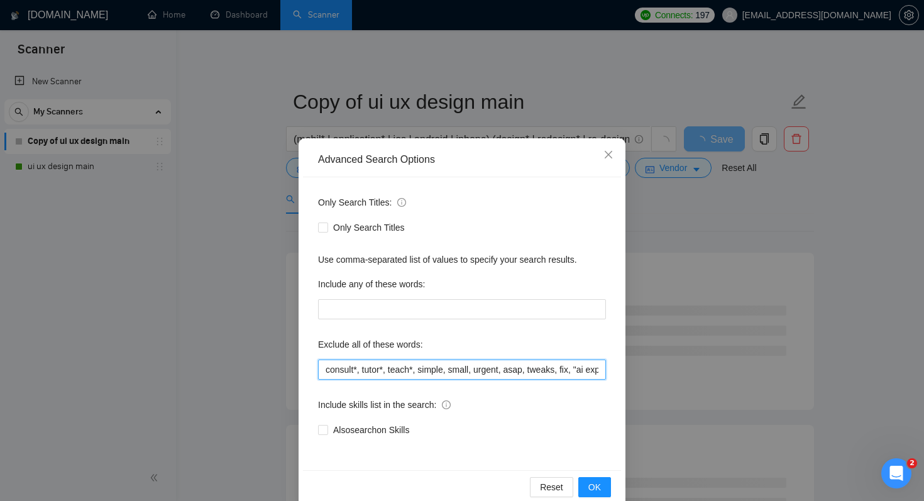
click at [321, 363] on input "consult*, tutor*, teach*, simple, small, urgent, asap, tweaks, fix, "ai expert"…" at bounding box center [462, 370] width 288 height 20
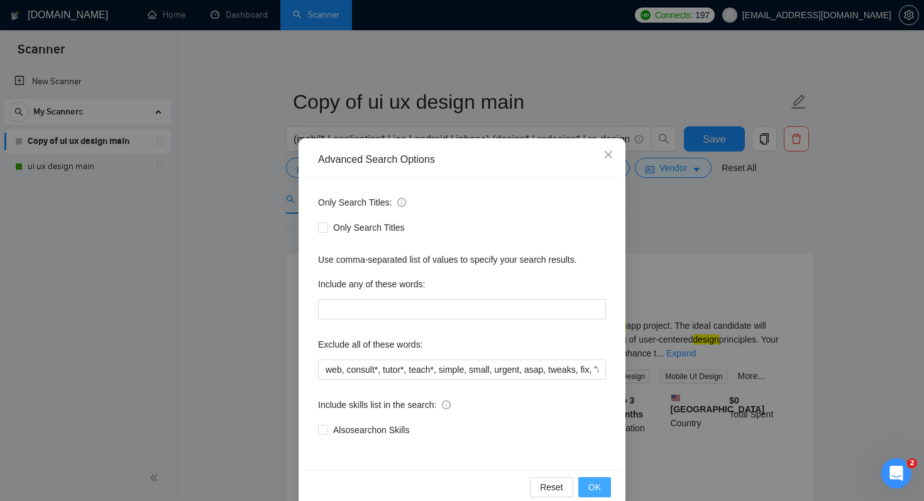
click at [584, 484] on button "OK" at bounding box center [595, 487] width 33 height 20
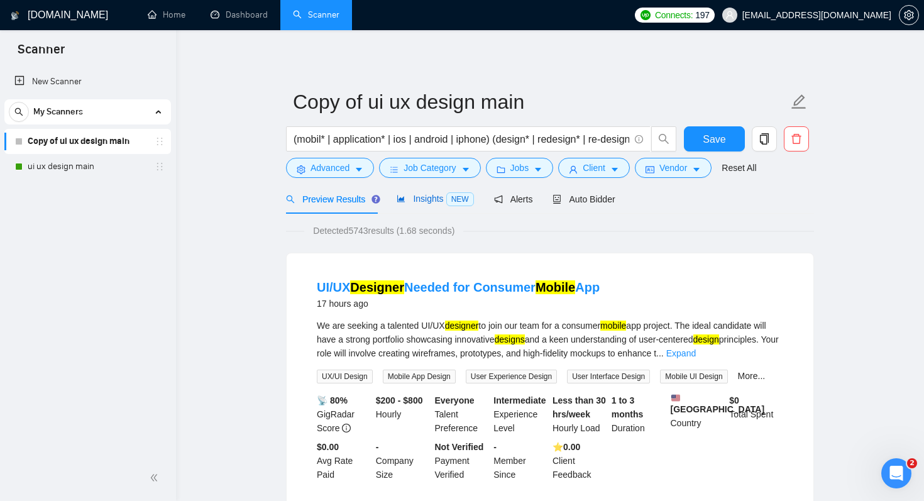
click at [429, 196] on span "Insights NEW" at bounding box center [435, 199] width 77 height 10
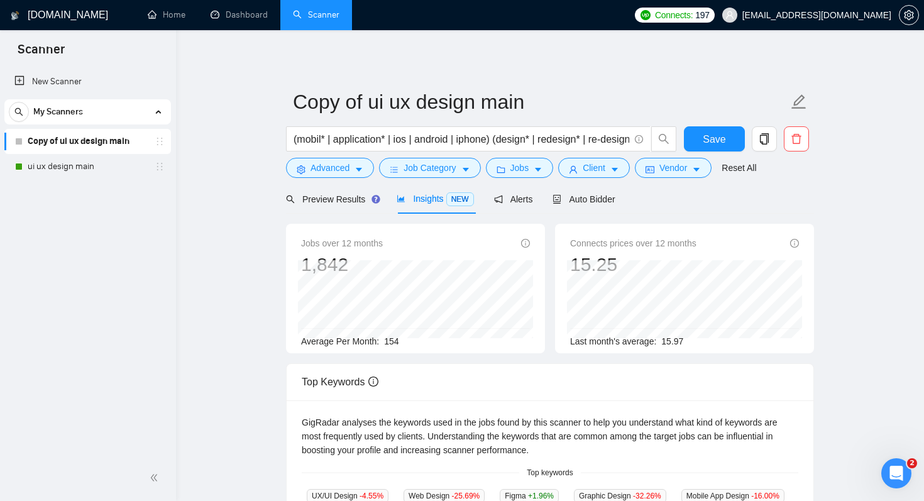
scroll to position [21, 0]
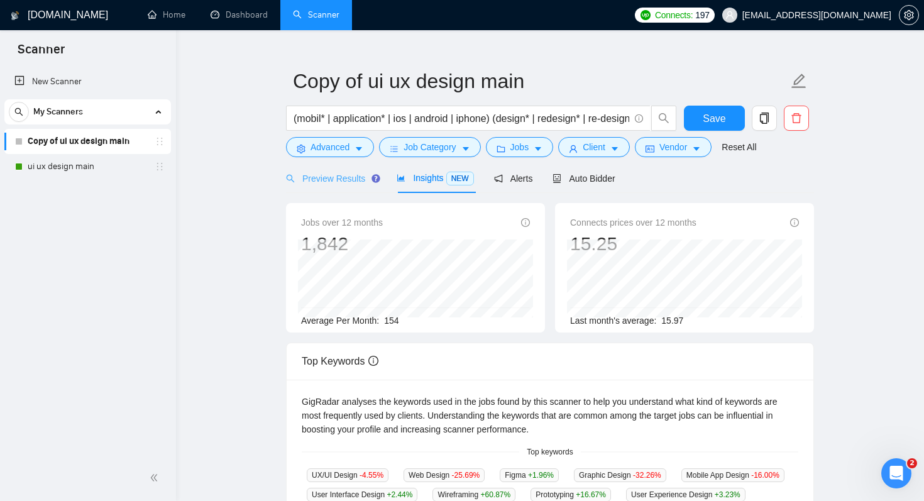
click at [336, 190] on div "Preview Results" at bounding box center [331, 178] width 91 height 30
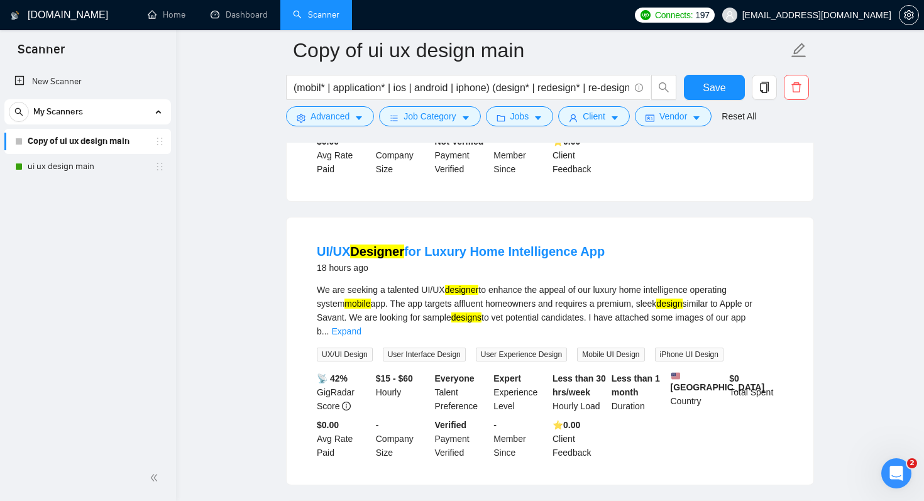
scroll to position [401, 0]
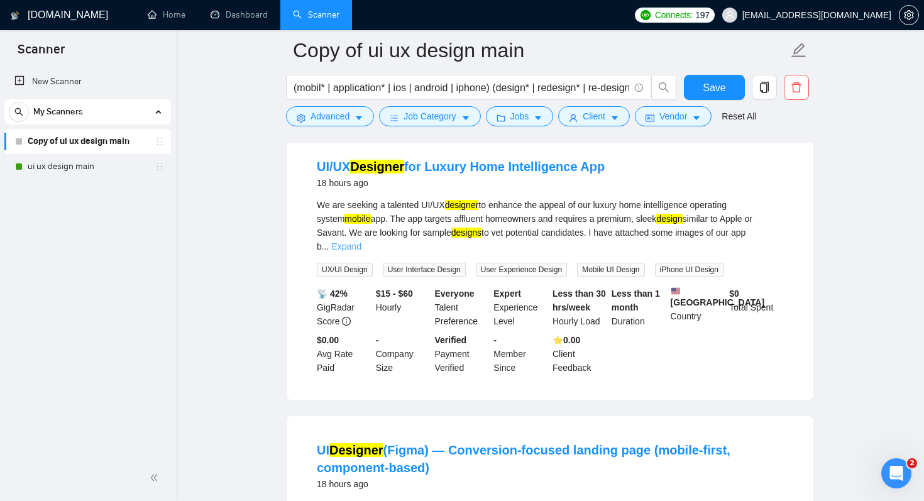
click at [361, 243] on link "Expand" at bounding box center [346, 246] width 30 height 10
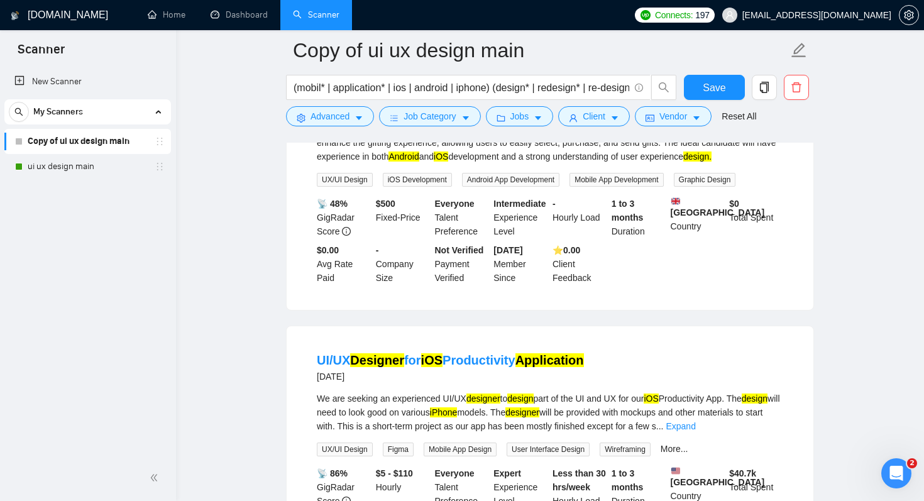
scroll to position [1631, 0]
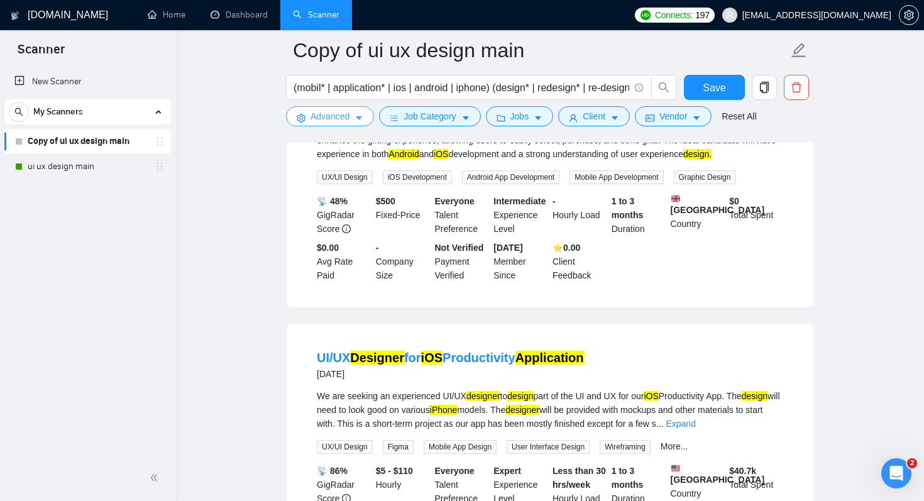
click at [357, 123] on button "Advanced" at bounding box center [330, 116] width 88 height 20
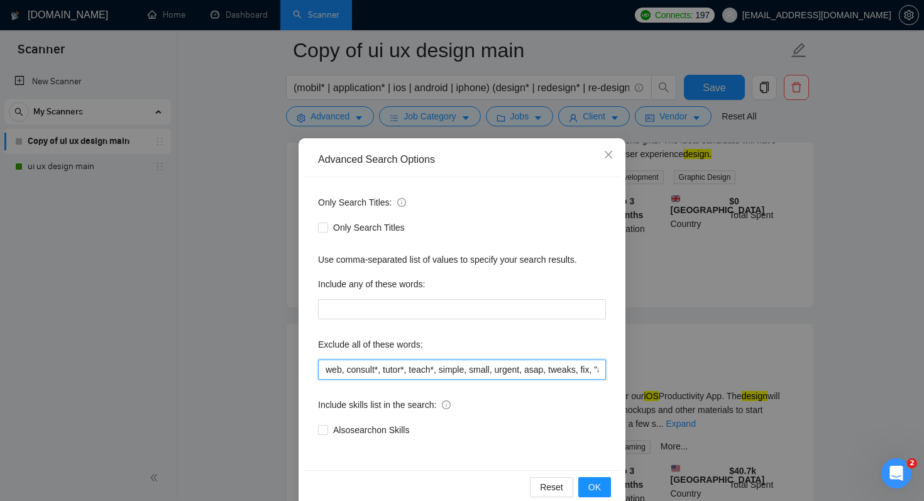
click at [324, 374] on input "web, consult*, tutor*, teach*, simple, small, urgent, asap, tweaks, fix, "ai ex…" at bounding box center [462, 370] width 288 height 20
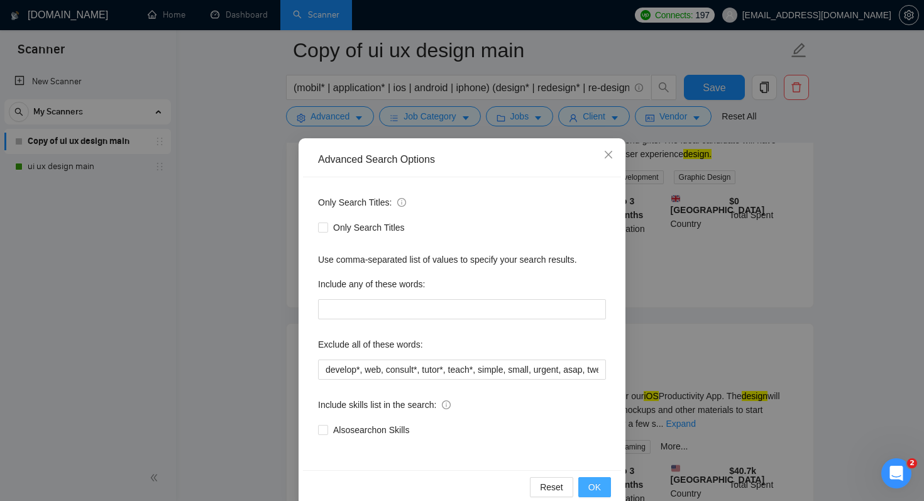
click at [604, 489] on button "OK" at bounding box center [595, 487] width 33 height 20
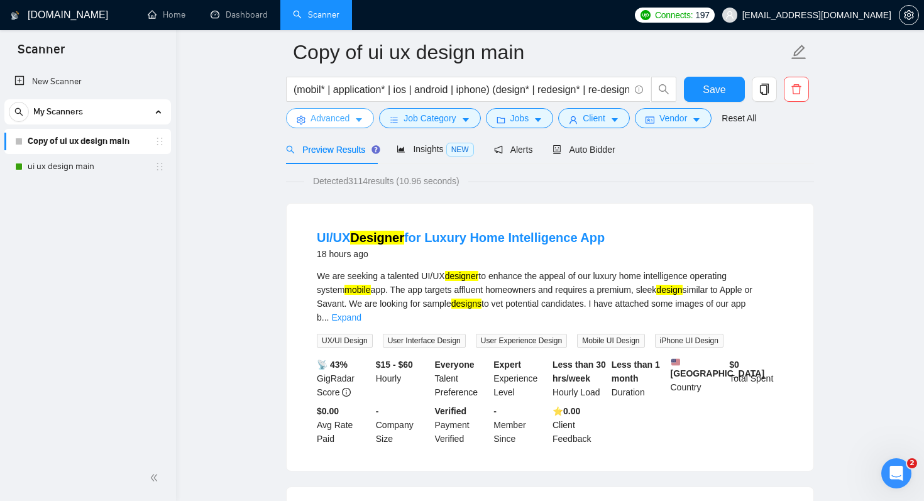
scroll to position [52, 0]
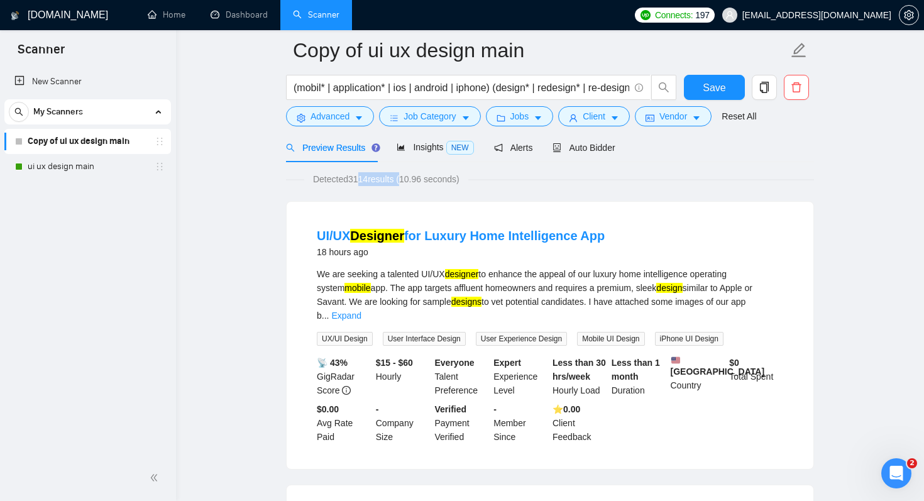
drag, startPoint x: 356, startPoint y: 172, endPoint x: 409, endPoint y: 180, distance: 53.4
click at [409, 180] on span "Detected 3114 results (10.96 seconds)" at bounding box center [386, 179] width 164 height 14
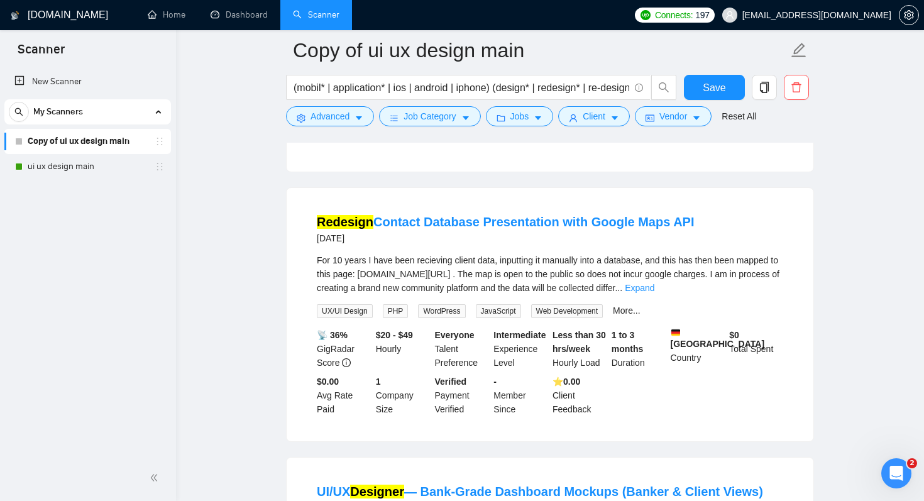
scroll to position [1187, 0]
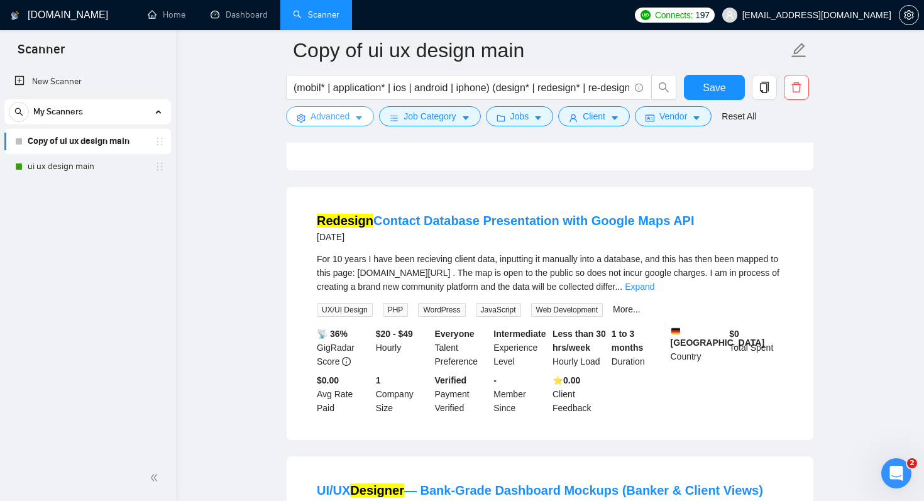
click at [329, 116] on span "Advanced" at bounding box center [330, 116] width 39 height 14
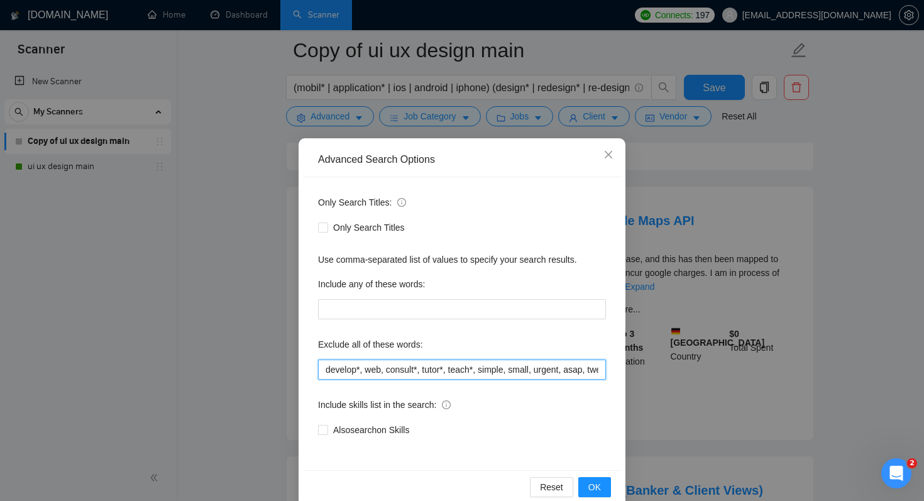
click at [325, 371] on input "develop*, web, consult*, tutor*, teach*, simple, small, urgent, asap, tweaks, f…" at bounding box center [462, 370] width 288 height 20
type input "identity, branding, logo, develop*, web, consult*, tutor*, teach*, simple, smal…"
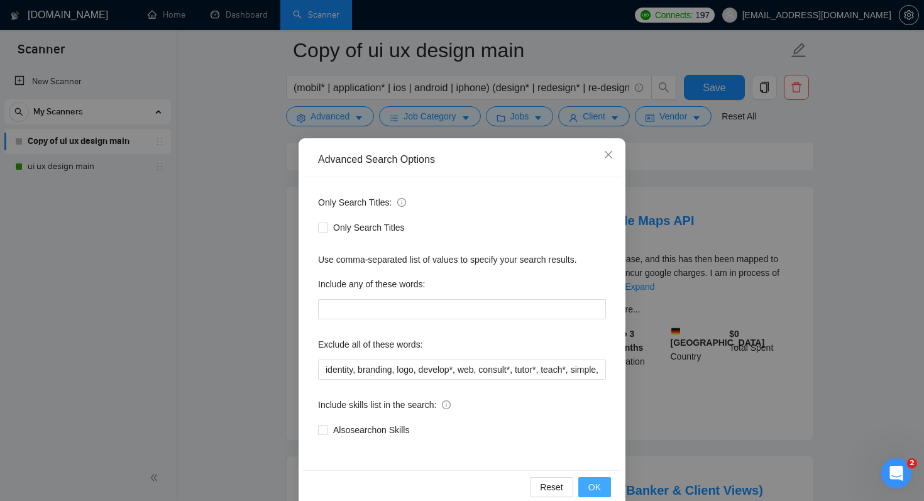
click at [594, 492] on span "OK" at bounding box center [595, 487] width 13 height 14
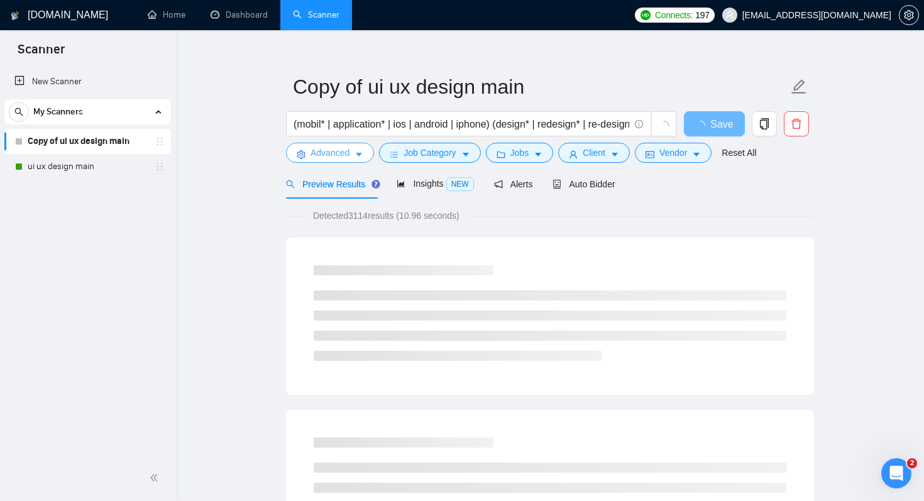
scroll to position [0, 0]
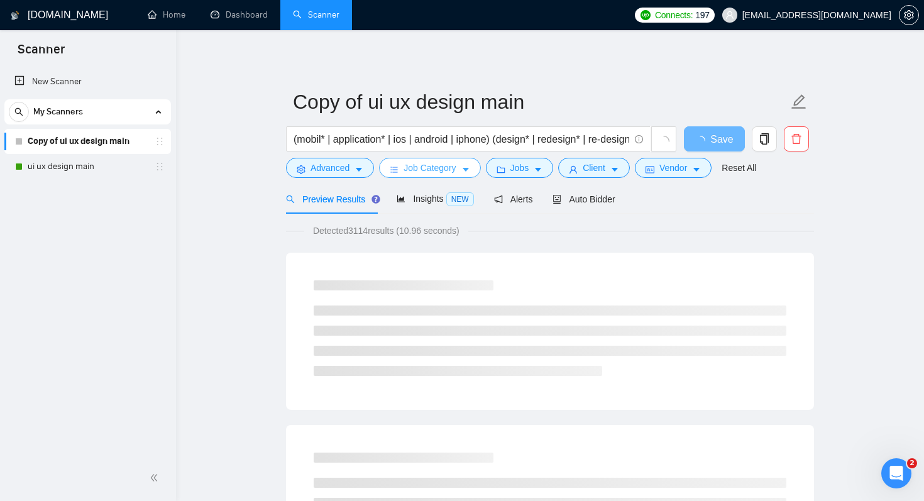
click at [455, 169] on span "Job Category" at bounding box center [430, 168] width 52 height 14
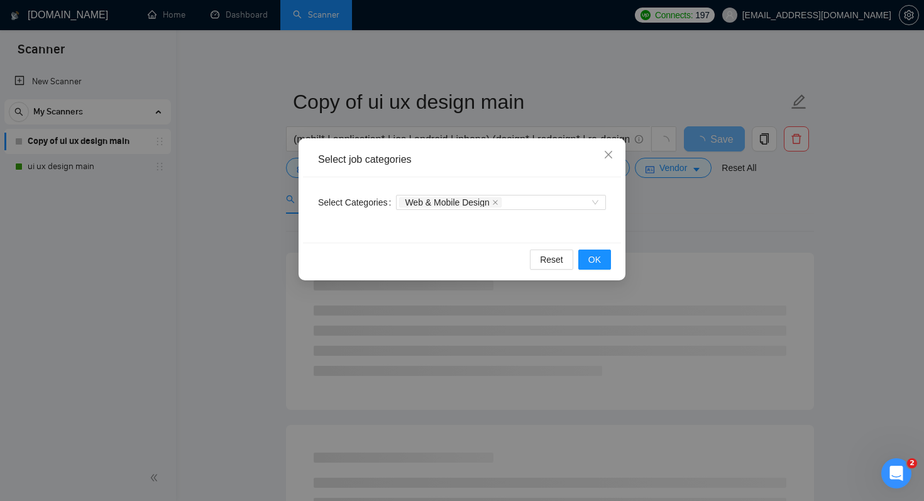
click at [241, 344] on div "Select job categories Select Categories Web & Mobile Design Reset OK" at bounding box center [462, 250] width 924 height 501
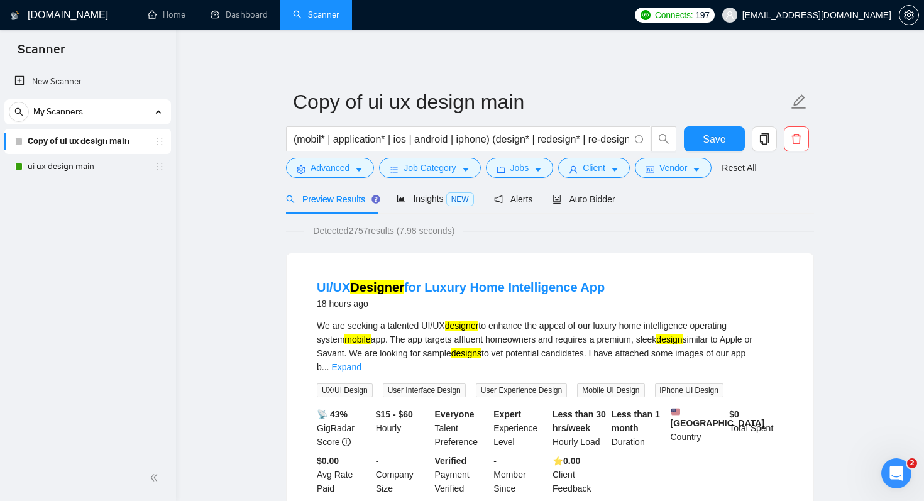
click at [673, 202] on div "Preview Results Insights NEW Alerts Auto Bidder" at bounding box center [550, 199] width 528 height 30
click at [584, 144] on input "(mobil* | application* | ios | android | iphone) (design* | redesign* | re-desi…" at bounding box center [462, 139] width 336 height 16
click at [594, 196] on span "Auto Bidder" at bounding box center [584, 199] width 62 height 10
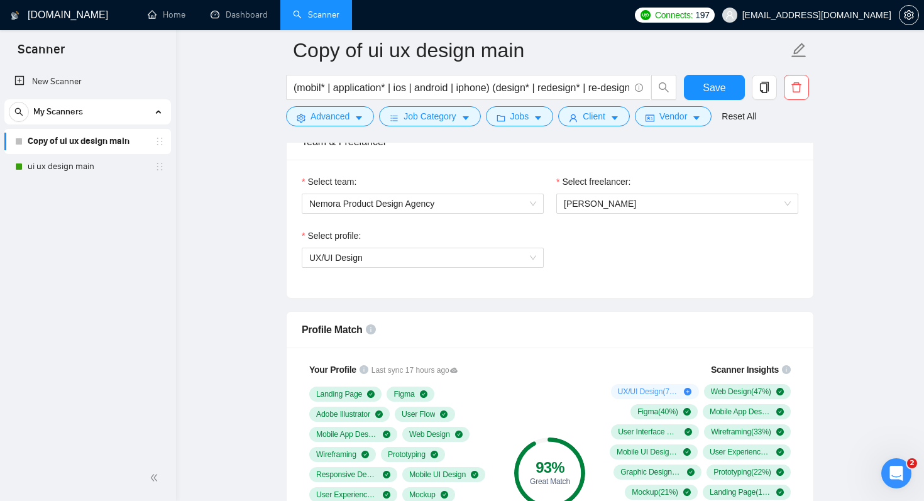
scroll to position [658, 0]
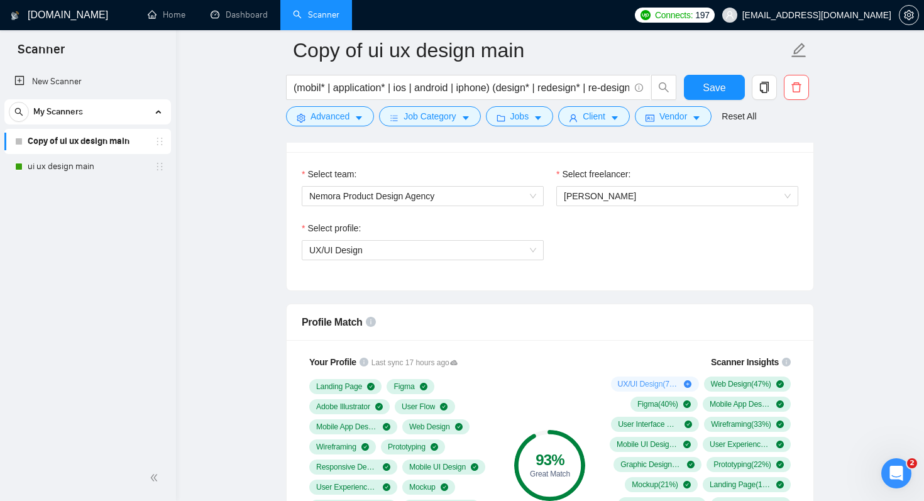
click at [649, 208] on div "Select freelancer: Anna Avdieieva" at bounding box center [677, 194] width 255 height 54
click at [648, 200] on span "Anna Avdieieva" at bounding box center [677, 196] width 227 height 19
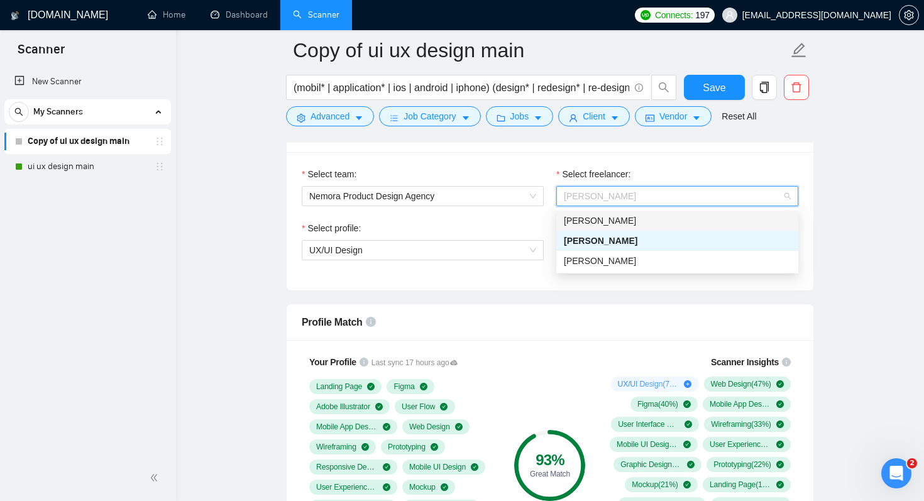
click at [629, 223] on div "Nik Chahovets" at bounding box center [677, 221] width 227 height 14
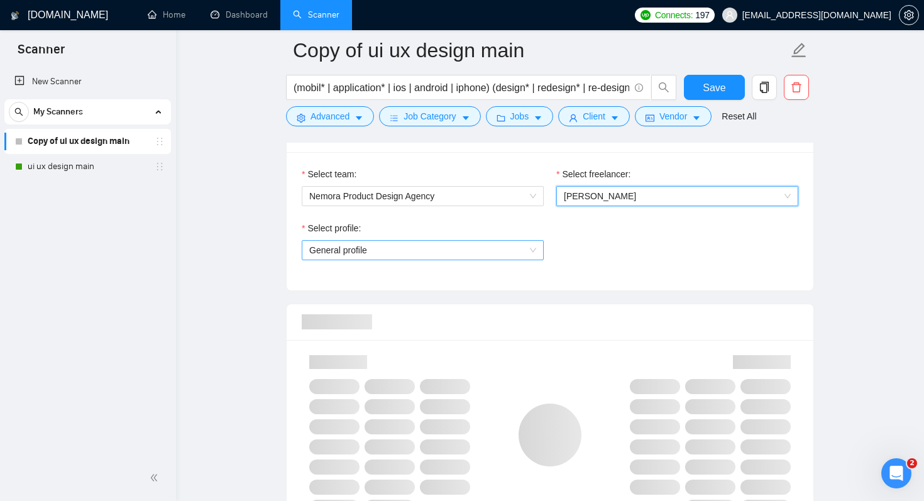
click at [477, 248] on span "General profile" at bounding box center [422, 250] width 227 height 19
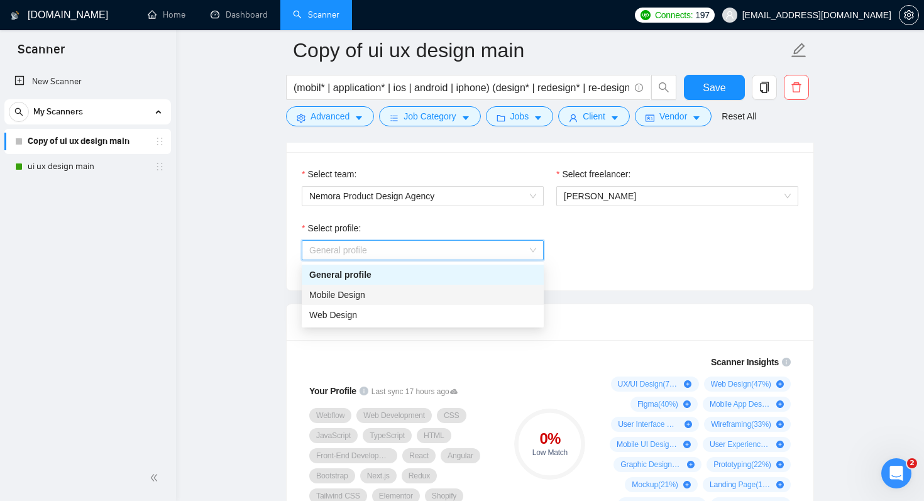
click at [462, 296] on div "Mobile Design" at bounding box center [422, 295] width 227 height 14
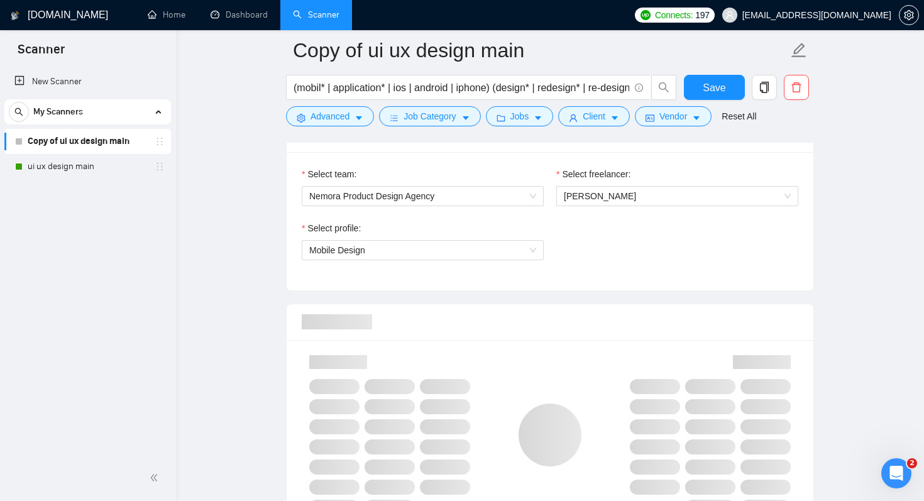
click at [627, 265] on div "Select profile: Mobile Design" at bounding box center [550, 248] width 509 height 54
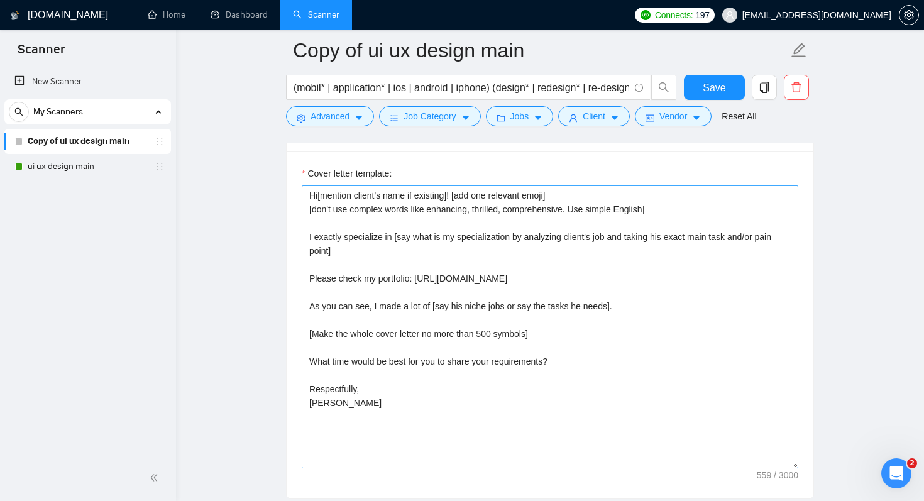
scroll to position [1395, 0]
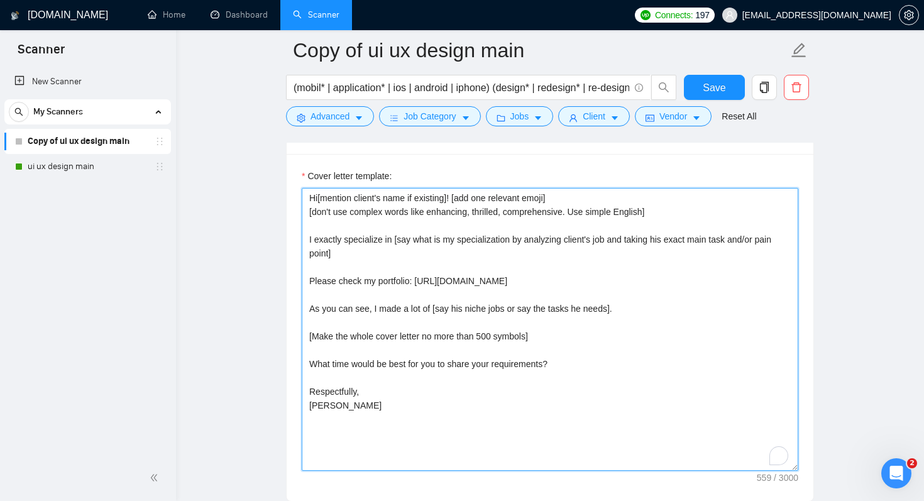
click at [460, 201] on textarea "Hi[mention client's name if existing]! [add one relevant emoji] [don't use comp…" at bounding box center [550, 329] width 497 height 283
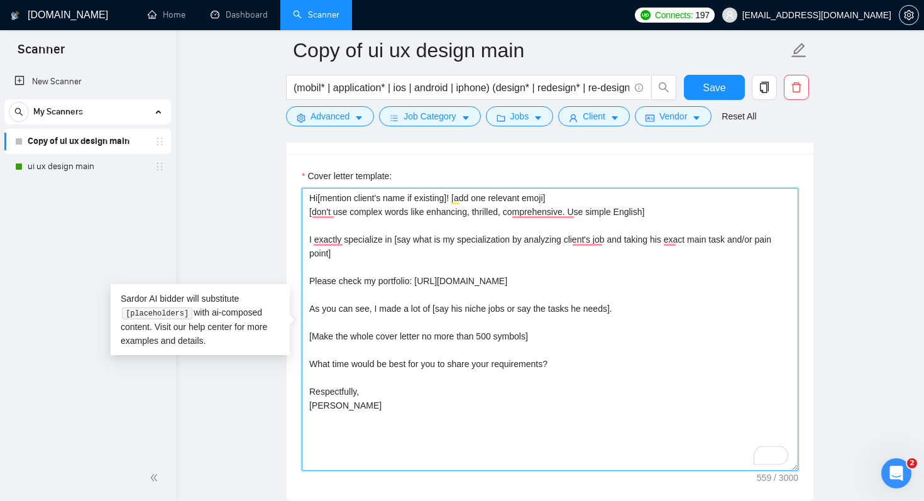
click at [316, 198] on textarea "Hi[mention client's name if existing]! [add one relevant emoji] [don't use comp…" at bounding box center [550, 329] width 497 height 283
click at [572, 196] on textarea "Hi[mention client's name if existing]! [add one relevant emoji] [don't use comp…" at bounding box center [550, 329] width 497 height 283
drag, startPoint x: 572, startPoint y: 196, endPoint x: 313, endPoint y: 194, distance: 259.1
click at [313, 194] on textarea "Hi[mention client's name if existing]! [add one relevant emoji] [don't use comp…" at bounding box center [550, 329] width 497 height 283
paste textarea "https://chahovets.space/#mobile"
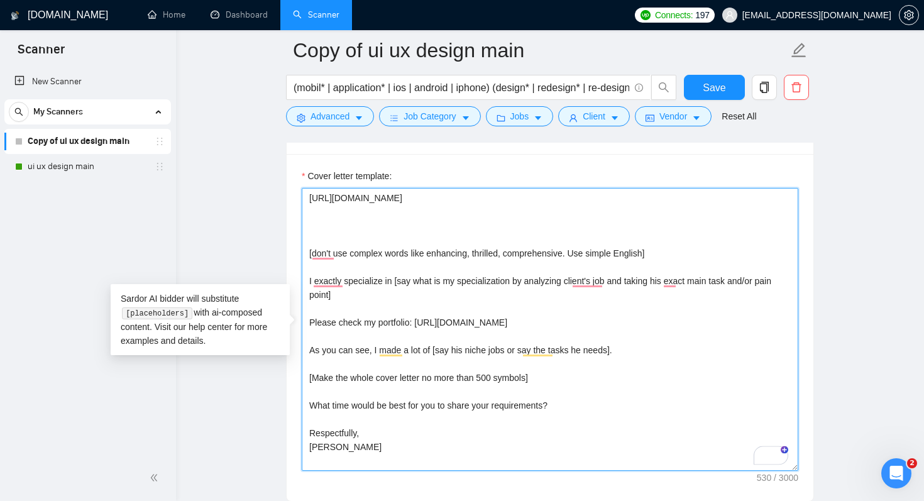
click at [302, 202] on textarea "https://chahovets.space/#mobile [don't use complex words like enhancing, thrill…" at bounding box center [550, 329] width 497 height 283
click at [354, 196] on textarea "Hello! As a designer https://chahovets.space/#mobile [don't use complex words l…" at bounding box center [550, 329] width 497 height 283
click at [419, 195] on textarea "Hello! As a mobile designer https://chahovets.space/#mobile [don't use complex …" at bounding box center [550, 329] width 497 height 283
click at [391, 240] on textarea "Hello! As a mobile designer, I'd like to start from my portfolio: https://chaho…" at bounding box center [550, 329] width 497 height 283
click at [351, 252] on textarea "Hello! As a mobile designer, I'd like to start from my portfolio: https://chaho…" at bounding box center [550, 329] width 497 height 283
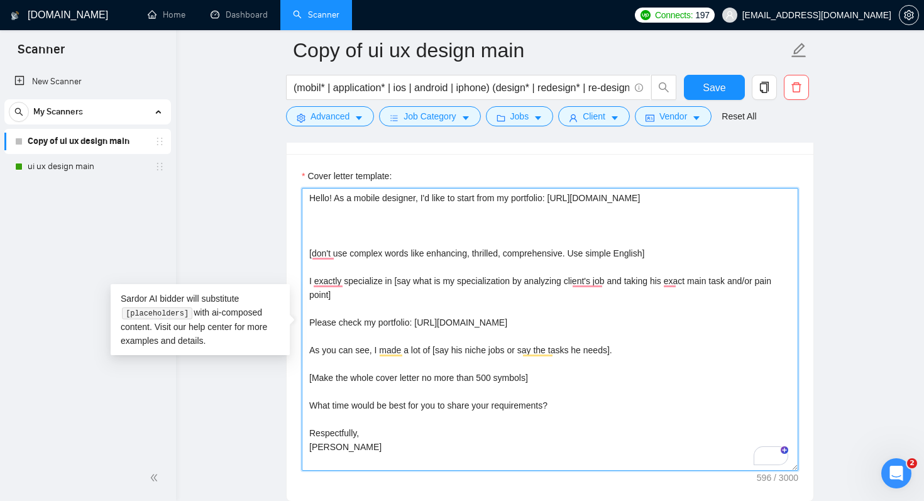
click at [441, 241] on textarea "Hello! As a mobile designer, I'd like to start from my portfolio: https://chaho…" at bounding box center [550, 329] width 497 height 283
click at [304, 257] on textarea "Hello! As a mobile designer, I'd like to start from my portfolio: https://chaho…" at bounding box center [550, 329] width 497 height 283
click at [481, 224] on textarea "Hello! As a mobile designer, I'd like to start from my portfolio: https://chaho…" at bounding box center [550, 329] width 497 height 283
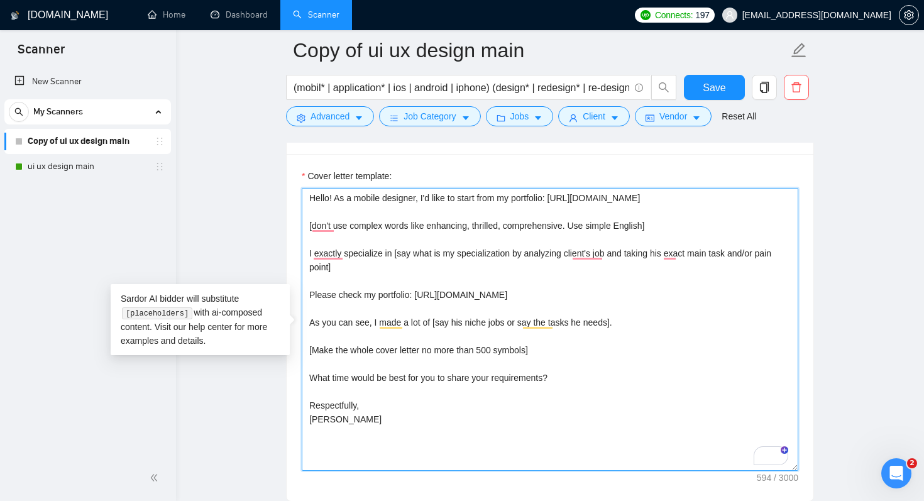
click at [523, 296] on textarea "Hello! As a mobile designer, I'd like to start from my portfolio: https://chaho…" at bounding box center [550, 329] width 497 height 283
drag, startPoint x: 307, startPoint y: 223, endPoint x: 603, endPoint y: 270, distance: 299.9
click at [603, 270] on textarea "Hello! As a mobile designer, I'd like to start from my portfolio: https://chaho…" at bounding box center [550, 329] width 497 height 283
drag, startPoint x: 305, startPoint y: 253, endPoint x: 367, endPoint y: 259, distance: 61.9
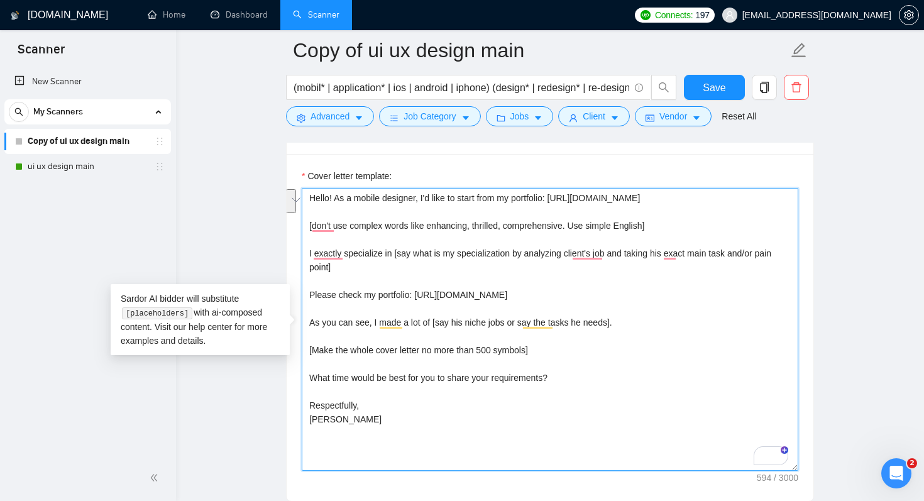
click at [367, 260] on textarea "Hello! As a mobile designer, I'd like to start from my portfolio: https://chaho…" at bounding box center [550, 329] width 497 height 283
click at [430, 289] on textarea "Hello! As a mobile designer, I'd like to start from my portfolio: https://chaho…" at bounding box center [550, 329] width 497 height 283
drag, startPoint x: 306, startPoint y: 255, endPoint x: 640, endPoint y: 328, distance: 341.3
click at [640, 328] on textarea "Hello! As a mobile designer, I'd like to start from my portfolio: https://chaho…" at bounding box center [550, 329] width 497 height 283
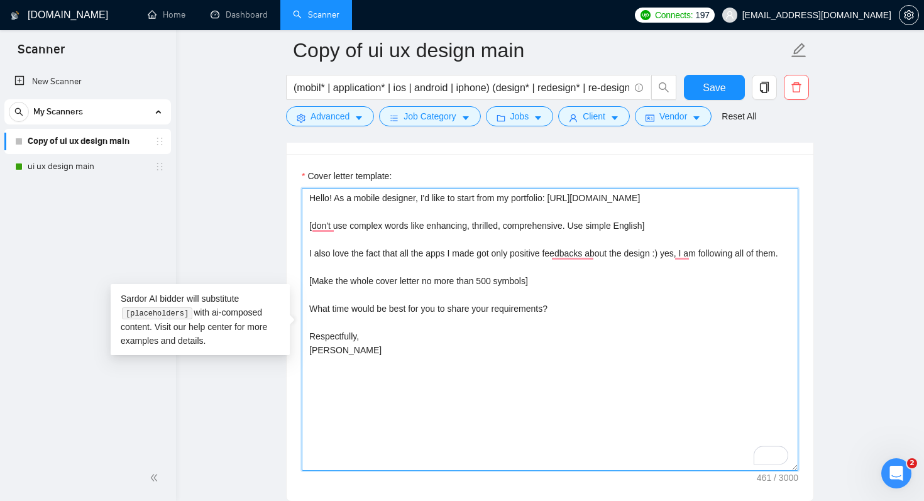
click at [335, 273] on textarea "Hello! As a mobile designer, I'd like to start from my portfolio: https://chaho…" at bounding box center [550, 329] width 497 height 283
click at [379, 289] on textarea "Hello! As a mobile designer, I'd like to start from my portfolio: https://chaho…" at bounding box center [550, 329] width 497 height 283
click at [431, 269] on textarea "Hello! As a mobile designer, I'd like to start from my portfolio: https://chaho…" at bounding box center [550, 329] width 497 height 283
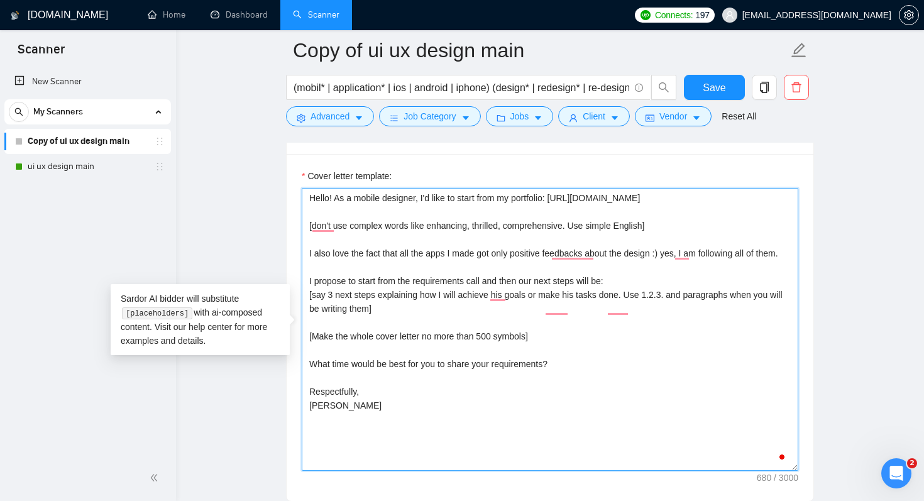
click at [425, 353] on textarea "Hello! As a mobile designer, I'd like to start from my portfolio: https://chaho…" at bounding box center [550, 329] width 497 height 283
click at [499, 374] on textarea "Hello! As a mobile designer, I'd like to start from my portfolio: https://chaho…" at bounding box center [550, 329] width 497 height 283
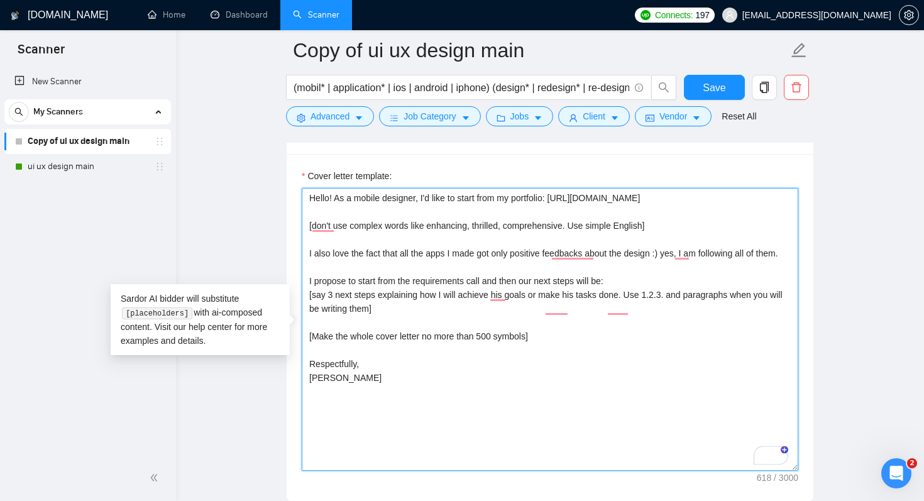
click at [381, 391] on textarea "Hello! As a mobile designer, I'd like to start from my portfolio: https://chaho…" at bounding box center [550, 329] width 497 height 283
click at [386, 395] on textarea "Hello! As a mobile designer, I'd like to start from my portfolio: https://chaho…" at bounding box center [550, 329] width 497 height 283
drag, startPoint x: 629, startPoint y: 199, endPoint x: 589, endPoint y: 204, distance: 40.0
click at [589, 204] on textarea "Hello! As a mobile designer, I'd like to start from my portfolio: https://chaho…" at bounding box center [550, 329] width 497 height 283
drag, startPoint x: 392, startPoint y: 393, endPoint x: 297, endPoint y: 379, distance: 96.7
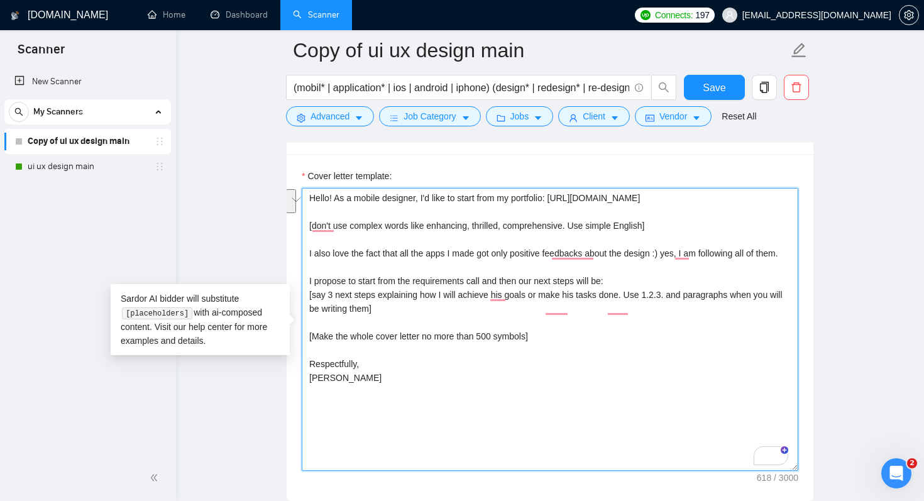
click at [297, 379] on div "Cover letter template: Hello! As a mobile designer, I'd like to start from my p…" at bounding box center [550, 327] width 527 height 347
paste textarea "chahovets"
drag, startPoint x: 330, startPoint y: 389, endPoint x: 347, endPoint y: 389, distance: 17.6
click at [330, 389] on textarea "Hello! As a mobile designer, I'd like to start from my portfolio: https://chaho…" at bounding box center [550, 329] width 497 height 283
click at [385, 390] on textarea "Hello! As a mobile designer, I'd like to start from my portfolio: https://chaho…" at bounding box center [550, 329] width 497 height 283
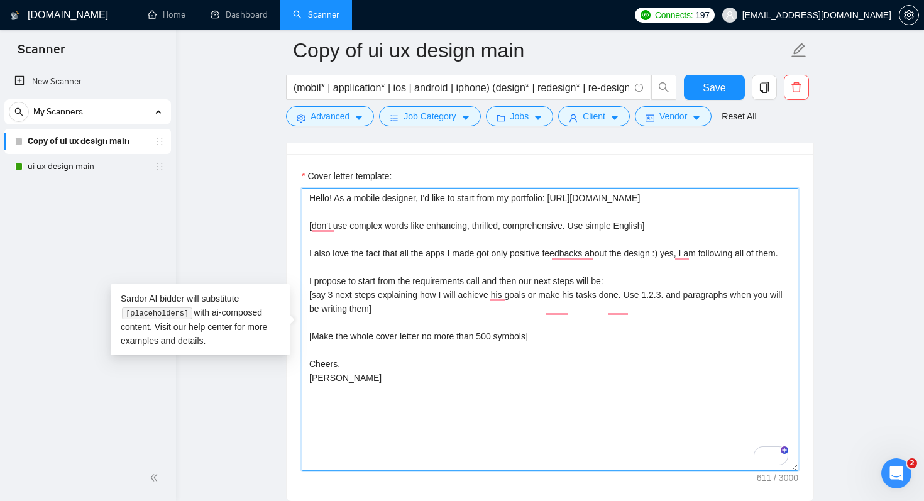
click at [384, 392] on textarea "Hello! As a mobile designer, I'd like to start from my portfolio: https://chaho…" at bounding box center [550, 329] width 497 height 283
click at [436, 322] on textarea "Hello! As a mobile designer, I'd like to start from my portfolio: https://chaho…" at bounding box center [550, 329] width 497 height 283
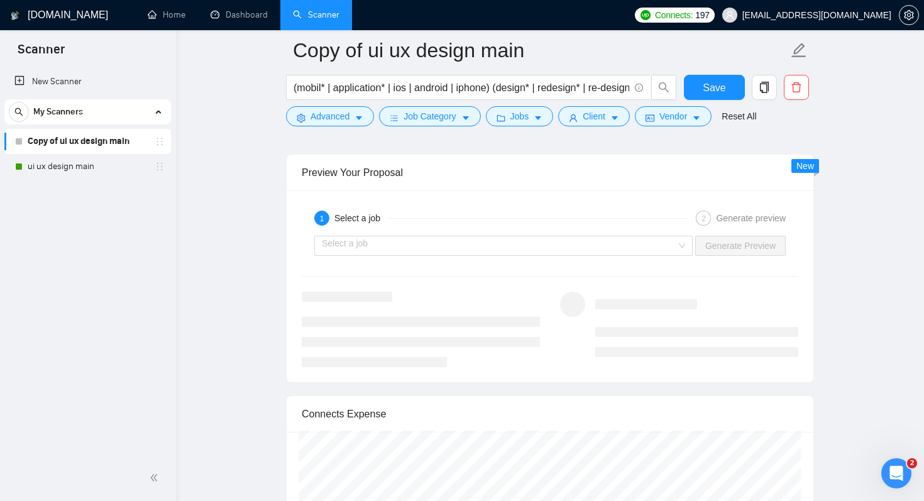
scroll to position [2393, 0]
click at [524, 228] on div "Select a job Generate Preview" at bounding box center [550, 243] width 499 height 30
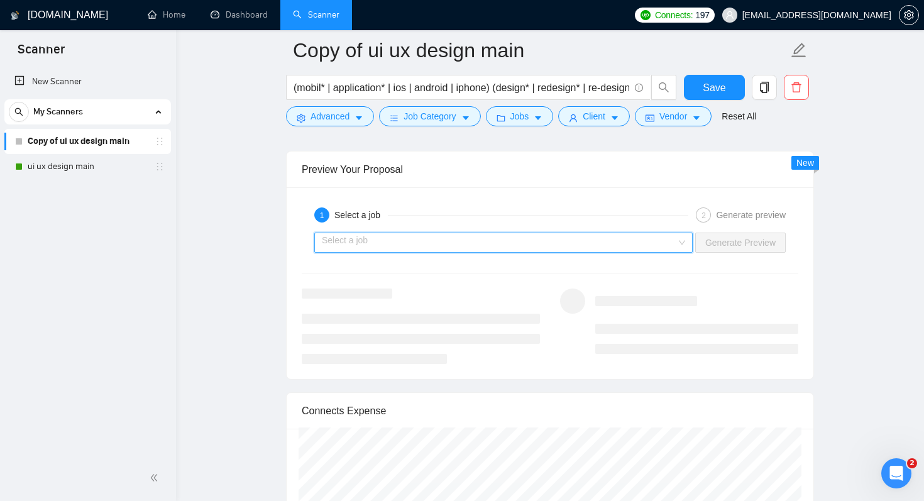
click at [524, 235] on input "search" at bounding box center [499, 242] width 355 height 19
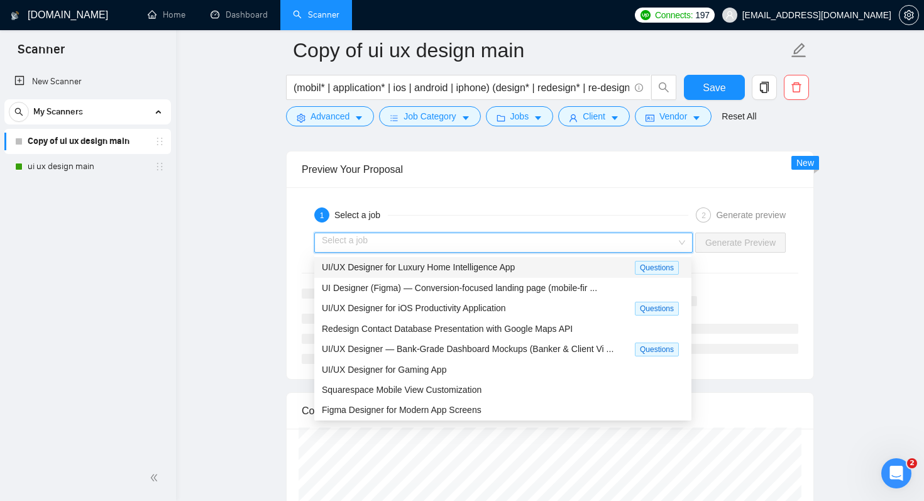
click at [509, 272] on span "UI/UX Designer for Luxury Home Intelligence App" at bounding box center [418, 267] width 193 height 10
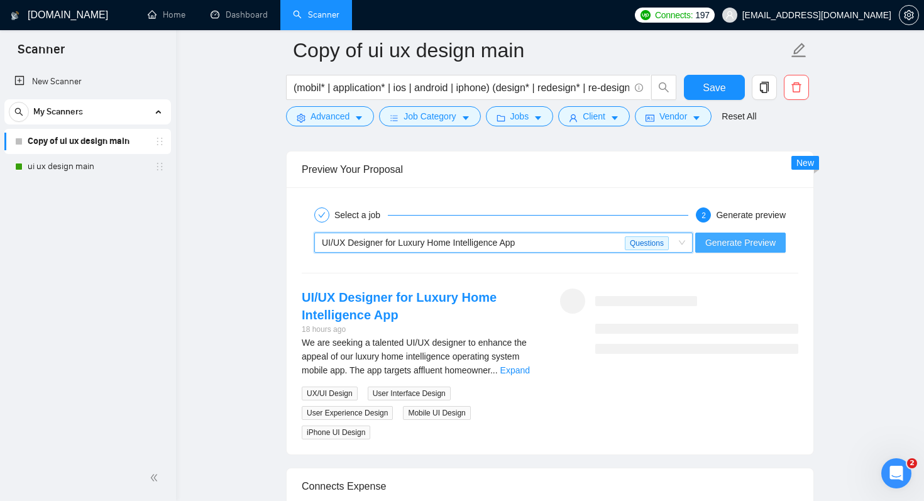
click at [767, 241] on span "Generate Preview" at bounding box center [741, 243] width 70 height 14
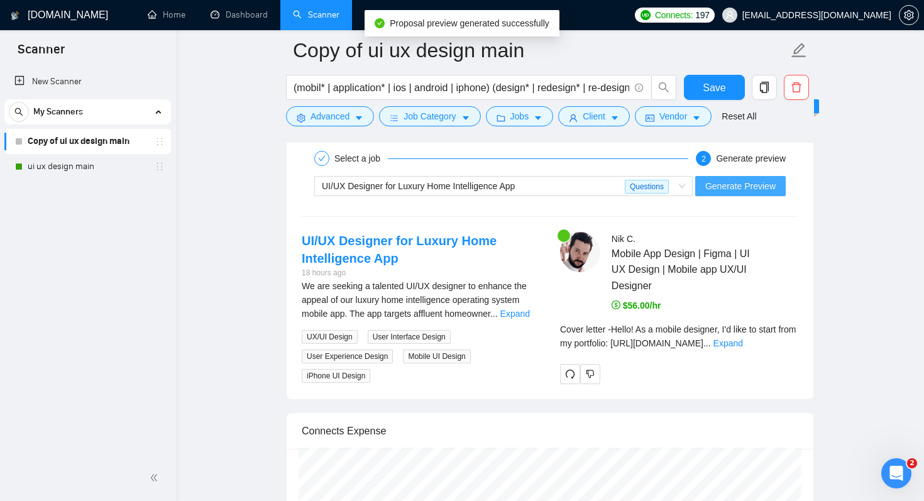
scroll to position [2506, 0]
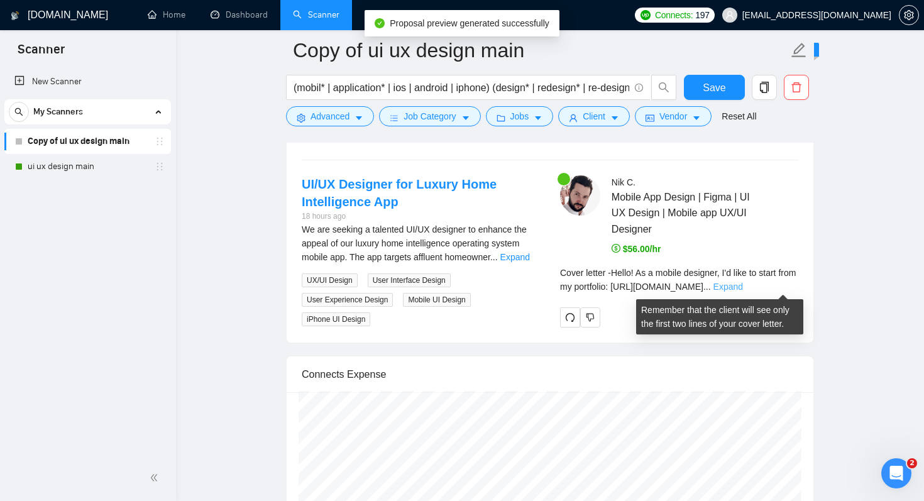
click at [743, 284] on link "Expand" at bounding box center [729, 287] width 30 height 10
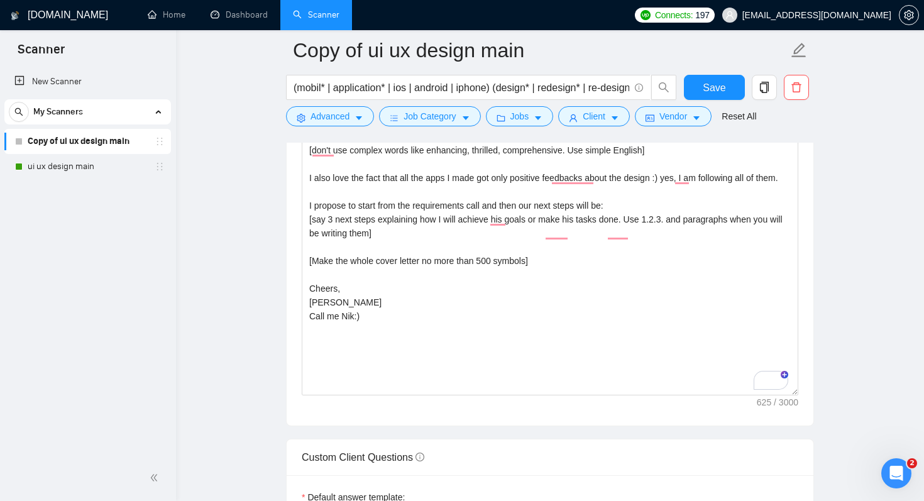
scroll to position [1470, 0]
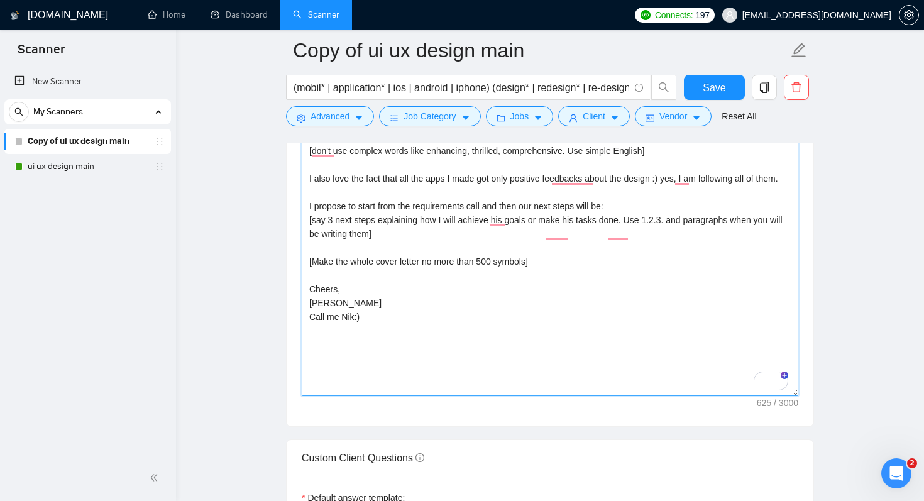
click at [589, 281] on textarea "Hello! As a mobile designer, I'd like to start from my portfolio: https://chaho…" at bounding box center [550, 254] width 497 height 283
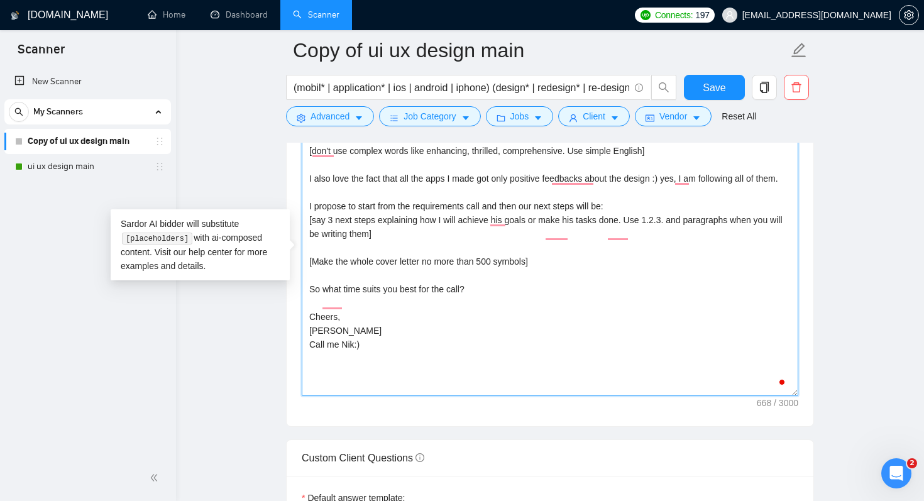
scroll to position [1502, 0]
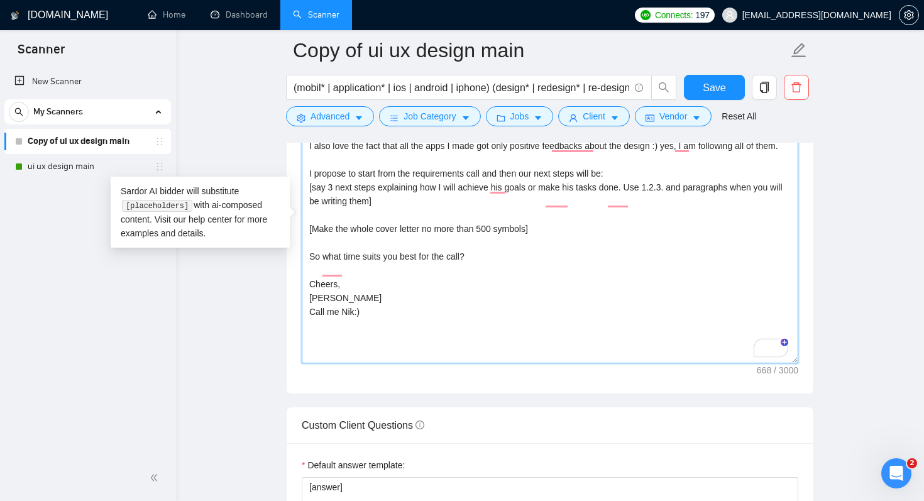
drag, startPoint x: 382, startPoint y: 314, endPoint x: 300, endPoint y: 314, distance: 82.4
click at [300, 314] on div "Cover Letter Options Cover letter template: Hello! As a mobile designer, I'd li…" at bounding box center [550, 202] width 528 height 384
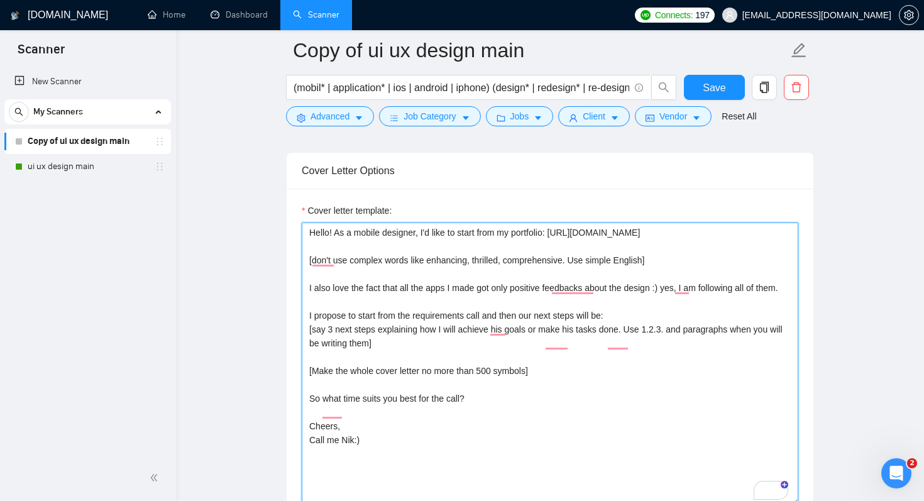
scroll to position [1439, 0]
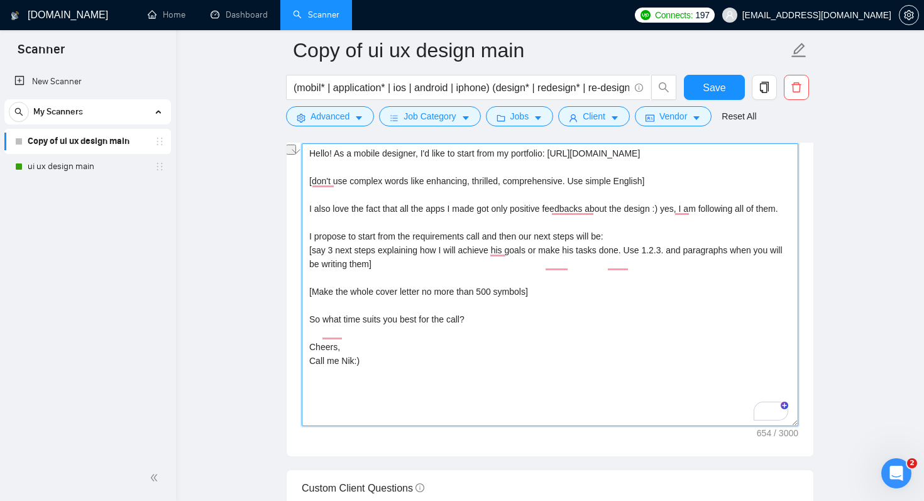
drag, startPoint x: 613, startPoint y: 247, endPoint x: 590, endPoint y: 248, distance: 22.6
click at [590, 248] on textarea "Hello! As a mobile designer, I'd like to start from my portfolio: https://chaho…" at bounding box center [550, 284] width 497 height 283
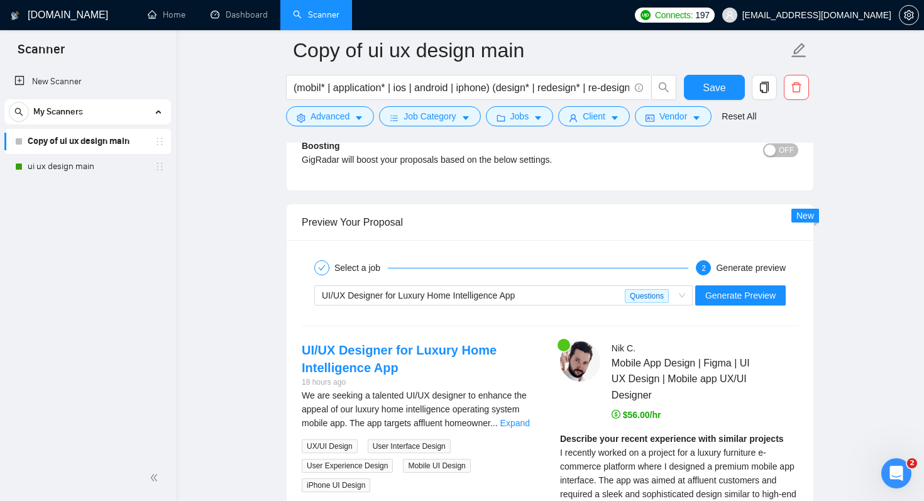
scroll to position [2378, 0]
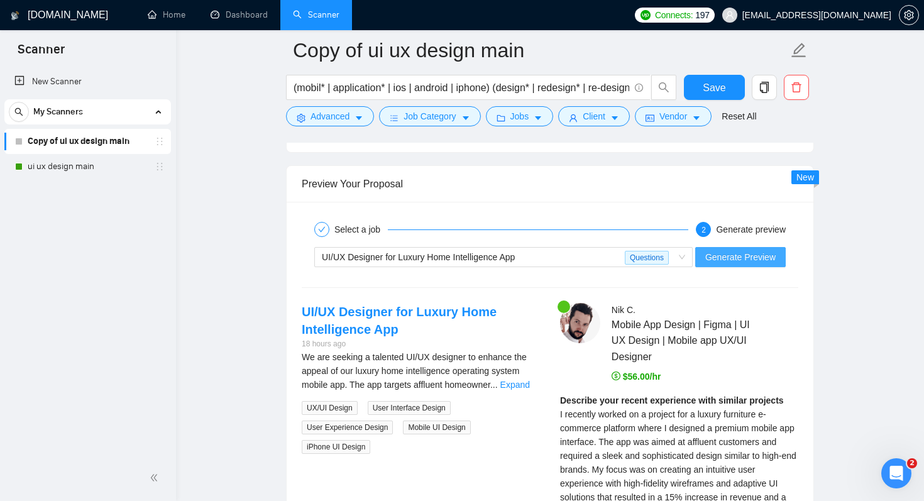
type textarea "Hello! As a mobile designer, I'd like to start from my portfolio: https://chaho…"
click at [754, 263] on span "Generate Preview" at bounding box center [741, 257] width 70 height 14
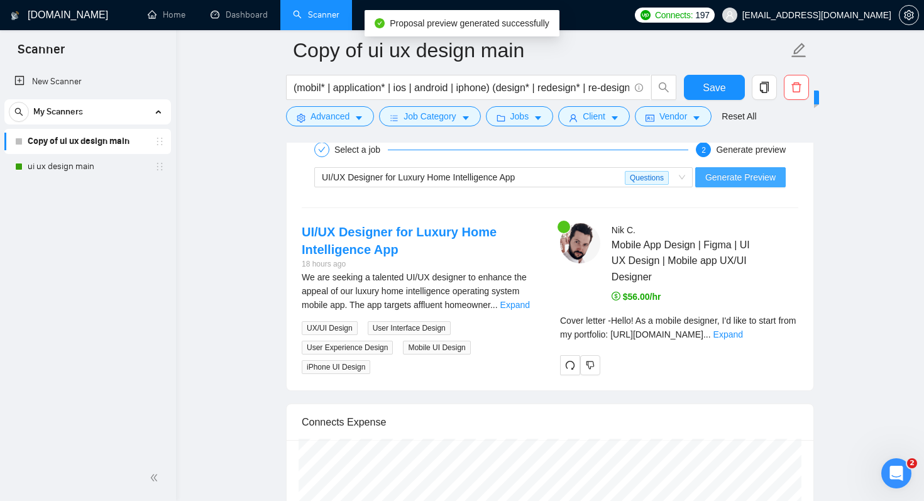
scroll to position [2474, 0]
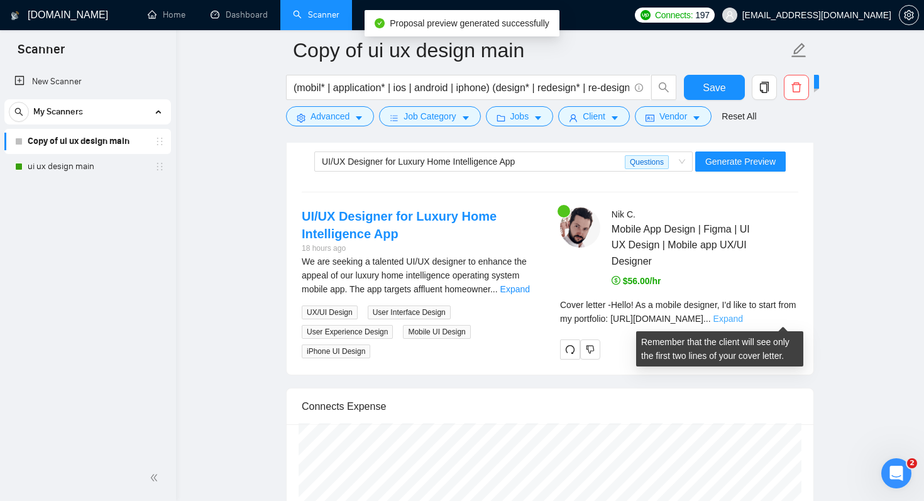
click at [743, 319] on link "Expand" at bounding box center [729, 319] width 30 height 10
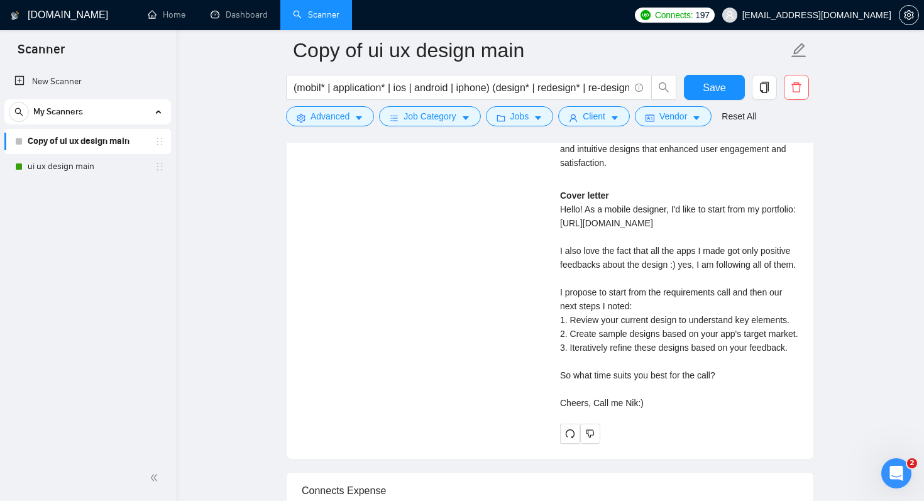
scroll to position [2703, 0]
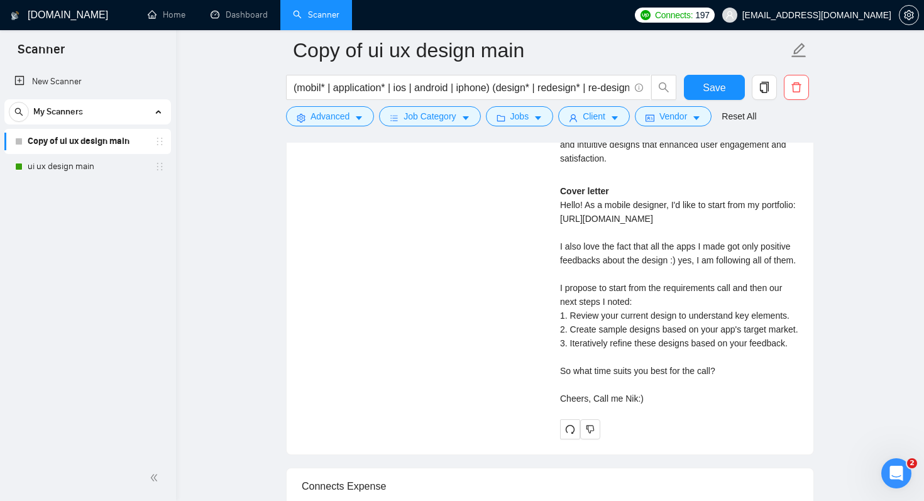
drag, startPoint x: 612, startPoint y: 311, endPoint x: 622, endPoint y: 314, distance: 10.2
click at [613, 311] on div "Cover letter Hello! As a mobile designer, I'd like to start from my portfolio: …" at bounding box center [679, 294] width 238 height 221
drag, startPoint x: 638, startPoint y: 316, endPoint x: 582, endPoint y: 319, distance: 56.1
click at [582, 319] on div "Cover letter Hello! As a mobile designer, I'd like to start from my portfolio: …" at bounding box center [679, 294] width 238 height 221
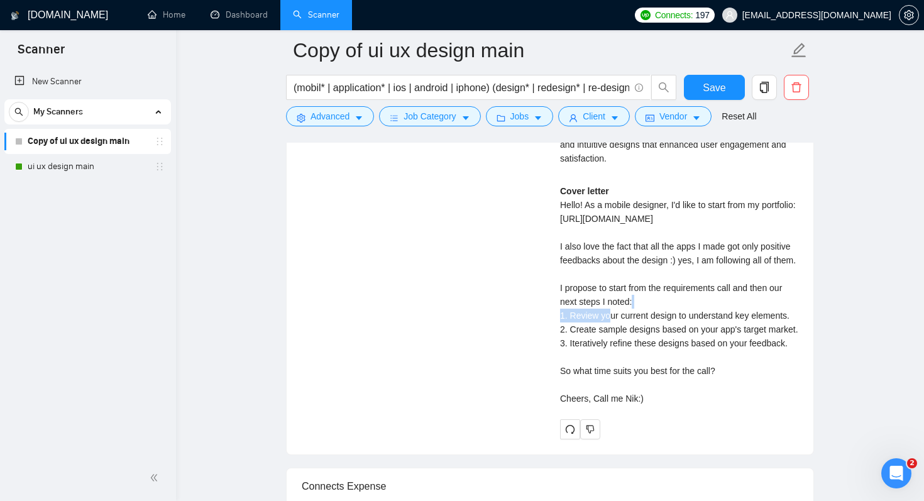
drag, startPoint x: 586, startPoint y: 317, endPoint x: 687, endPoint y: 313, distance: 100.7
click at [687, 313] on div "Cover letter Hello! As a mobile designer, I'd like to start from my portfolio: …" at bounding box center [679, 294] width 238 height 221
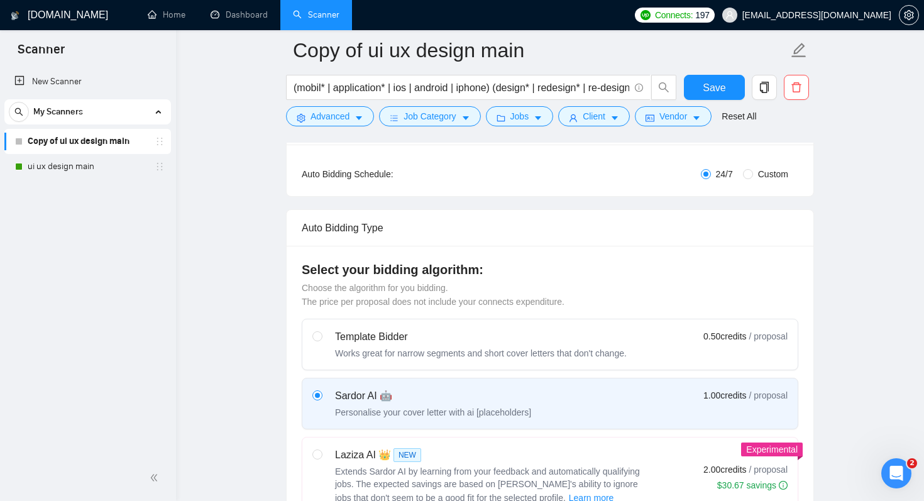
scroll to position [0, 0]
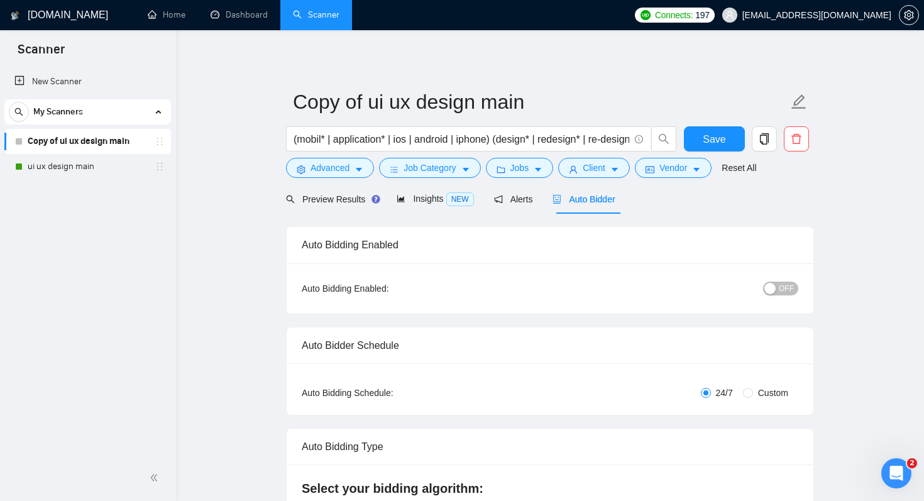
click at [775, 286] on div "button" at bounding box center [770, 288] width 11 height 11
click at [713, 141] on span "Save" at bounding box center [714, 139] width 23 height 16
click at [306, 138] on input "(mobil* | application* | ios | android | iphone) (design* | redesign* | re-desi…" at bounding box center [462, 139] width 336 height 16
click at [326, 162] on span "Advanced" at bounding box center [330, 168] width 39 height 14
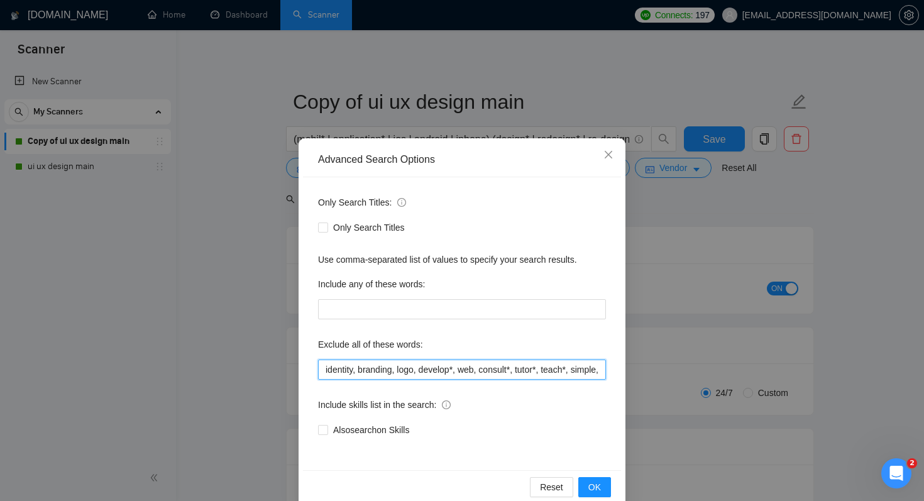
drag, startPoint x: 480, startPoint y: 369, endPoint x: 462, endPoint y: 369, distance: 18.2
click at [462, 369] on input "identity, branding, logo, develop*, web, consult*, tutor*, teach*, simple, smal…" at bounding box center [462, 370] width 288 height 20
click at [257, 318] on div "Advanced Search Options Only Search Titles: Only Search Titles Use comma-separa…" at bounding box center [462, 250] width 924 height 501
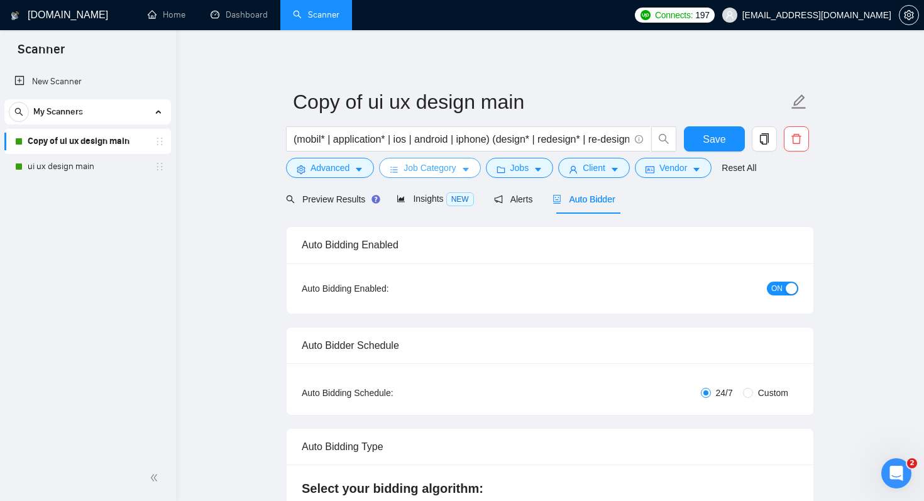
click at [464, 170] on button "Job Category" at bounding box center [429, 168] width 101 height 20
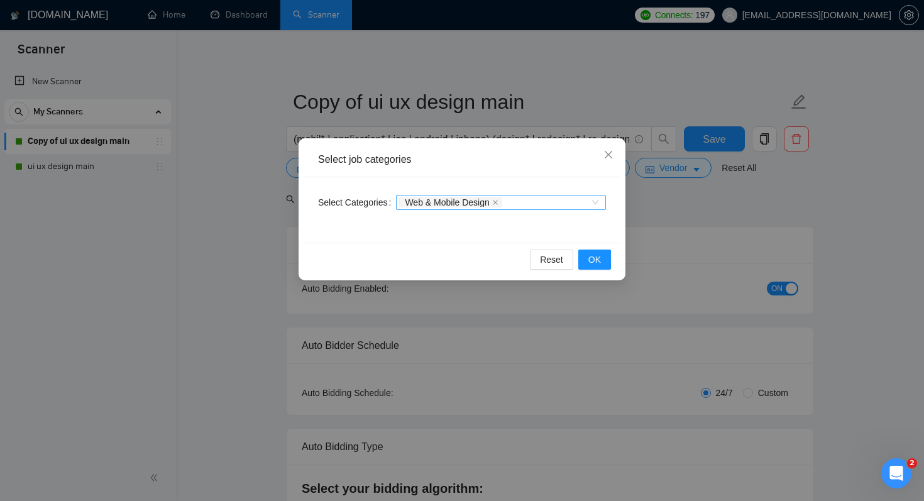
click at [527, 206] on div "Web & Mobile Design" at bounding box center [494, 202] width 191 height 13
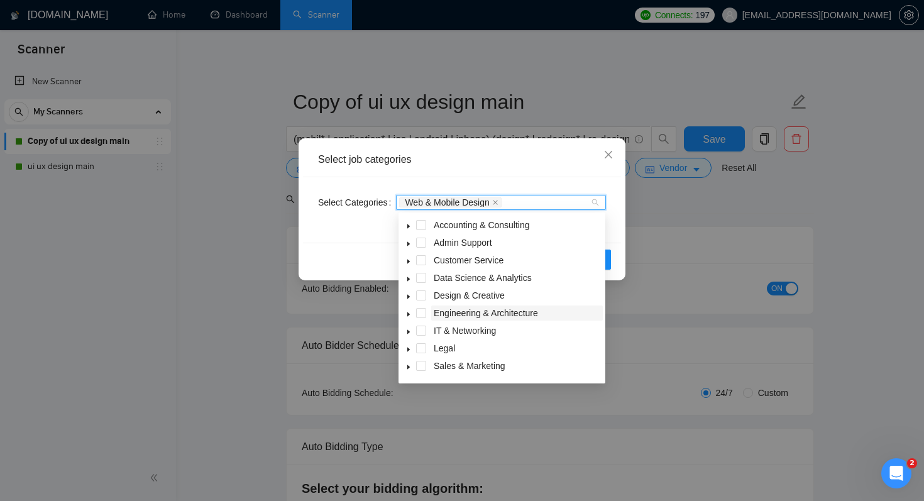
scroll to position [50, 0]
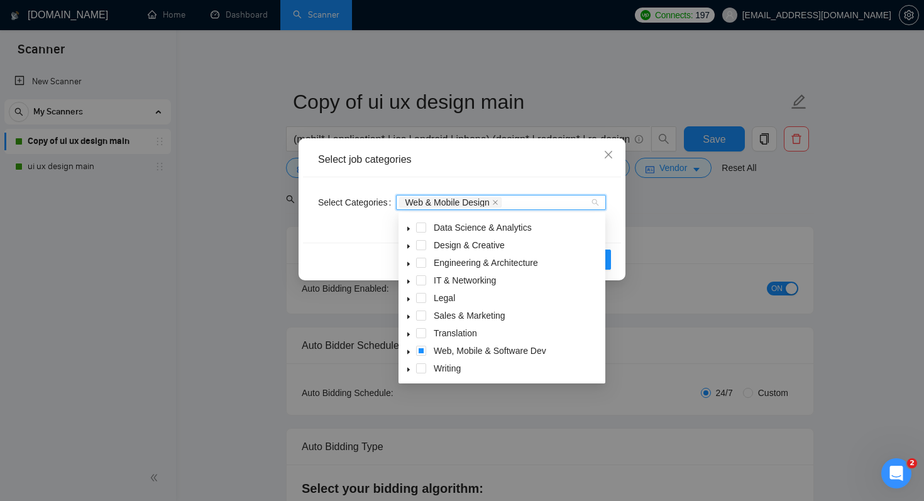
click at [407, 353] on icon "caret-down" at bounding box center [408, 352] width 3 height 4
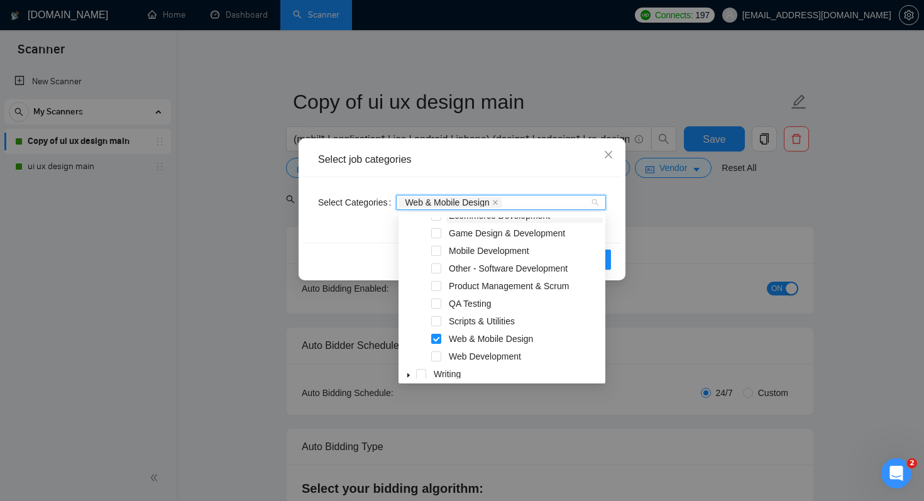
scroll to position [262, 0]
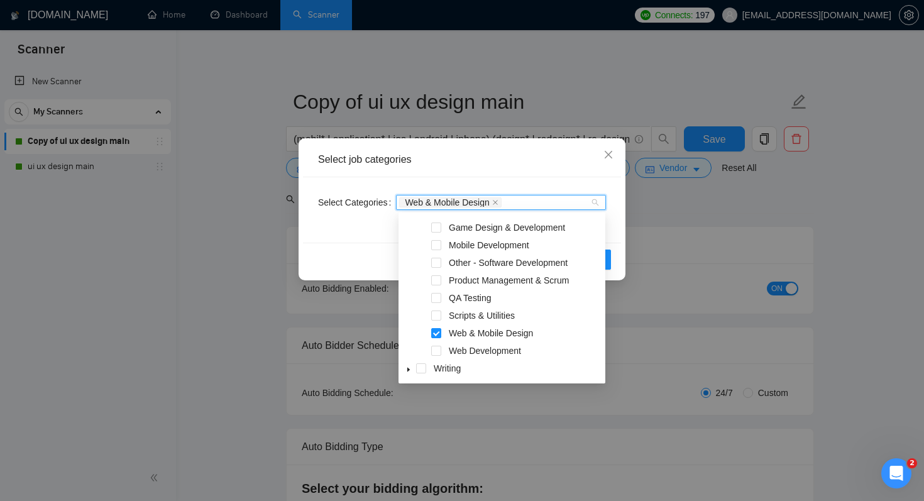
click at [357, 238] on div "Select Categories Web & Mobile Design" at bounding box center [462, 209] width 318 height 65
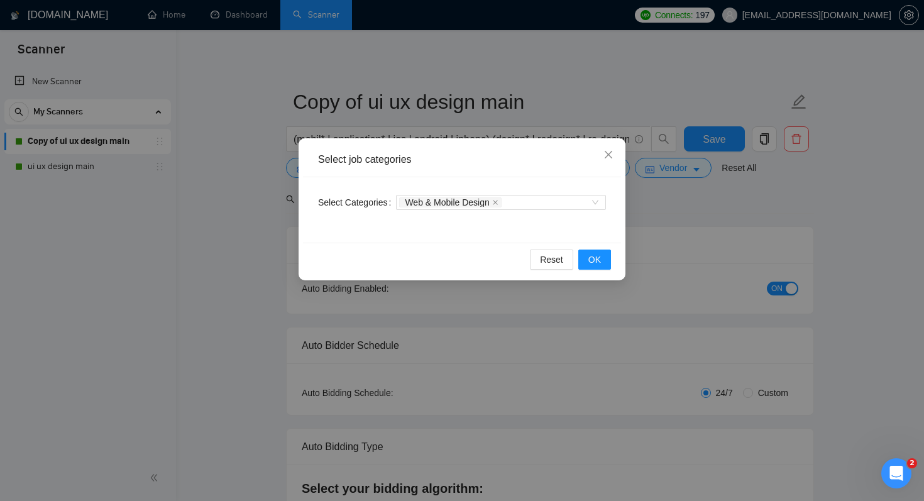
click at [673, 219] on div "Select job categories Select Categories Web & Mobile Design Reset OK" at bounding box center [462, 250] width 924 height 501
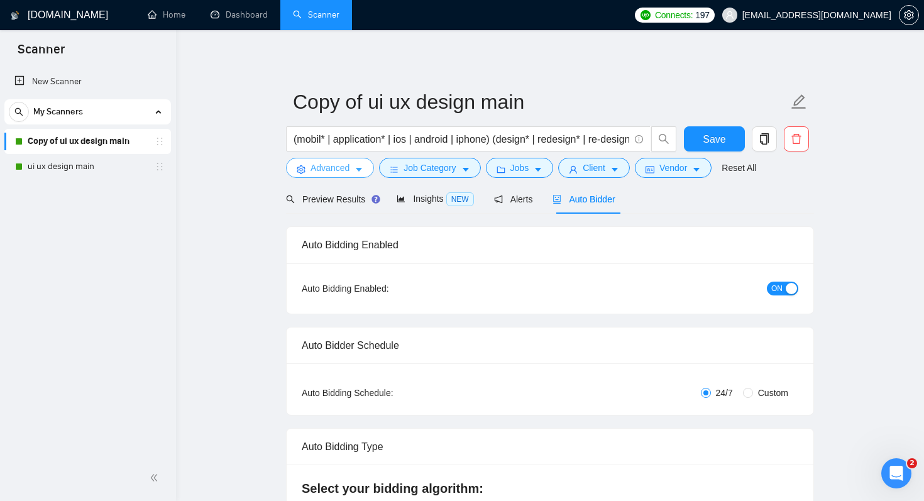
click at [341, 170] on span "Advanced" at bounding box center [330, 168] width 39 height 14
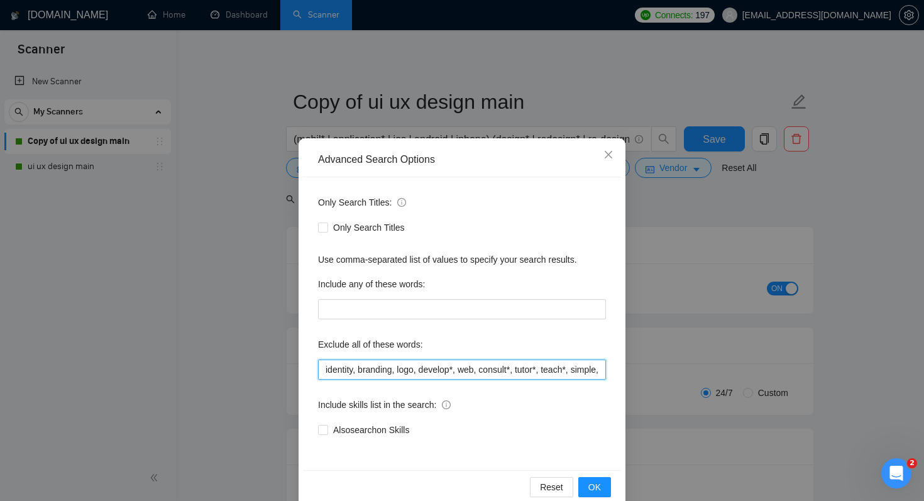
drag, startPoint x: 458, startPoint y: 368, endPoint x: 429, endPoint y: 367, distance: 29.6
click at [429, 367] on input "identity, branding, logo, develop*, web, consult*, tutor*, teach*, simple, smal…" at bounding box center [462, 370] width 288 height 20
click at [711, 209] on div "Advanced Search Options Only Search Titles: Only Search Titles Use comma-separa…" at bounding box center [462, 250] width 924 height 501
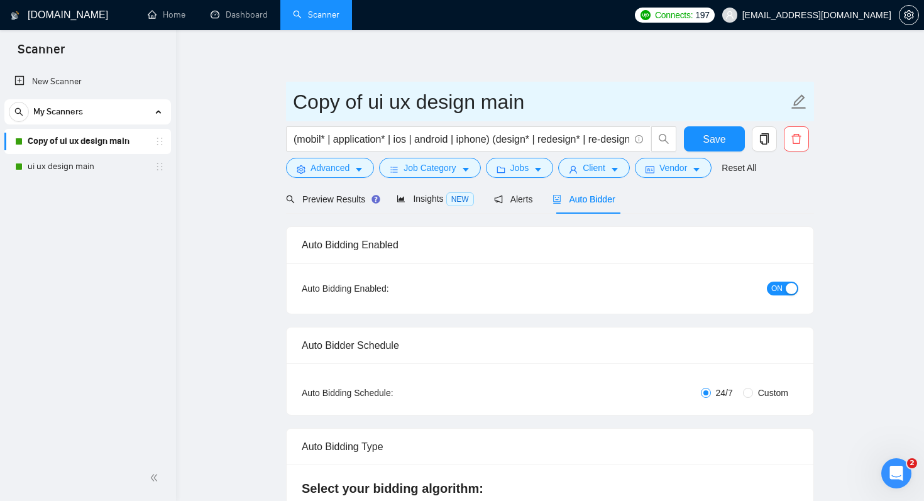
click at [404, 98] on input "Copy of ui ux design main" at bounding box center [541, 101] width 496 height 31
type input "mobile design nik"
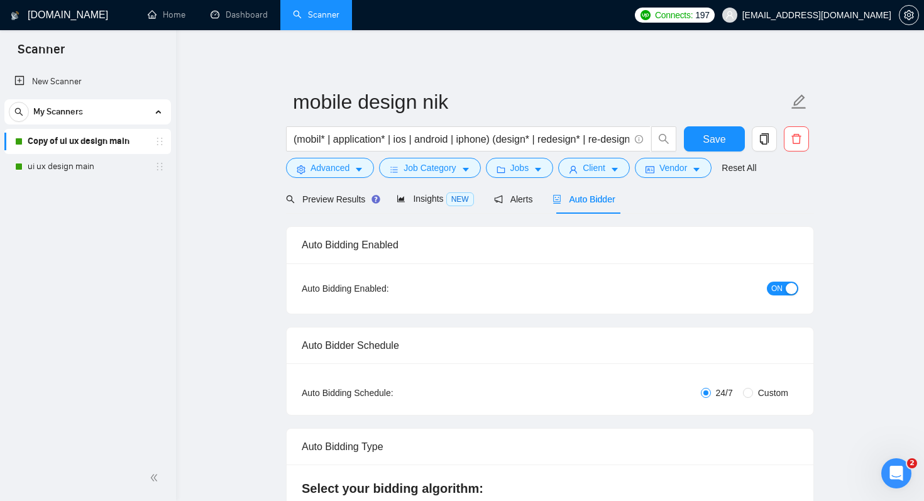
click at [714, 141] on span "Save" at bounding box center [714, 139] width 23 height 16
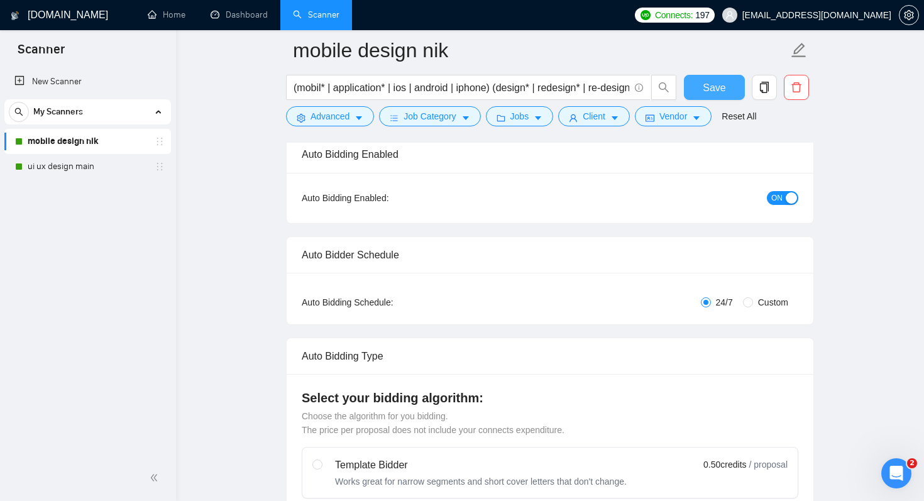
scroll to position [0, 0]
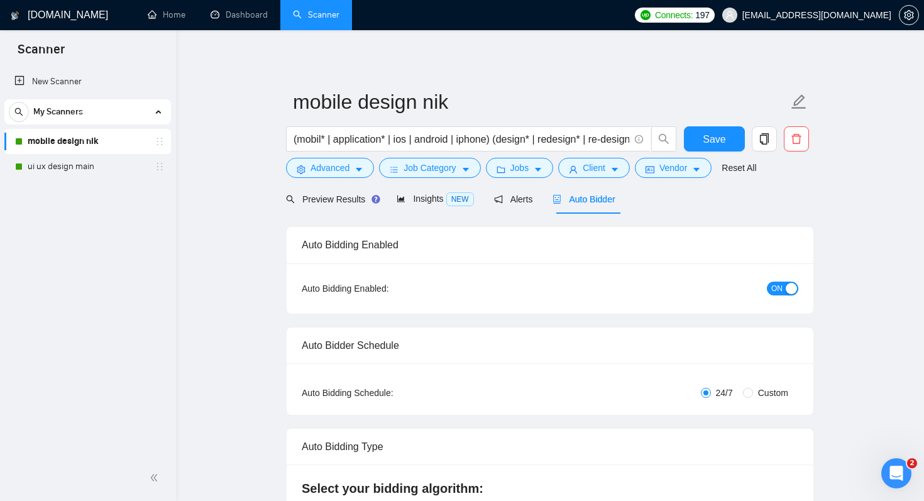
click at [760, 135] on icon "copy" at bounding box center [764, 138] width 11 height 11
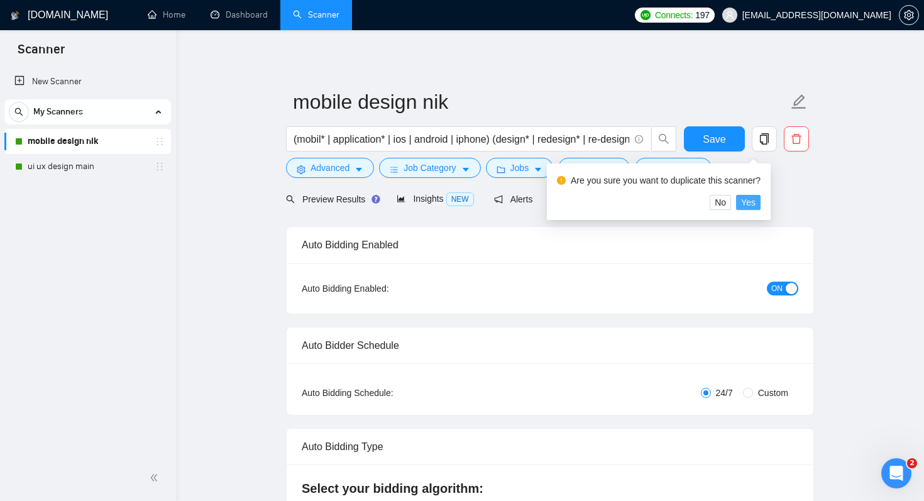
click at [756, 202] on span "Yes" at bounding box center [748, 203] width 14 height 14
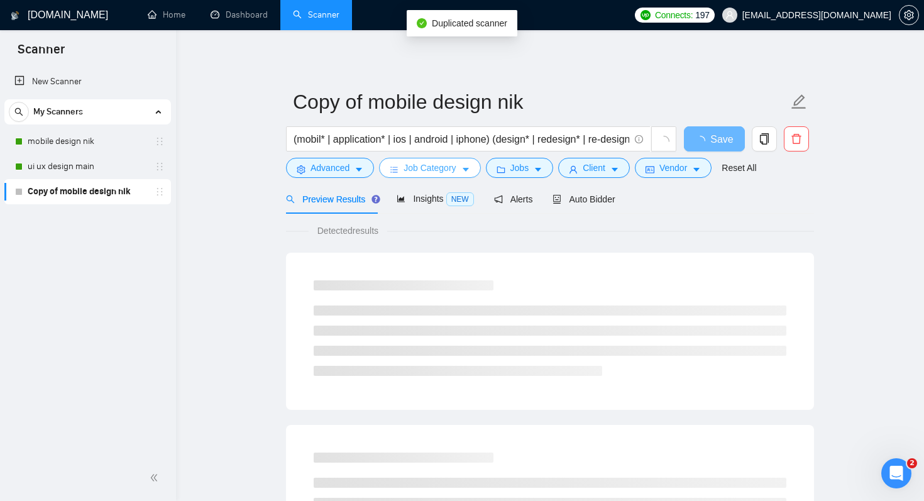
click at [435, 163] on span "Job Category" at bounding box center [430, 168] width 52 height 14
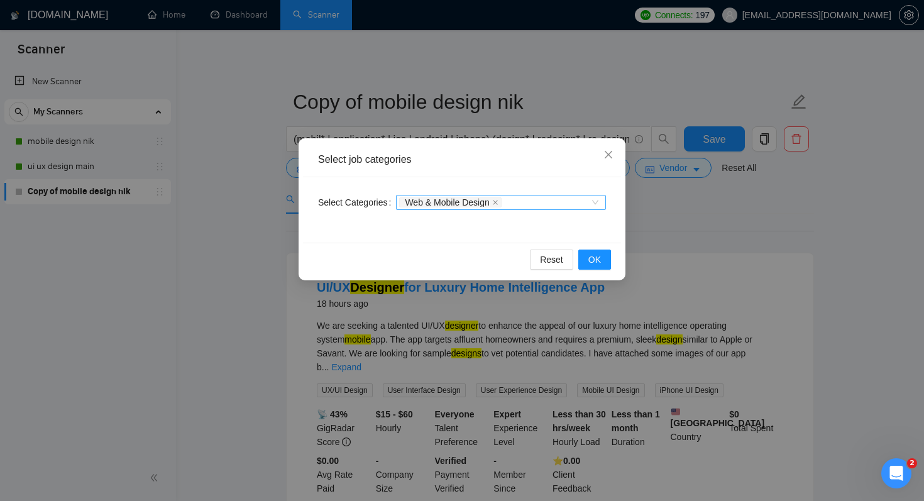
click at [547, 199] on div "Web & Mobile Design" at bounding box center [494, 202] width 191 height 13
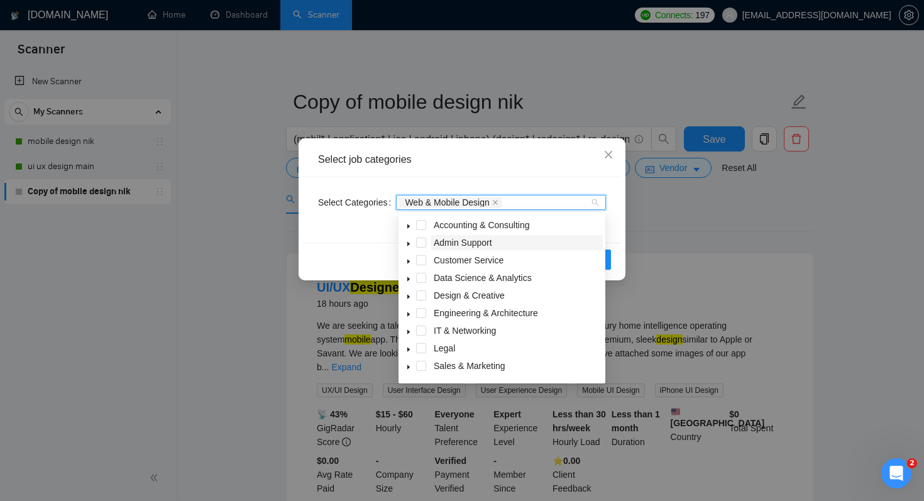
scroll to position [50, 0]
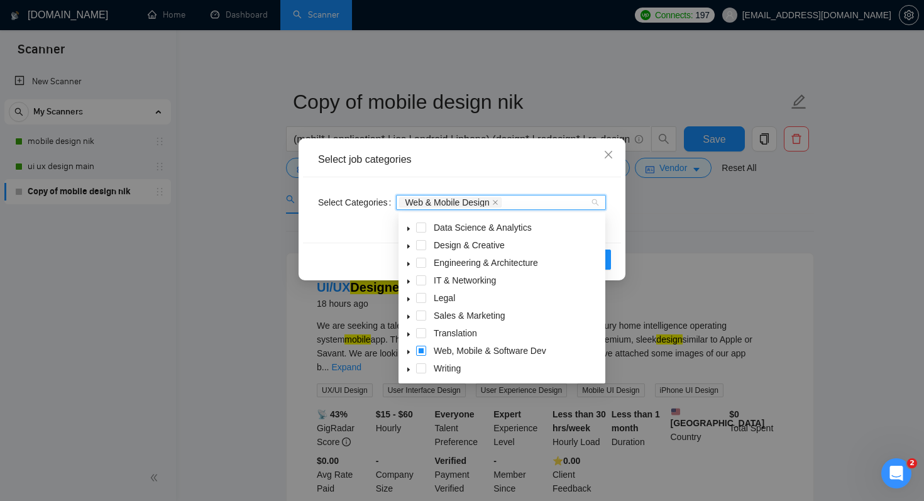
click at [422, 350] on span at bounding box center [421, 351] width 10 height 10
click at [409, 350] on icon "caret-down" at bounding box center [409, 352] width 6 height 6
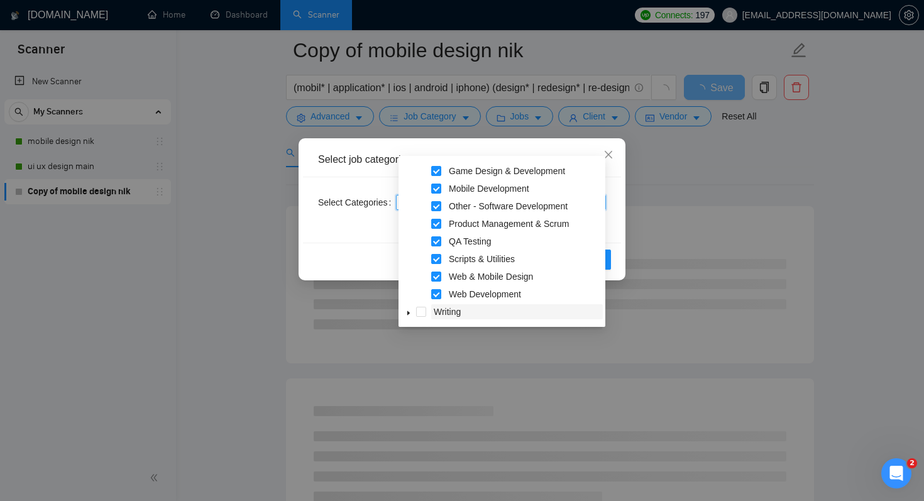
scroll to position [70, 0]
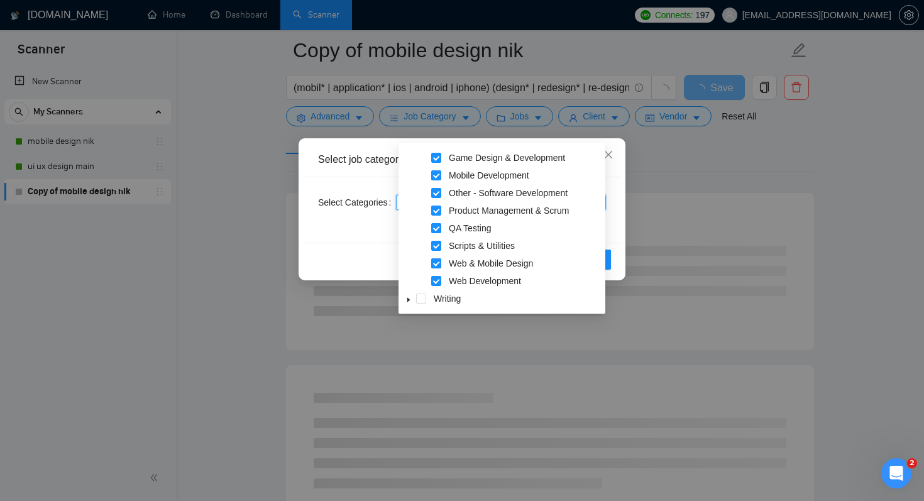
click at [433, 263] on span at bounding box center [436, 263] width 10 height 10
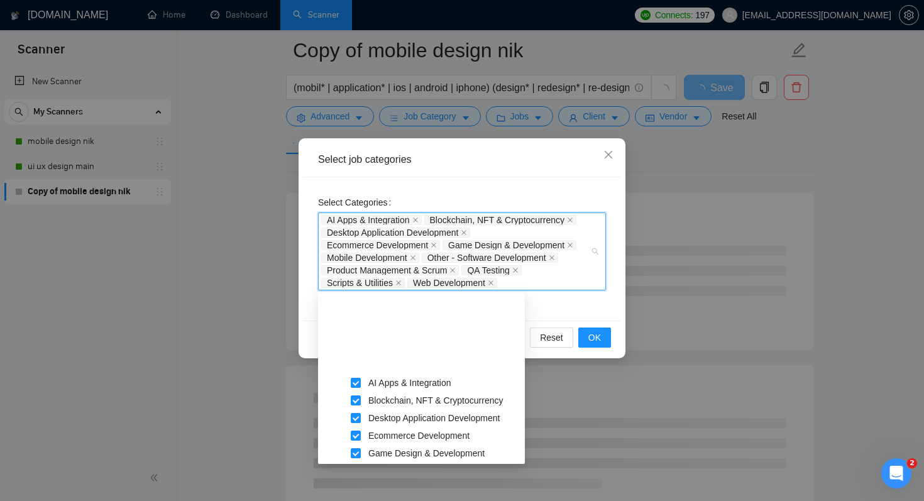
scroll to position [0, 0]
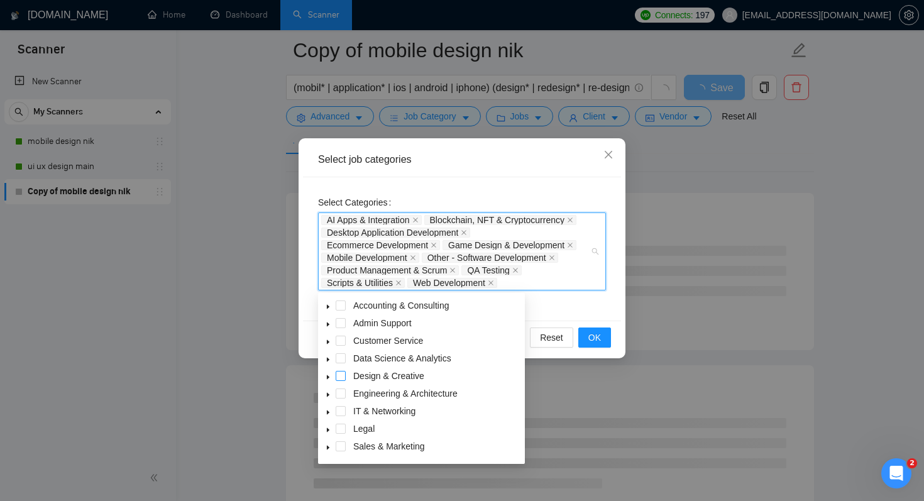
click at [341, 375] on span at bounding box center [341, 376] width 10 height 10
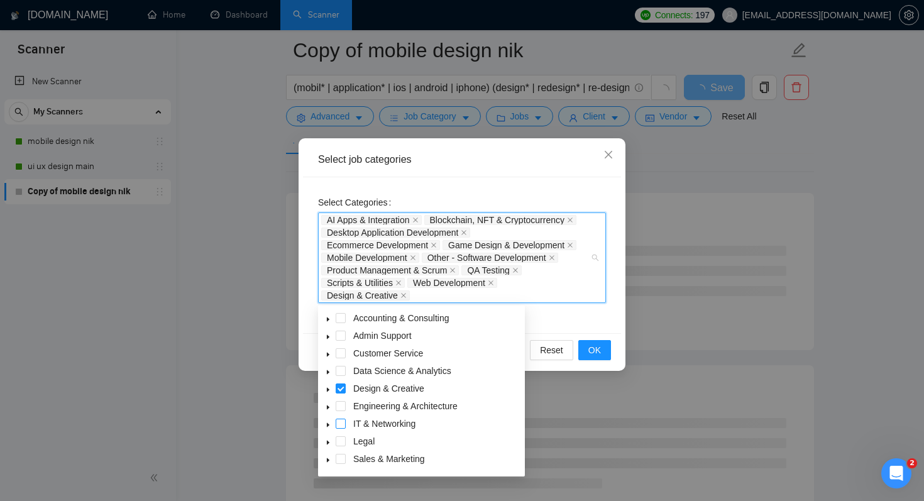
click at [341, 423] on span at bounding box center [341, 424] width 10 height 10
click at [594, 352] on span "OK" at bounding box center [595, 350] width 13 height 14
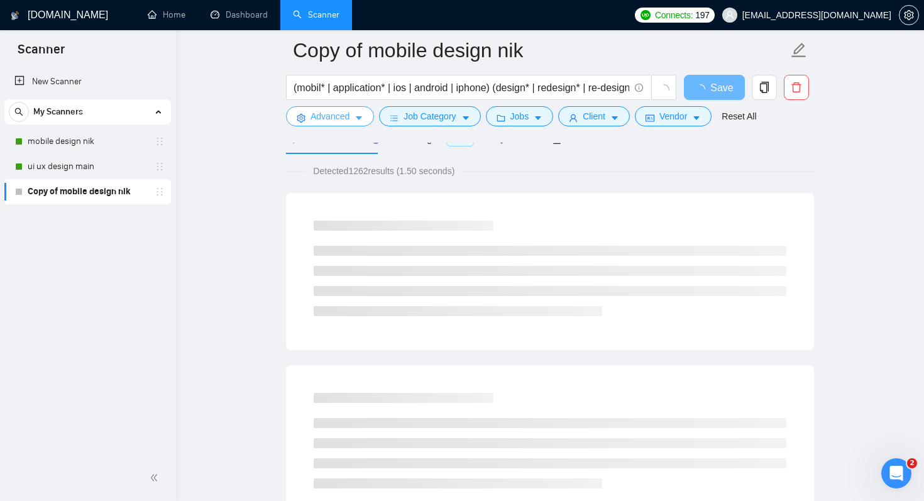
click at [312, 119] on span "Advanced" at bounding box center [330, 116] width 39 height 14
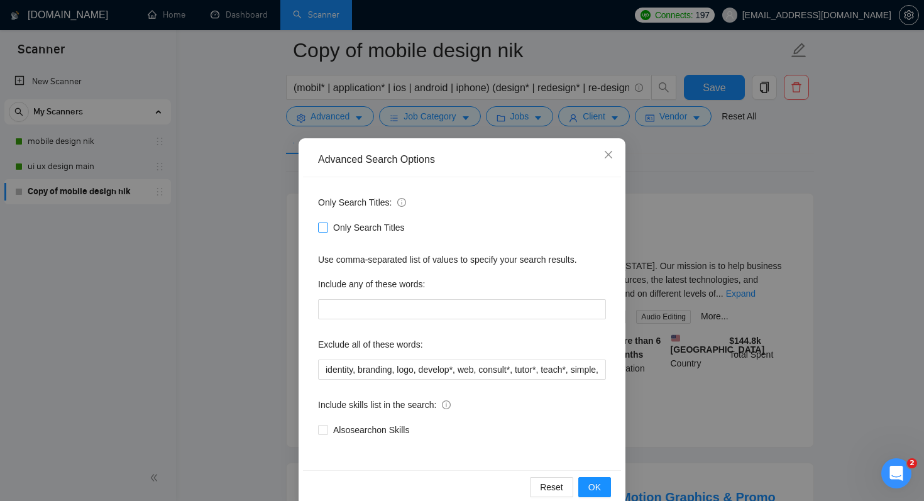
click at [355, 224] on span "Only Search Titles" at bounding box center [369, 228] width 82 height 14
click at [327, 224] on input "Only Search Titles" at bounding box center [322, 227] width 9 height 9
checkbox input "true"
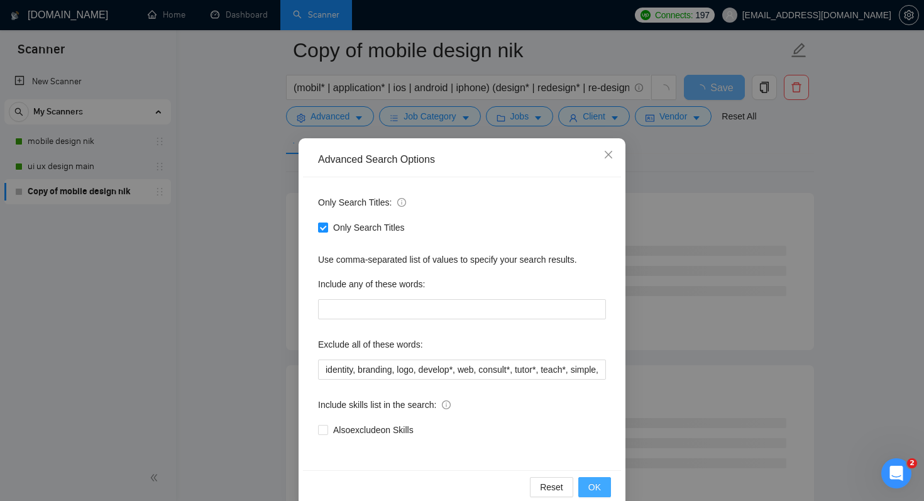
click at [598, 490] on span "OK" at bounding box center [595, 487] width 13 height 14
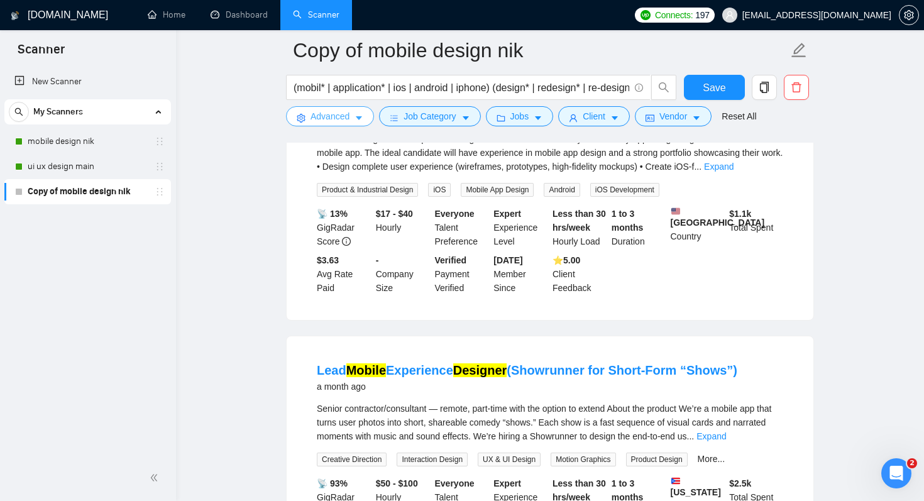
scroll to position [1926, 0]
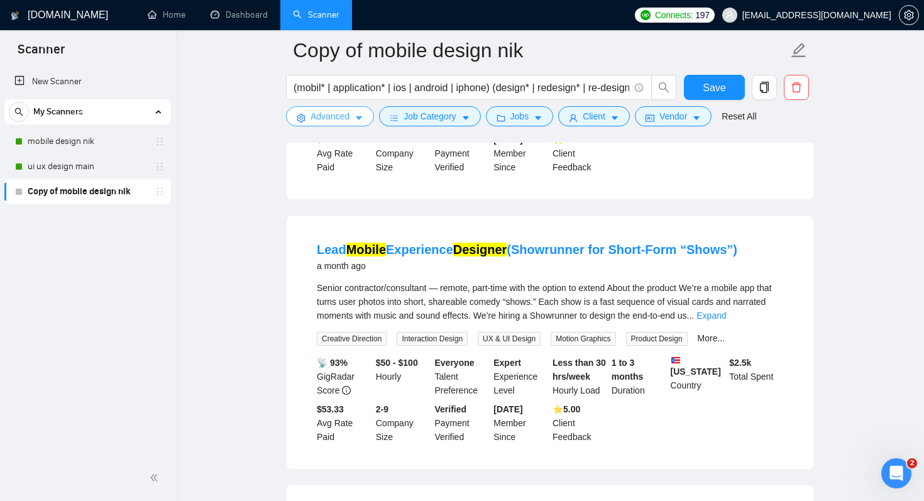
click at [338, 122] on span "Advanced" at bounding box center [330, 116] width 39 height 14
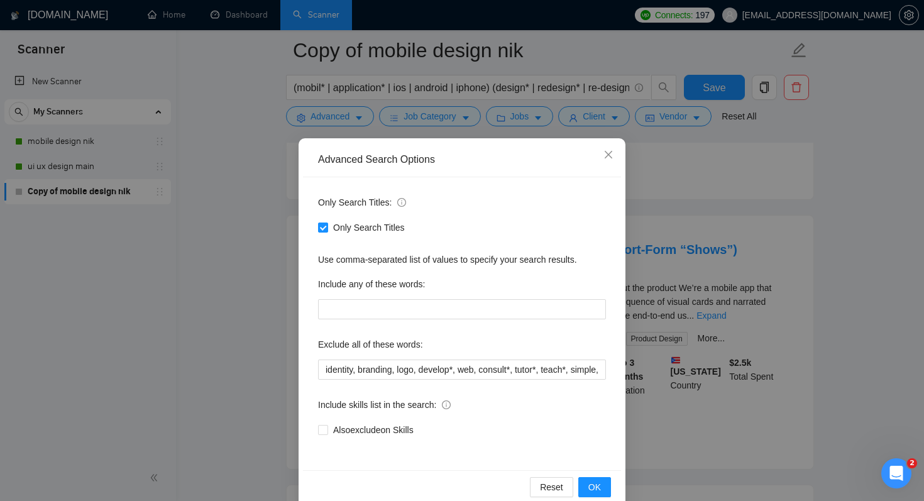
click at [267, 275] on div "Advanced Search Options Only Search Titles: Only Search Titles Use comma-separa…" at bounding box center [462, 250] width 924 height 501
